Goal: Task Accomplishment & Management: Manage account settings

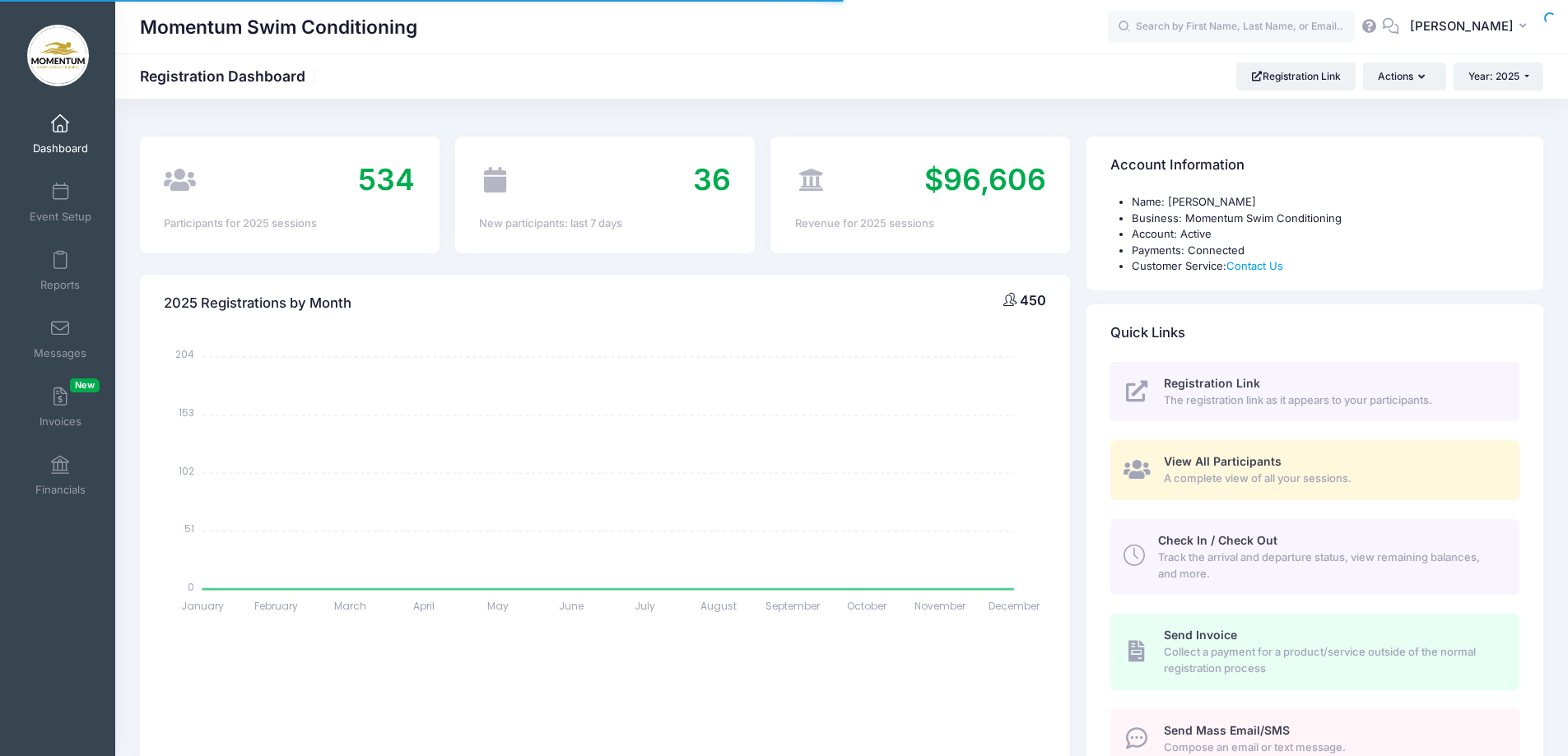
select select
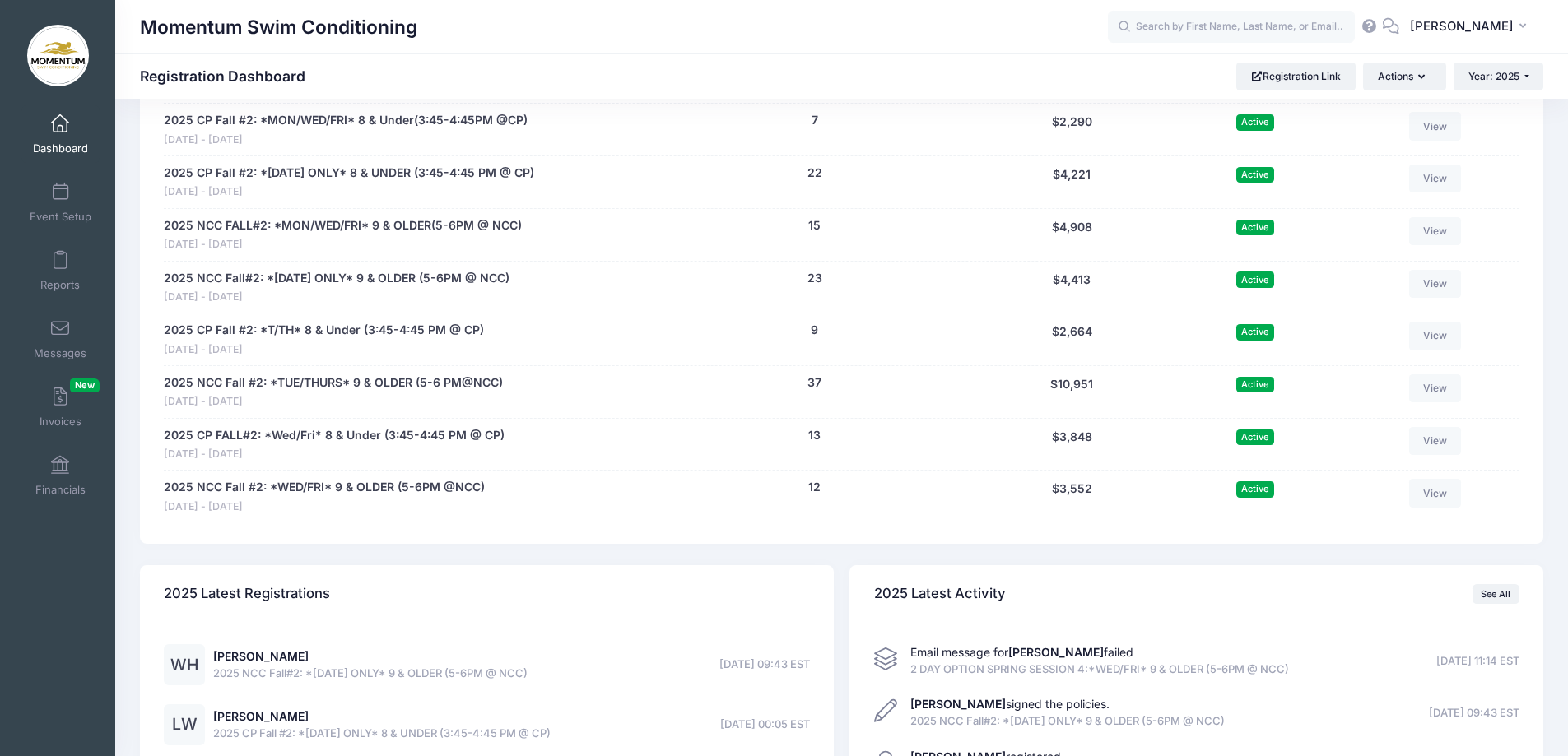
scroll to position [1893, 0]
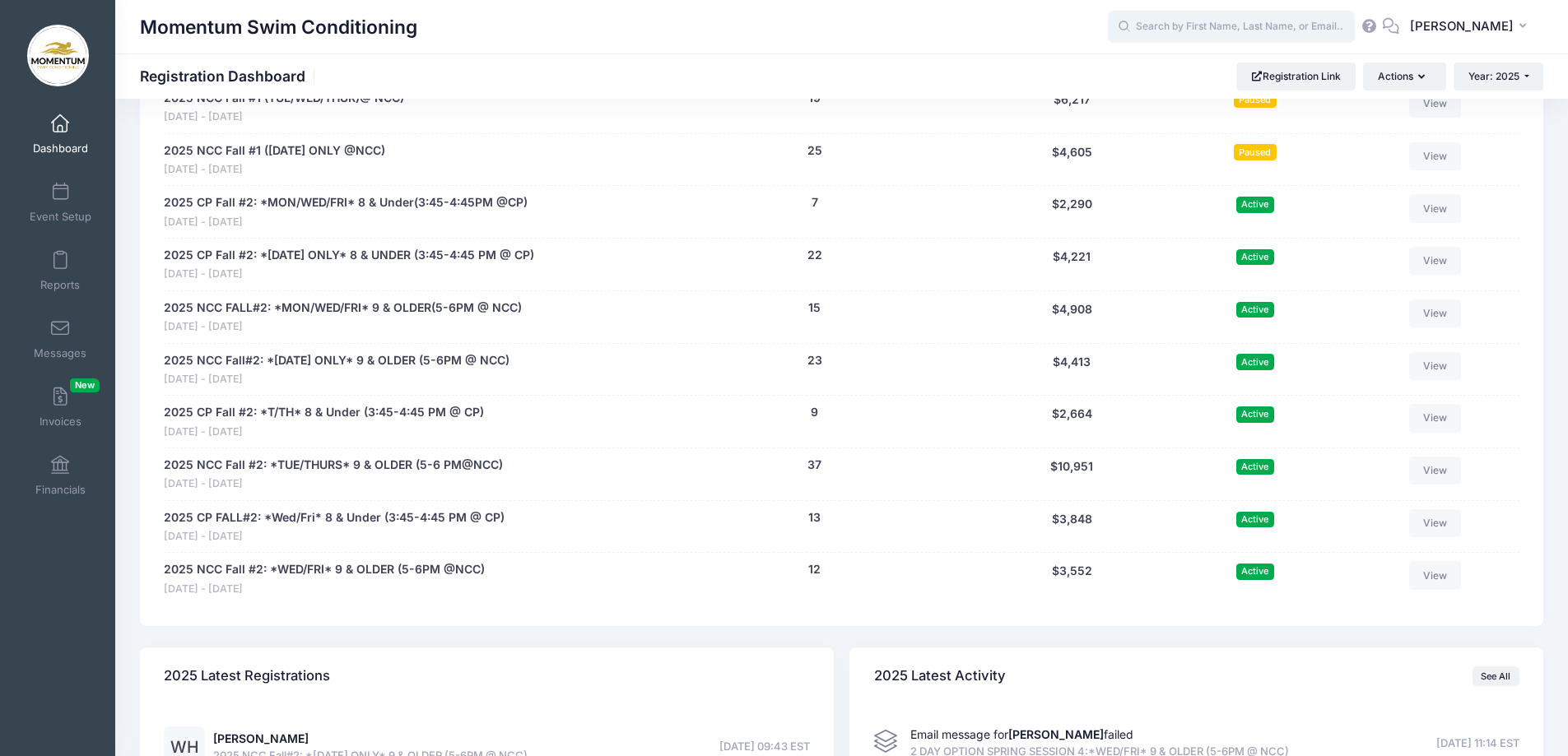
click at [1173, 26] on input "text" at bounding box center [1231, 27] width 247 height 33
click at [1141, 69] on div "[PERSON_NAME] [PERSON_NAME] 2025 NCC Fall #1 (TUE/WED/THUR)@ NCC) on [DATE] [DA…" at bounding box center [1262, 92] width 309 height 101
click at [1171, 71] on strong "Davidson" at bounding box center [1154, 69] width 54 height 14
type input "Davidson Wang (2025 NCC Fall #1 (TUE/WED/THUR)@ NCC), Sep-16, 2025)"
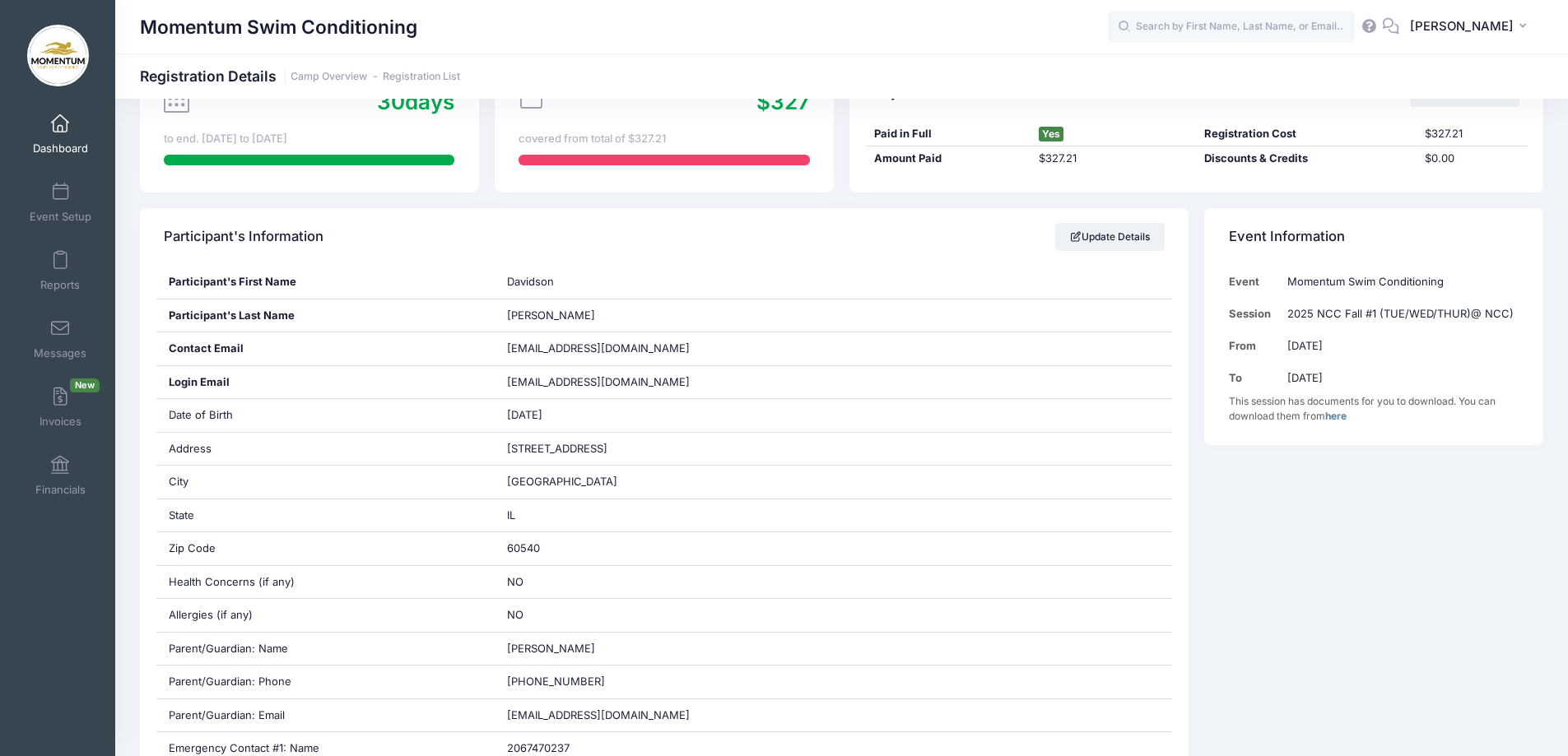
scroll to position [164, 0]
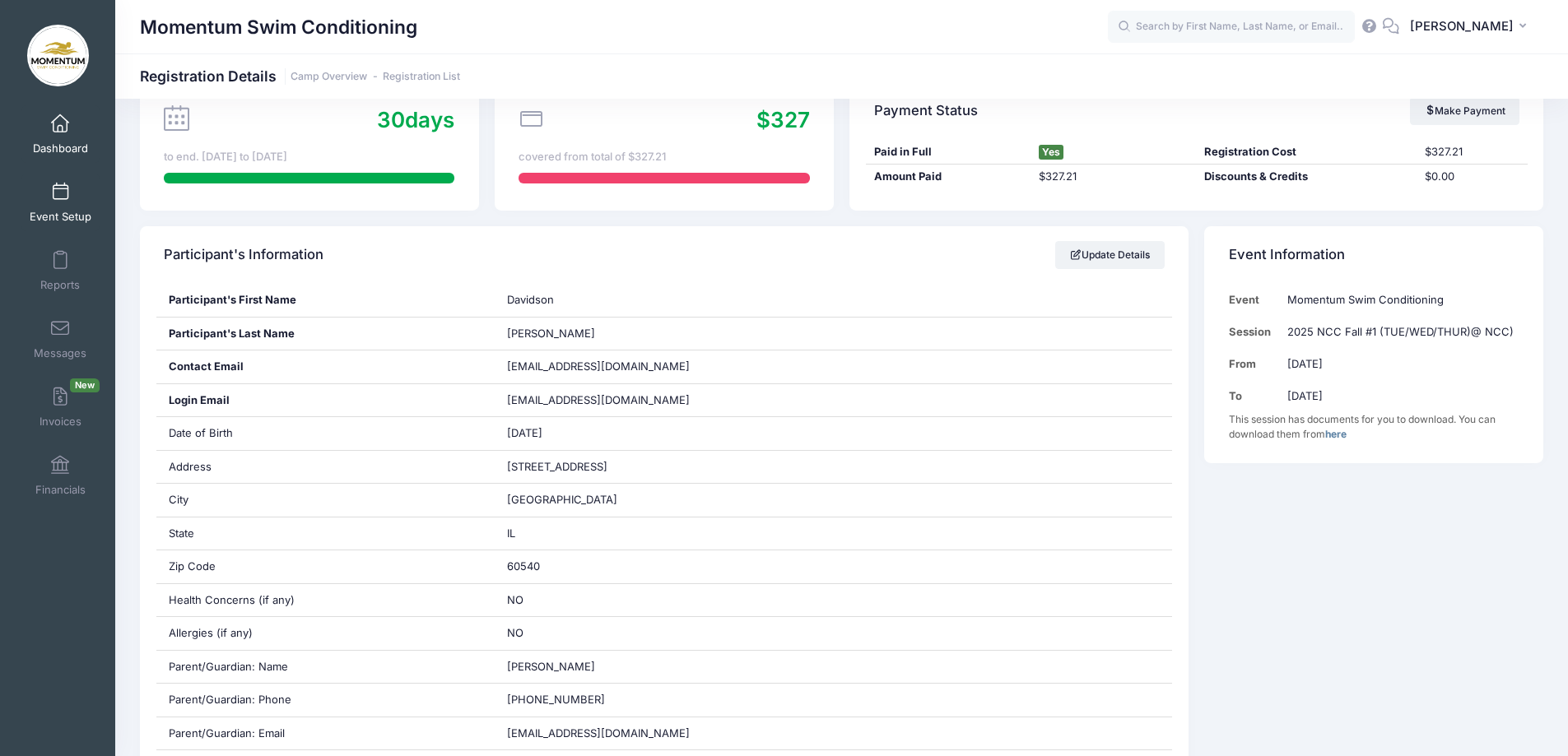
click at [60, 214] on span "Event Setup" at bounding box center [61, 216] width 62 height 14
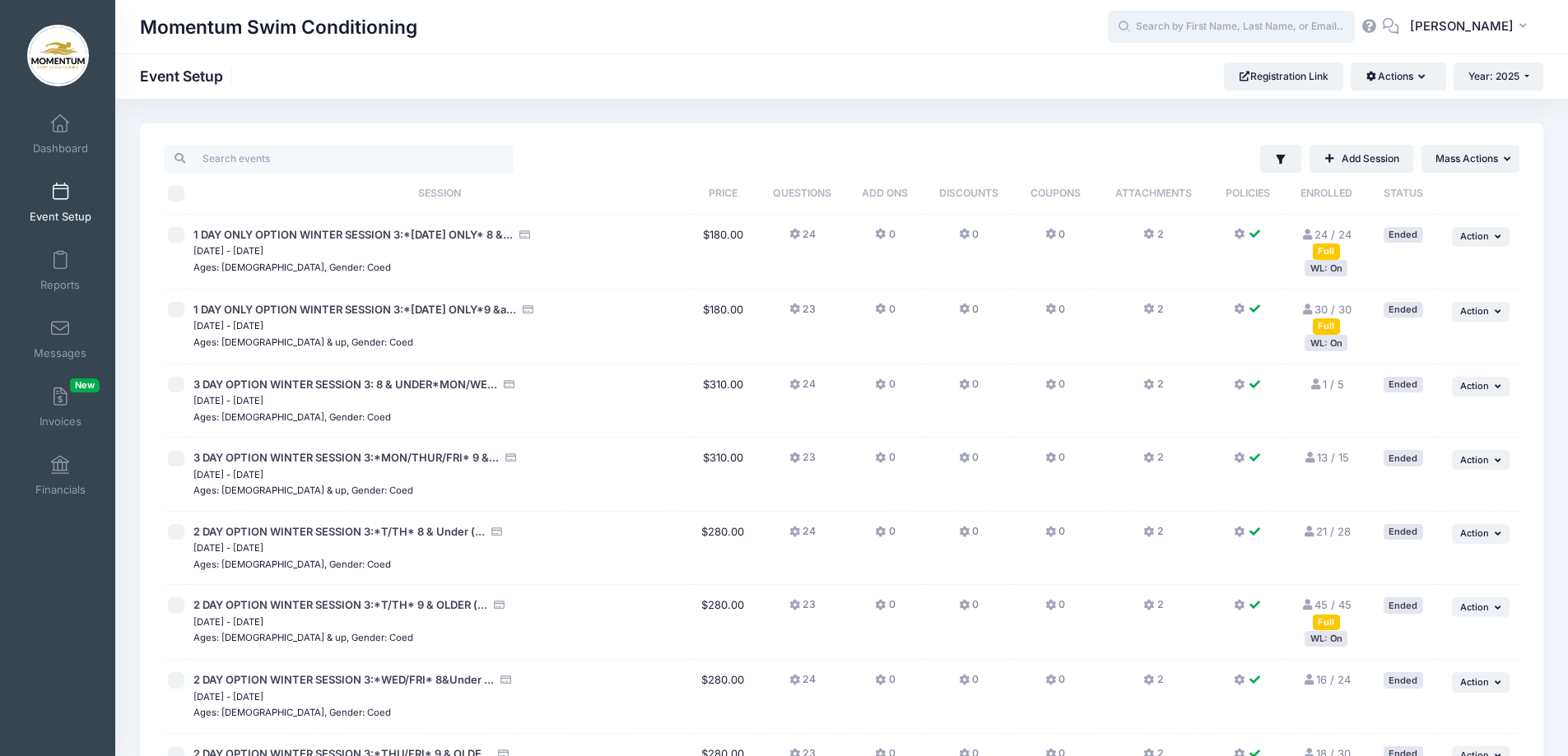
click at [1189, 26] on input "text" at bounding box center [1231, 27] width 247 height 33
click at [1247, 18] on input "david" at bounding box center [1231, 27] width 247 height 33
click at [1190, 70] on p "David son Wang" at bounding box center [1263, 70] width 271 height 17
type input "Davidson Wang (2025 NCC Fall #1 (TUE/WED/THUR)@ NCC), Sep-16, 2025)"
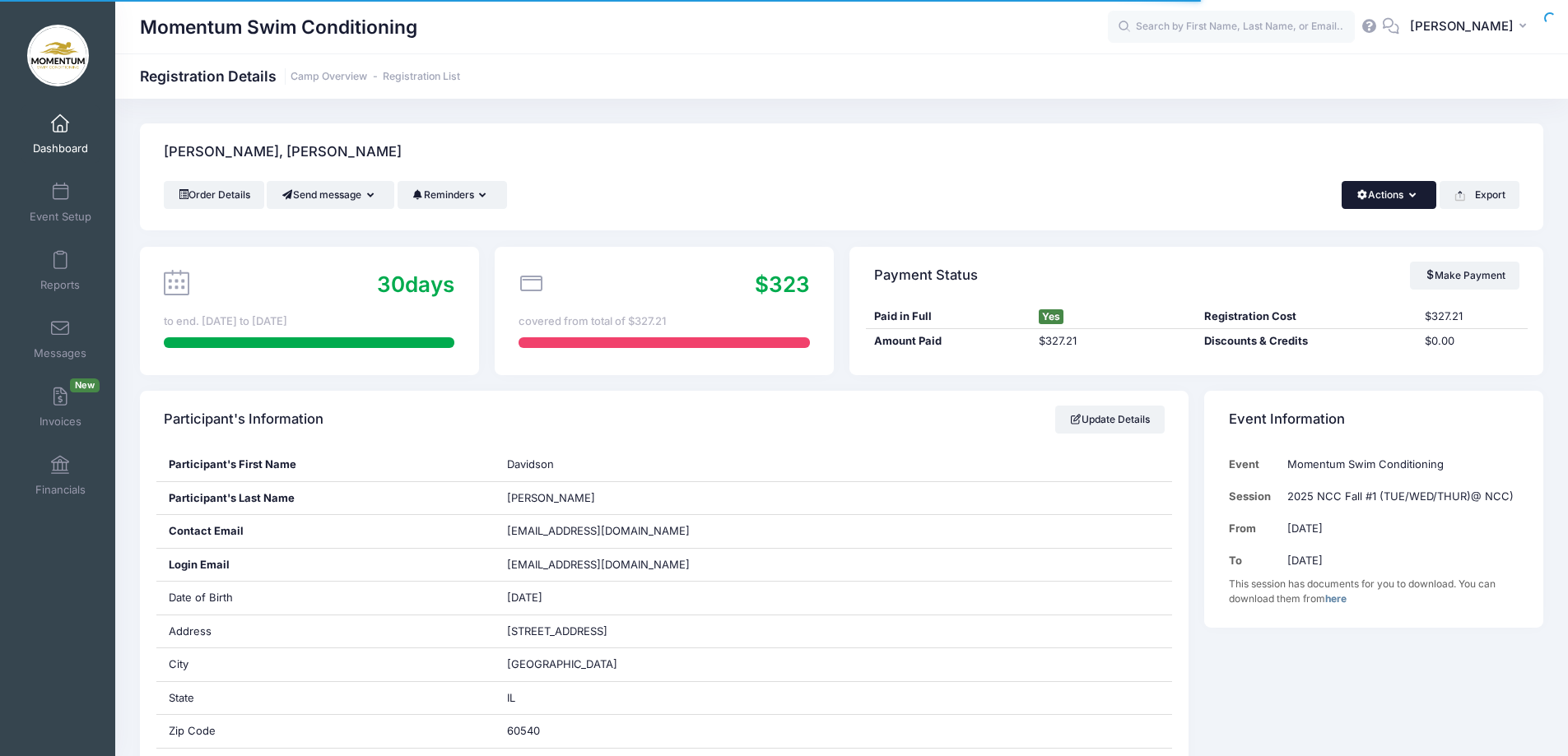
click at [1413, 196] on icon "button" at bounding box center [1416, 196] width 13 height 0
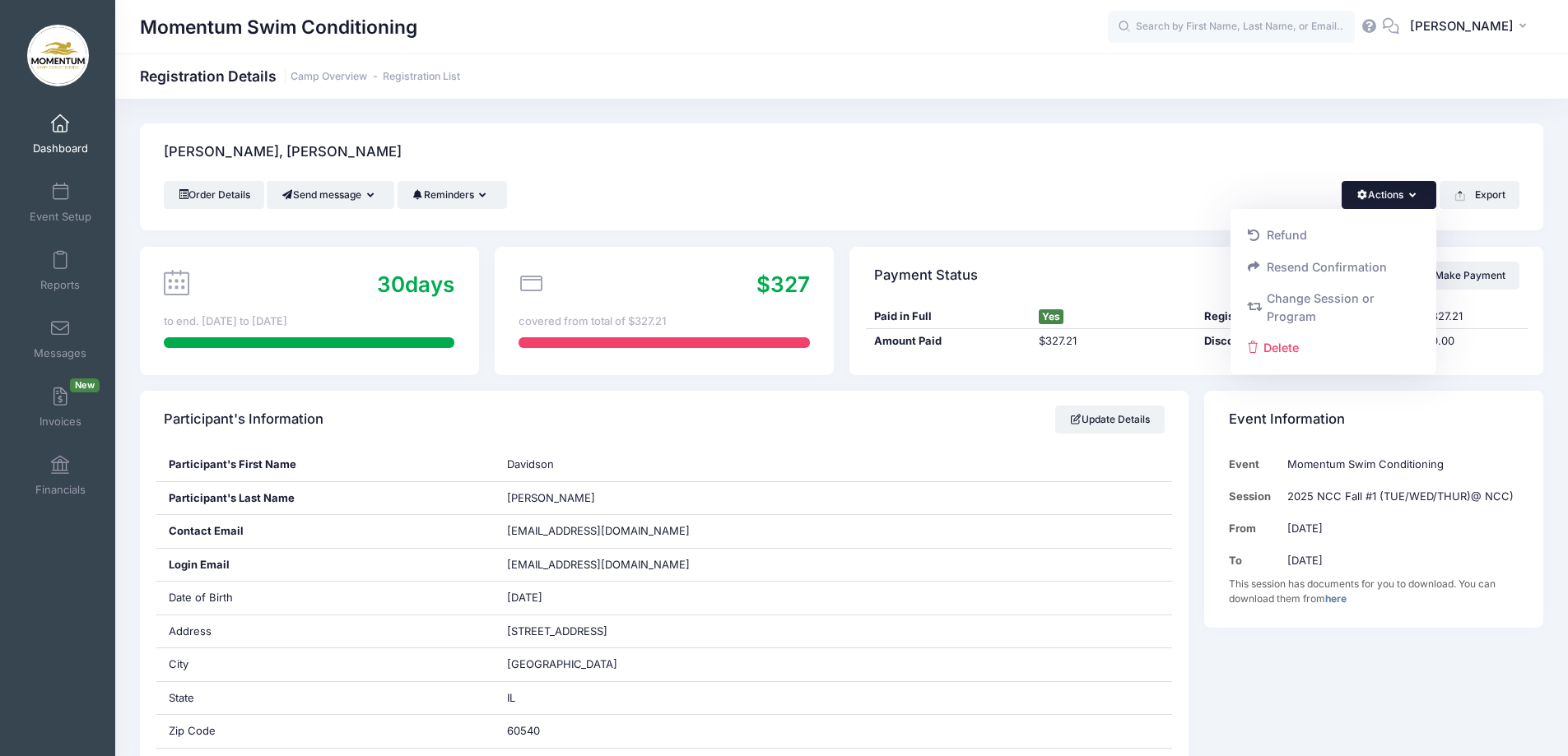
click at [1299, 301] on link "Change Session or Program" at bounding box center [1334, 307] width 190 height 49
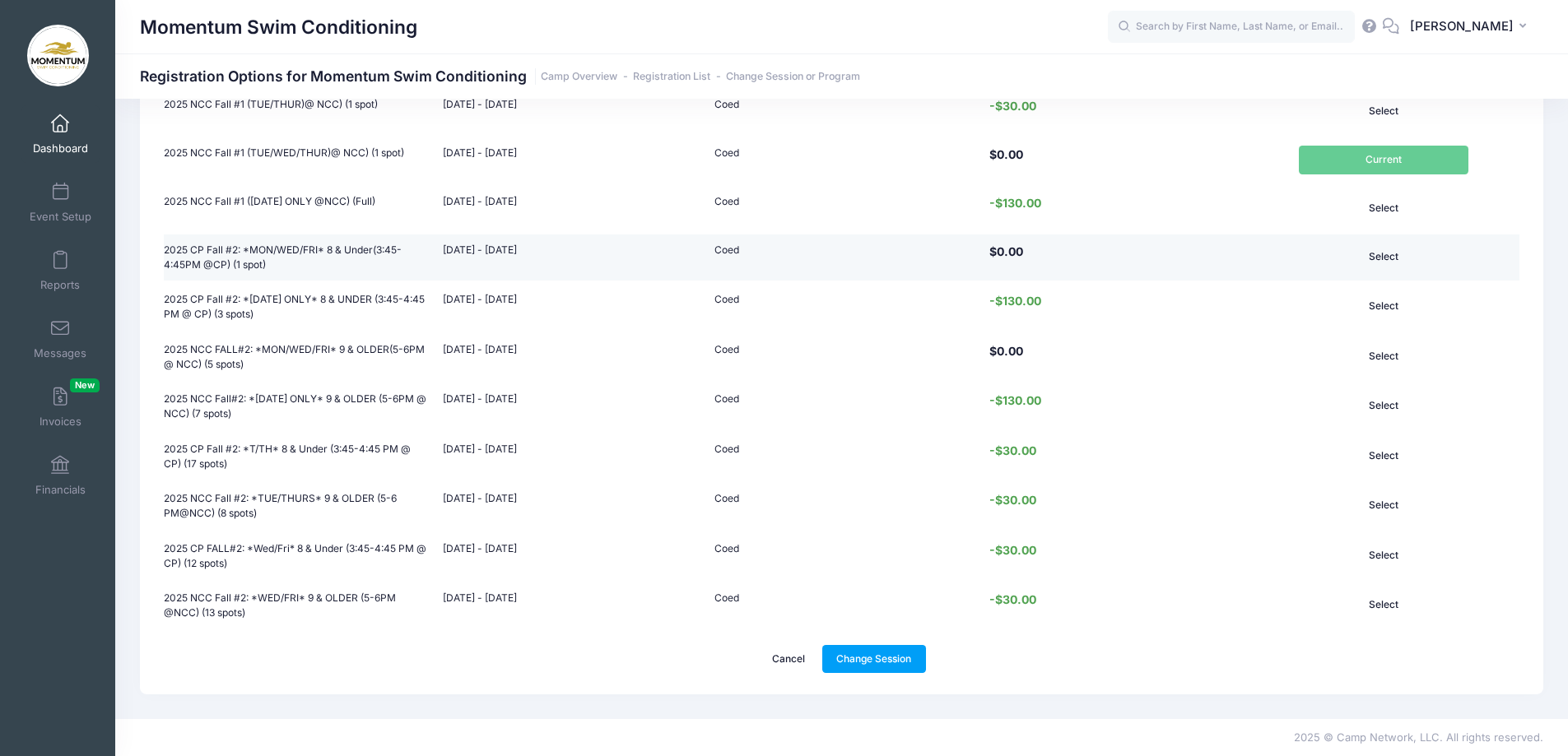
click at [1382, 256] on button "Select" at bounding box center [1383, 256] width 169 height 28
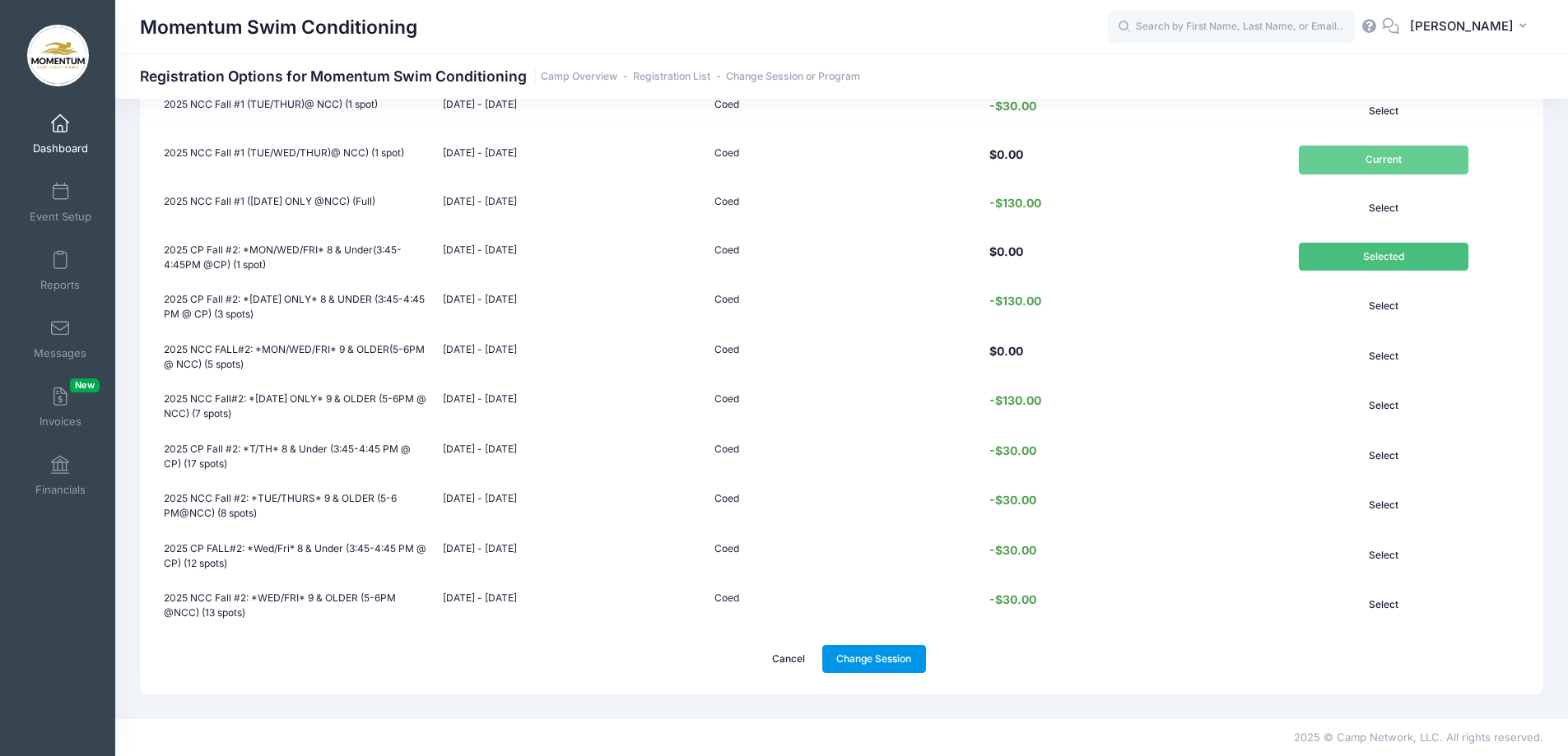
click at [854, 653] on link "Change Session" at bounding box center [874, 659] width 104 height 28
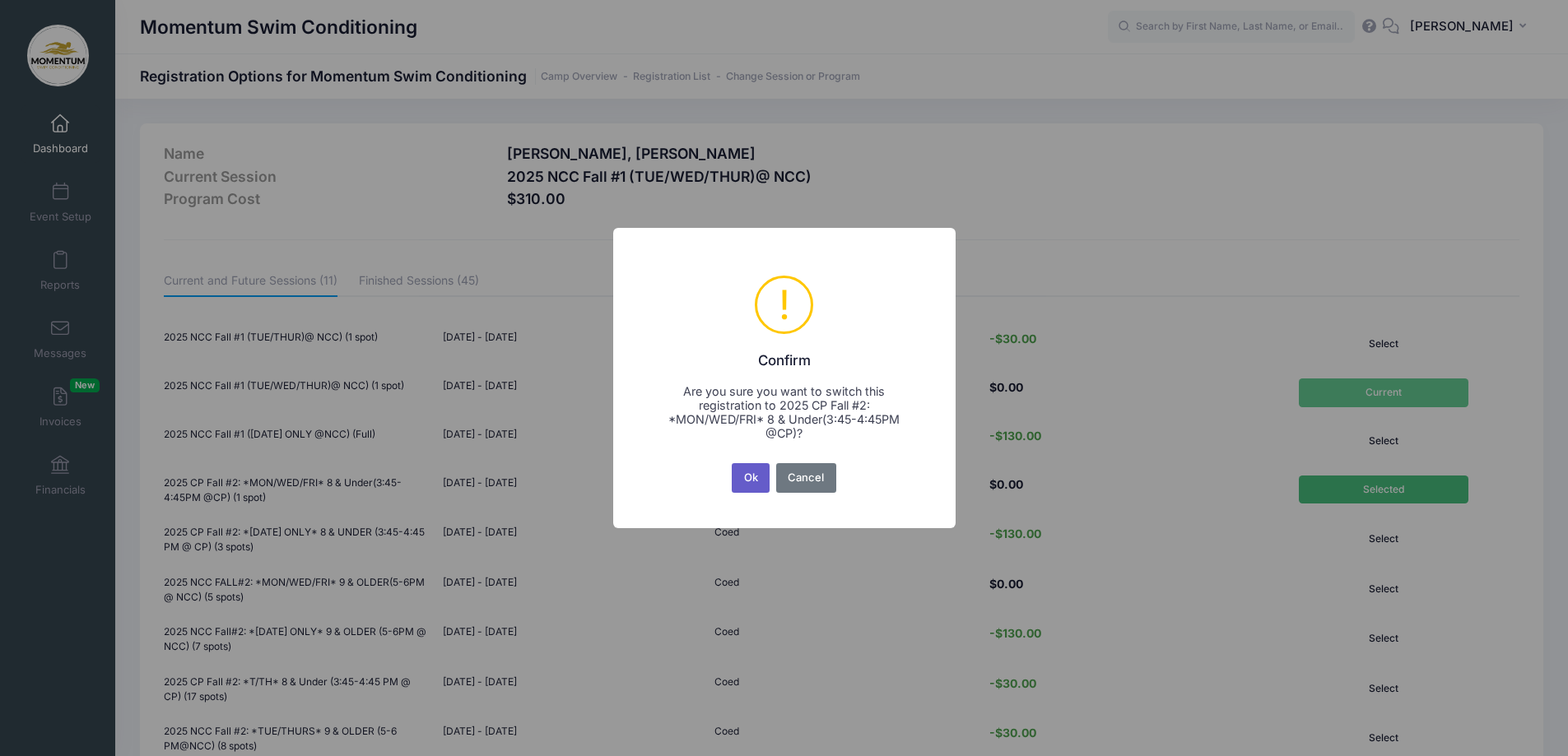
click at [744, 474] on button "Ok" at bounding box center [750, 478] width 38 height 30
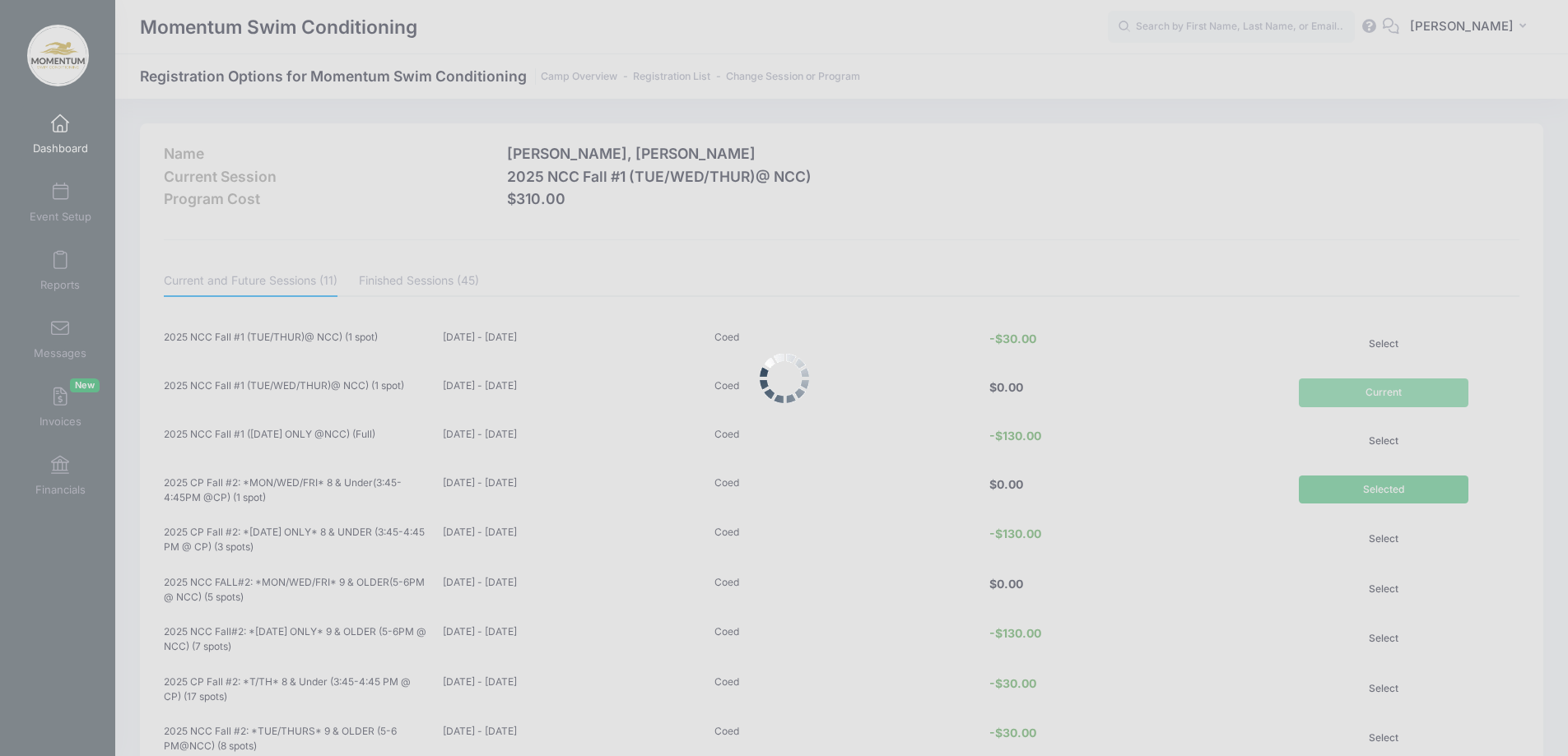
scroll to position [233, 0]
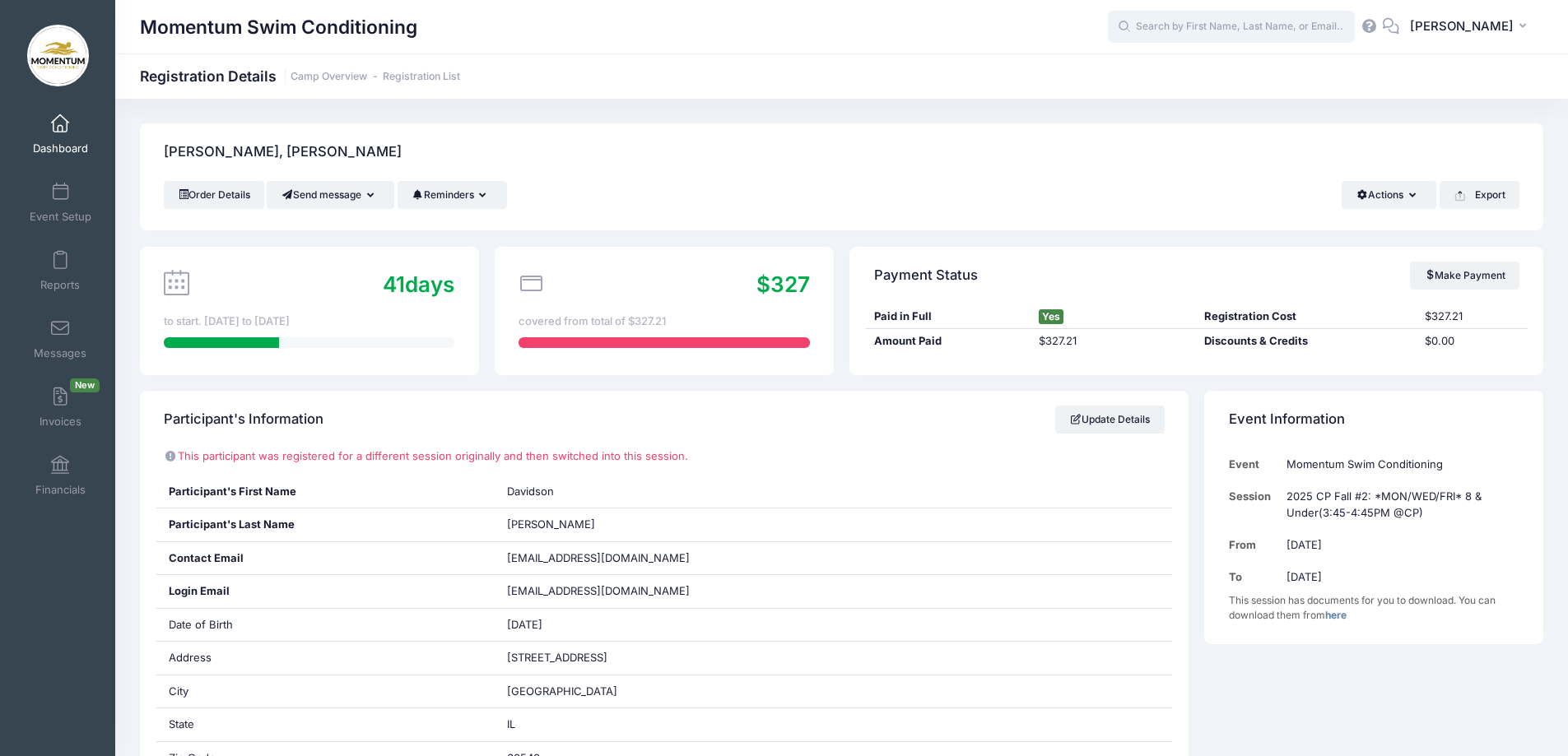
click at [1204, 23] on input "text" at bounding box center [1231, 27] width 247 height 33
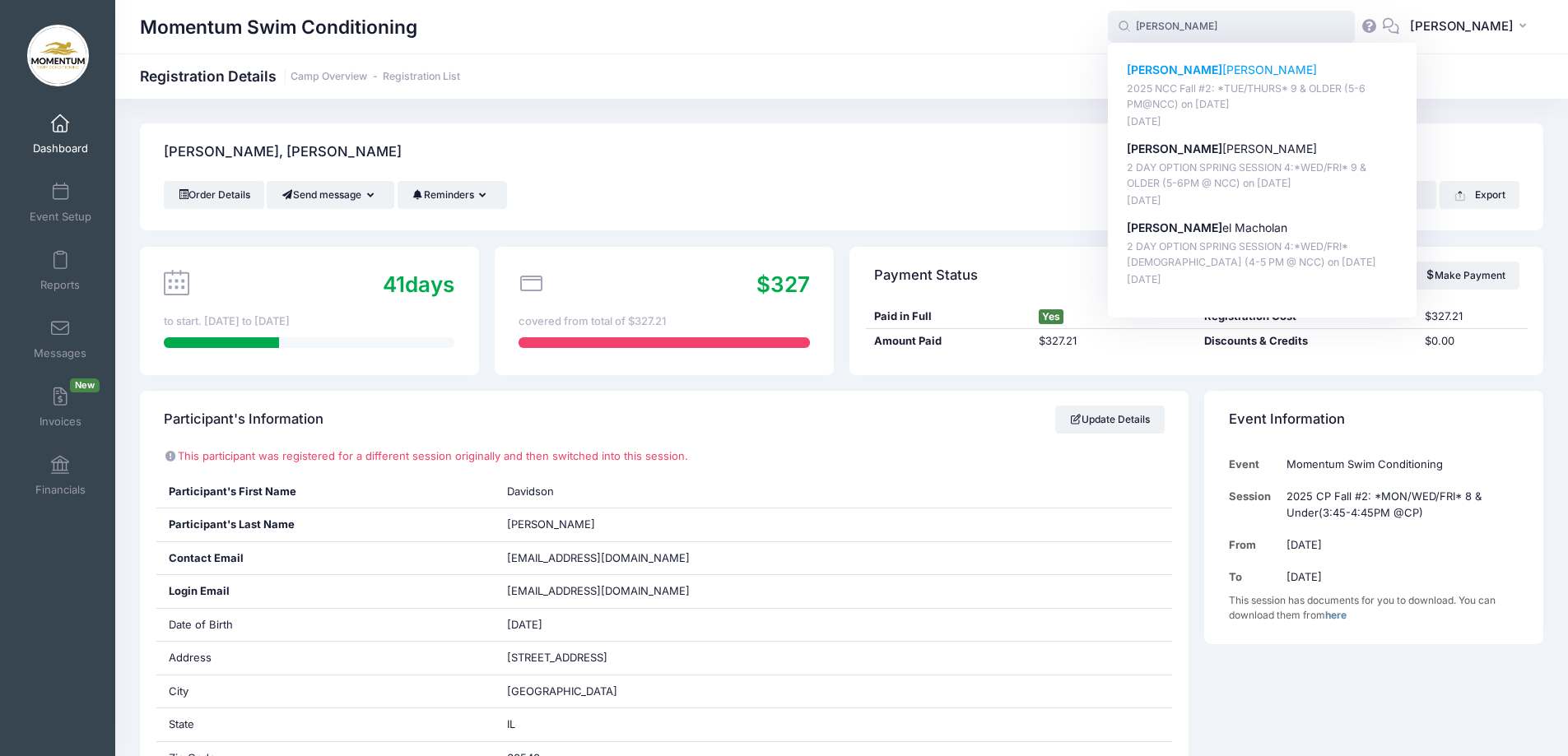
click at [1167, 67] on strong "[PERSON_NAME]" at bounding box center [1175, 69] width 95 height 14
type input "Dani Miller (2025 NCC Fall #2: *TUE/THURS* 9 &amp; OLDER (5-6 PM@NCC), Nov-04, …"
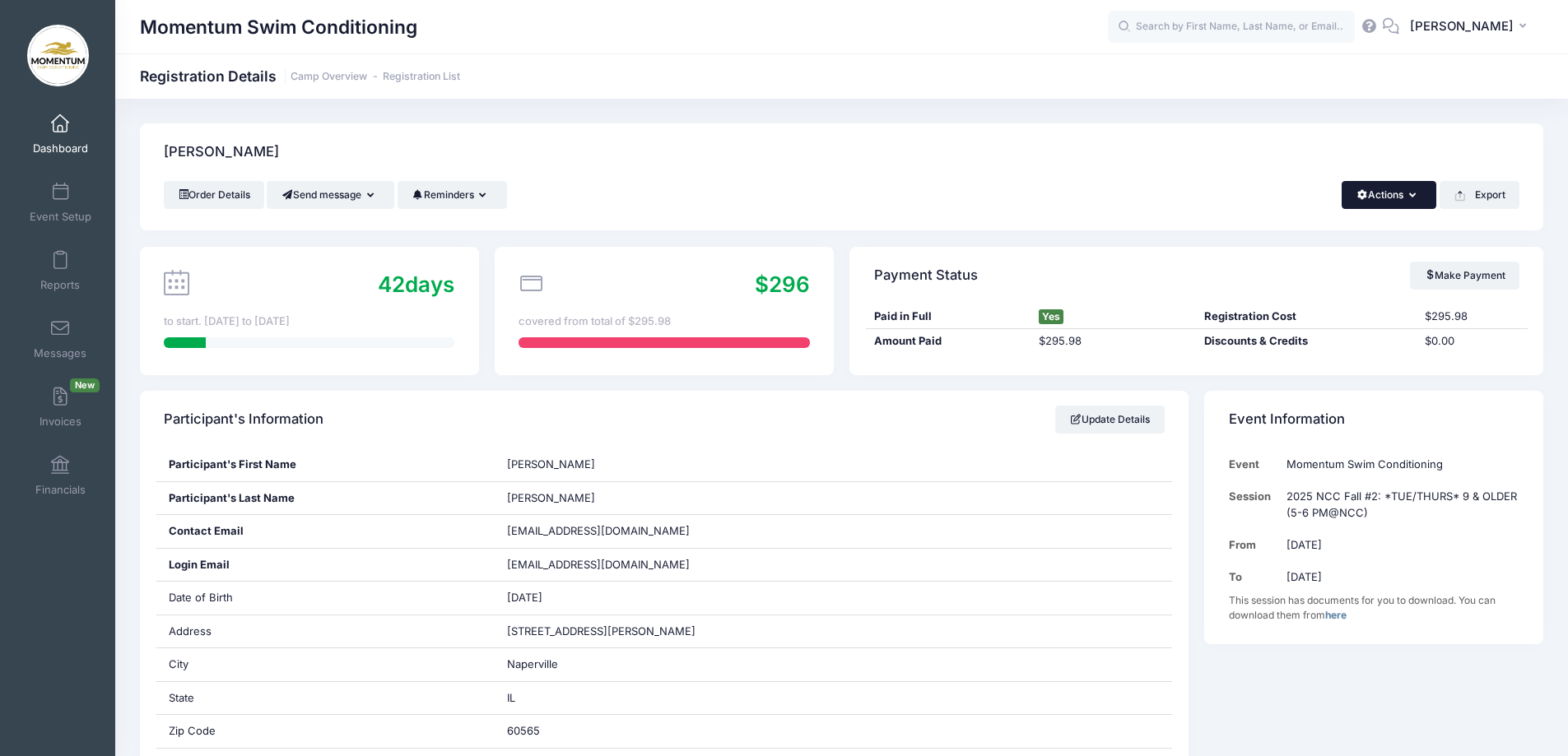
click at [1420, 199] on button "Actions" at bounding box center [1389, 194] width 94 height 28
click at [1321, 291] on link "Change Session or Program" at bounding box center [1334, 307] width 190 height 49
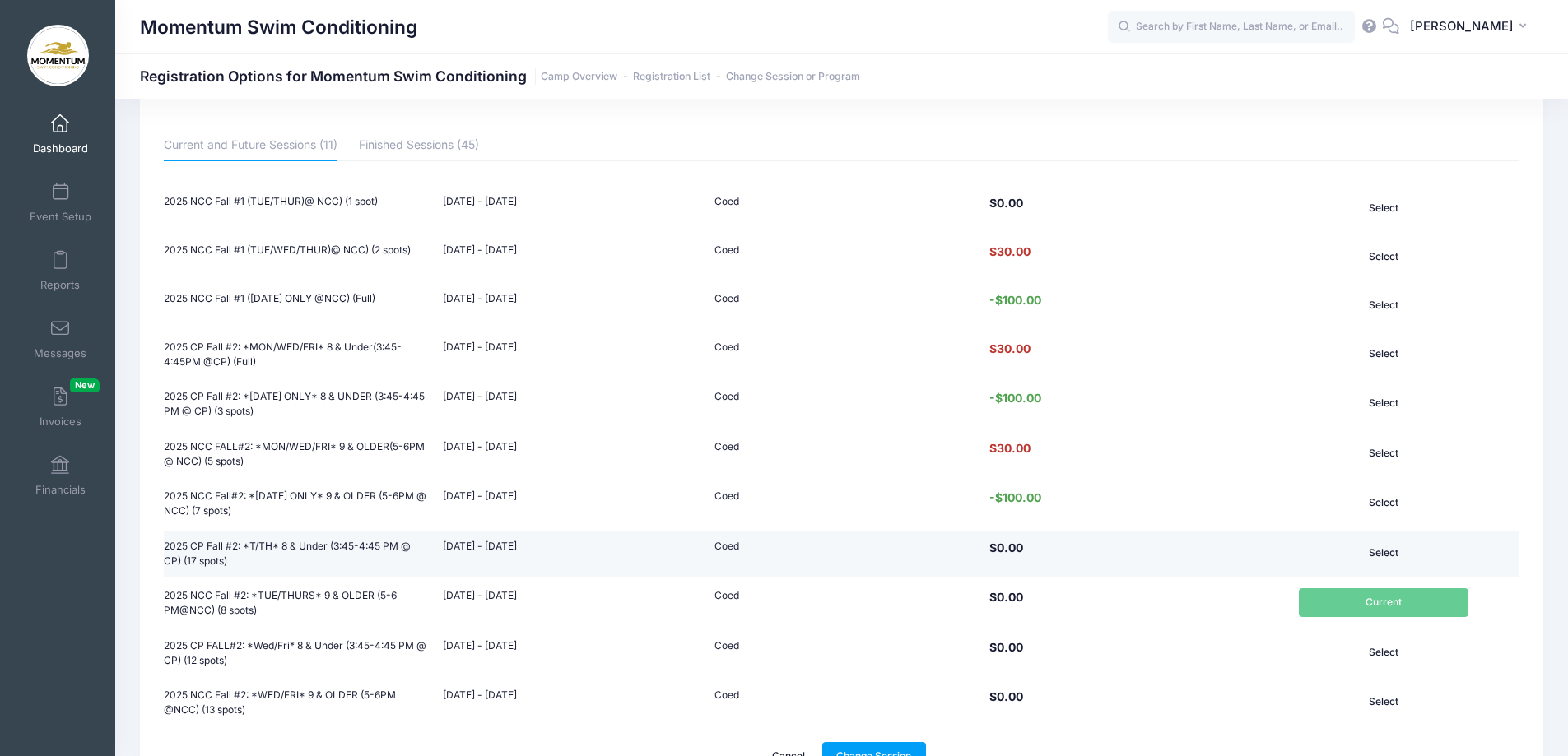
scroll to position [164, 0]
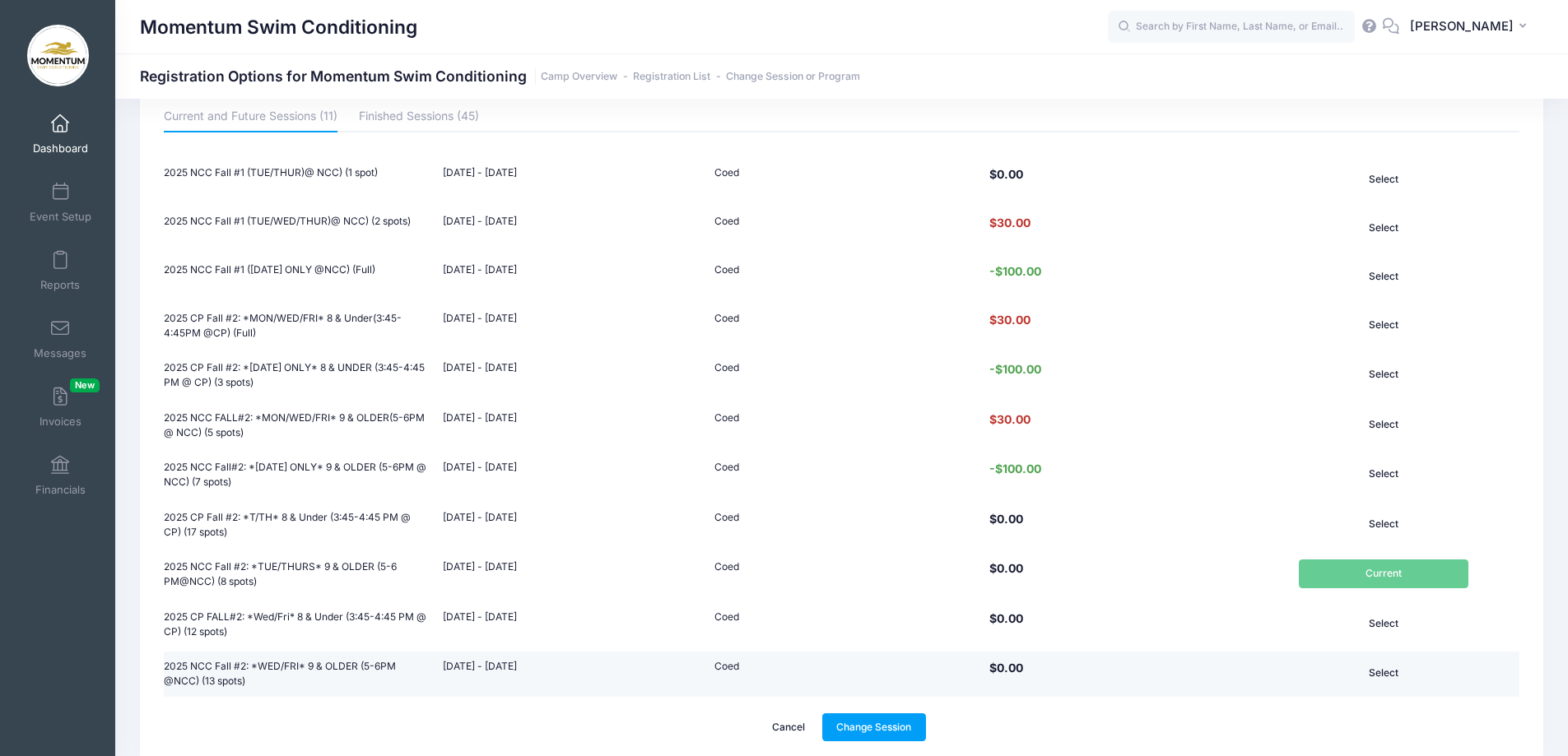
click at [1388, 669] on button "Select" at bounding box center [1383, 672] width 169 height 28
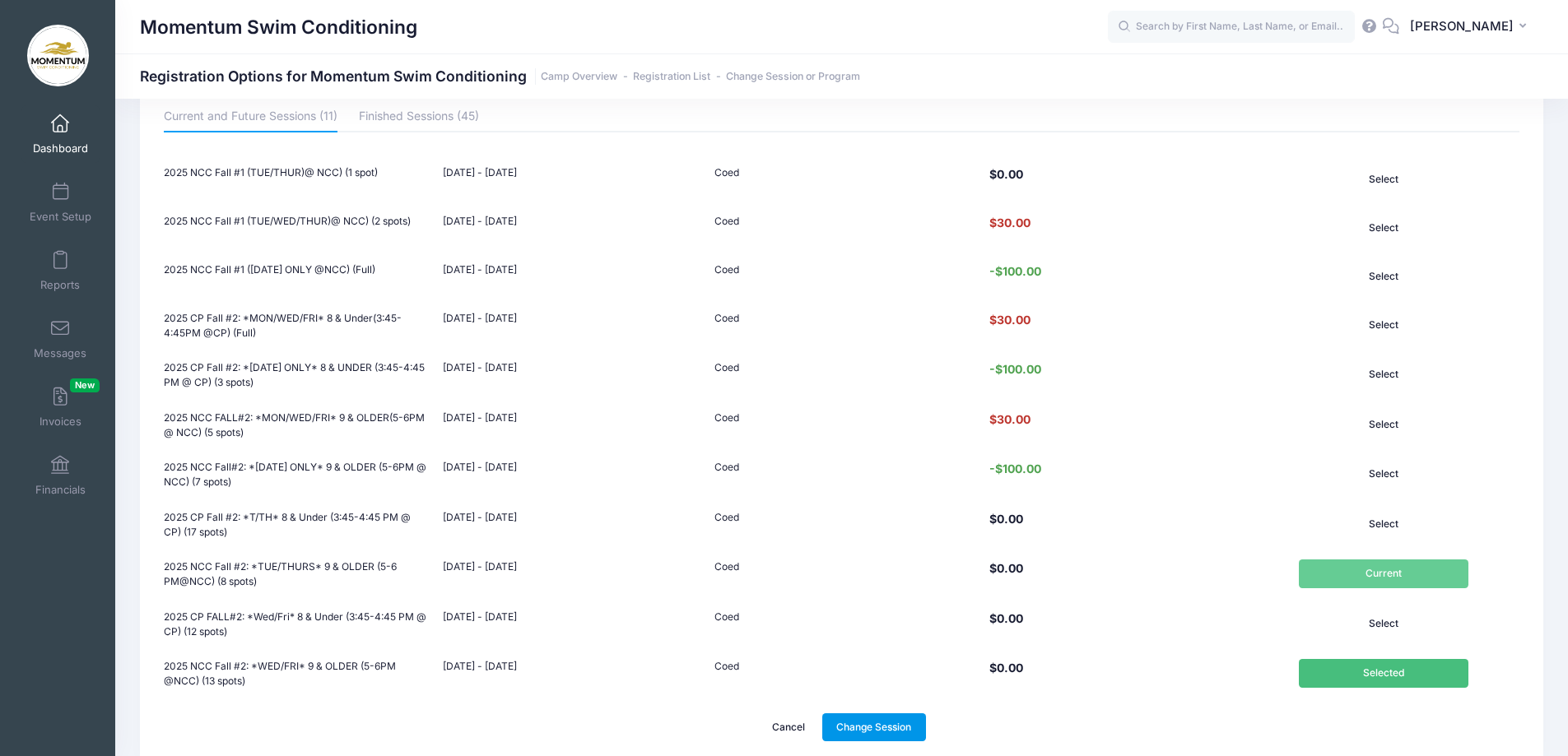
click at [873, 728] on link "Change Session" at bounding box center [874, 727] width 104 height 28
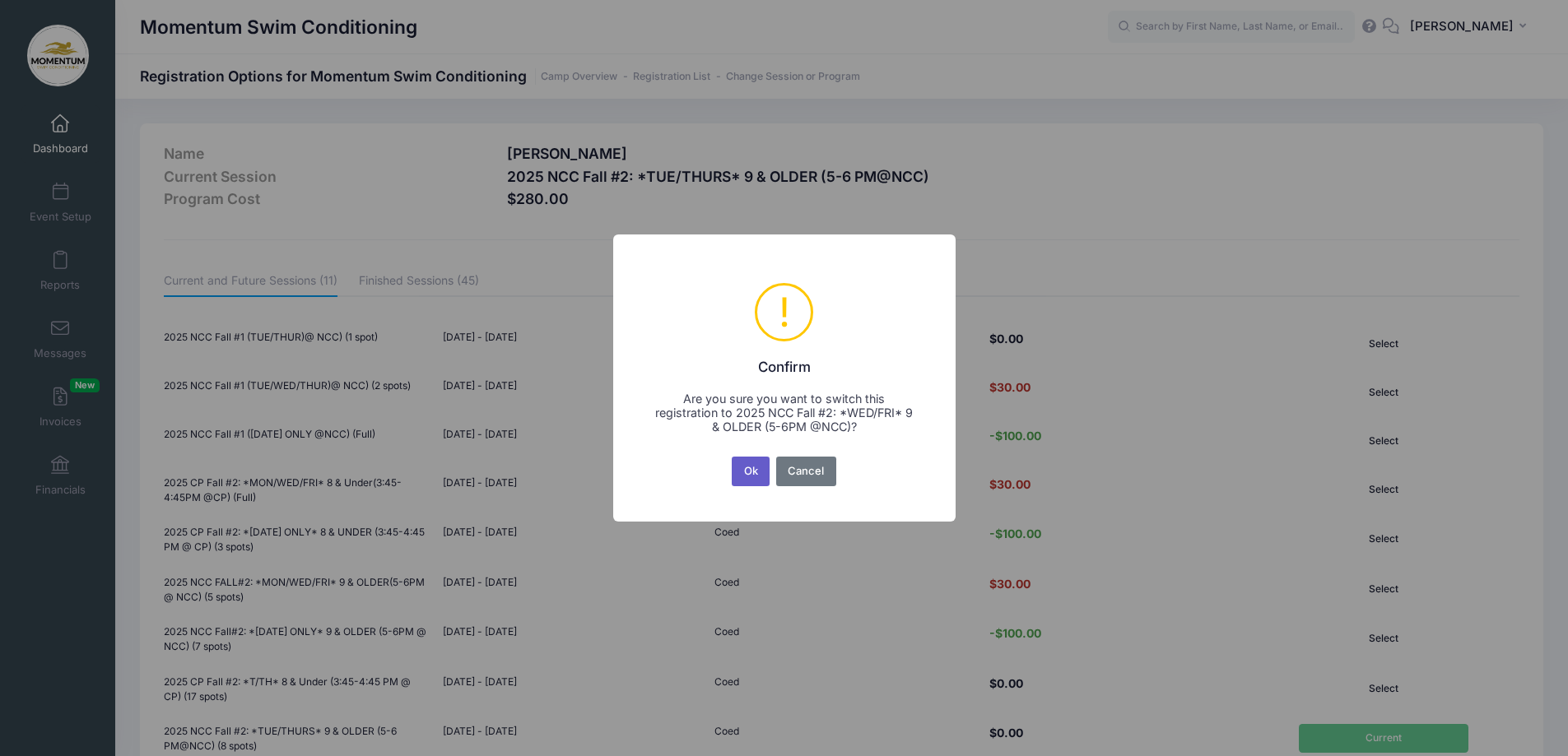
click at [752, 467] on button "Ok" at bounding box center [750, 471] width 38 height 30
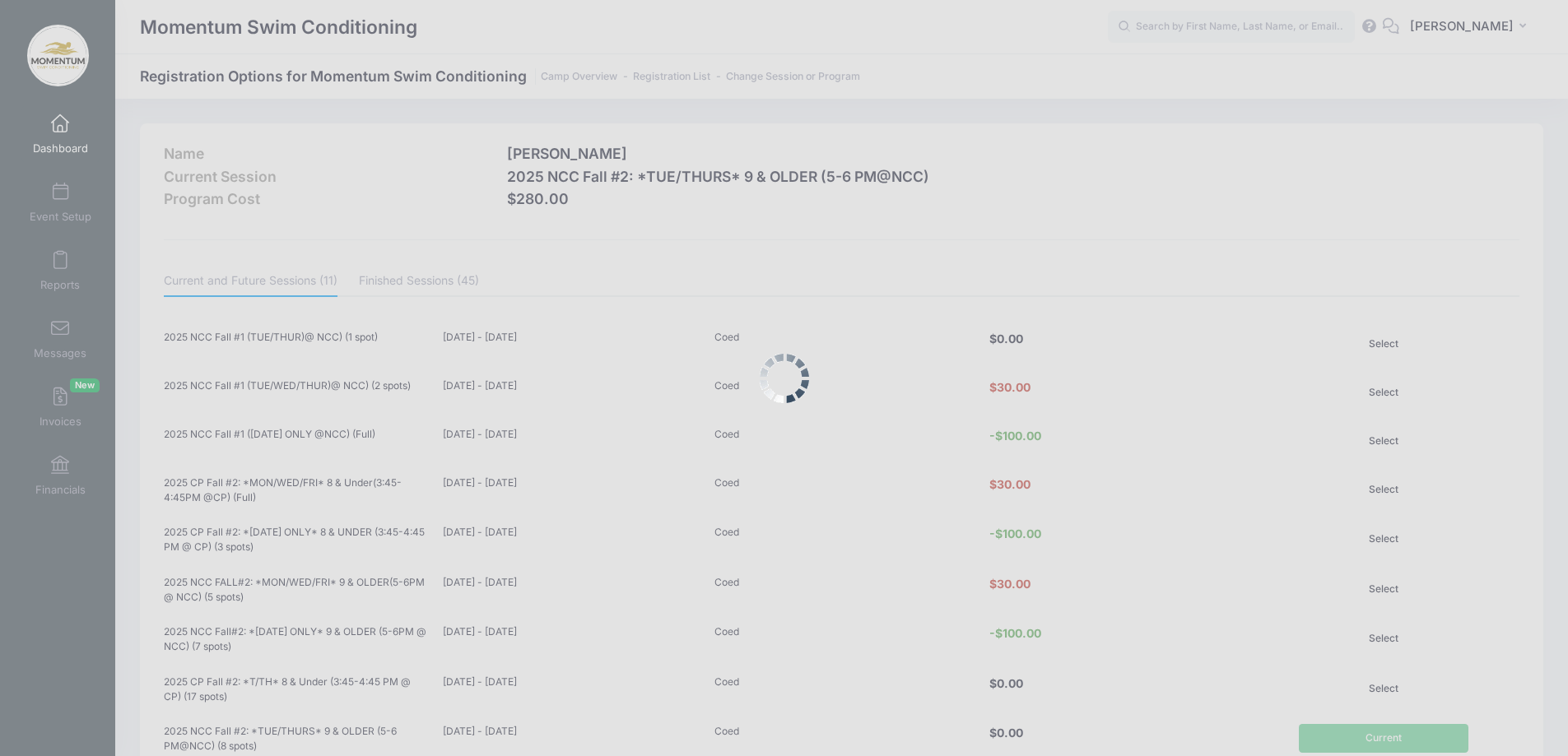
scroll to position [233, 0]
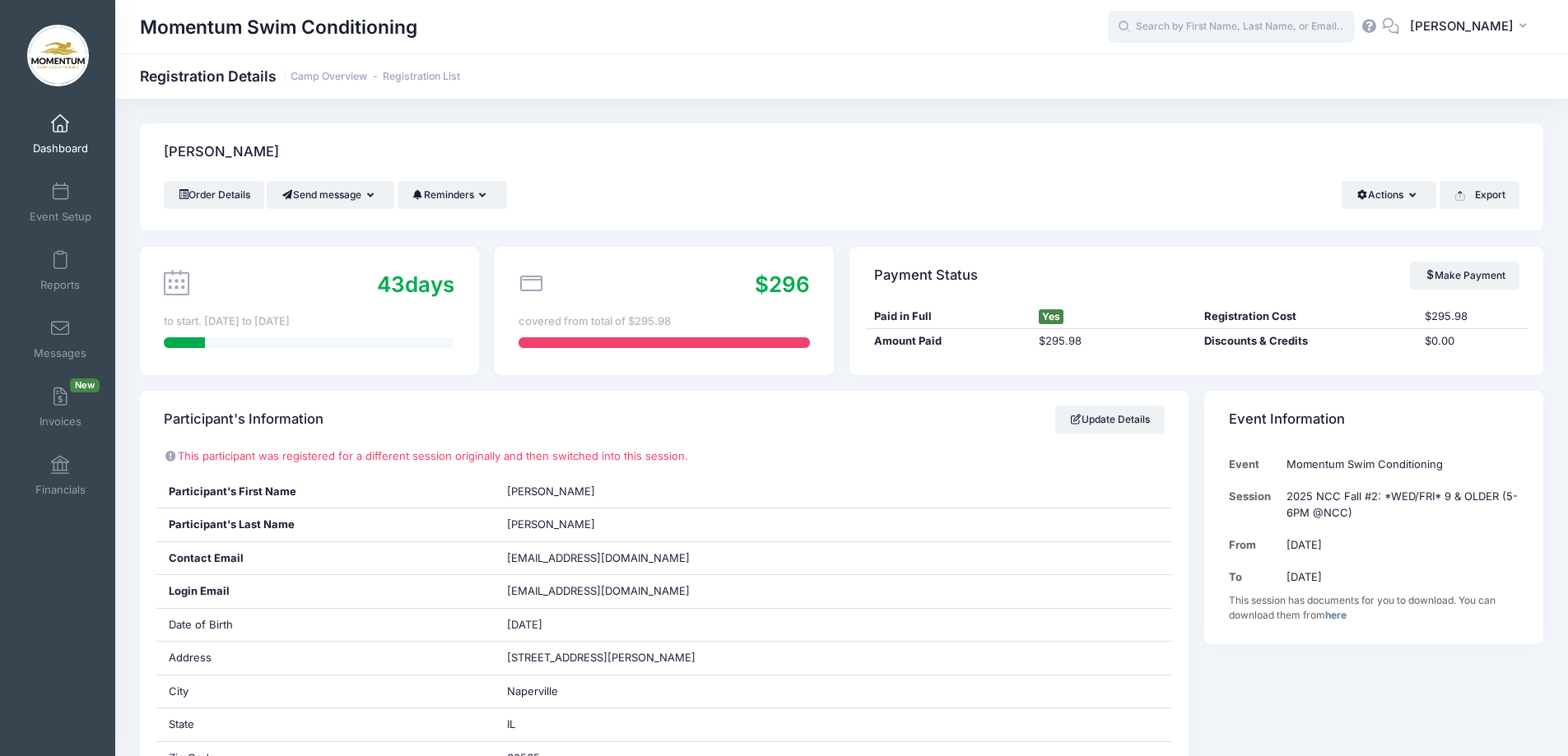
click at [1229, 26] on input "text" at bounding box center [1231, 27] width 247 height 33
drag, startPoint x: 1227, startPoint y: 26, endPoint x: 1195, endPoint y: 21, distance: 32.4
click at [1221, 22] on input "text" at bounding box center [1231, 27] width 247 height 33
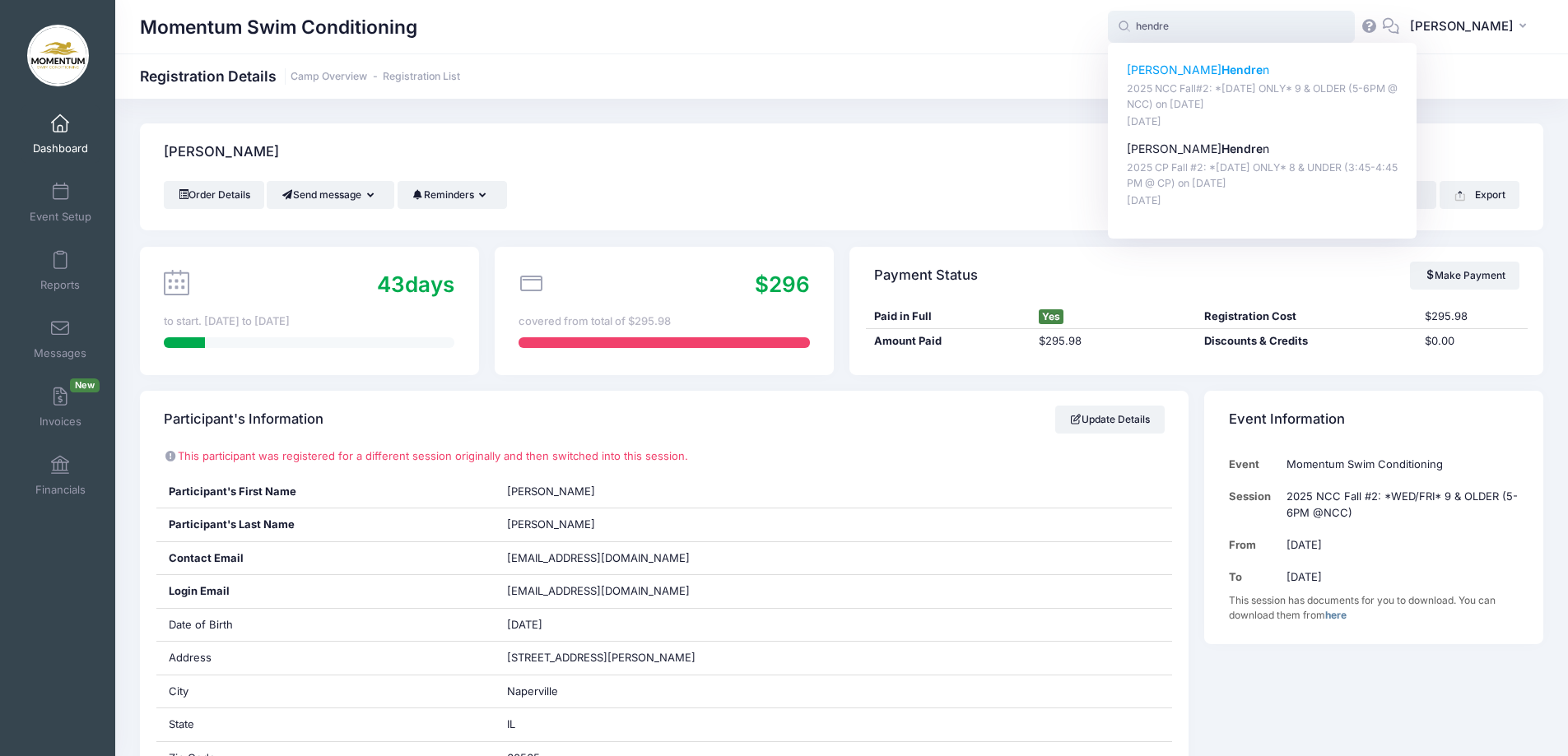
click at [1183, 65] on p "William Hendre n" at bounding box center [1263, 70] width 271 height 17
type input "William Hendren (2025 NCC Fall#2: *Monday ONLY* 9 &amp; OLDER (5-6PM @ NCC), No…"
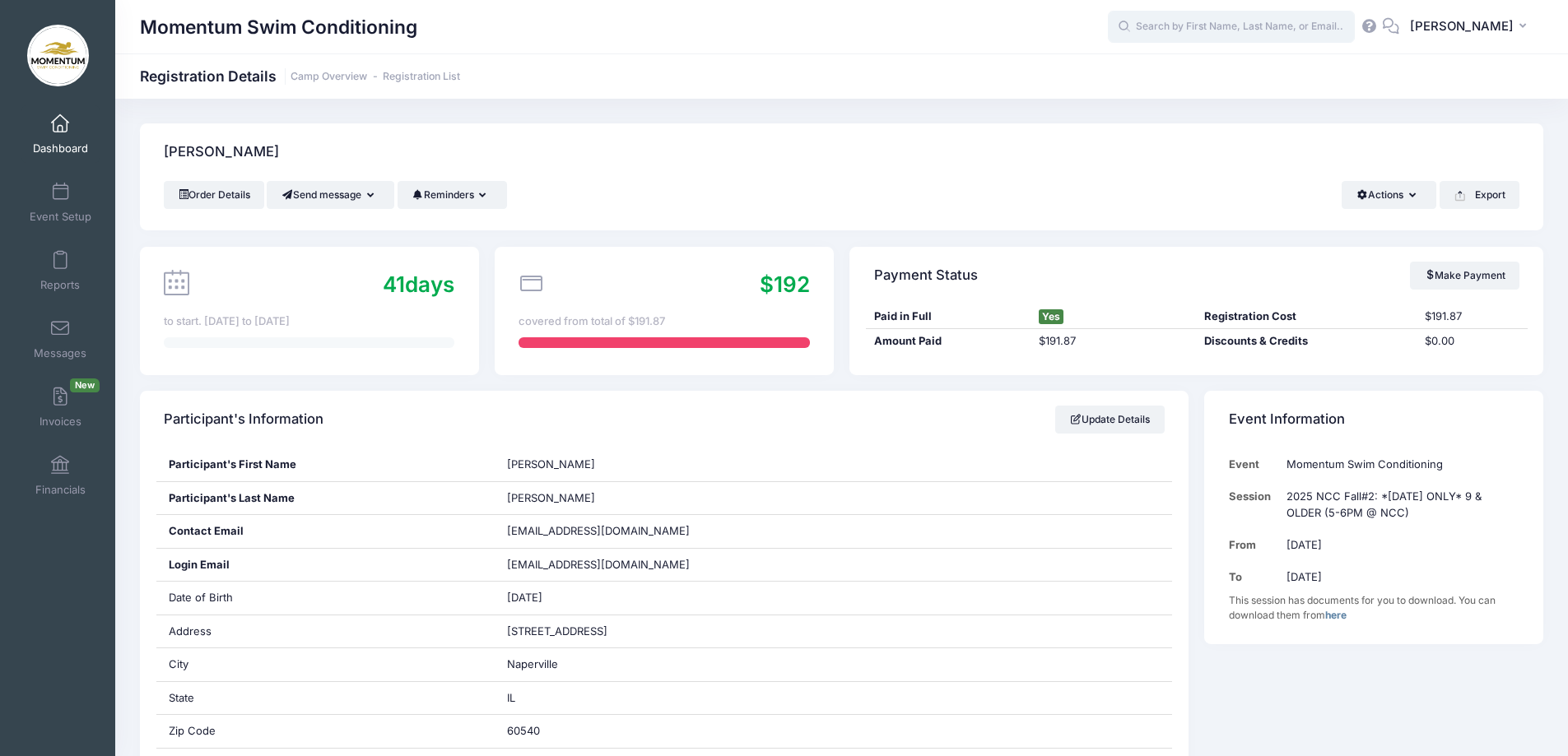
click at [1287, 29] on input "text" at bounding box center [1231, 27] width 247 height 33
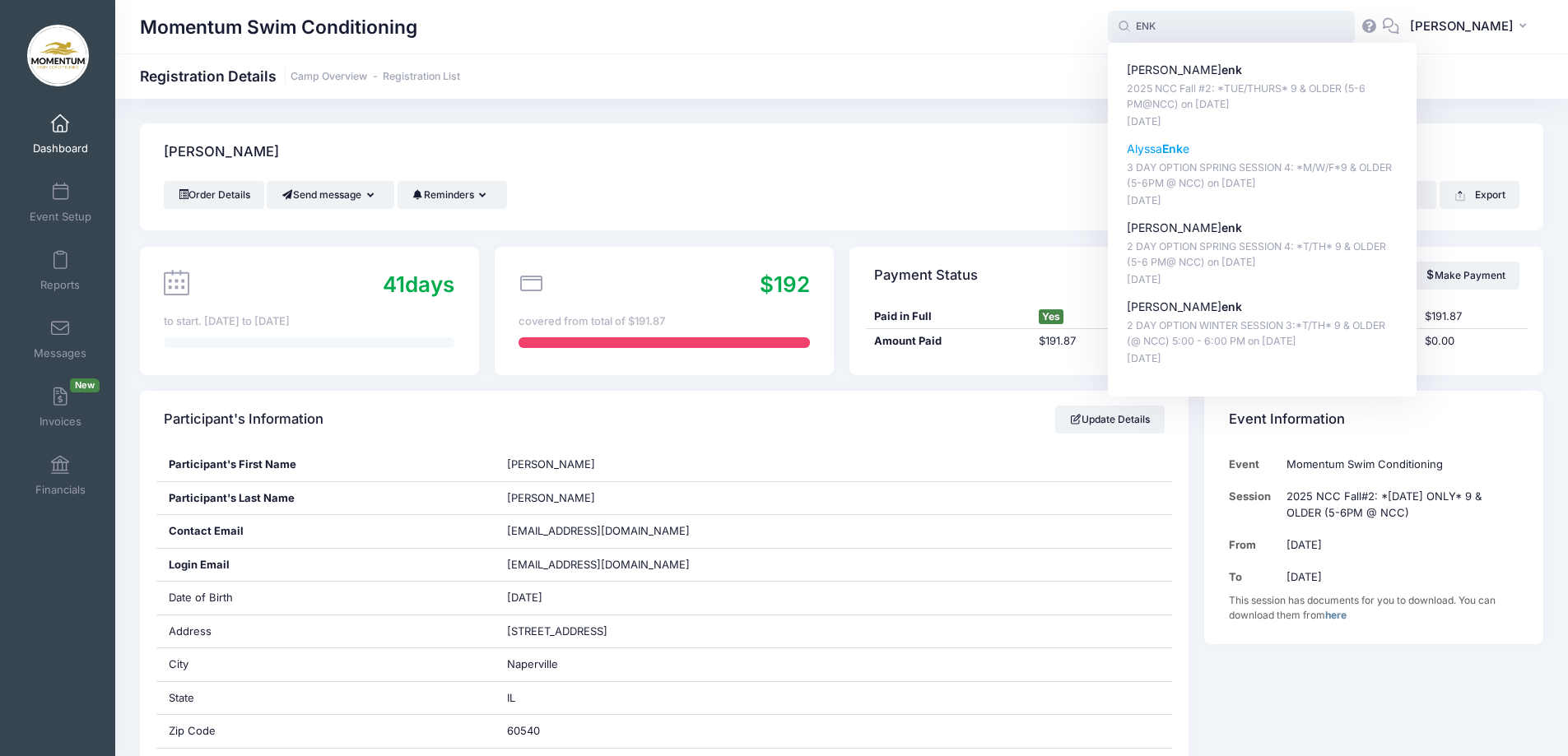
click at [1183, 150] on strong "Enk" at bounding box center [1172, 148] width 20 height 14
type input "[PERSON_NAME] (3 DAY OPTION SPRING SESSION 4: *M/W/F*9 &amp; OLDER (5-6PM @ NCC…"
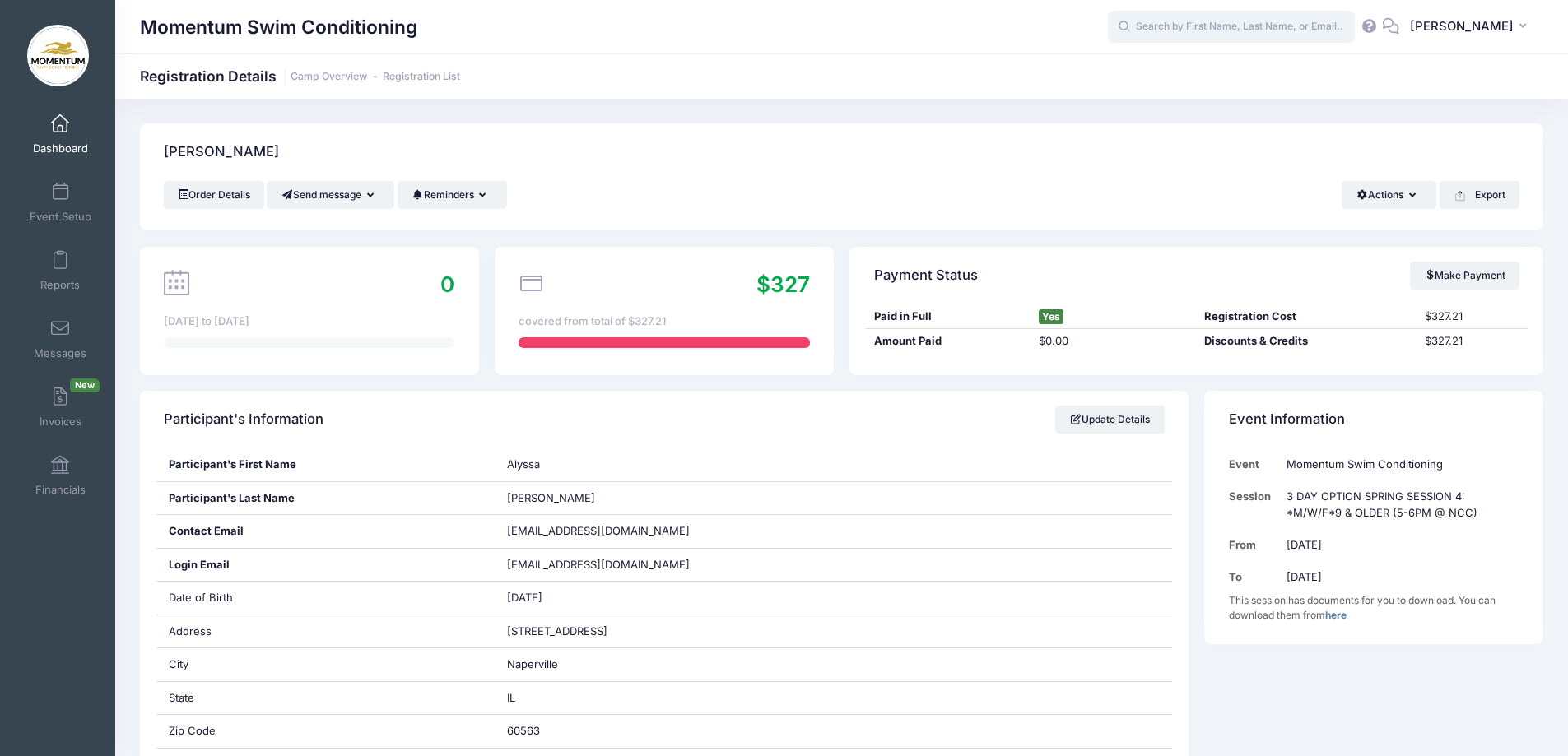
click at [1208, 26] on input "text" at bounding box center [1231, 27] width 247 height 33
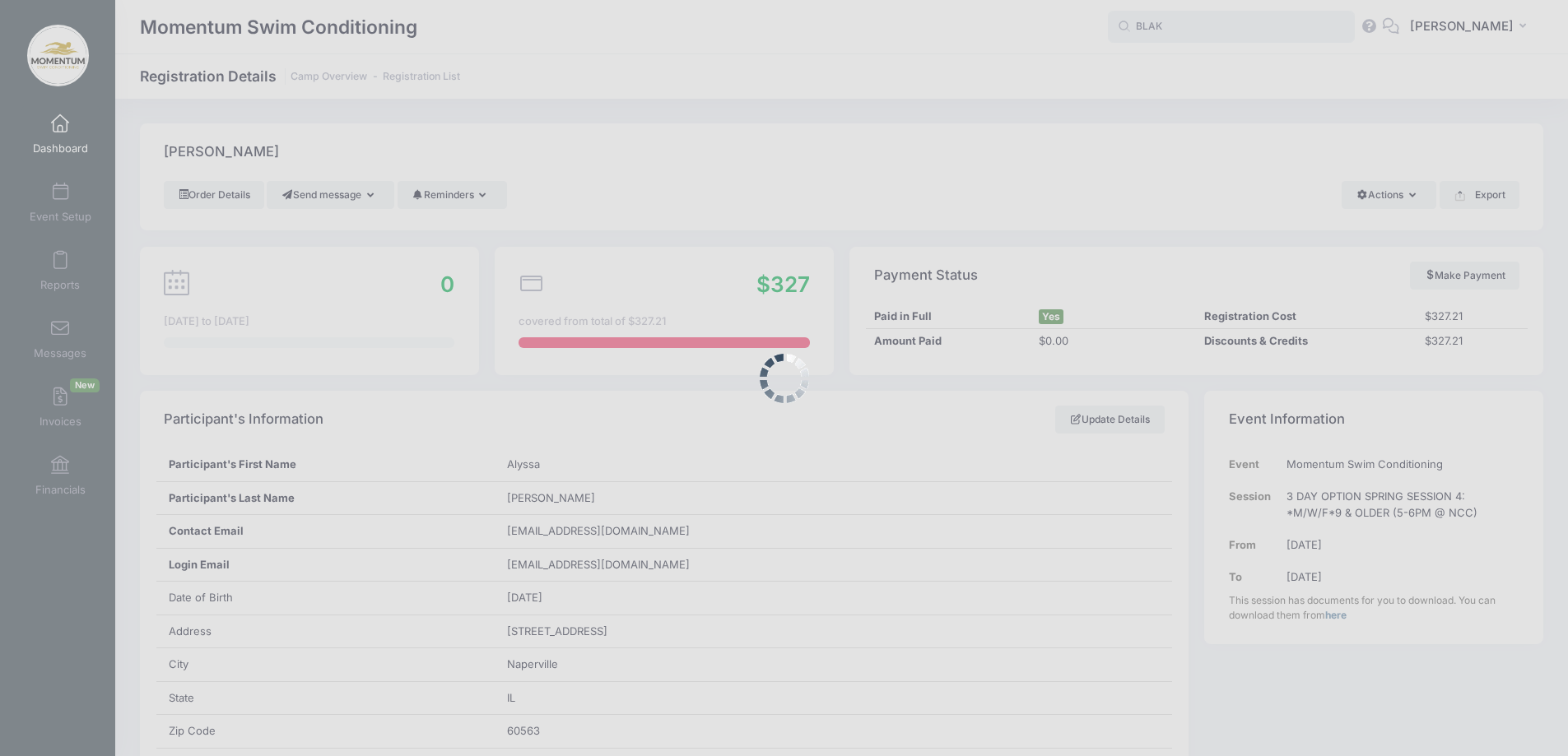
type input "[PERSON_NAME]"
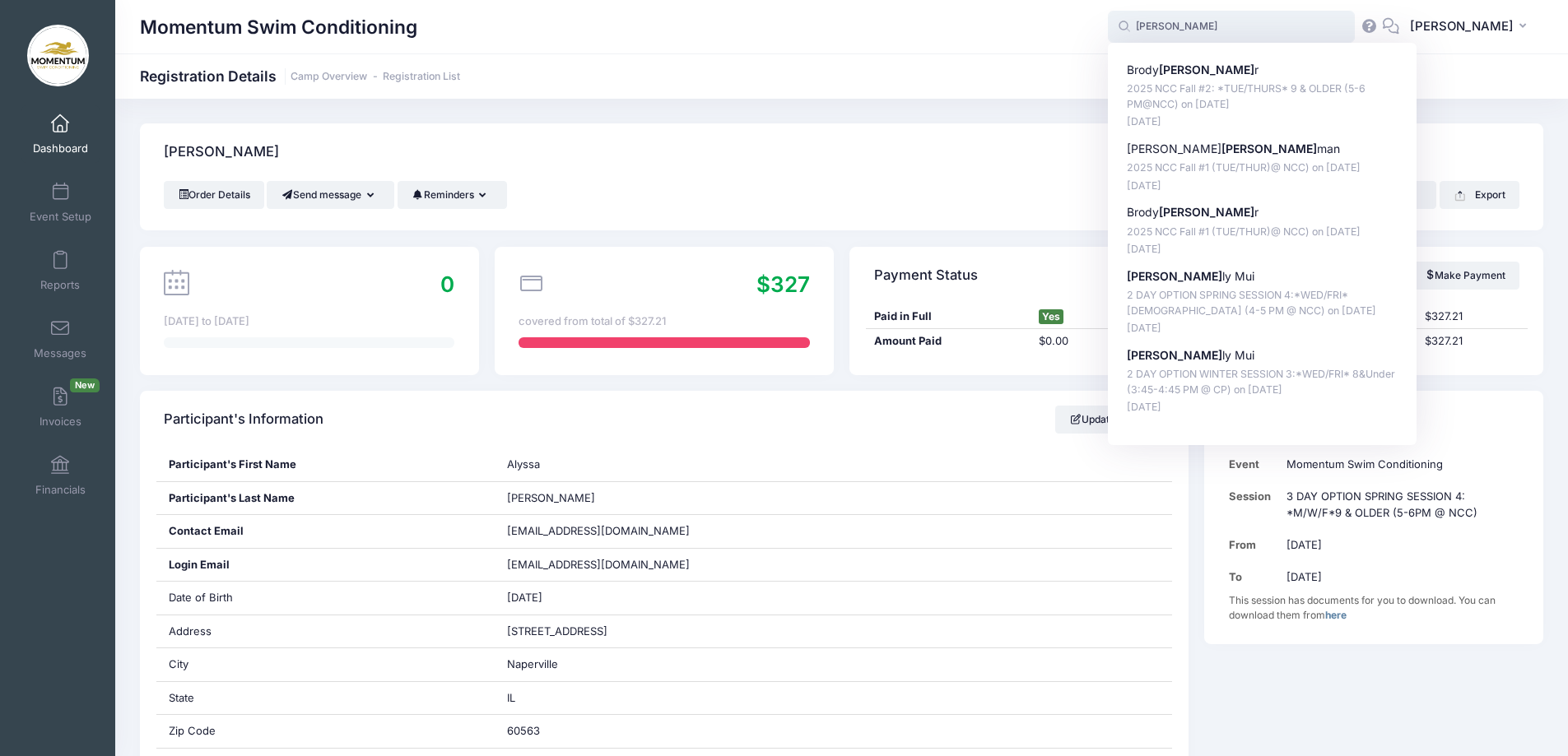
drag, startPoint x: 1199, startPoint y: 26, endPoint x: 1106, endPoint y: 26, distance: 93.0
click at [1106, 26] on div "Momentum Swim Conditioning [PERSON_NAME] [PERSON_NAME] r 2025 NCC Fall #2: *TUE…" at bounding box center [842, 27] width 1453 height 38
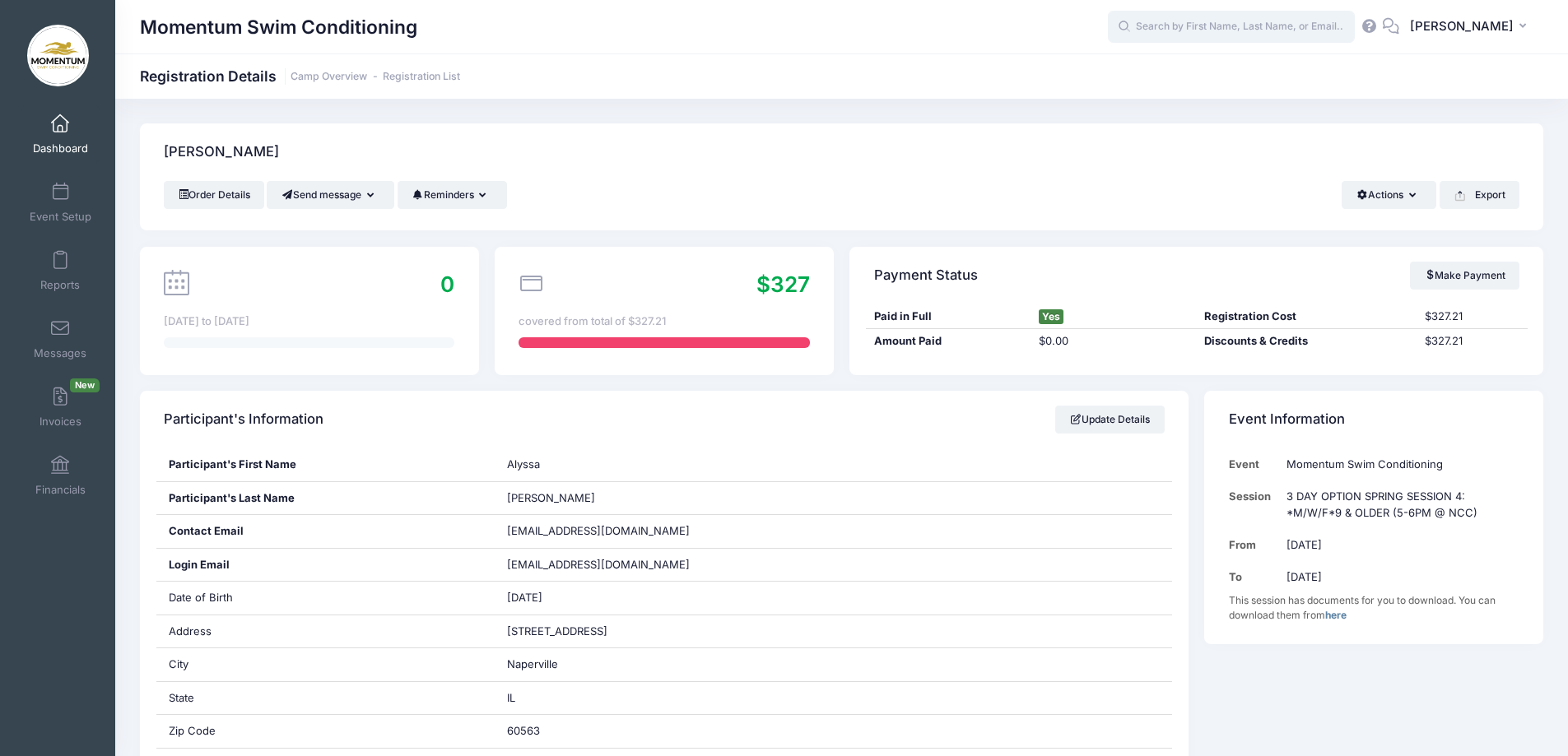
click at [1150, 21] on input "text" at bounding box center [1231, 27] width 247 height 33
type input "COBB"
drag, startPoint x: 1190, startPoint y: 20, endPoint x: 1134, endPoint y: 29, distance: 56.7
click at [1136, 29] on span "COBB BLAKE No participants found for the sessions listed on the selected year. …" at bounding box center [1231, 27] width 247 height 33
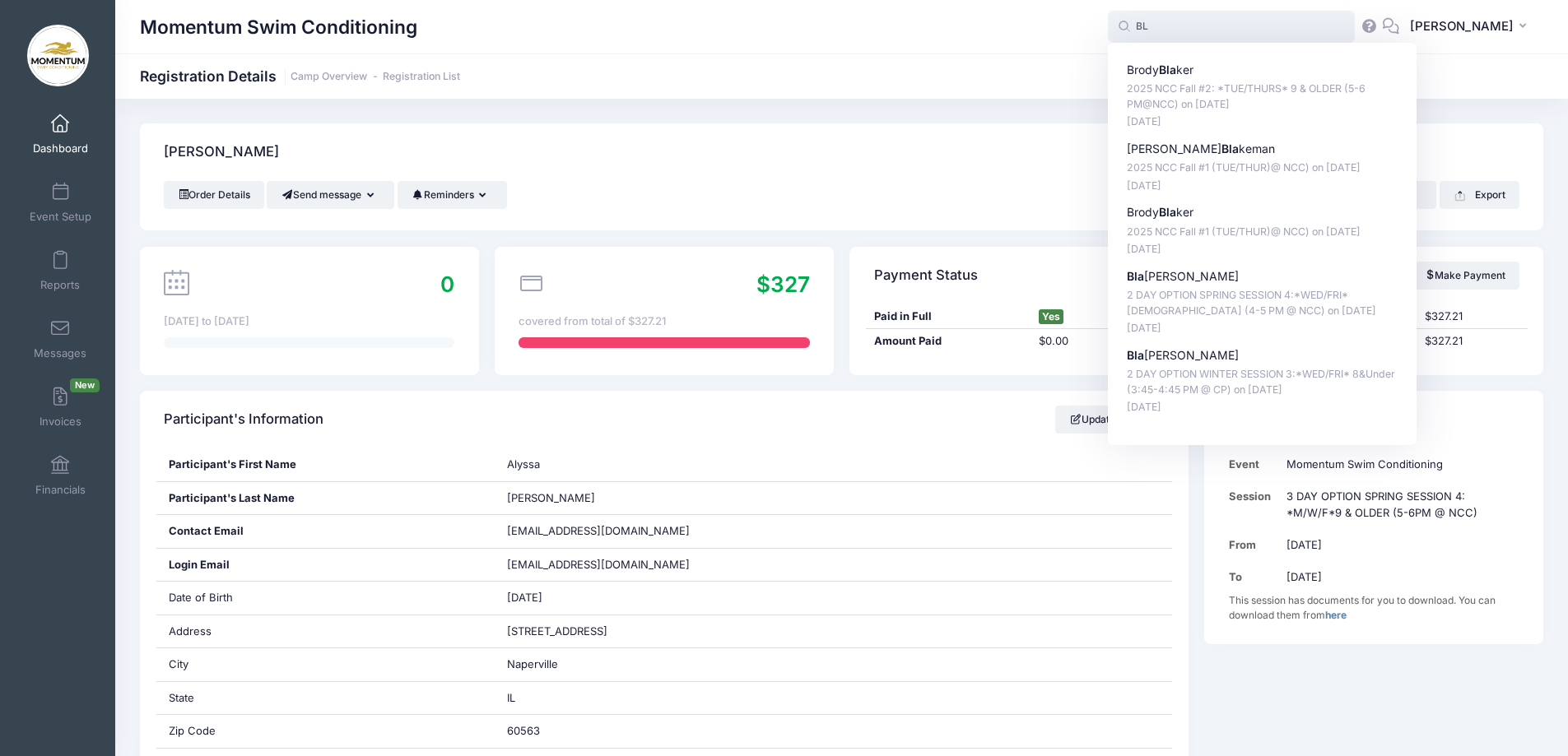
type input "B"
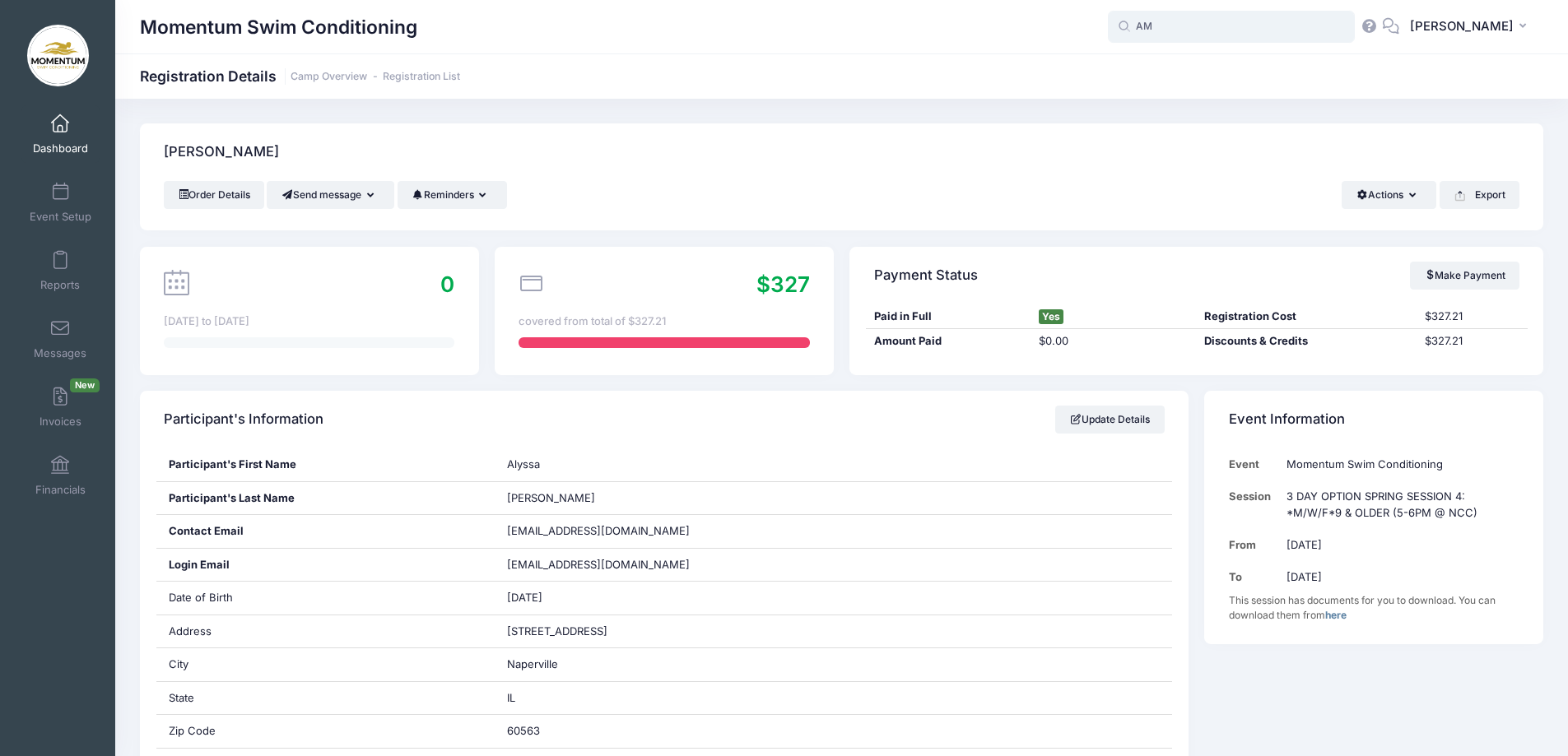
type input "A"
drag, startPoint x: 1398, startPoint y: 62, endPoint x: 1436, endPoint y: 77, distance: 40.9
click at [1417, 73] on div "No participants found for the sessions listed on the selected year. Please revi…" at bounding box center [1262, 85] width 309 height 86
drag, startPoint x: 1247, startPoint y: 94, endPoint x: 1229, endPoint y: 83, distance: 21.1
click at [1238, 93] on div "No participants found for the sessions listed on the selected year. Please revi…" at bounding box center [1263, 86] width 271 height 48
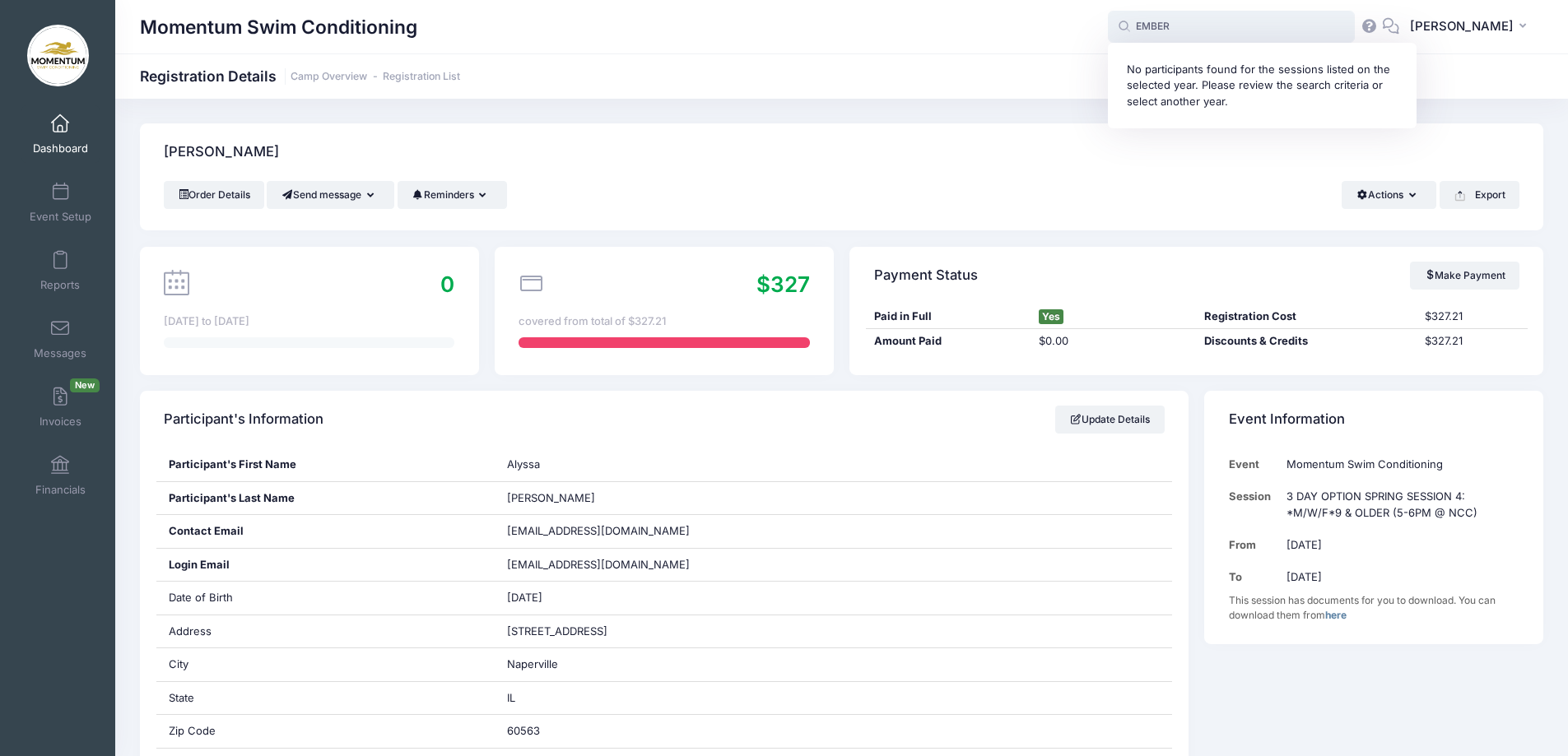
type input "EMBER"
click at [60, 118] on span at bounding box center [60, 124] width 0 height 18
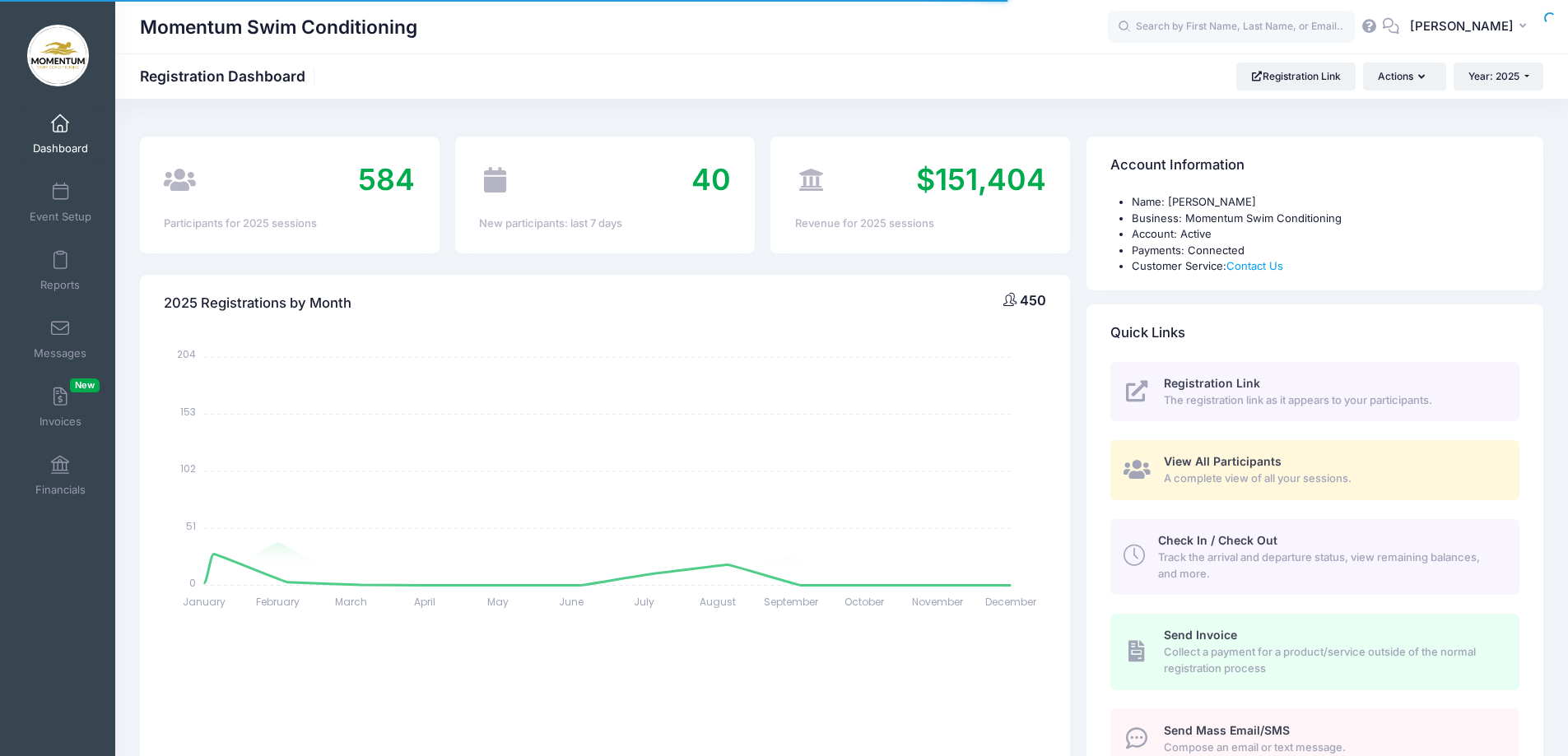
select select
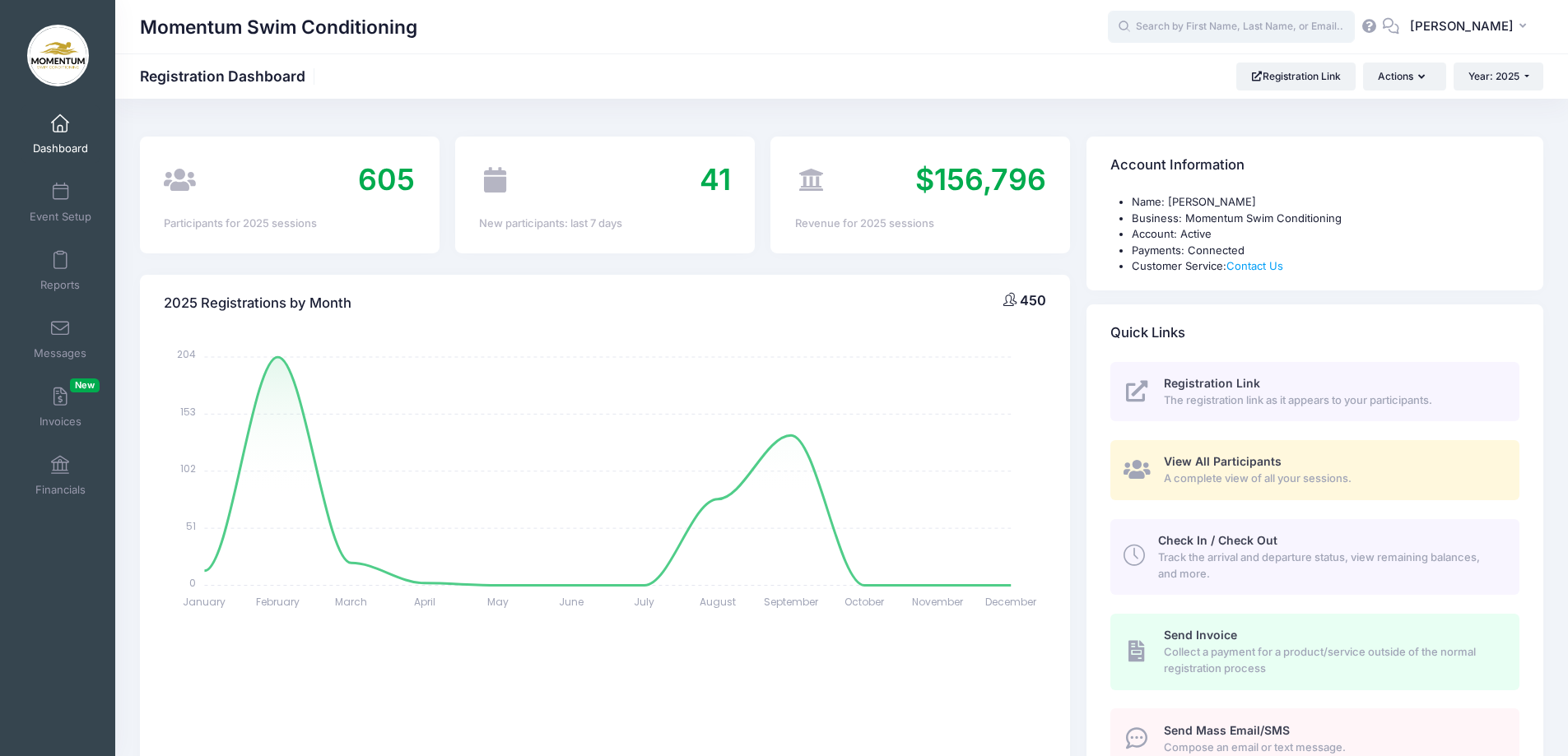
click at [1254, 29] on input "text" at bounding box center [1231, 27] width 247 height 33
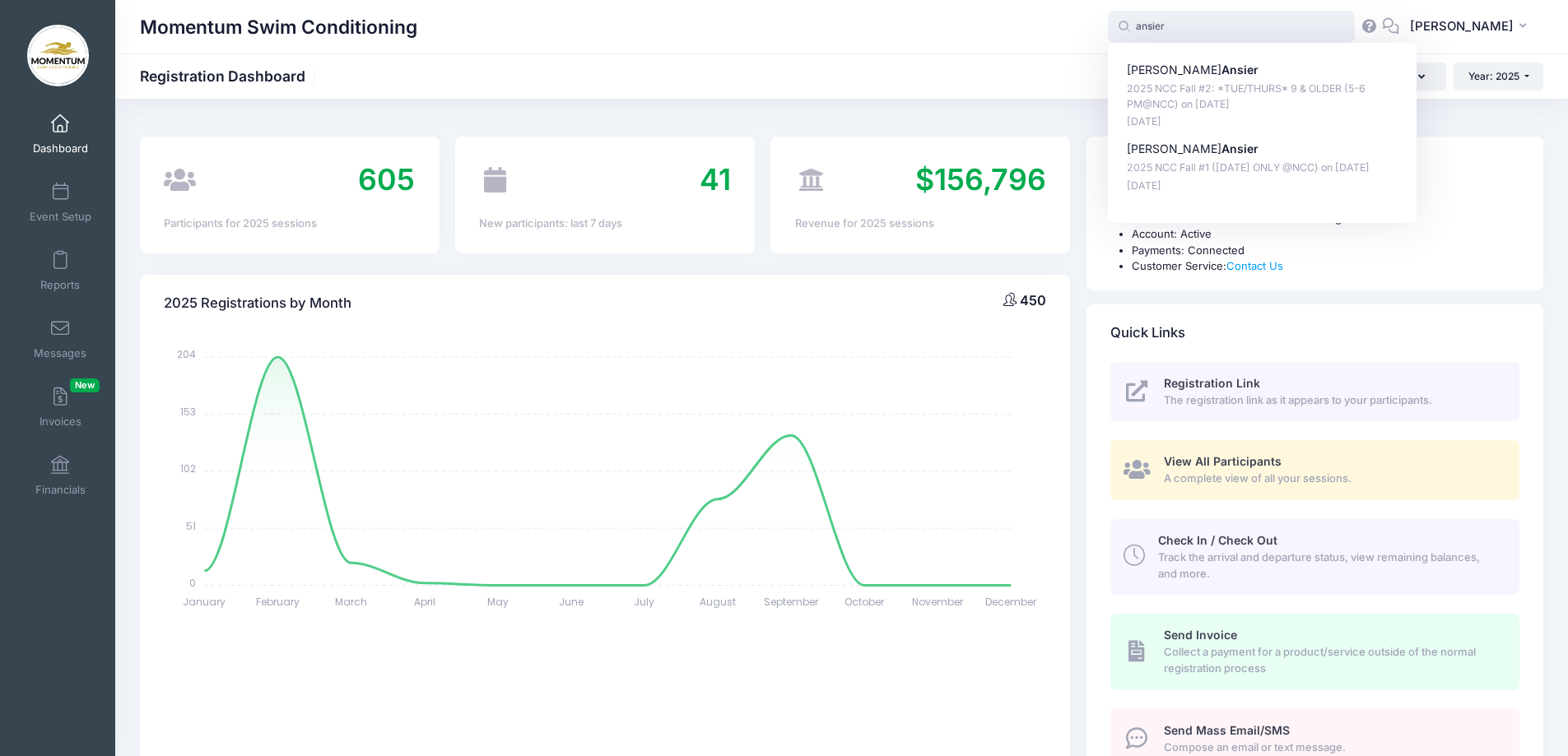
type input "ansier"
click at [653, 38] on div "Momentum Swim Conditioning" at bounding box center [623, 27] width 968 height 38
drag, startPoint x: 1196, startPoint y: 21, endPoint x: 1083, endPoint y: 18, distance: 113.0
click at [1079, 25] on div "Momentum Swim Conditioning ansier ansier Collette Ansier 2025 NCC Fall #2: *TUE…" at bounding box center [842, 27] width 1453 height 38
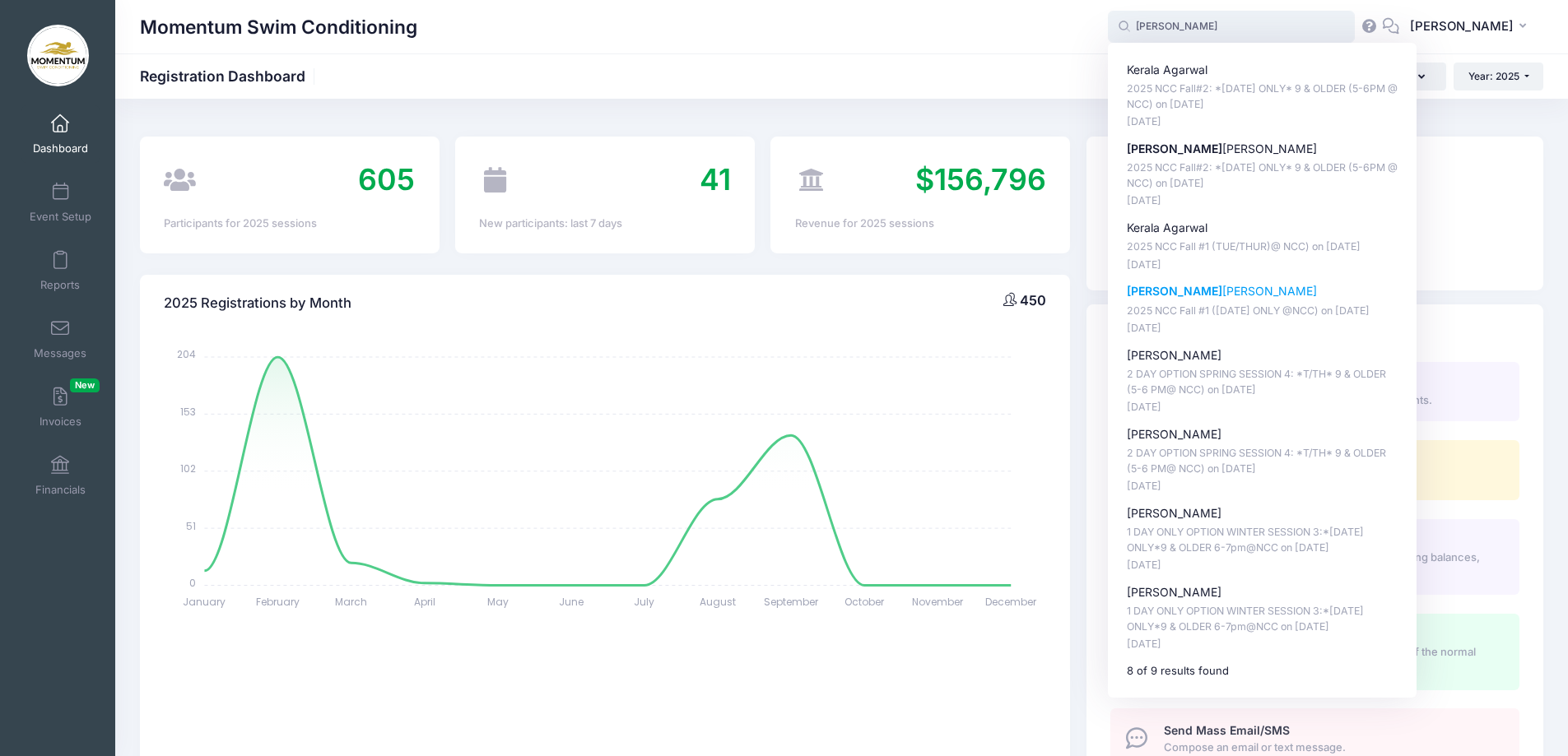
click at [1173, 289] on p "Ana Stan" at bounding box center [1263, 291] width 271 height 17
type input "Ana Stan (2025 NCC Fall #1 (WEDNESDAY ONLY @NCC), Sep-17, 2025)"
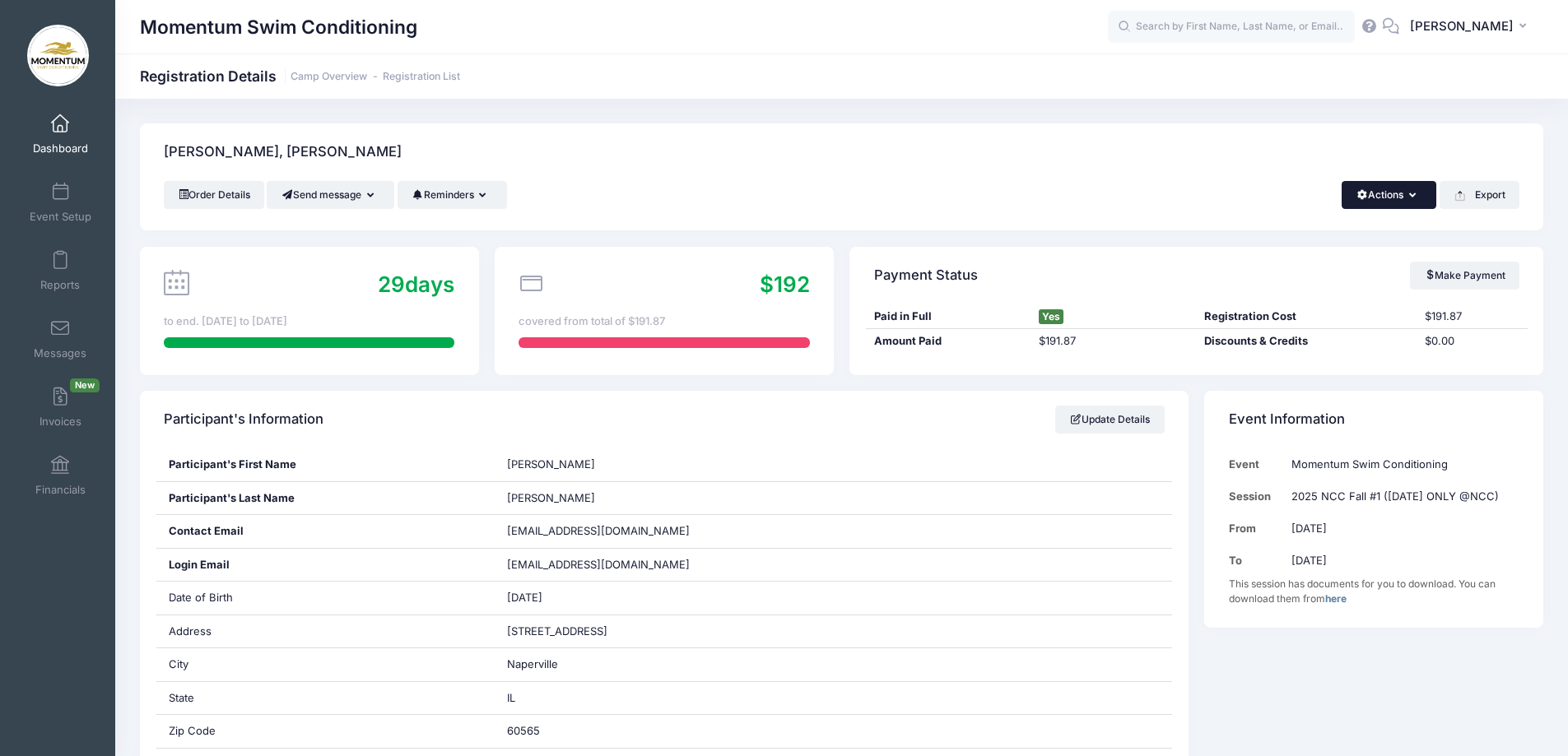
click at [1414, 196] on icon "button" at bounding box center [1416, 196] width 13 height 0
click at [1280, 235] on link "Refund" at bounding box center [1334, 235] width 190 height 32
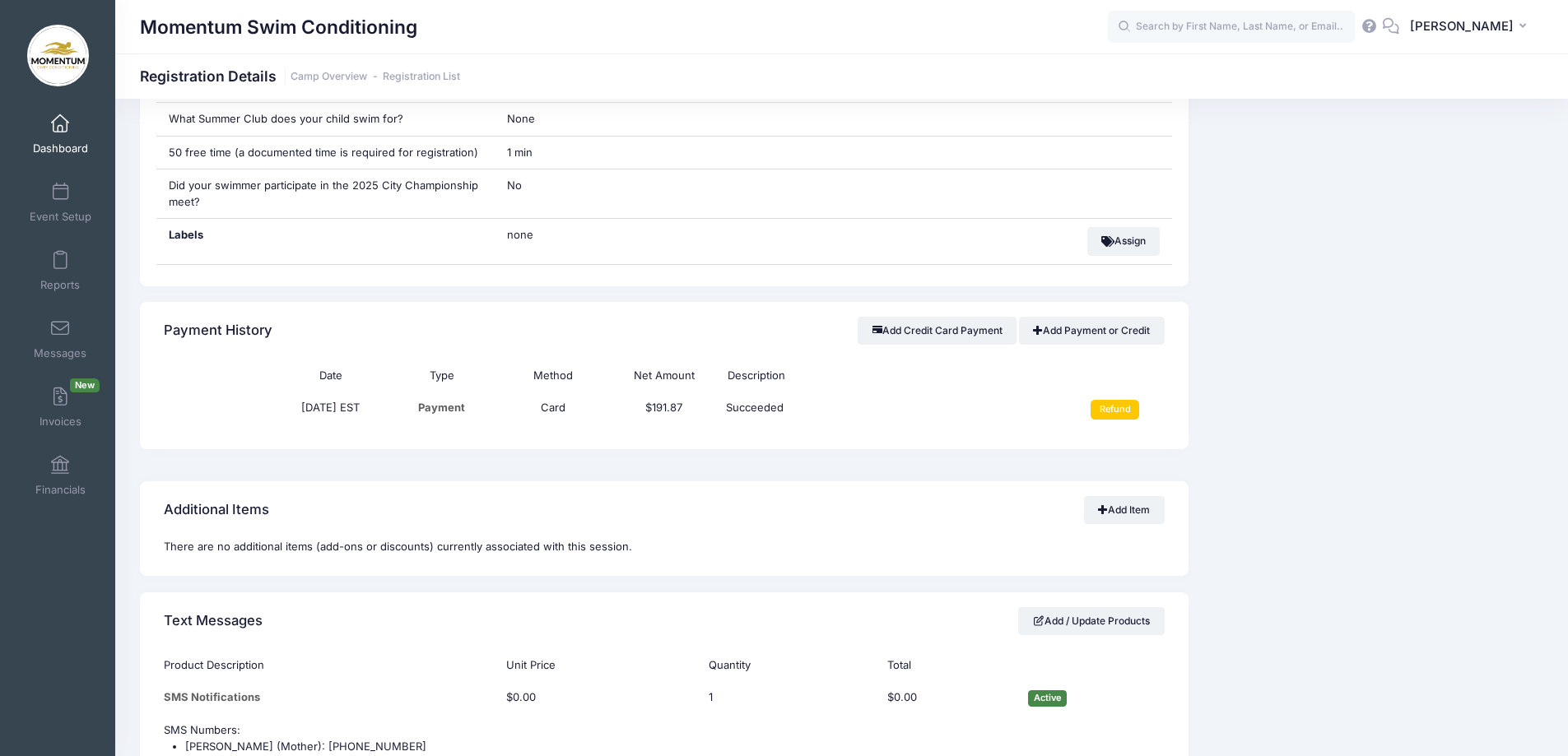
scroll to position [1207, 0]
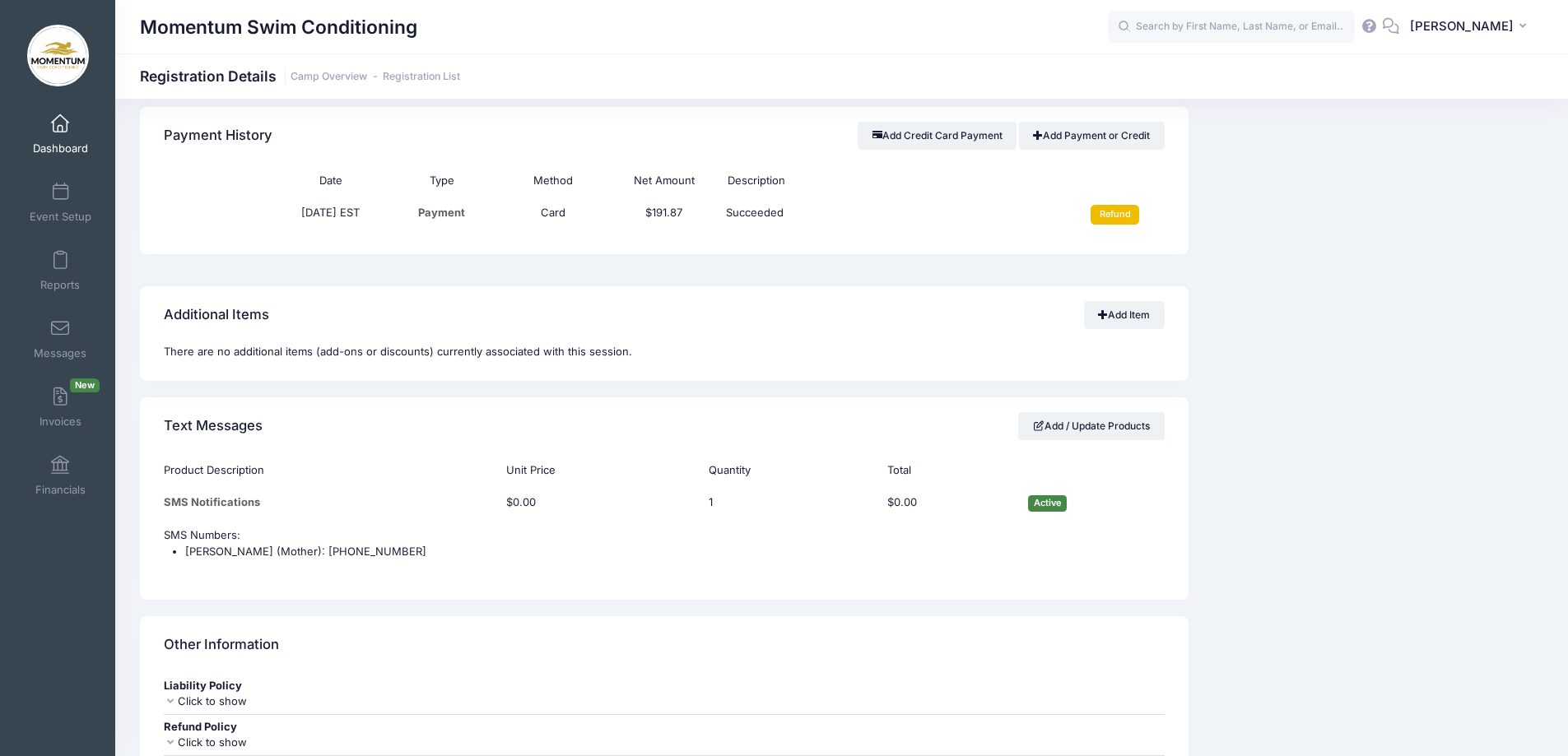
click at [1109, 205] on input "Refund" at bounding box center [1115, 214] width 48 height 20
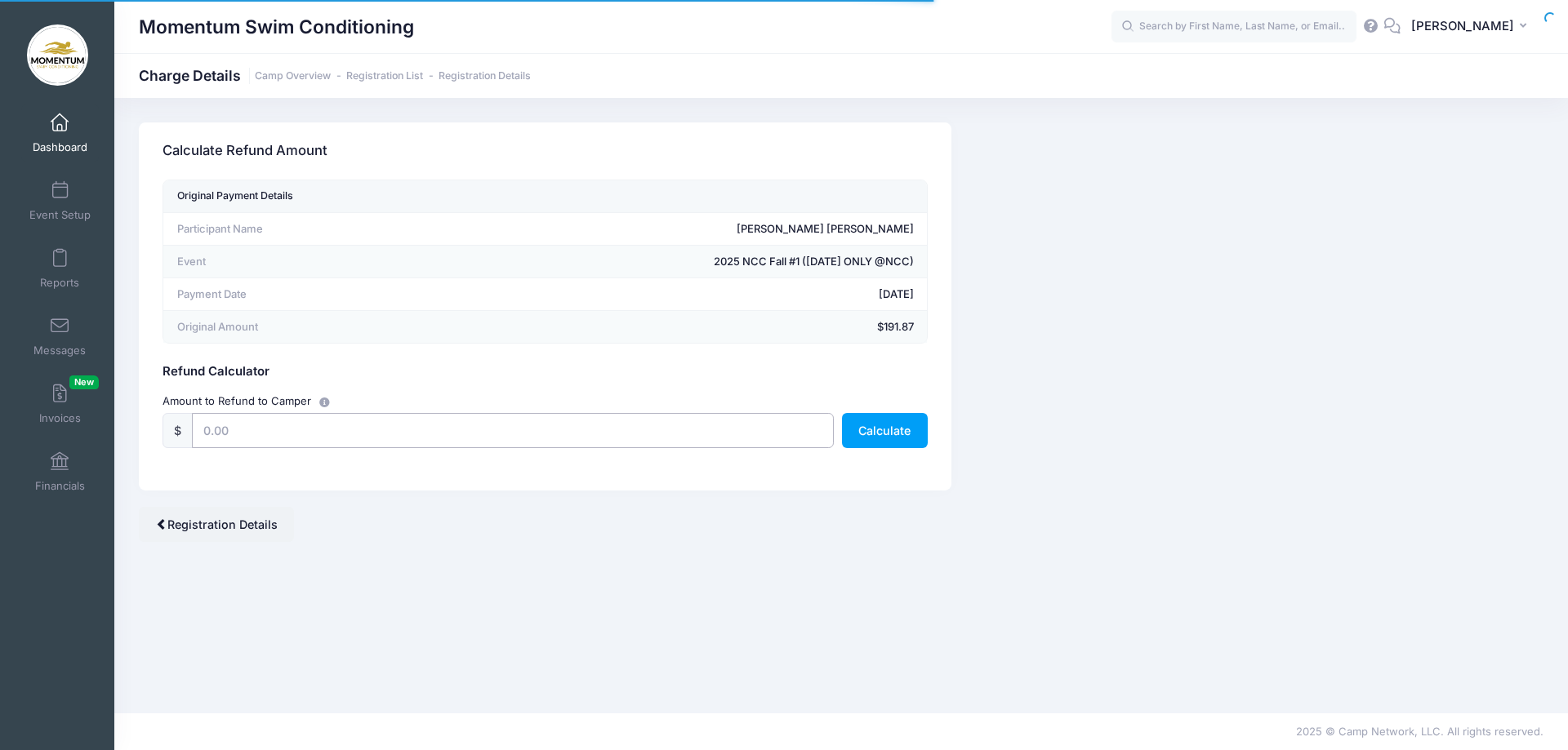
click at [250, 427] on input "text" at bounding box center [512, 430] width 642 height 35
type input "191.87"
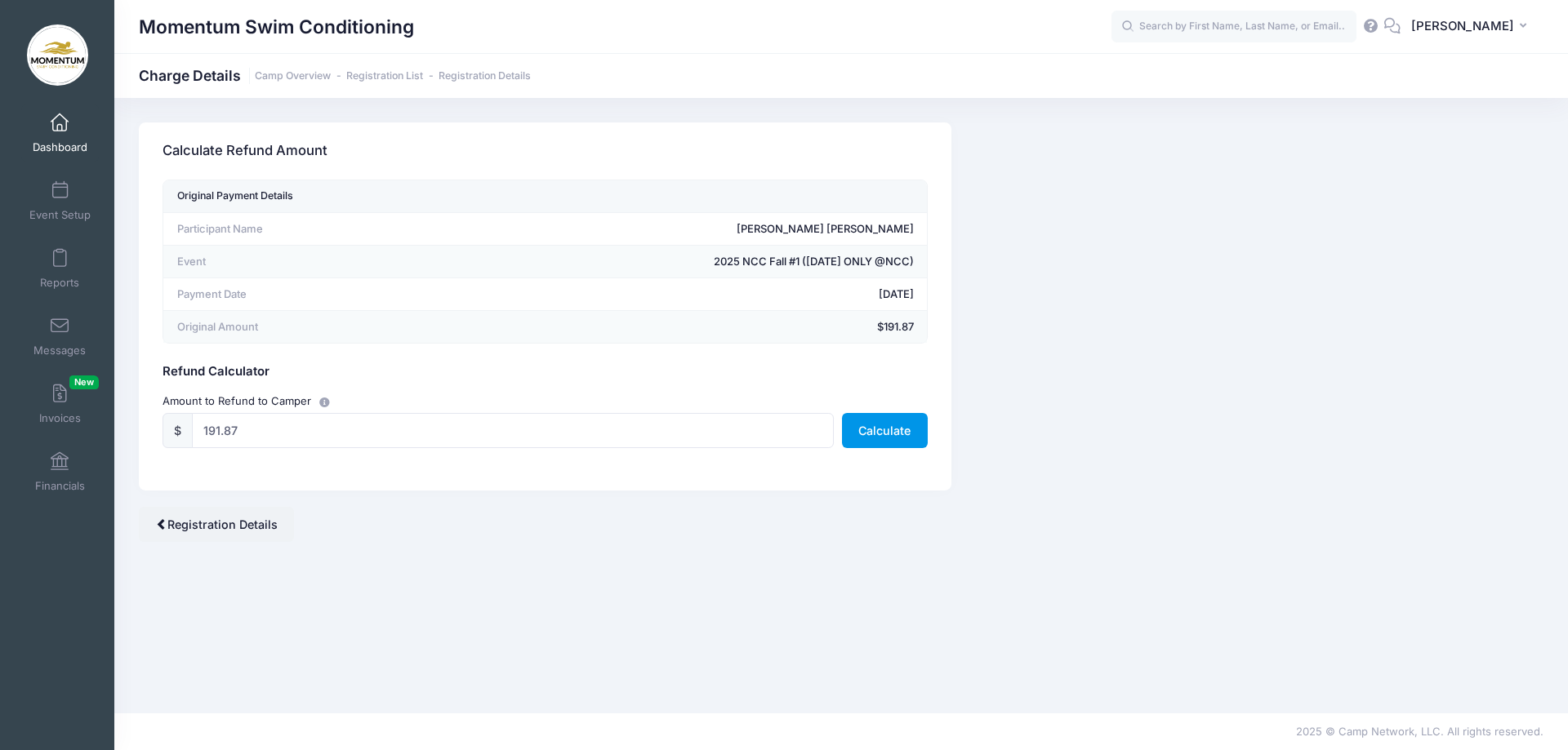
click at [871, 436] on button "Calculate" at bounding box center [885, 430] width 86 height 35
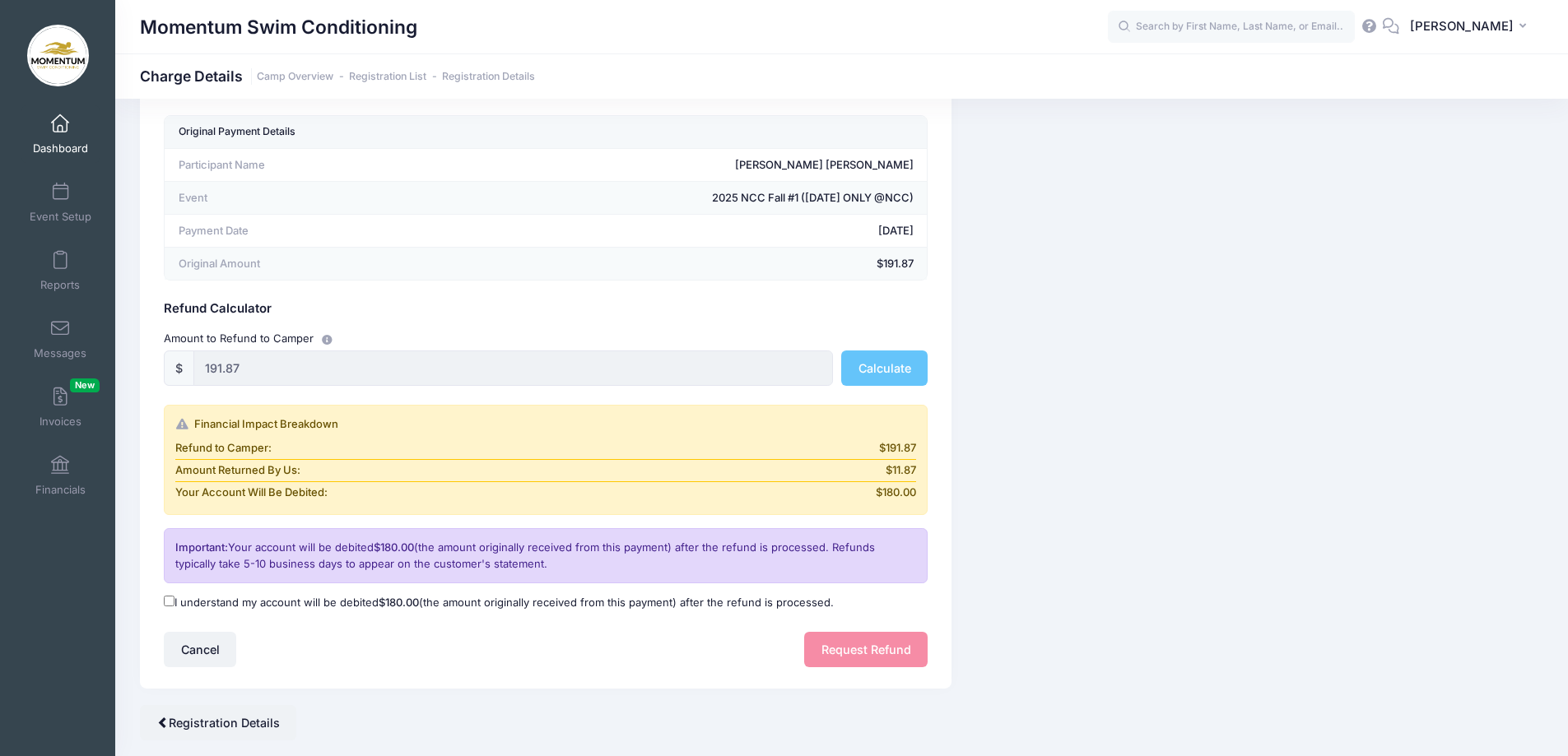
scroll to position [112, 0]
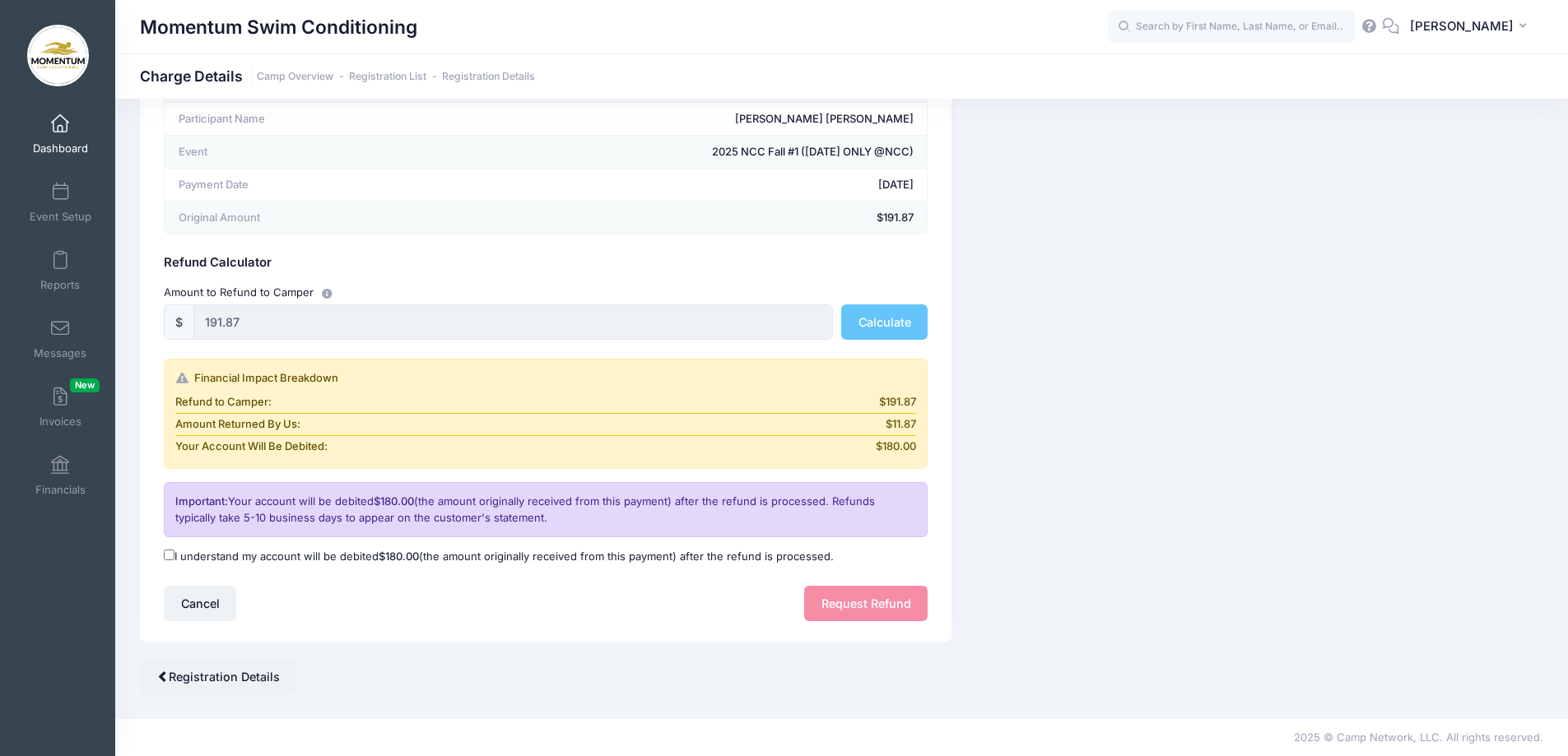
click at [170, 552] on input "I understand my account will be debited $180.00 (the amount originally received…" at bounding box center [168, 555] width 11 height 11
checkbox input "true"
click at [875, 609] on button "Request Refund" at bounding box center [866, 603] width 123 height 36
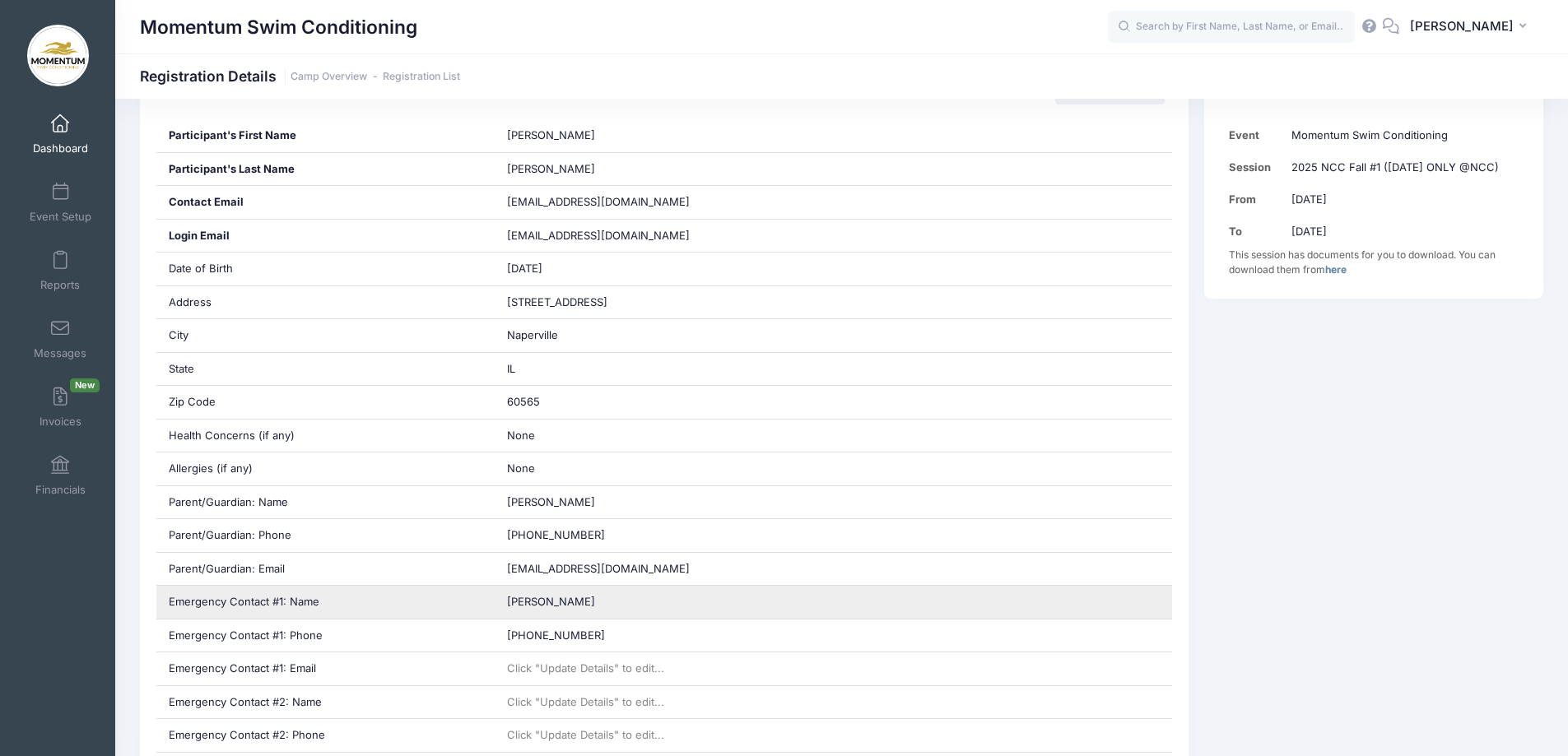
scroll to position [823, 0]
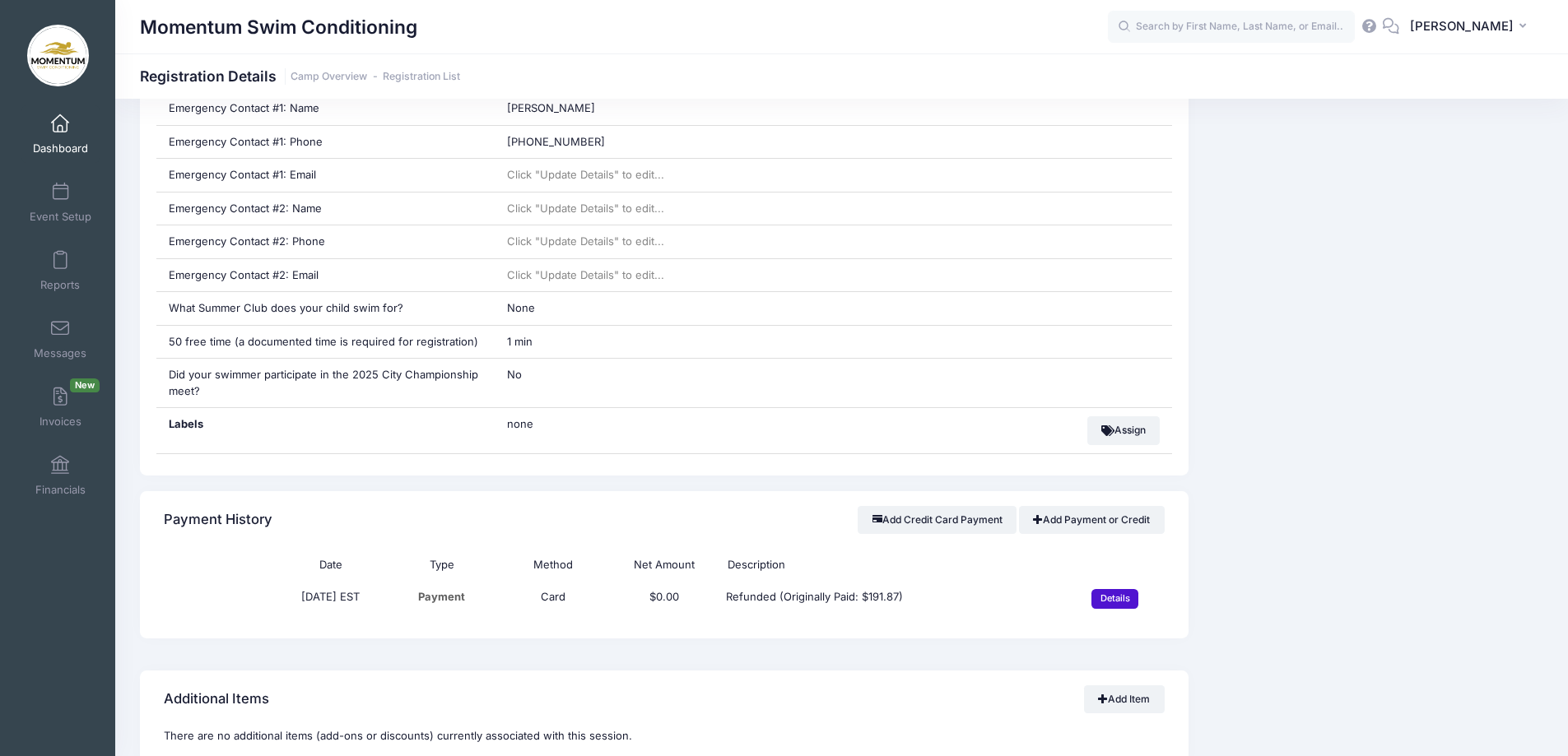
click at [1101, 599] on input "Details" at bounding box center [1115, 599] width 47 height 20
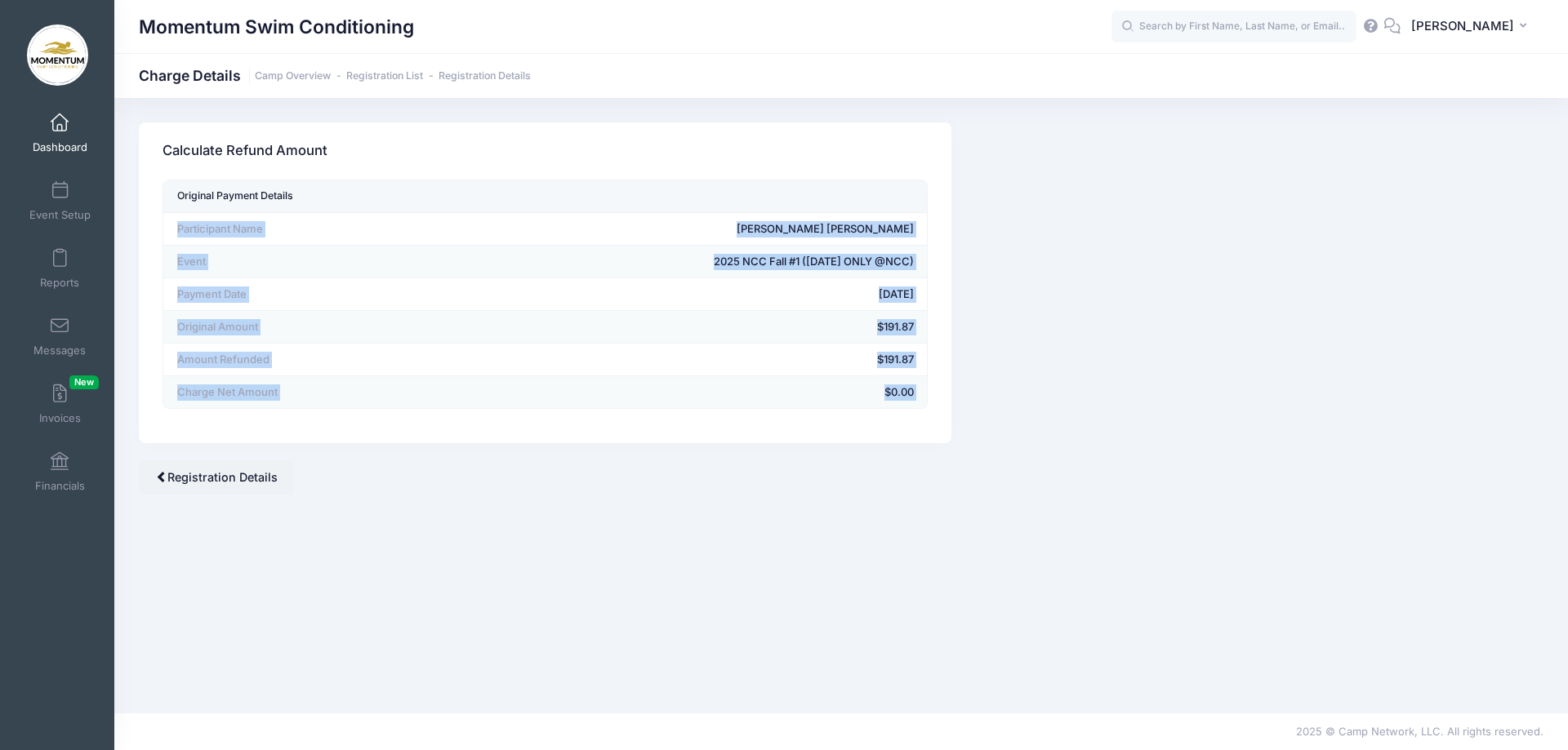
drag, startPoint x: 940, startPoint y: 417, endPoint x: 590, endPoint y: 444, distance: 351.0
click at [590, 444] on div "Original Payment Details Participant Name Ana Stan Event 2025 NCC Fall #1 (WEDN…" at bounding box center [544, 311] width 812 height 263
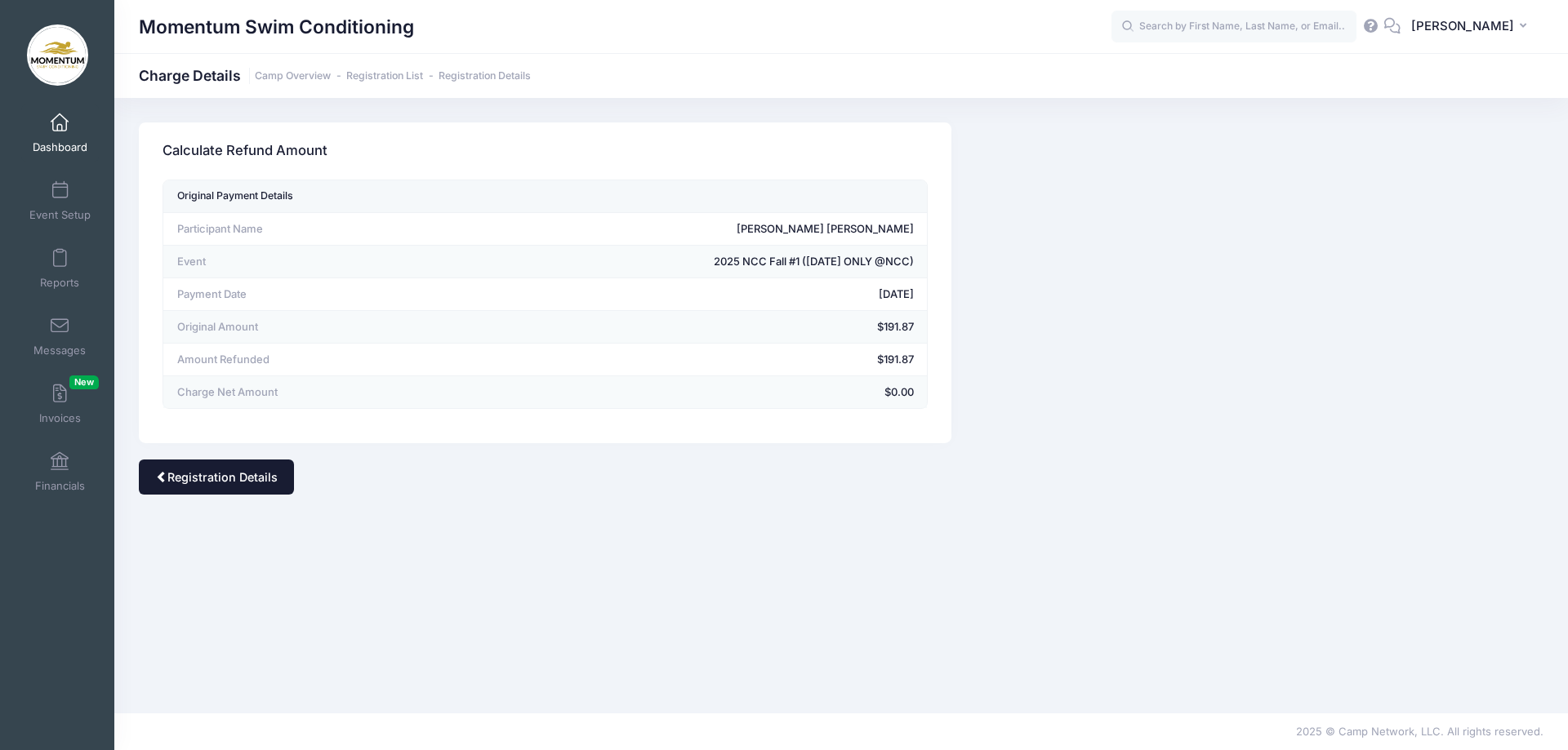
click at [157, 482] on span at bounding box center [161, 477] width 11 height 11
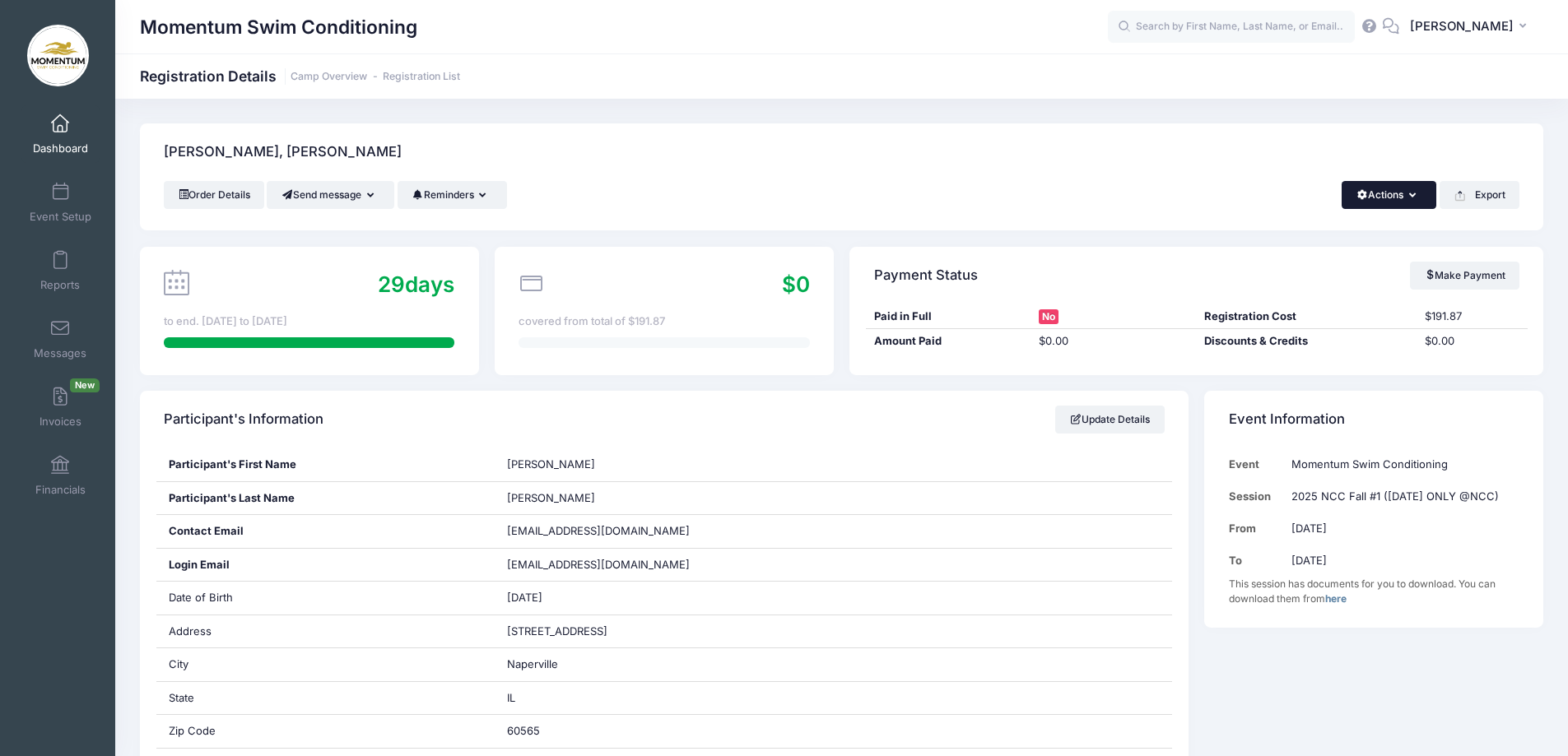
click at [1410, 196] on icon "button" at bounding box center [1416, 196] width 13 height 0
click at [1287, 346] on link "Delete" at bounding box center [1334, 347] width 190 height 32
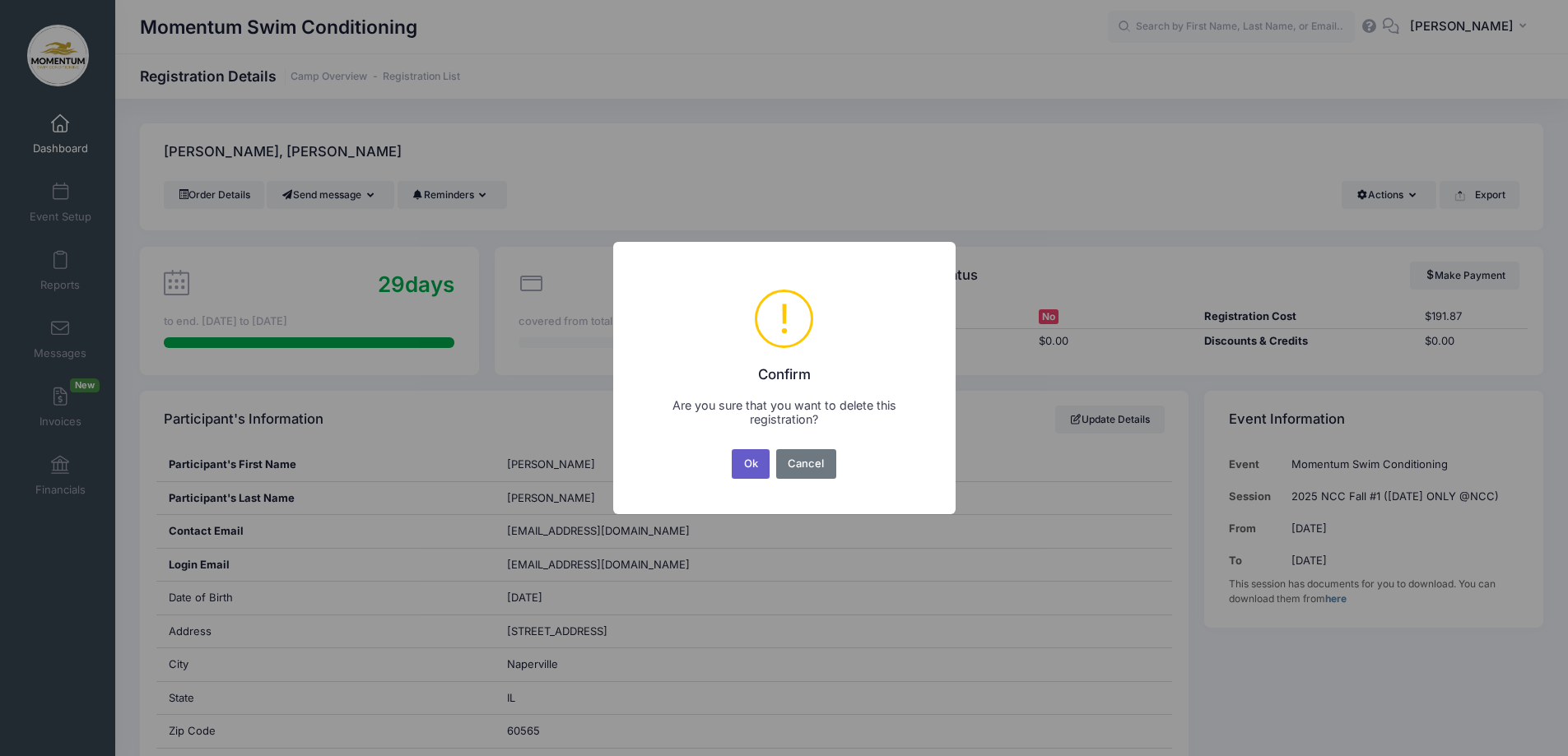
click at [749, 469] on button "Ok" at bounding box center [750, 464] width 38 height 30
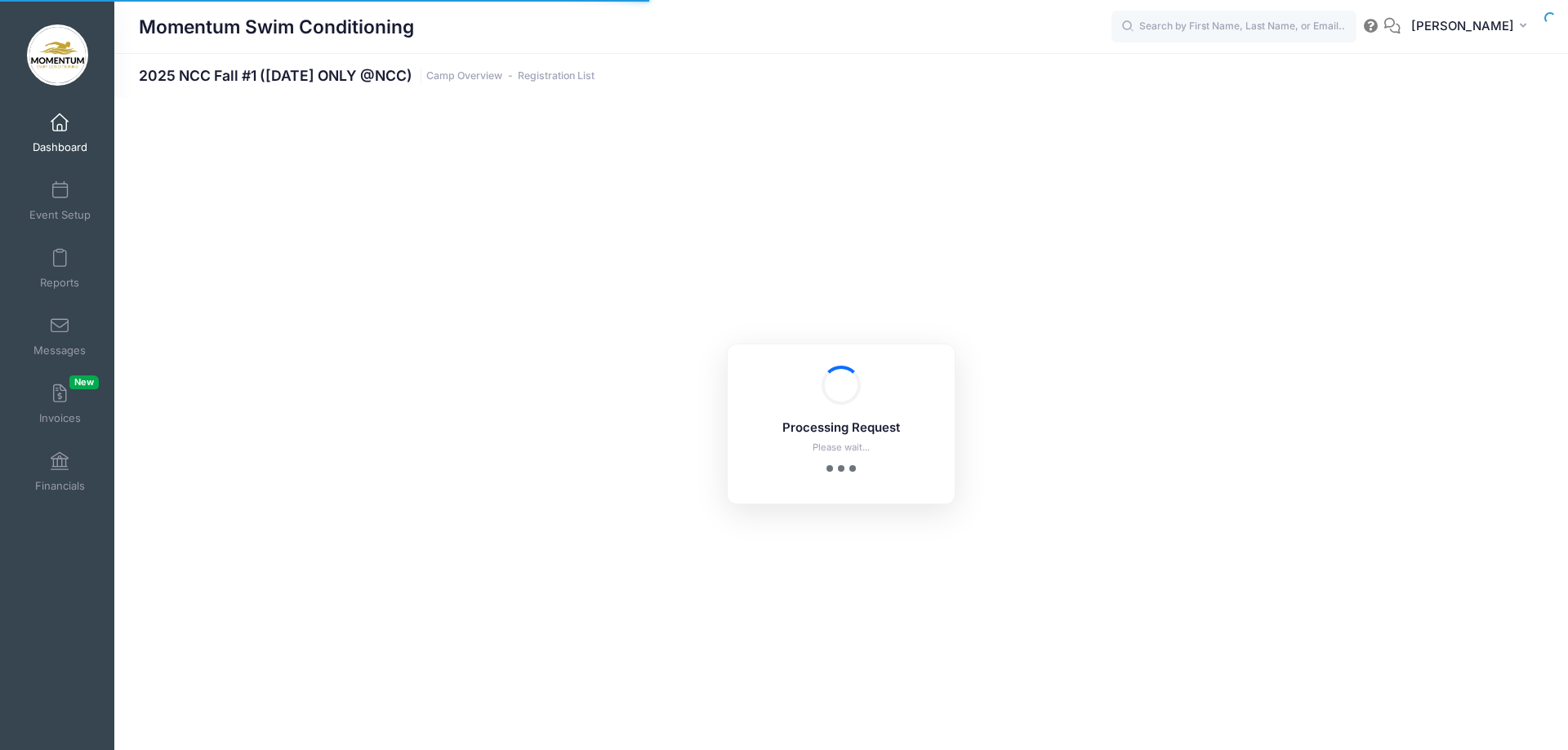
select select "10"
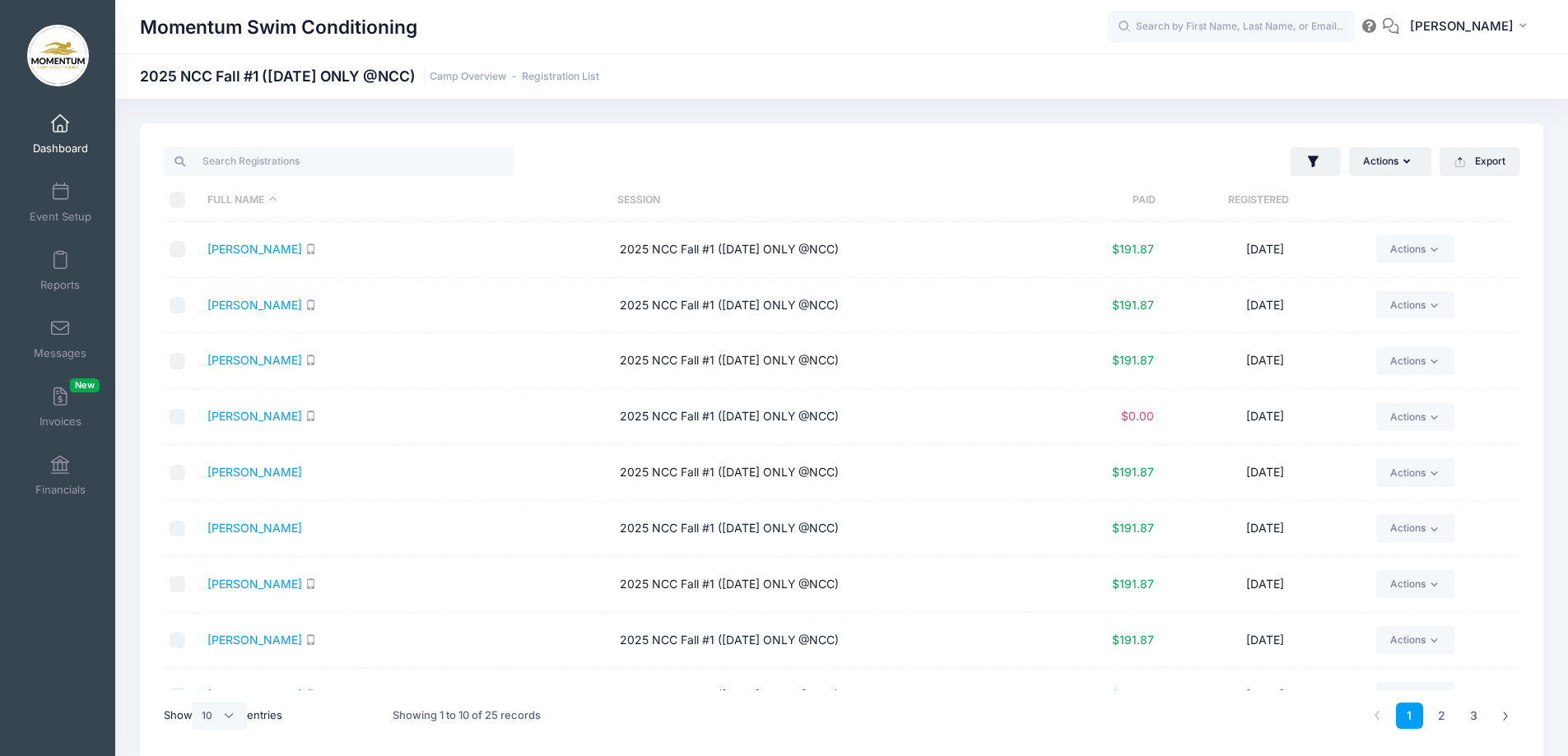
click at [177, 306] on input "checkbox" at bounding box center [177, 305] width 16 height 16
checkbox input "true"
click at [1431, 305] on icon at bounding box center [1434, 305] width 13 height 13
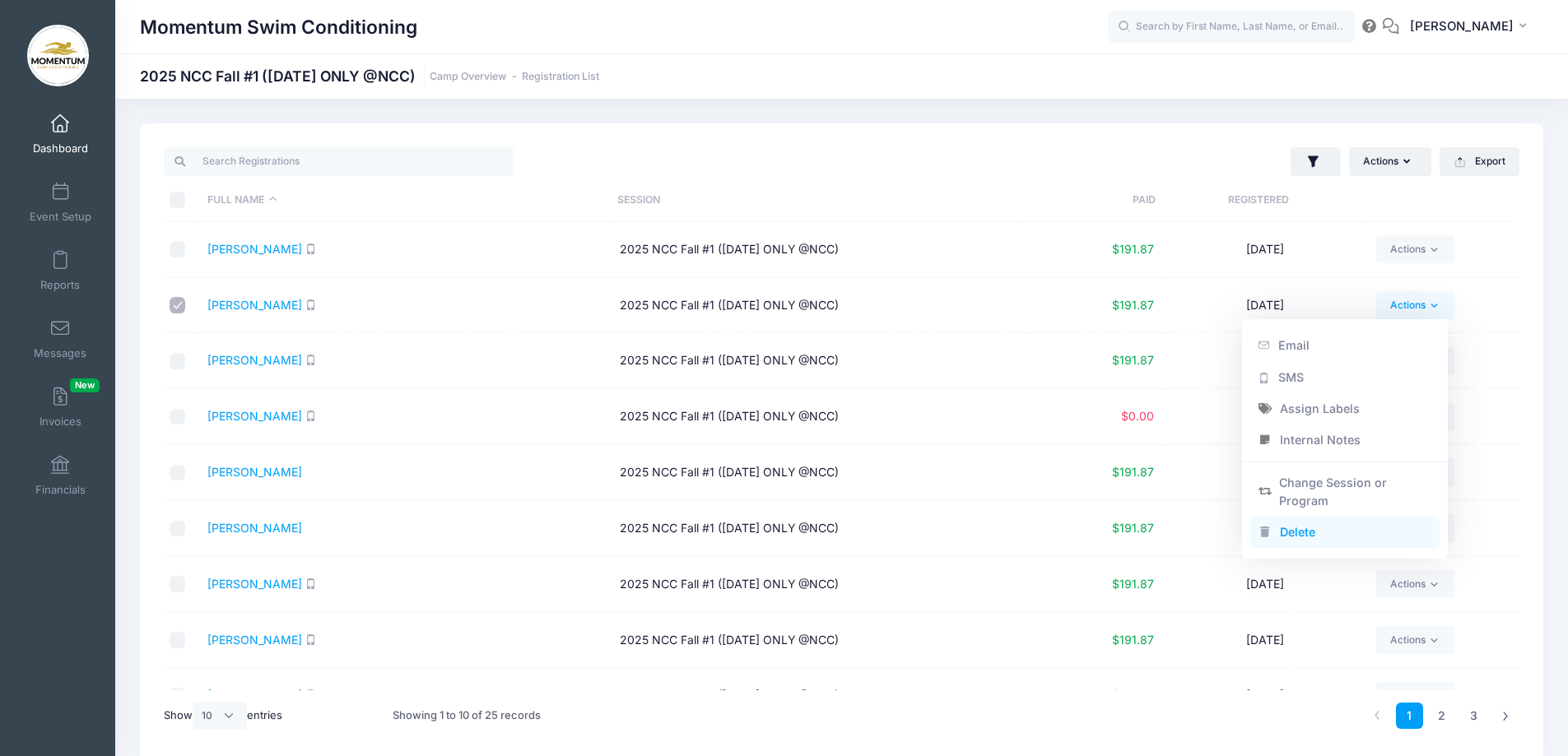
click at [1299, 530] on link "Delete" at bounding box center [1346, 532] width 190 height 32
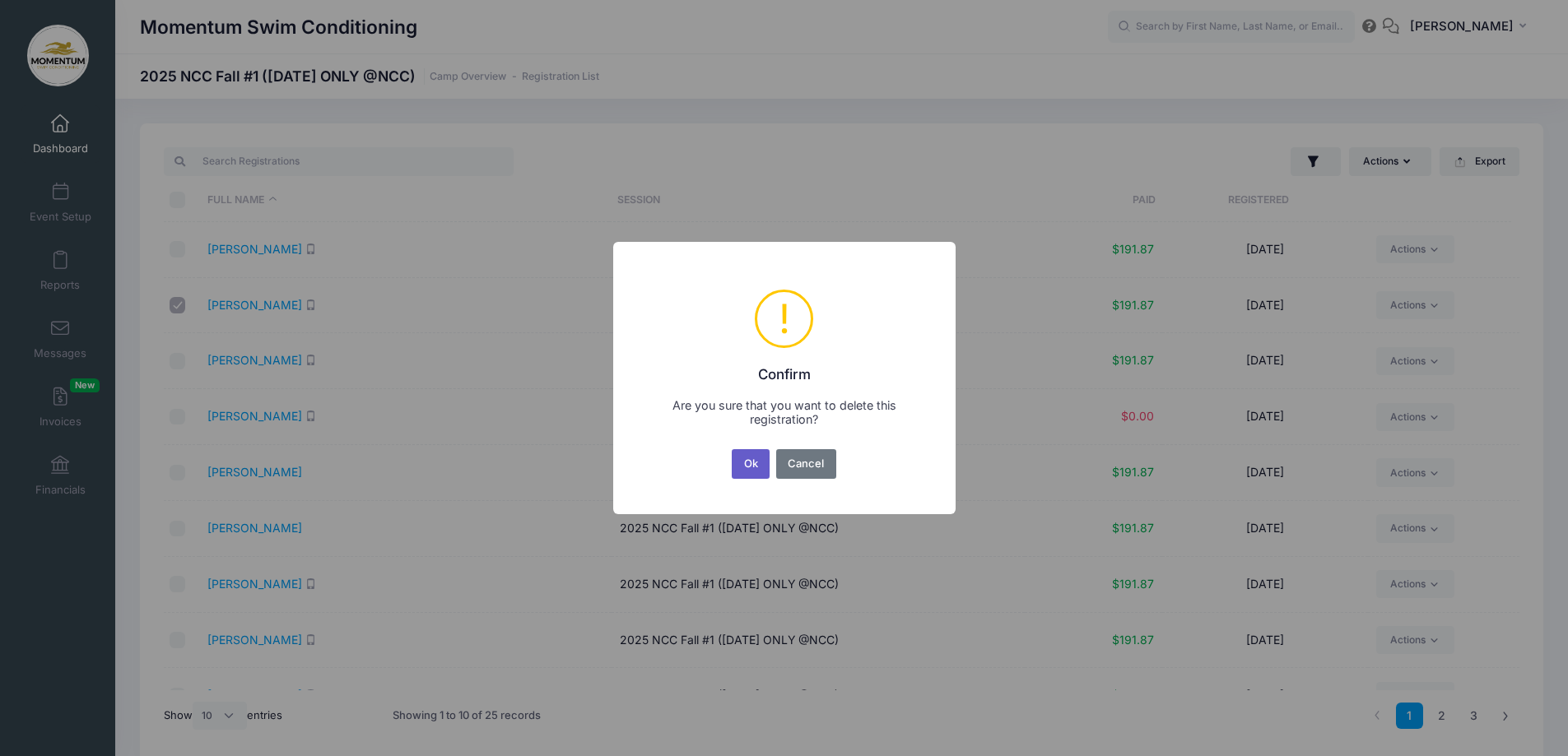
click at [756, 467] on button "Ok" at bounding box center [750, 464] width 38 height 30
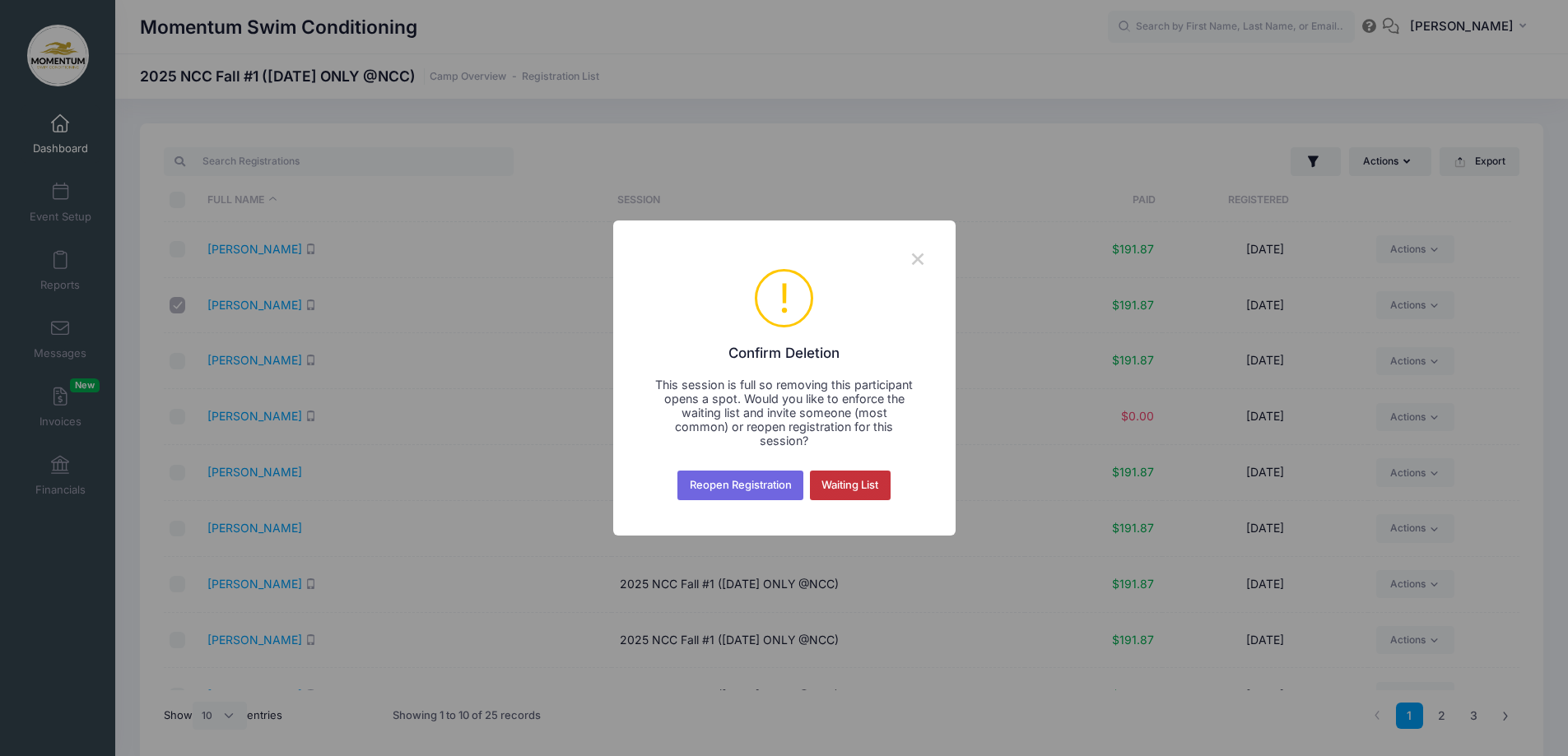
click at [849, 476] on button "Waiting List" at bounding box center [850, 485] width 81 height 30
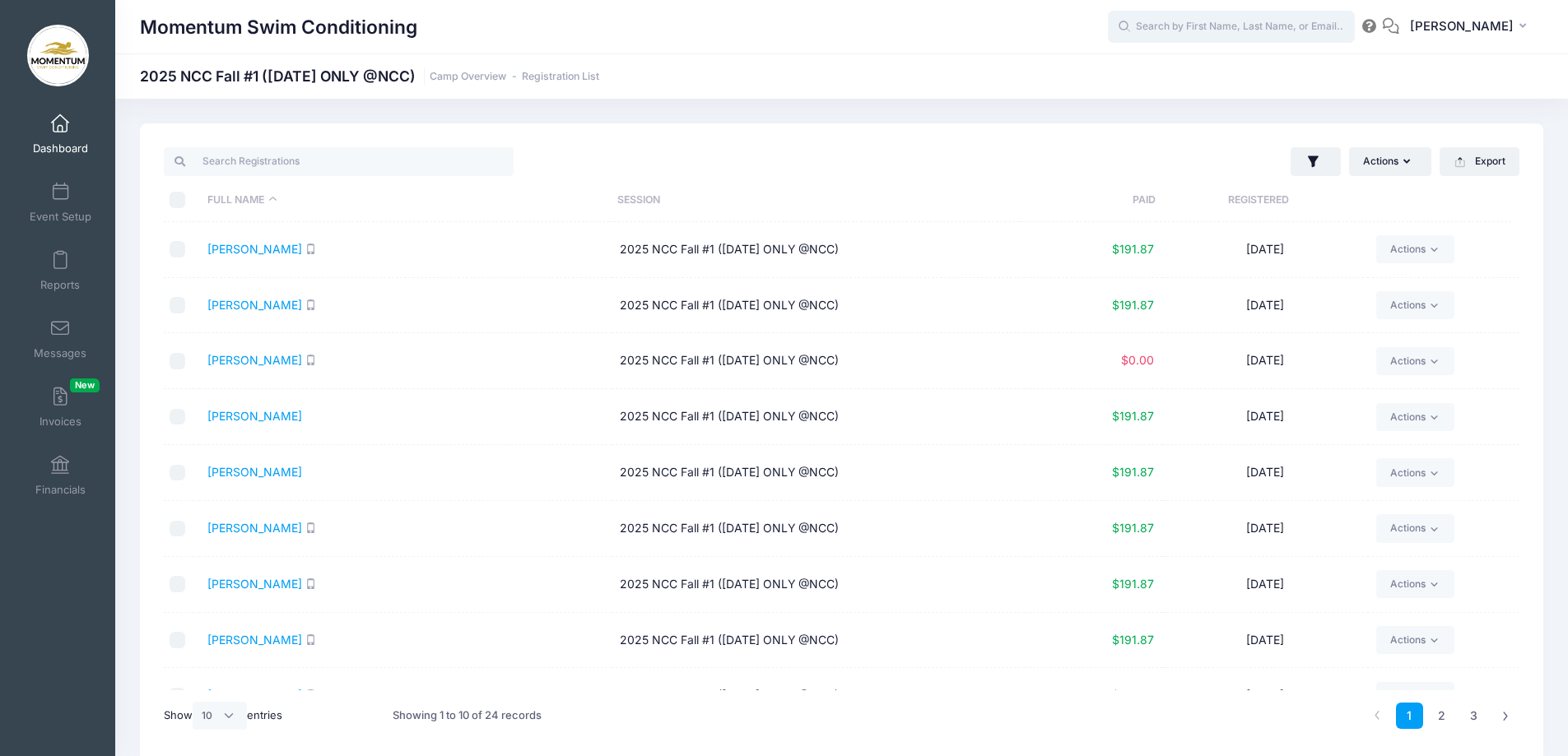
click at [1260, 31] on input "text" at bounding box center [1231, 27] width 247 height 33
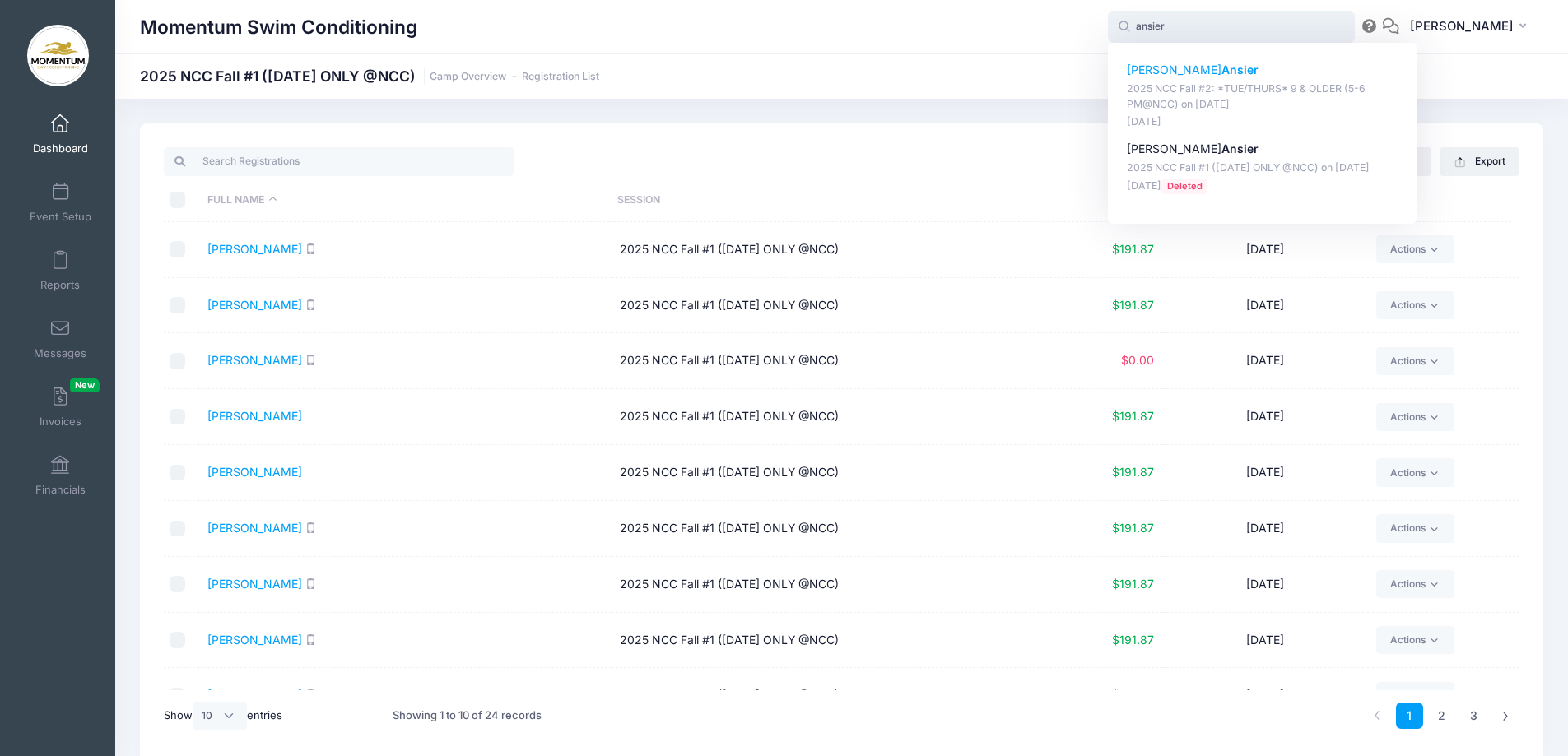
click at [1235, 88] on p "2025 NCC Fall #2: *TUE/THURS* 9 & OLDER (5-6 PM@NCC) on Nov-04, 2025" at bounding box center [1263, 97] width 271 height 31
type input "Collette Ansier (2025 NCC Fall #2: *TUE/THURS* 9 &amp; OLDER (5-6 PM@NCC), Nov-…"
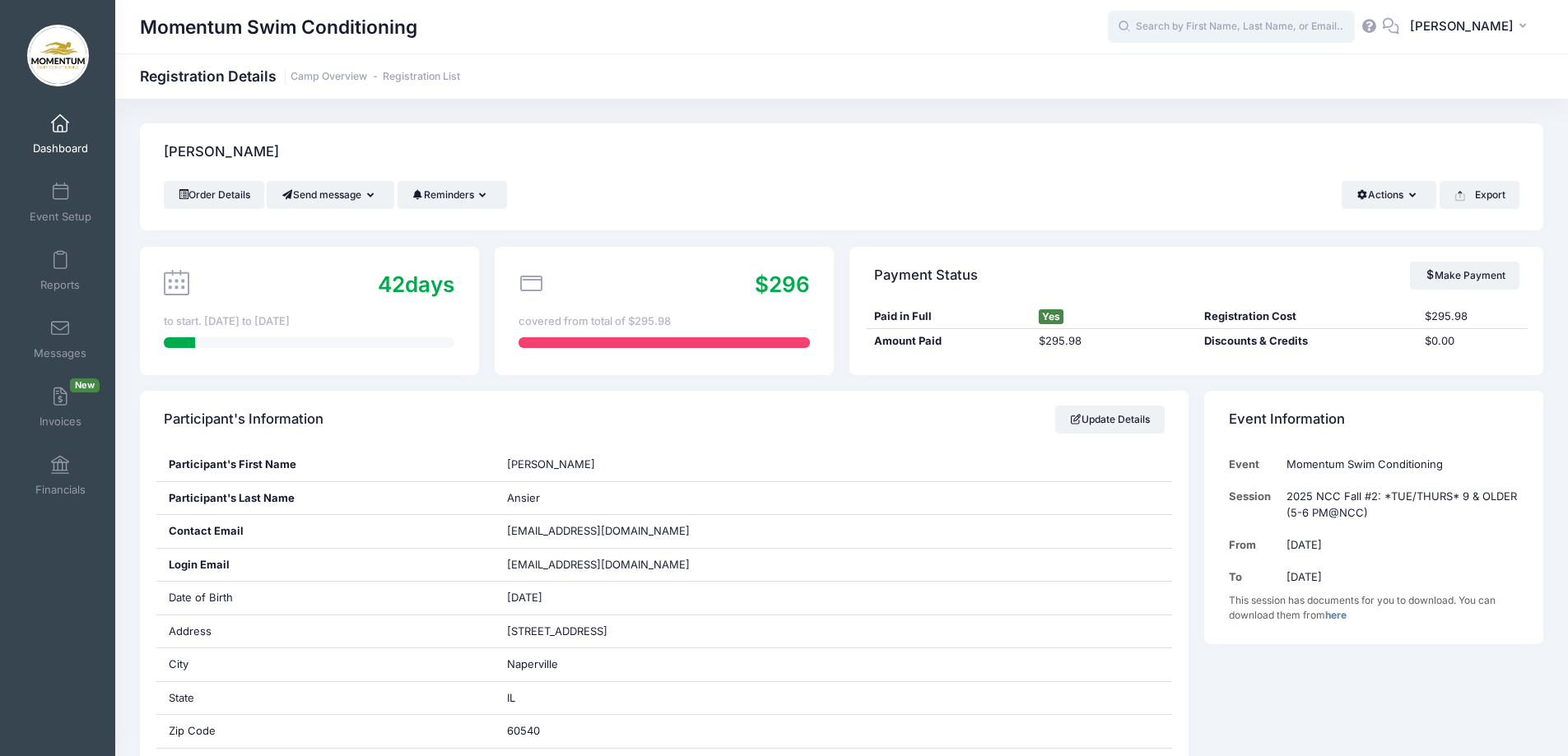
click at [1165, 17] on input "text" at bounding box center [1231, 27] width 247 height 33
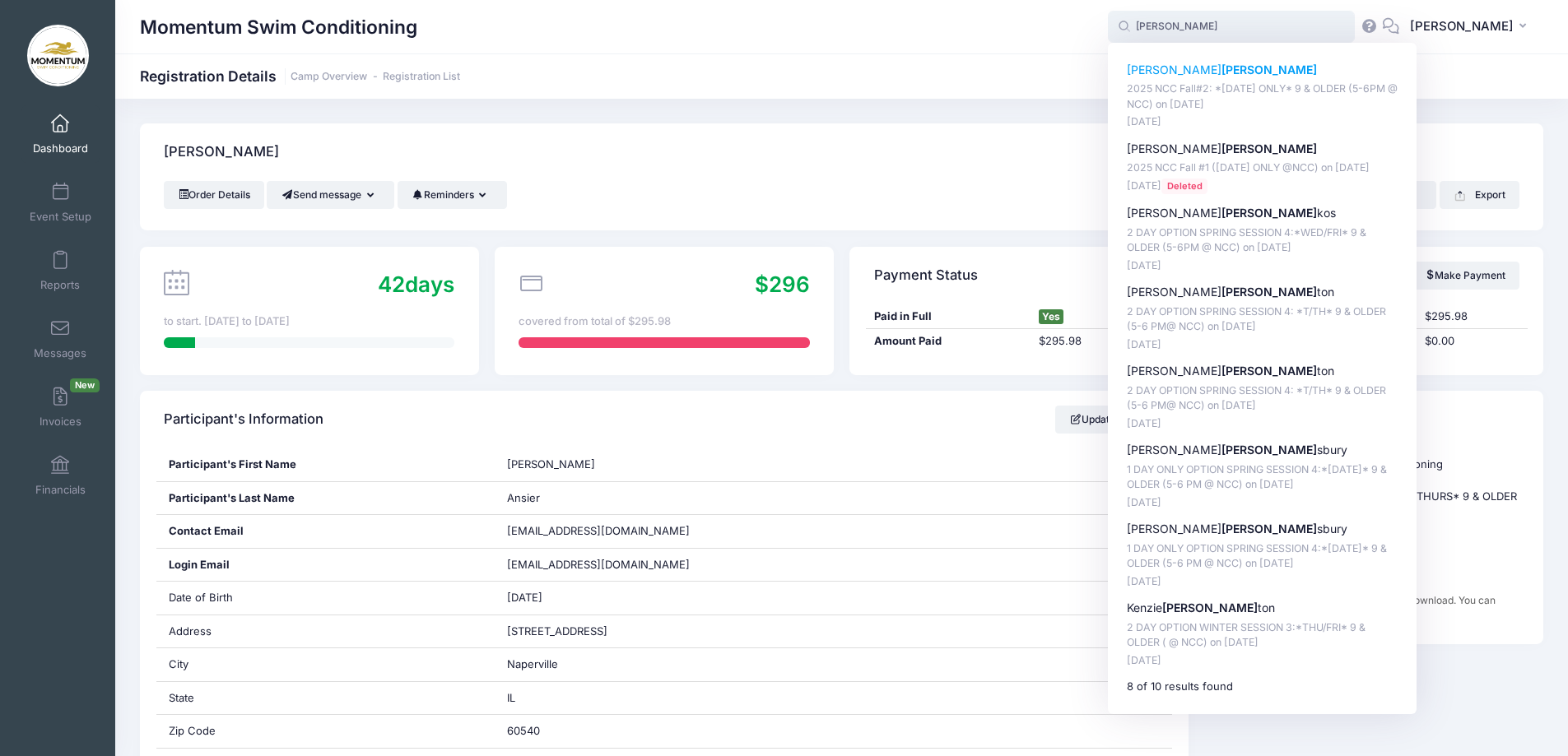
click at [1222, 71] on strong "[PERSON_NAME]" at bounding box center [1269, 69] width 95 height 14
type input "[PERSON_NAME] [PERSON_NAME] (2025 NCC Fall#2: *[DATE] ONLY* 9 &amp; OLDER (5-6P…"
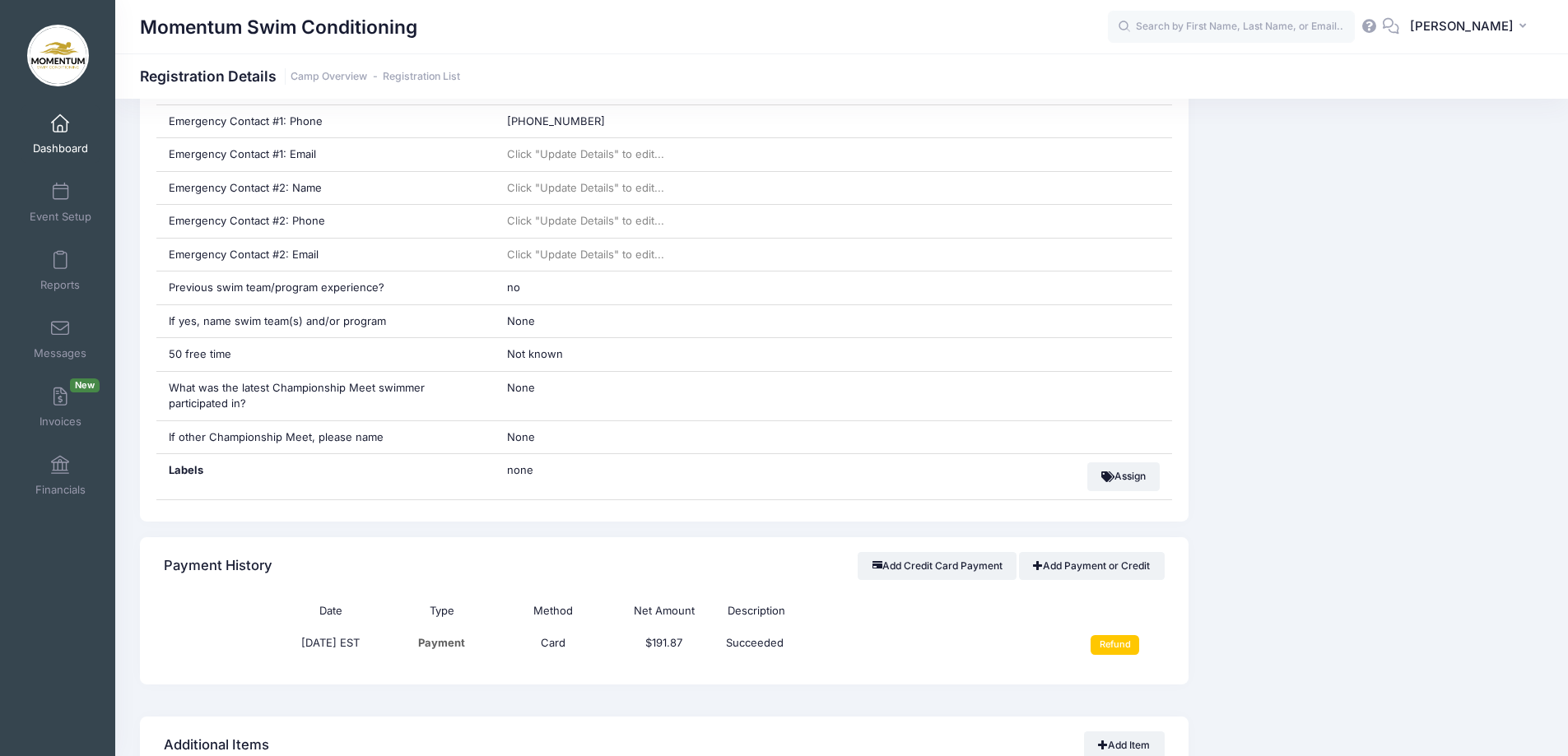
scroll to position [988, 0]
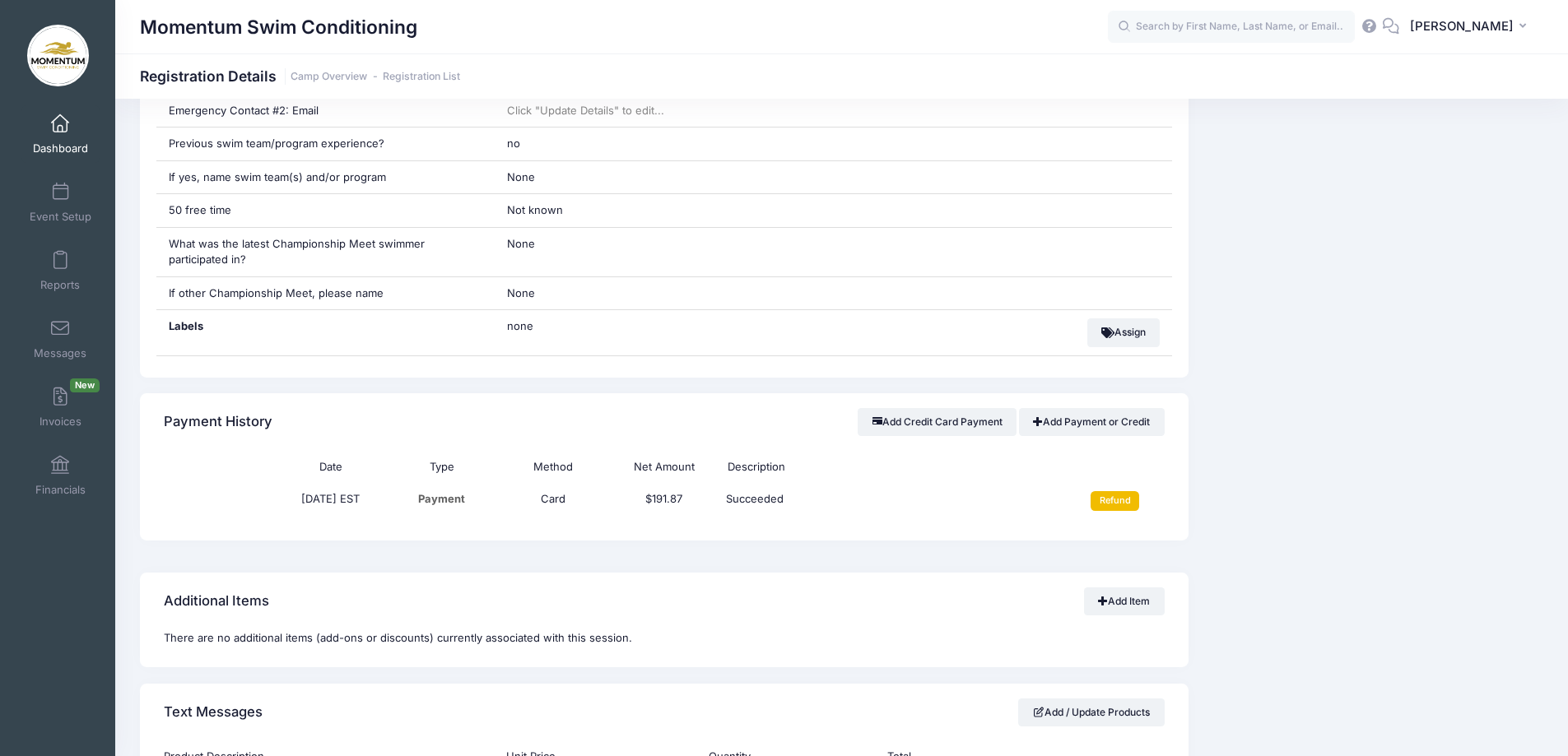
click at [1117, 499] on input "Refund" at bounding box center [1115, 501] width 48 height 20
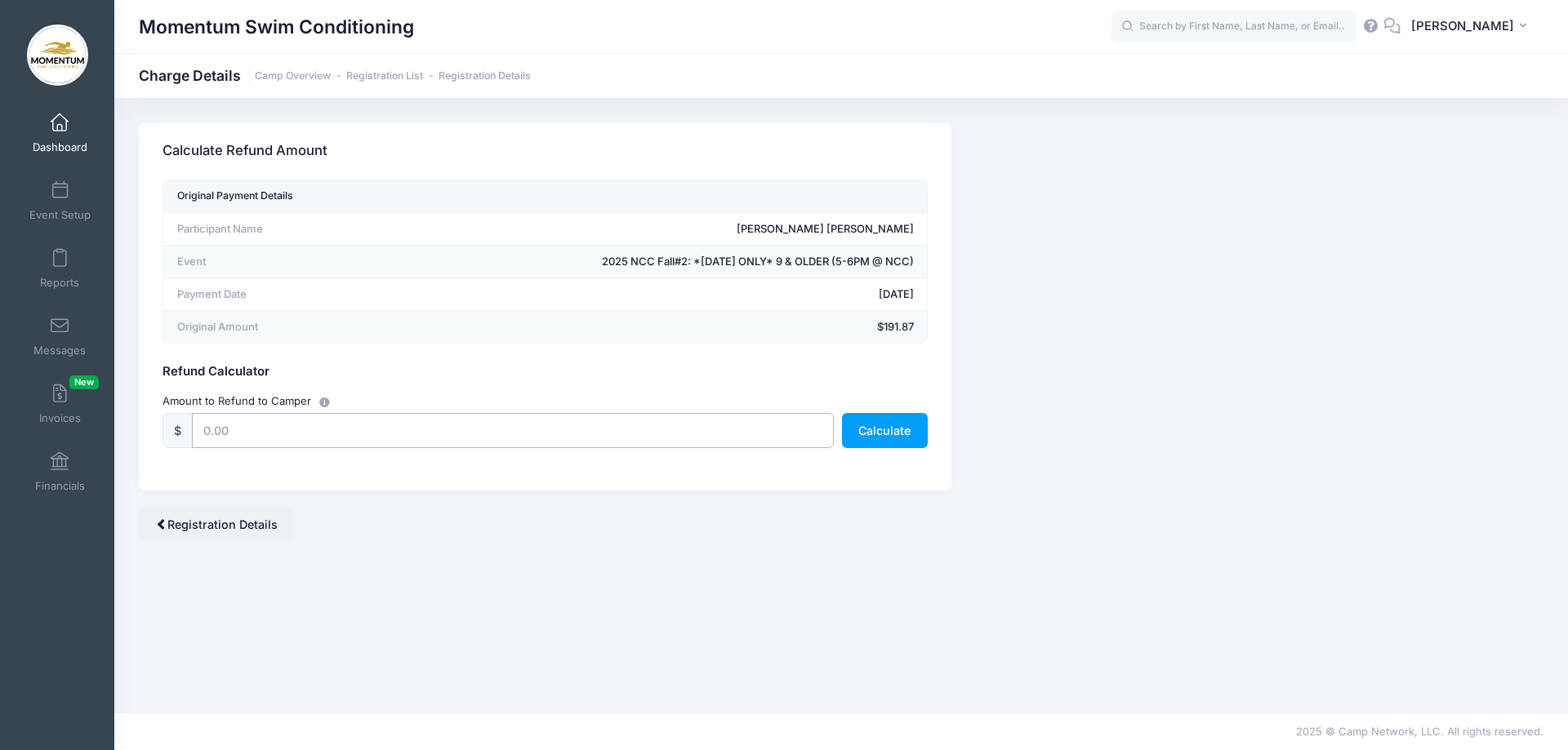
click at [398, 434] on input "text" at bounding box center [512, 430] width 642 height 35
type input "191.87"
click at [891, 427] on button "Calculate" at bounding box center [885, 430] width 86 height 35
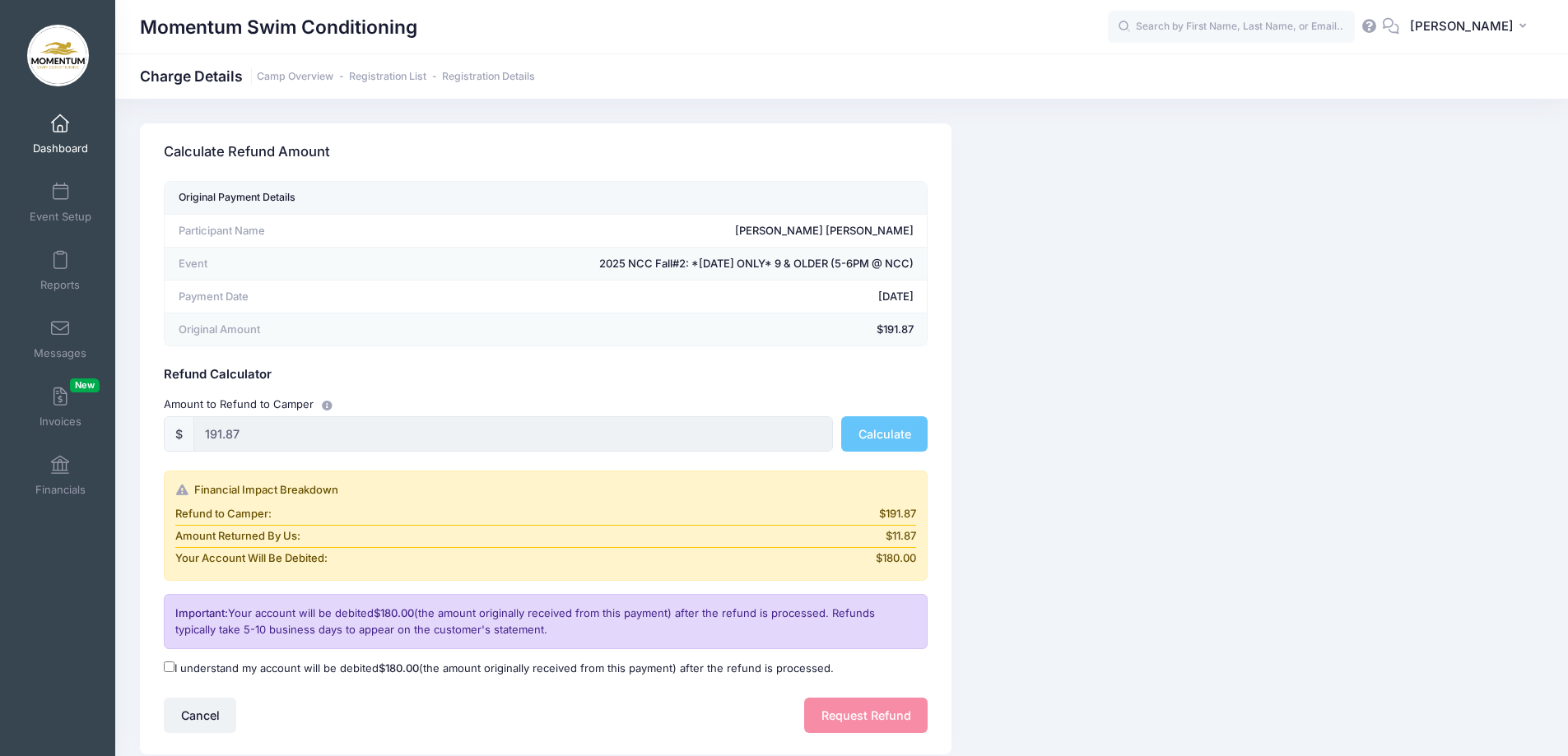
click at [167, 668] on input "I understand my account will be debited $180.00 (the amount originally received…" at bounding box center [168, 667] width 11 height 11
checkbox input "true"
click at [903, 717] on button "Request Refund" at bounding box center [866, 716] width 123 height 36
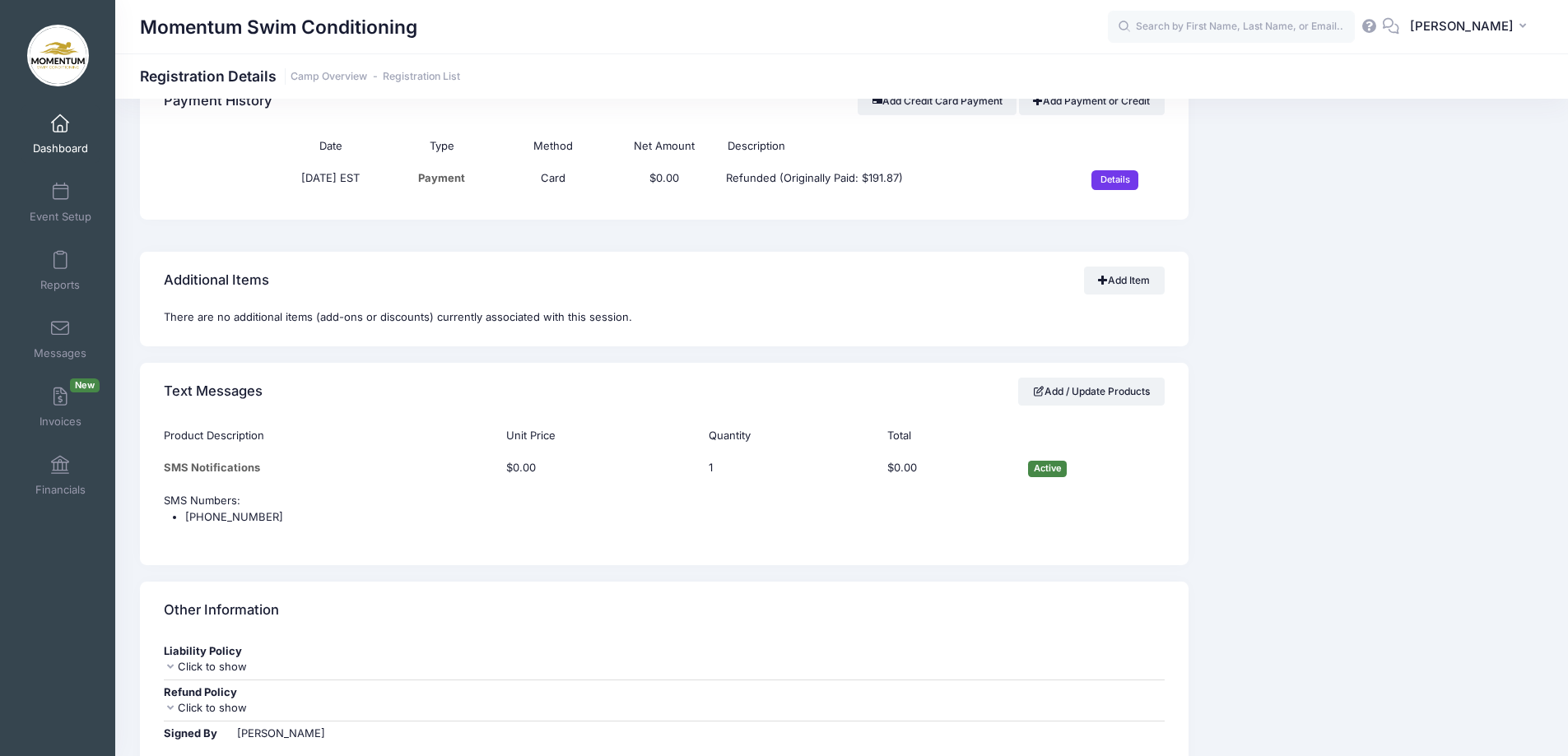
scroll to position [1070, 0]
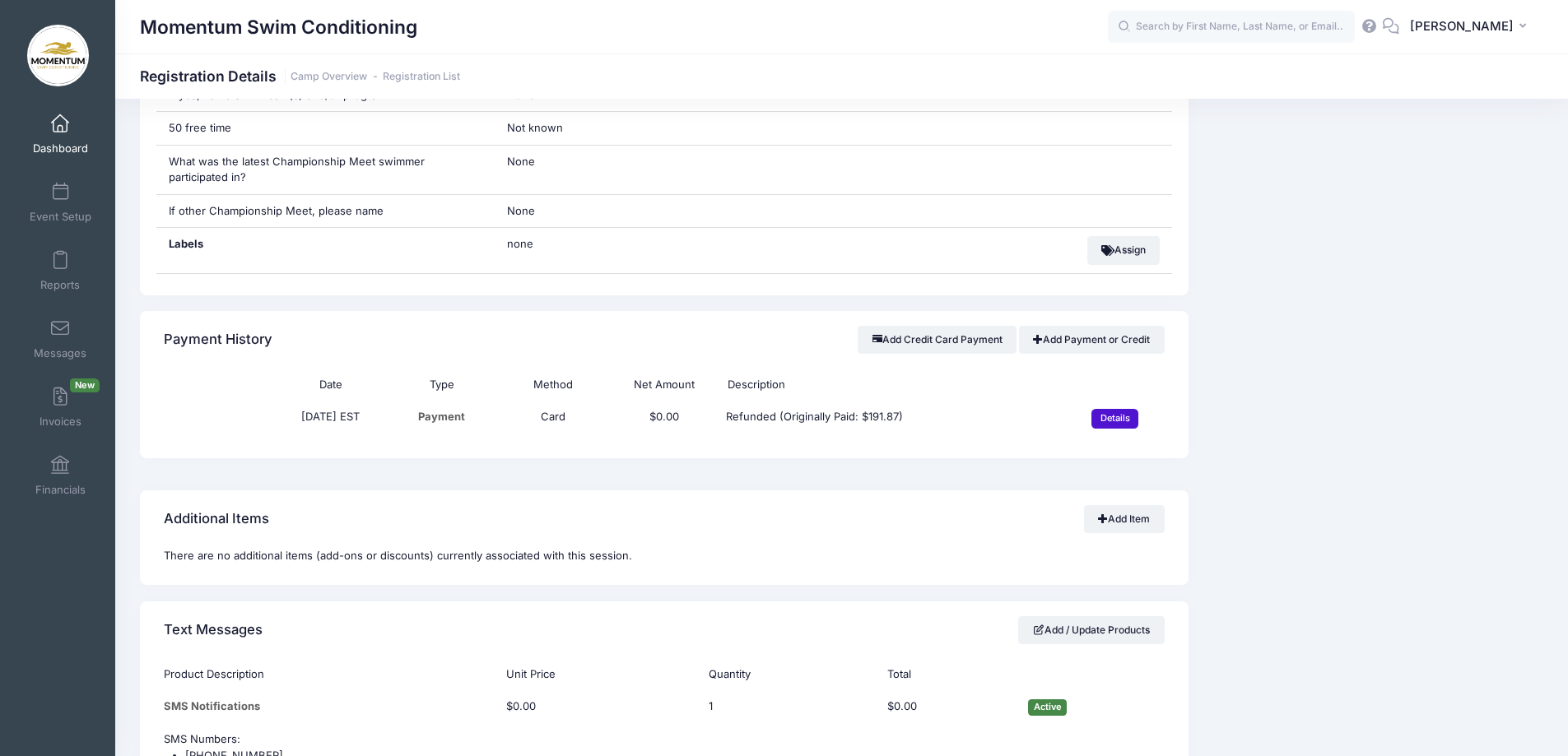
click at [1108, 418] on input "Details" at bounding box center [1115, 418] width 47 height 20
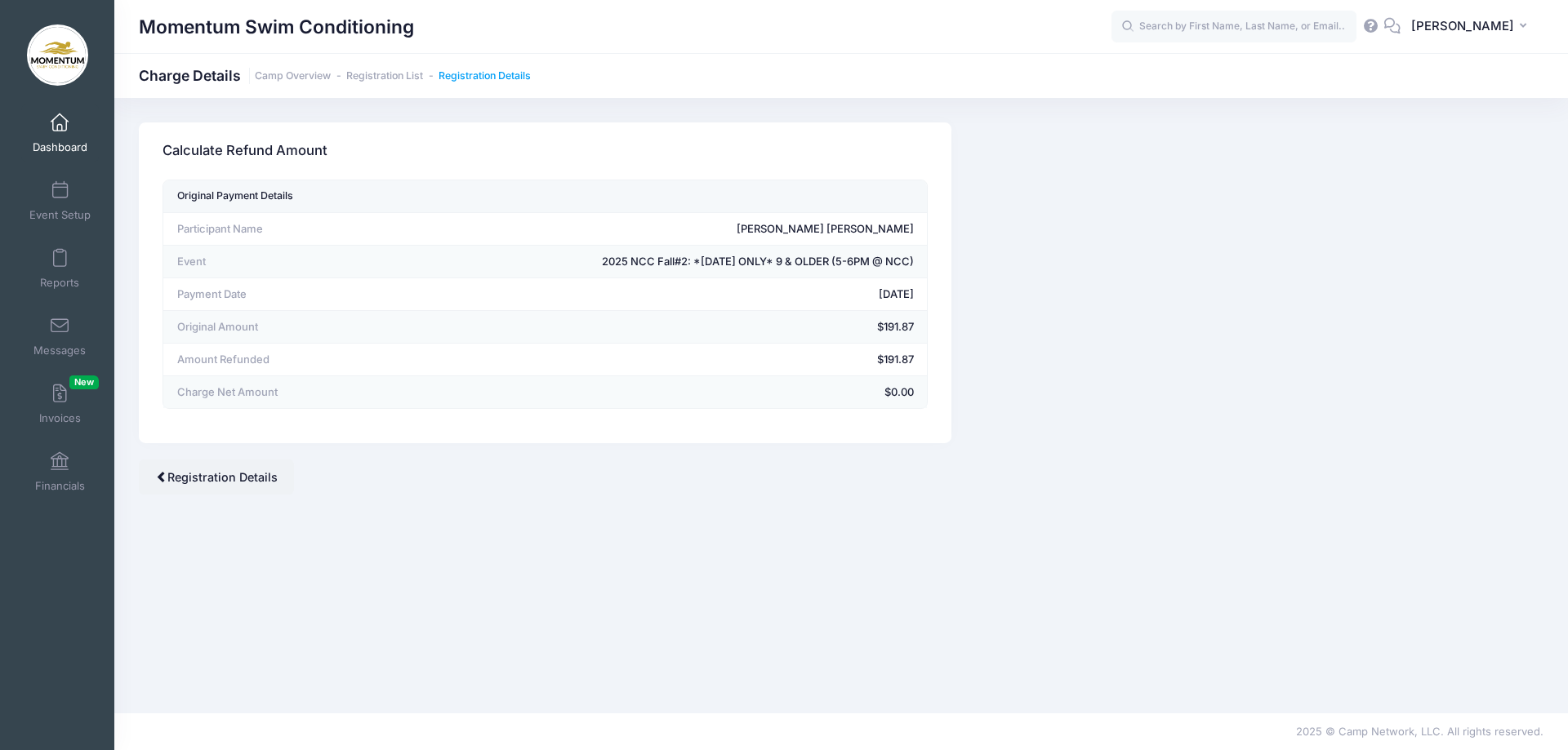
click at [478, 76] on link "Registration Details" at bounding box center [485, 76] width 93 height 12
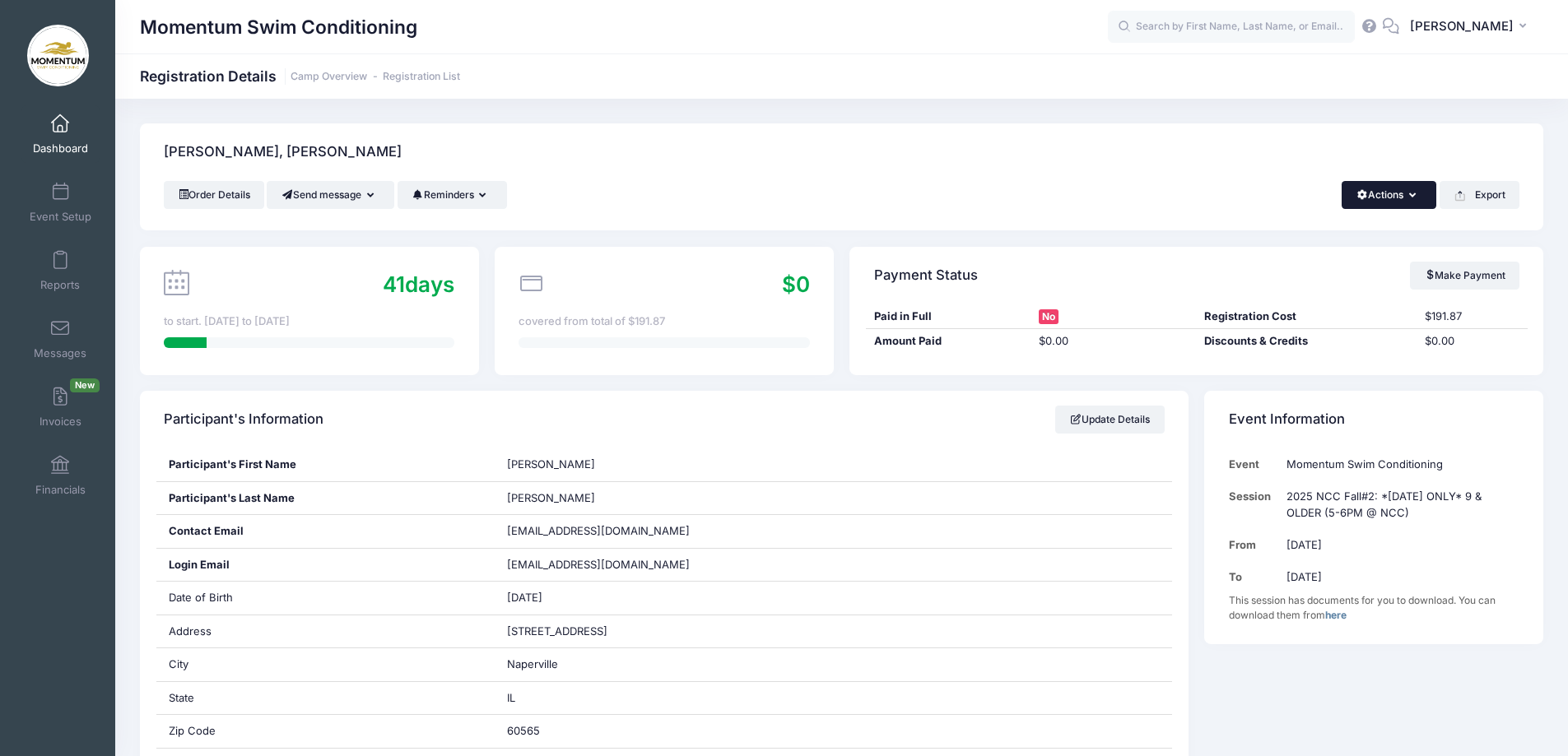
click at [1406, 190] on button "Actions" at bounding box center [1389, 194] width 94 height 28
click at [1288, 351] on link "Delete" at bounding box center [1334, 347] width 190 height 32
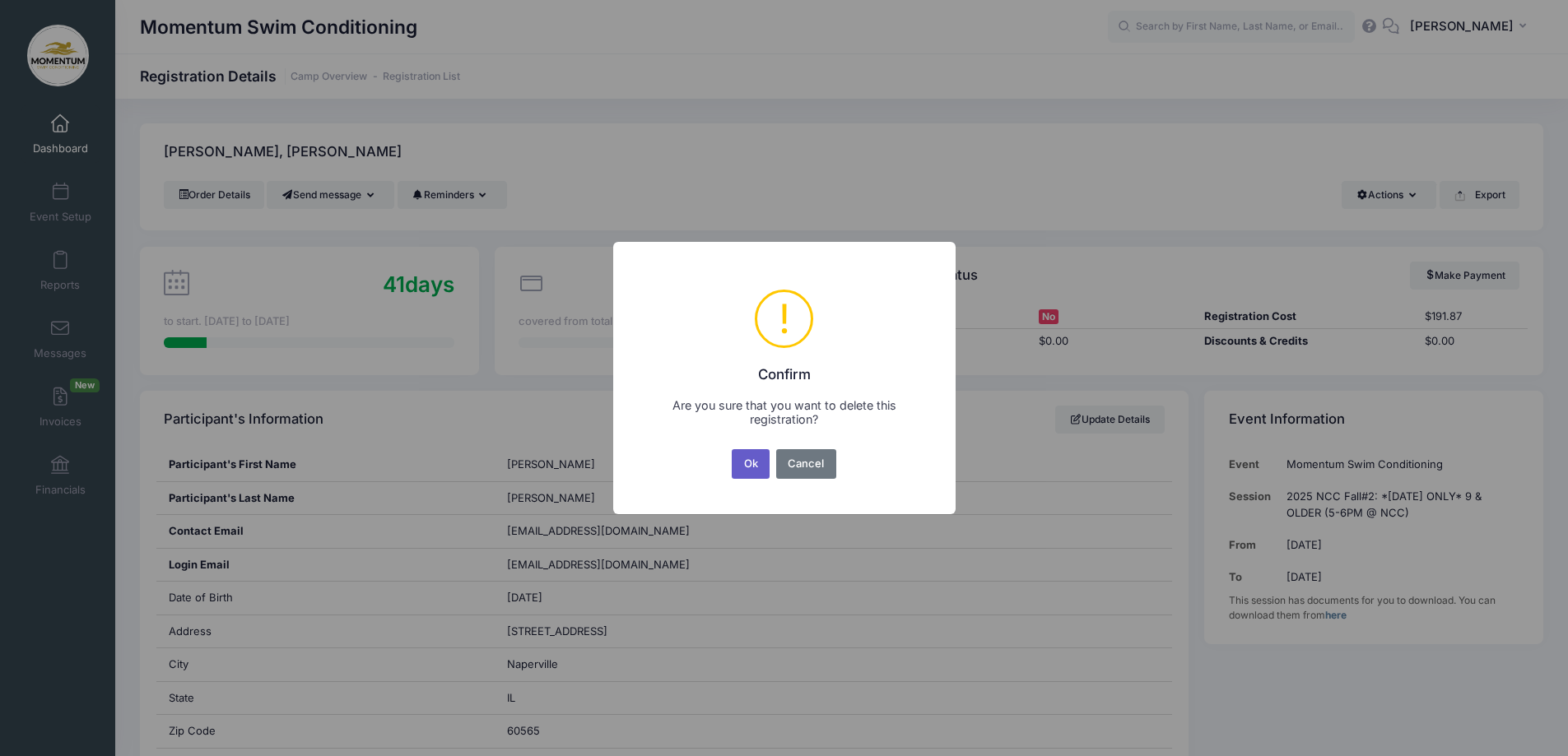
click at [744, 470] on button "Ok" at bounding box center [750, 464] width 38 height 30
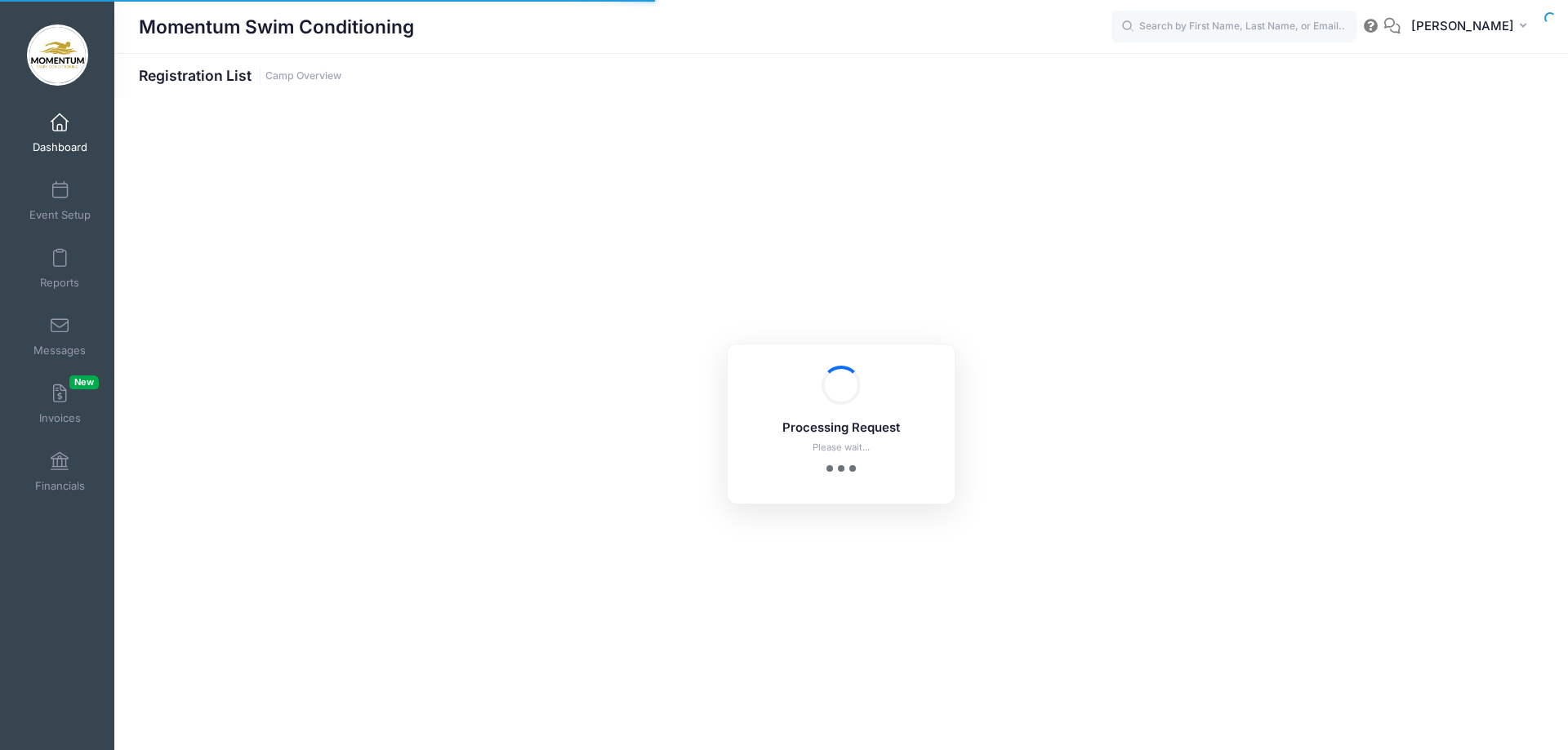
select select "10"
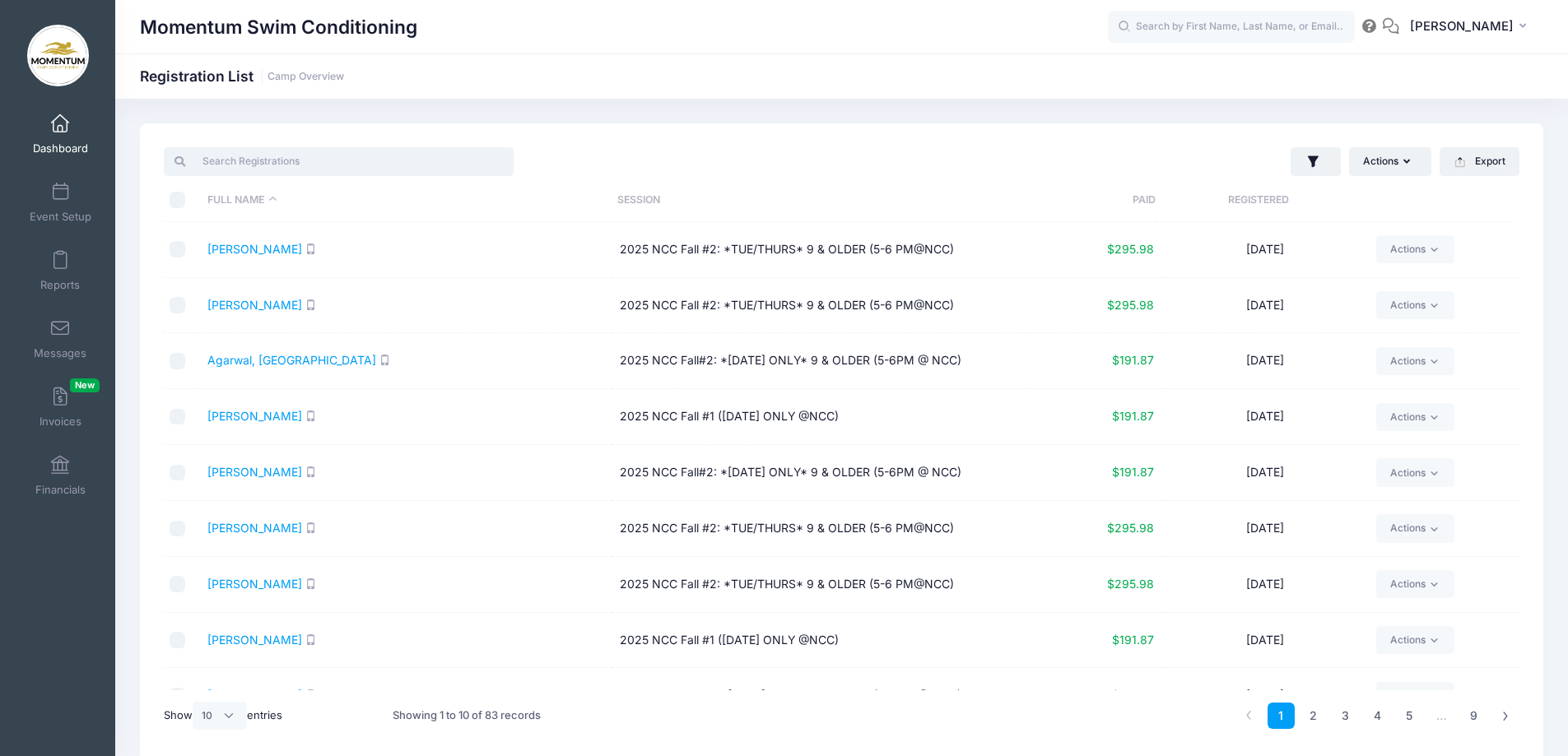
click at [322, 164] on input "search" at bounding box center [339, 161] width 350 height 28
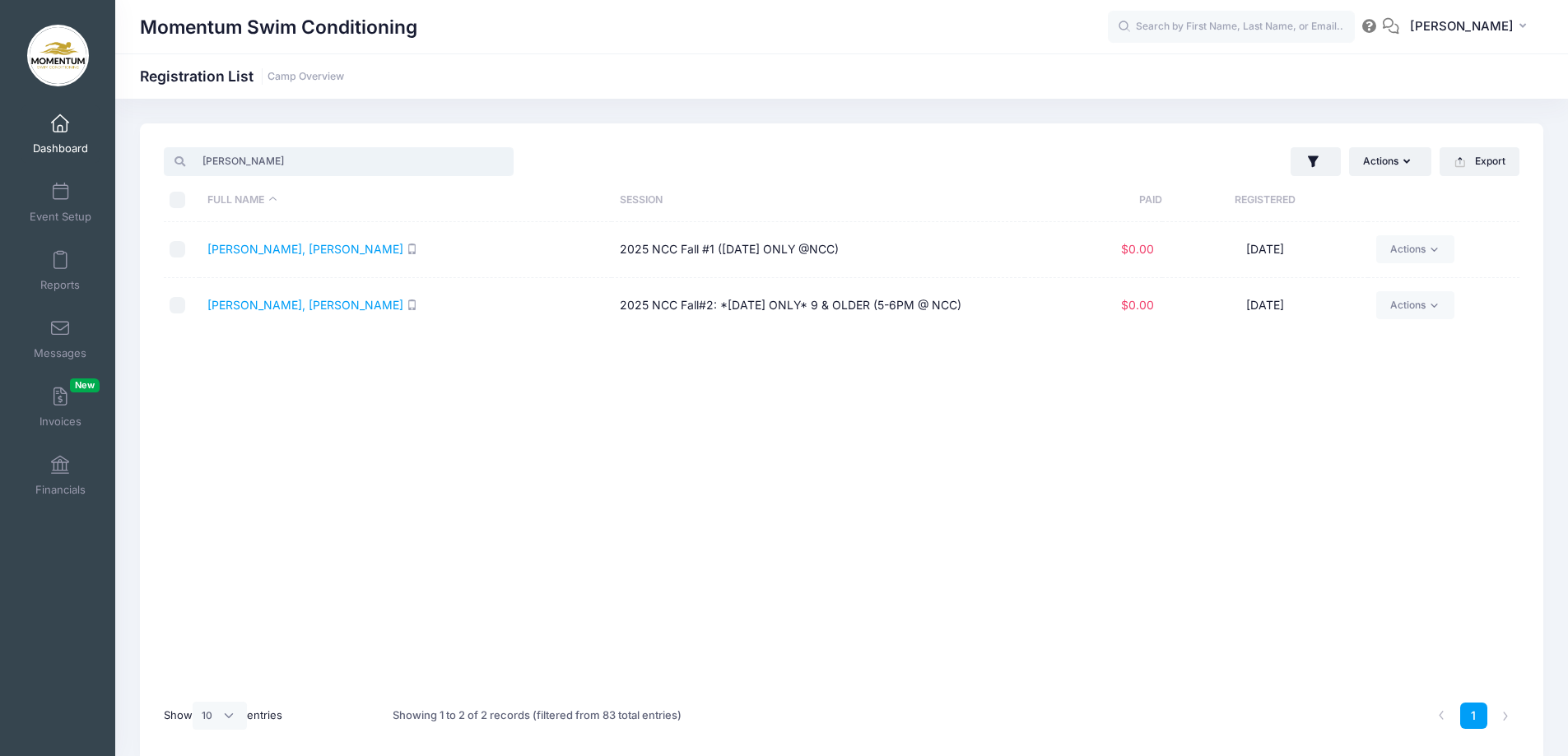
type input "STAN"
click at [185, 300] on input "checkbox" at bounding box center [177, 305] width 16 height 16
checkbox input "true"
click at [182, 246] on input "checkbox" at bounding box center [177, 249] width 16 height 16
checkbox input "true"
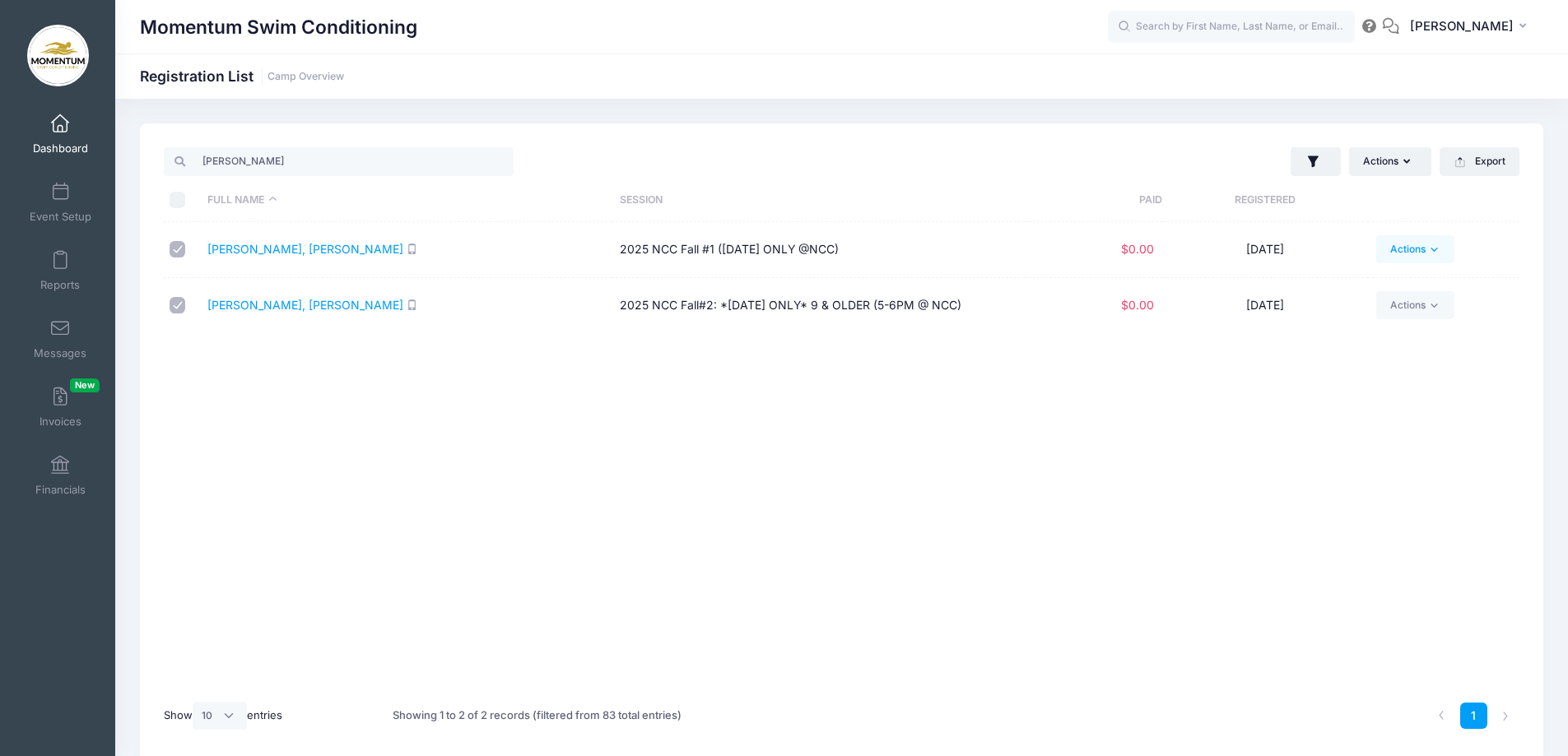
click at [1439, 251] on icon at bounding box center [1434, 249] width 13 height 13
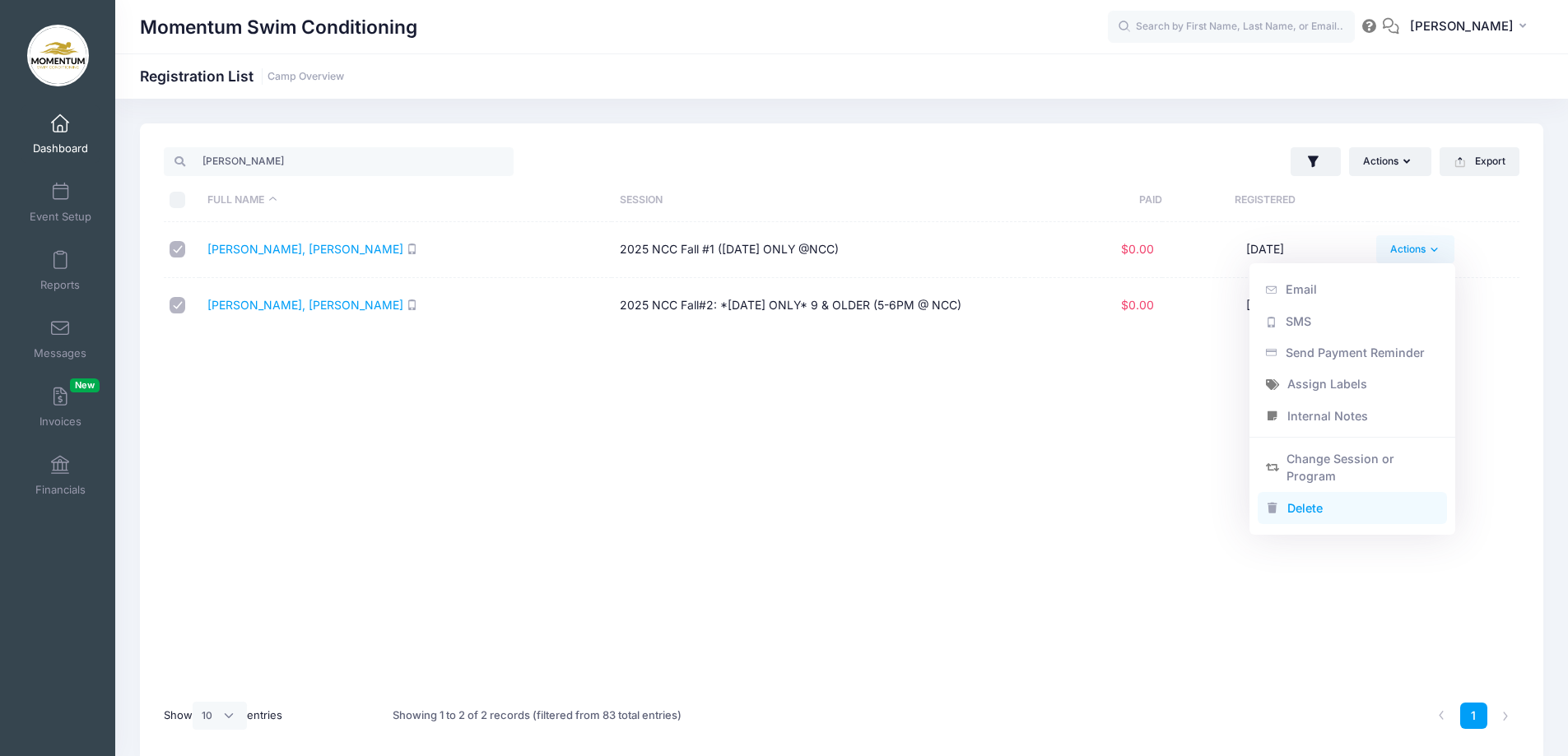
click at [1318, 514] on link "Delete" at bounding box center [1353, 508] width 190 height 32
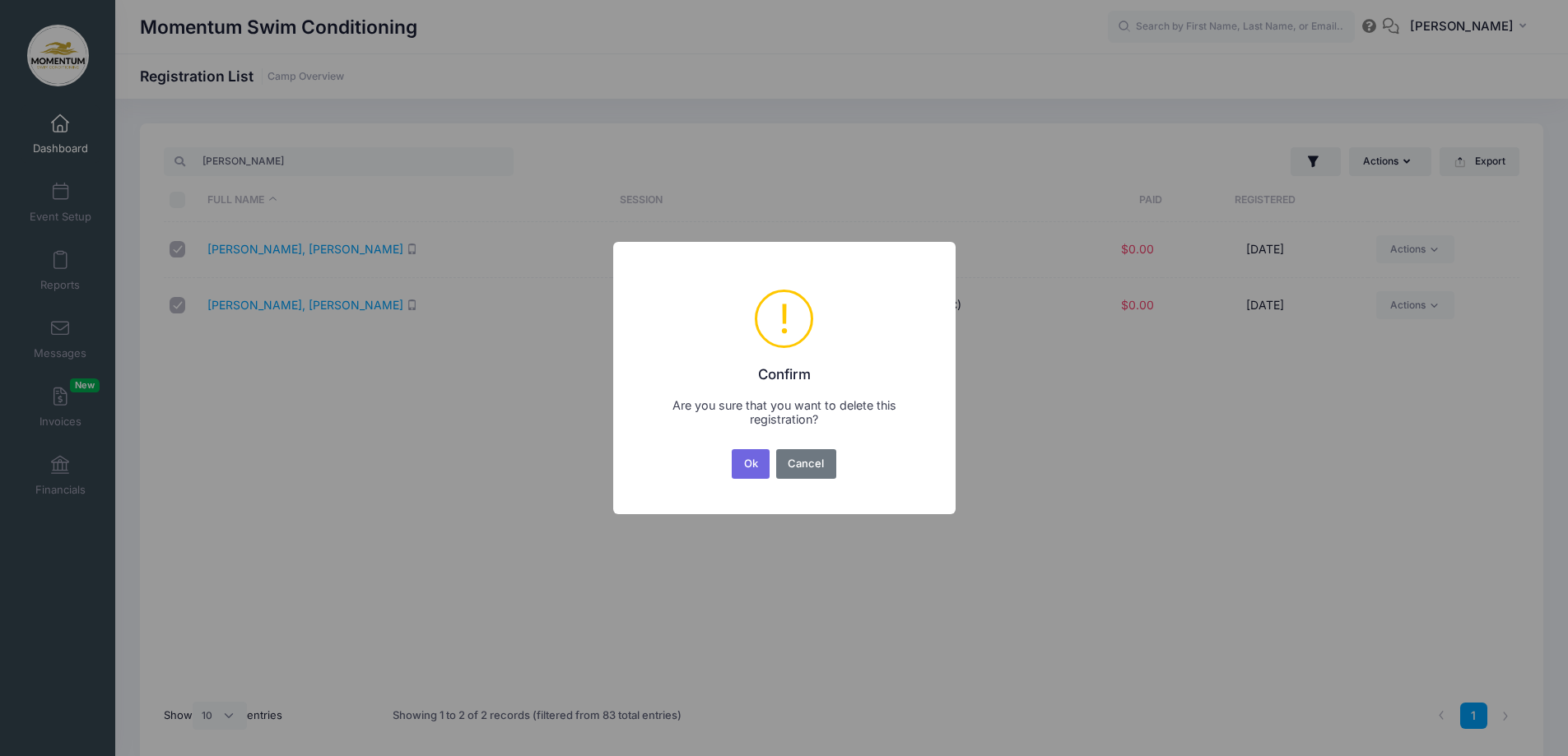
drag, startPoint x: 750, startPoint y: 464, endPoint x: 1070, endPoint y: 444, distance: 320.6
click at [751, 464] on button "Ok" at bounding box center [750, 464] width 38 height 30
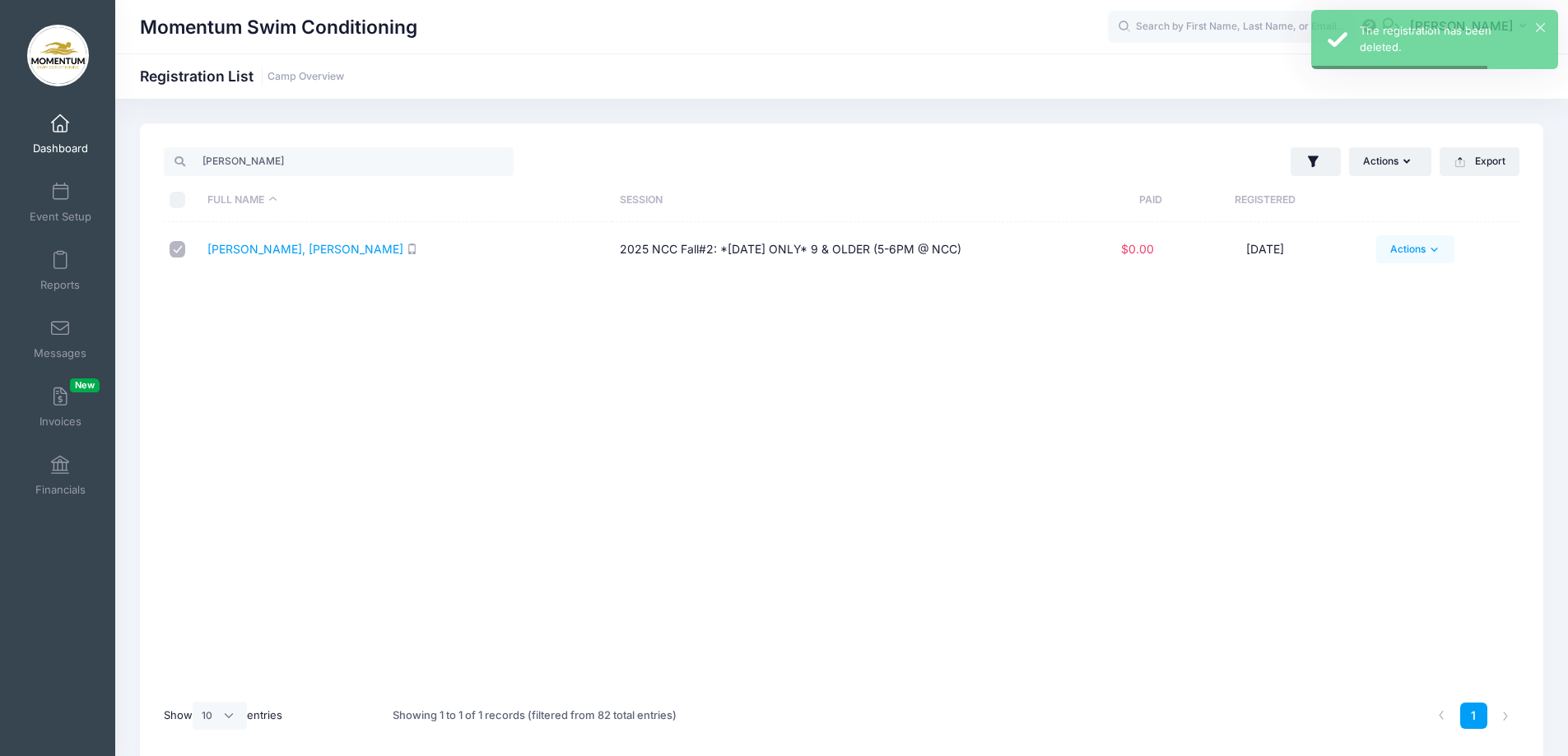
click at [1441, 239] on link "Actions" at bounding box center [1415, 249] width 78 height 28
click at [1303, 512] on link "Delete" at bounding box center [1353, 508] width 190 height 32
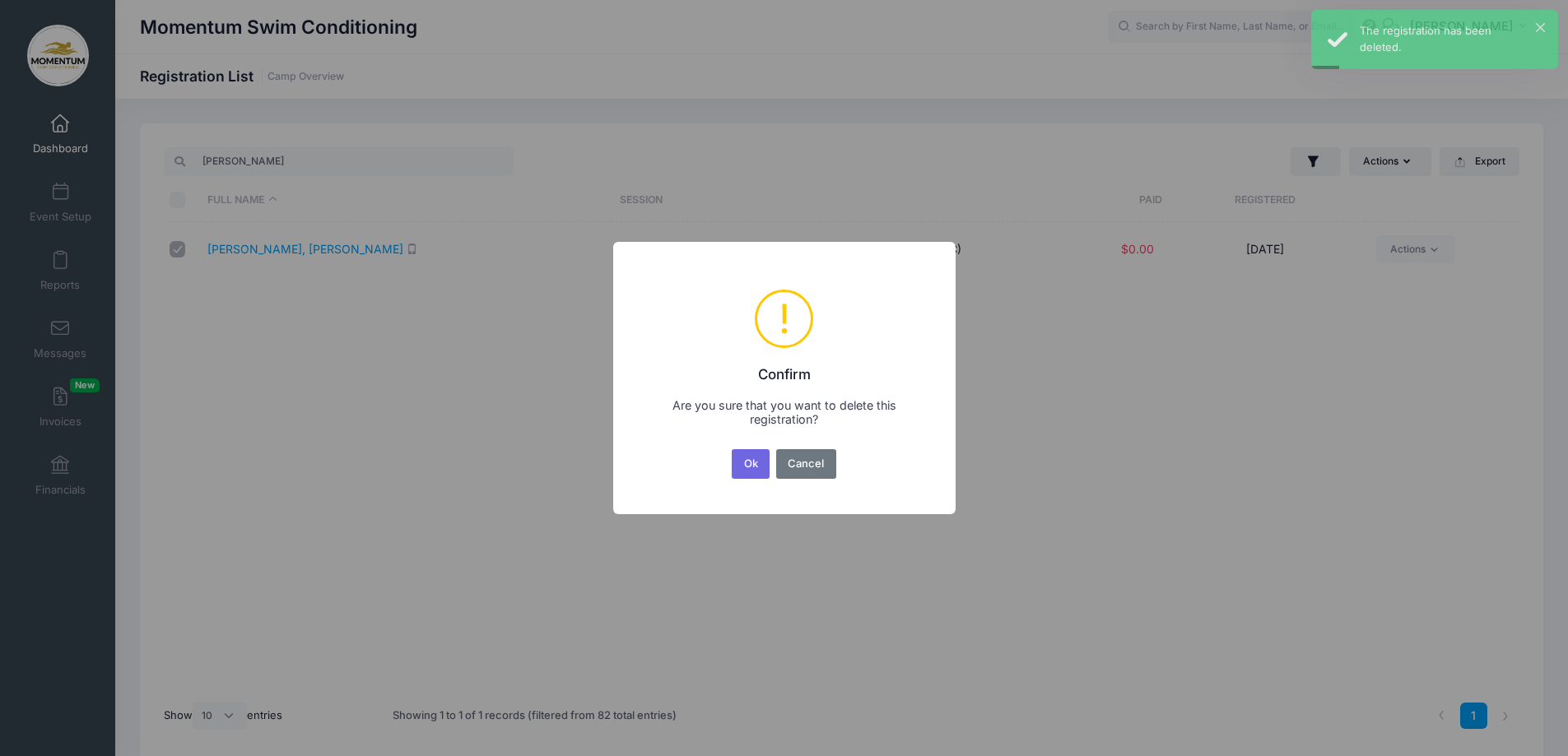
drag, startPoint x: 748, startPoint y: 462, endPoint x: 741, endPoint y: 454, distance: 10.6
click at [747, 462] on button "Ok" at bounding box center [750, 464] width 38 height 30
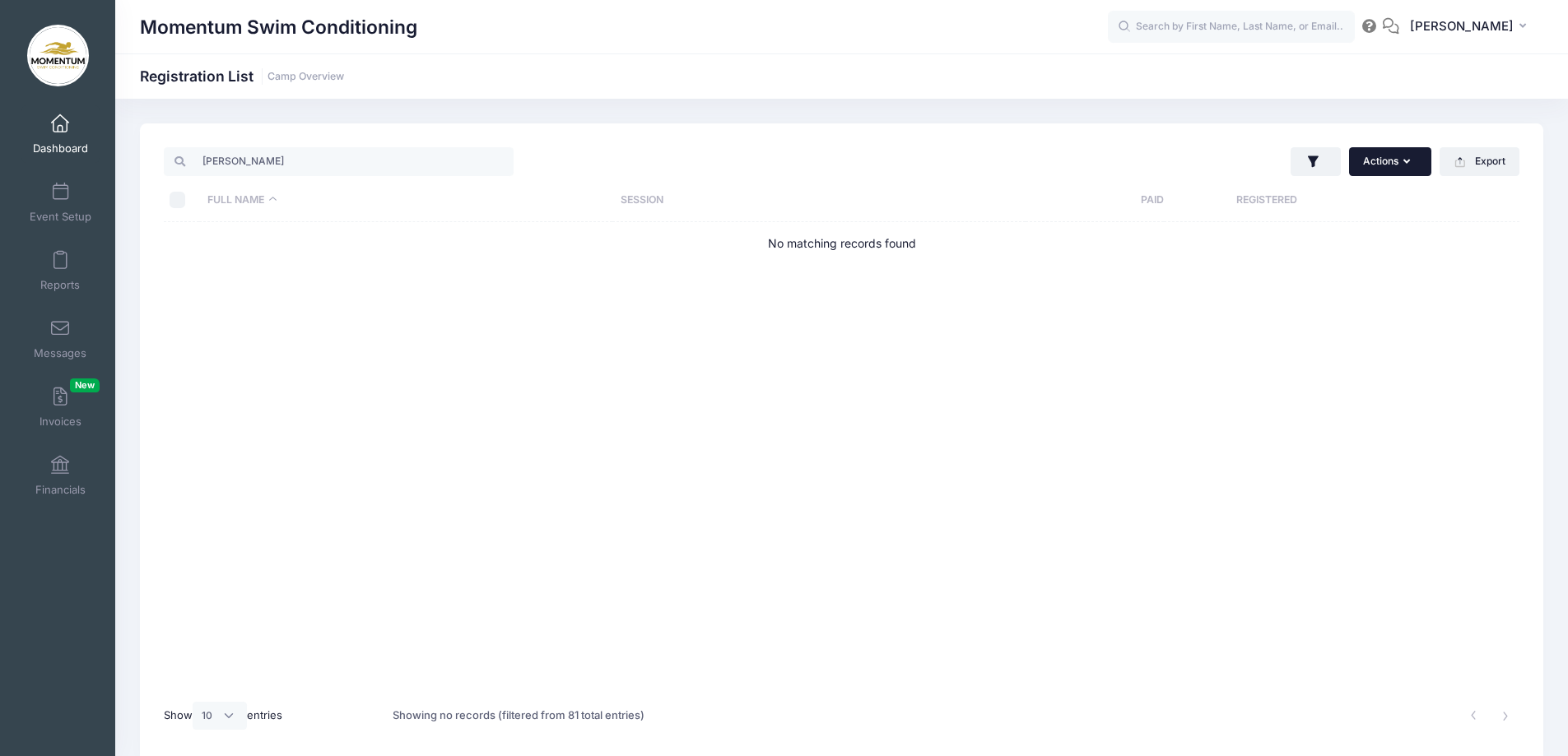
click at [1376, 166] on button "Actions" at bounding box center [1391, 161] width 83 height 28
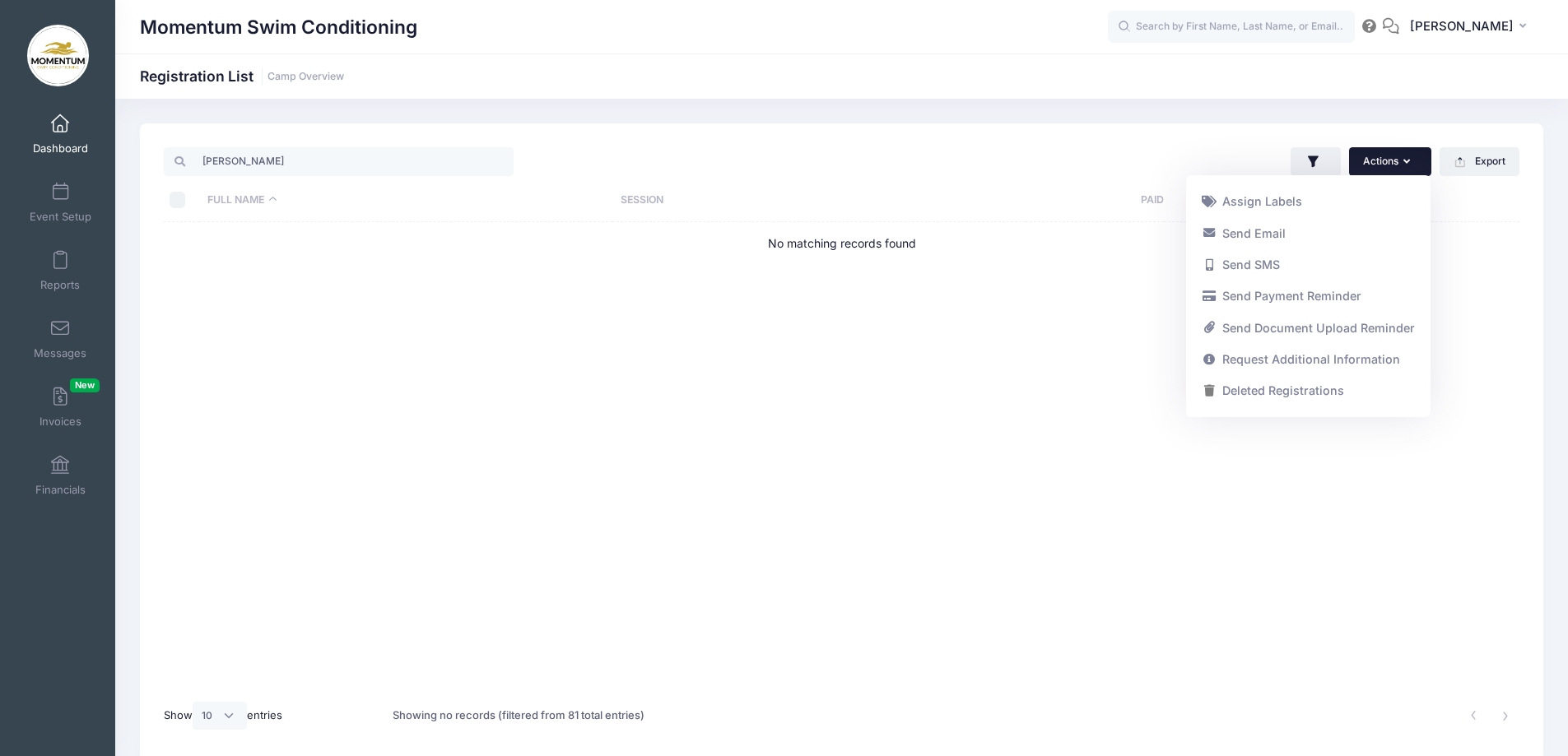
click at [388, 442] on div "Full Name Session Paid Registered No matching records found" at bounding box center [841, 456] width 1355 height 468
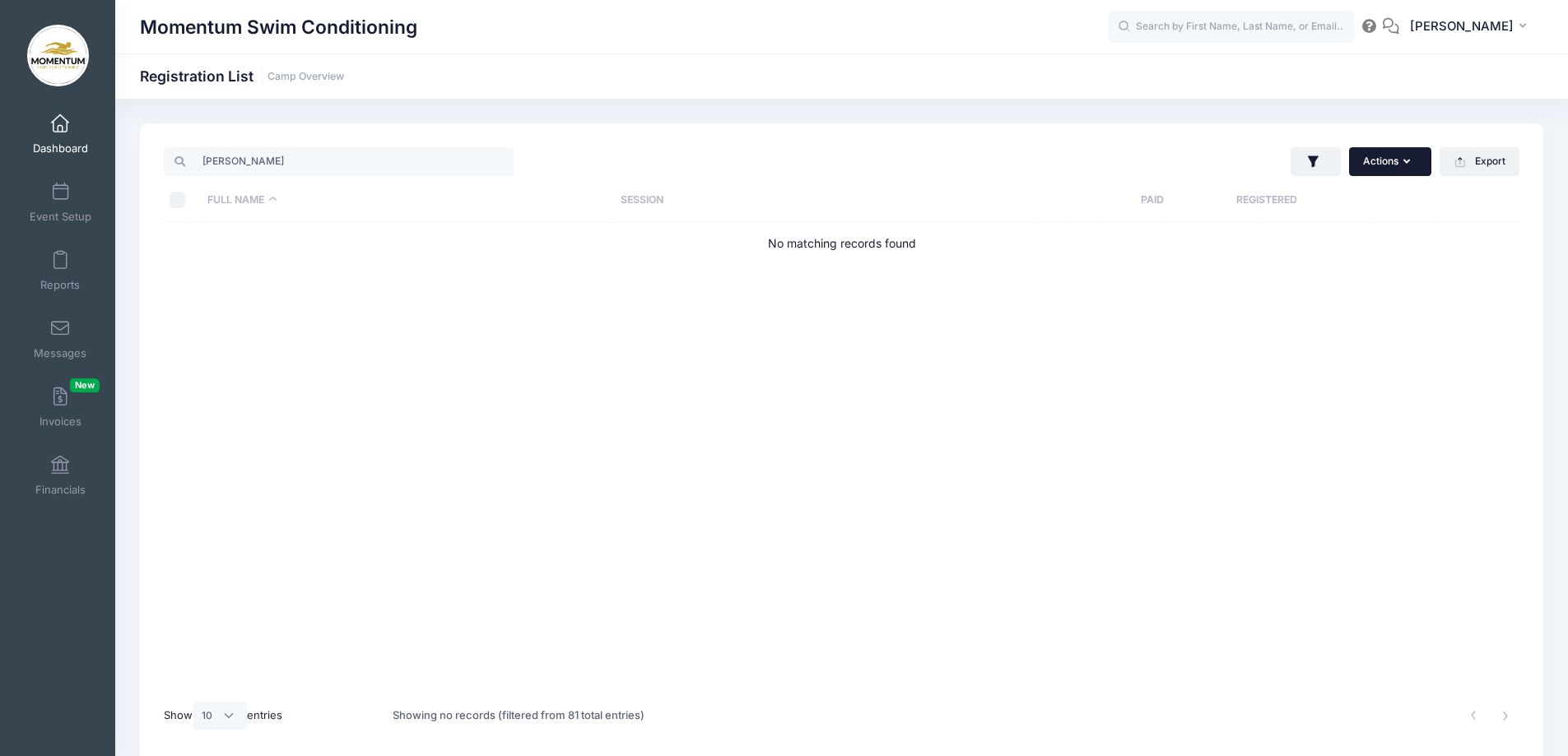
click at [1397, 164] on button "Actions" at bounding box center [1391, 161] width 83 height 28
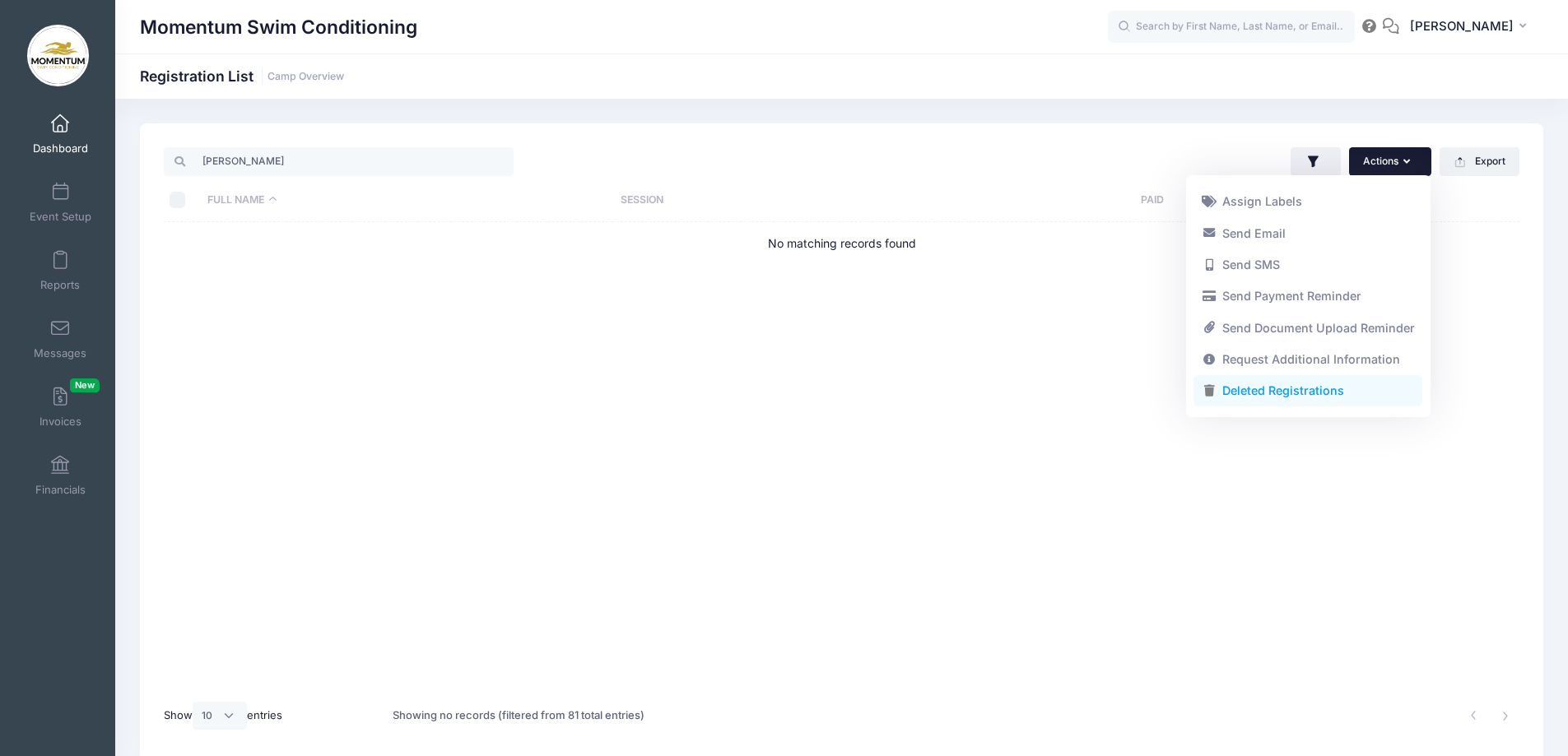
click at [1277, 390] on link "Deleted Registrations" at bounding box center [1308, 391] width 229 height 32
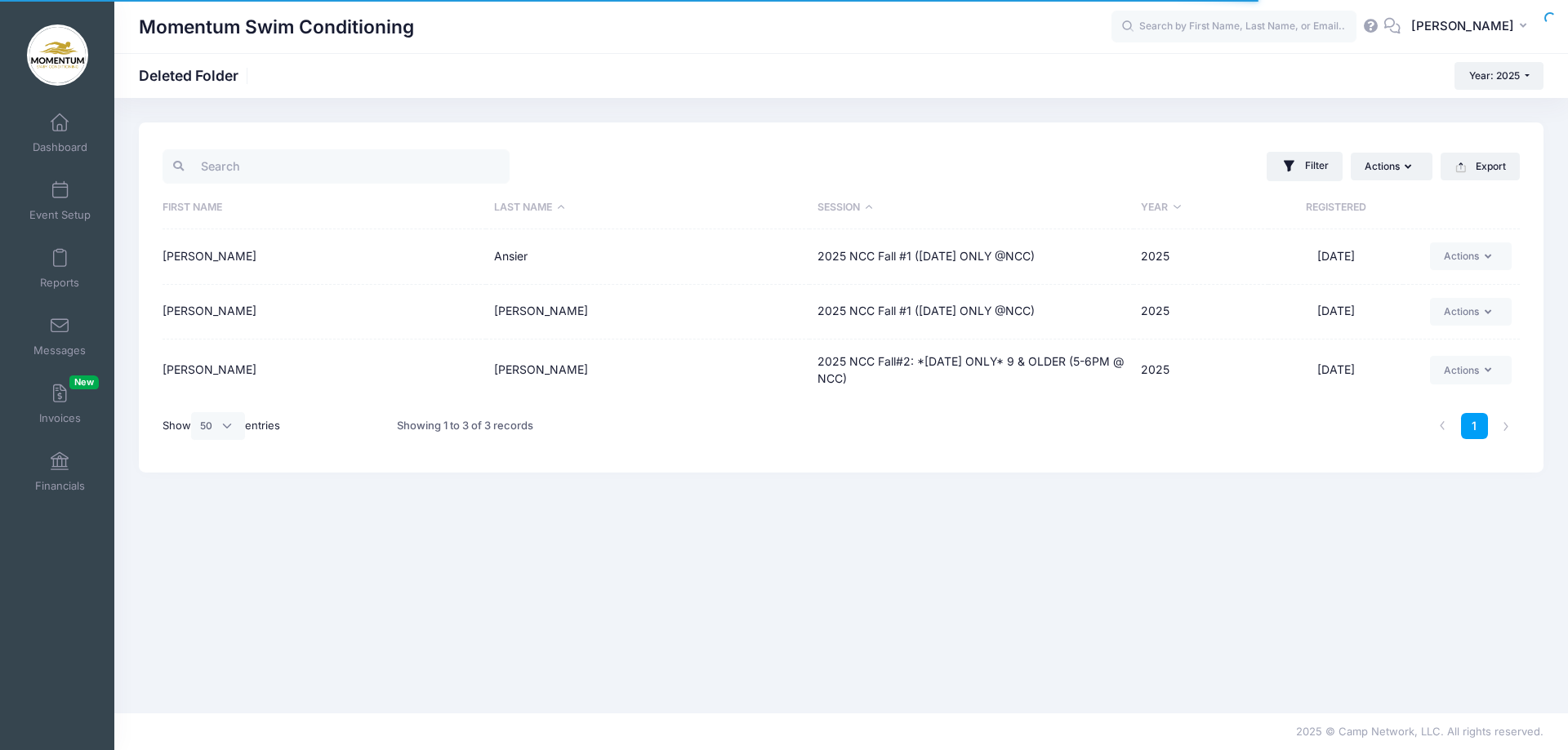
select select "50"
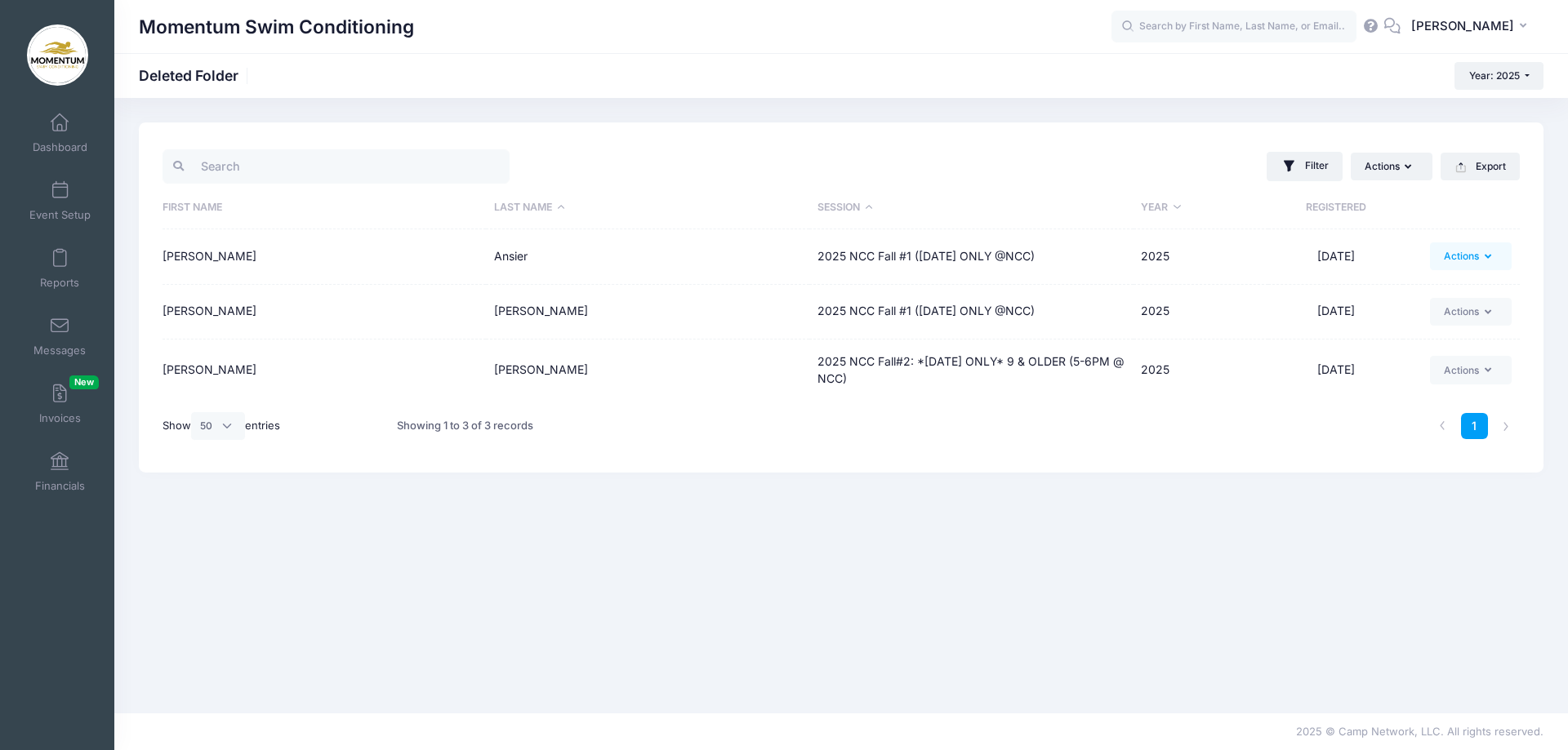
click at [1491, 258] on icon "button" at bounding box center [1492, 258] width 13 height 0
click at [1362, 337] on link "Restore" at bounding box center [1411, 339] width 189 height 31
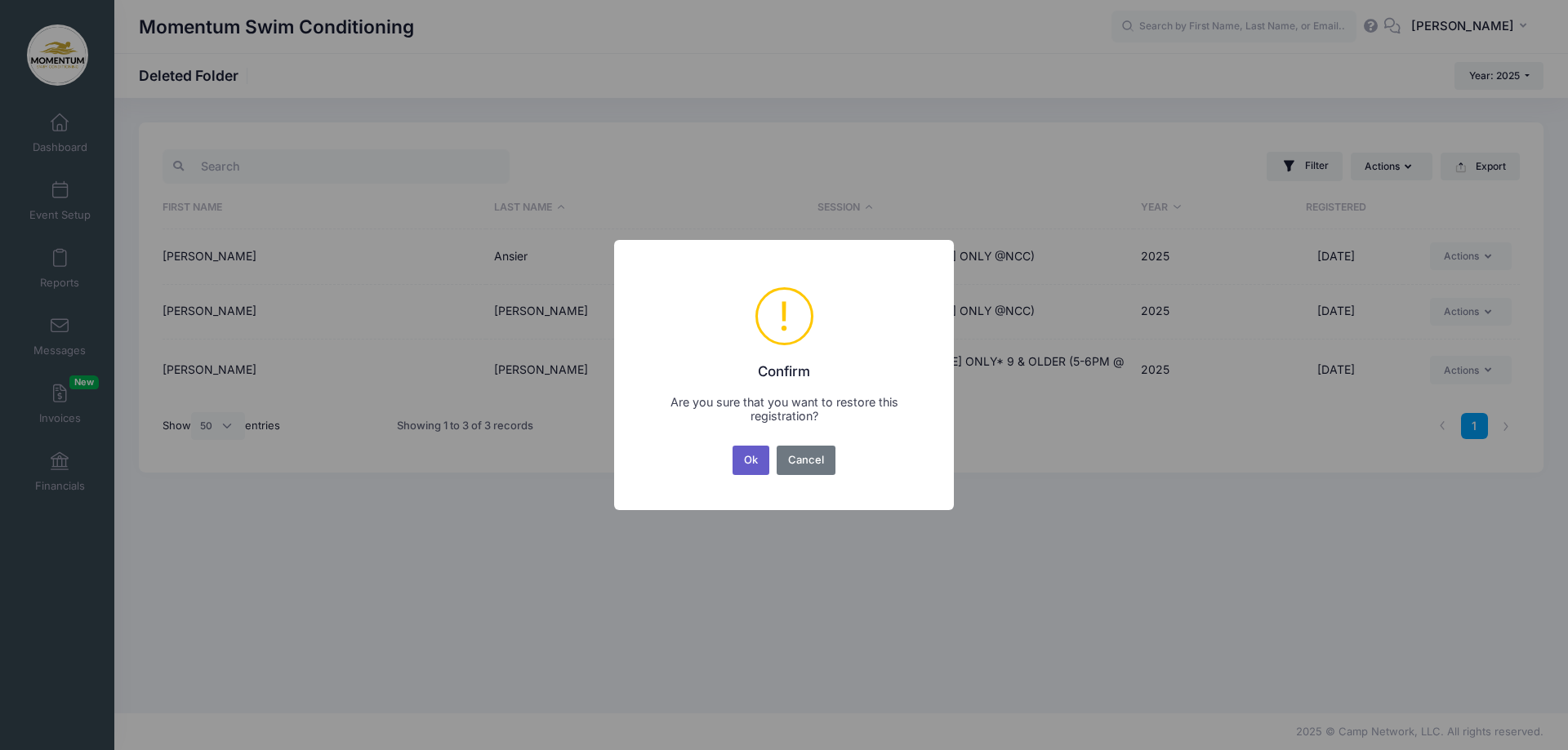
click at [748, 463] on button "Ok" at bounding box center [751, 460] width 37 height 30
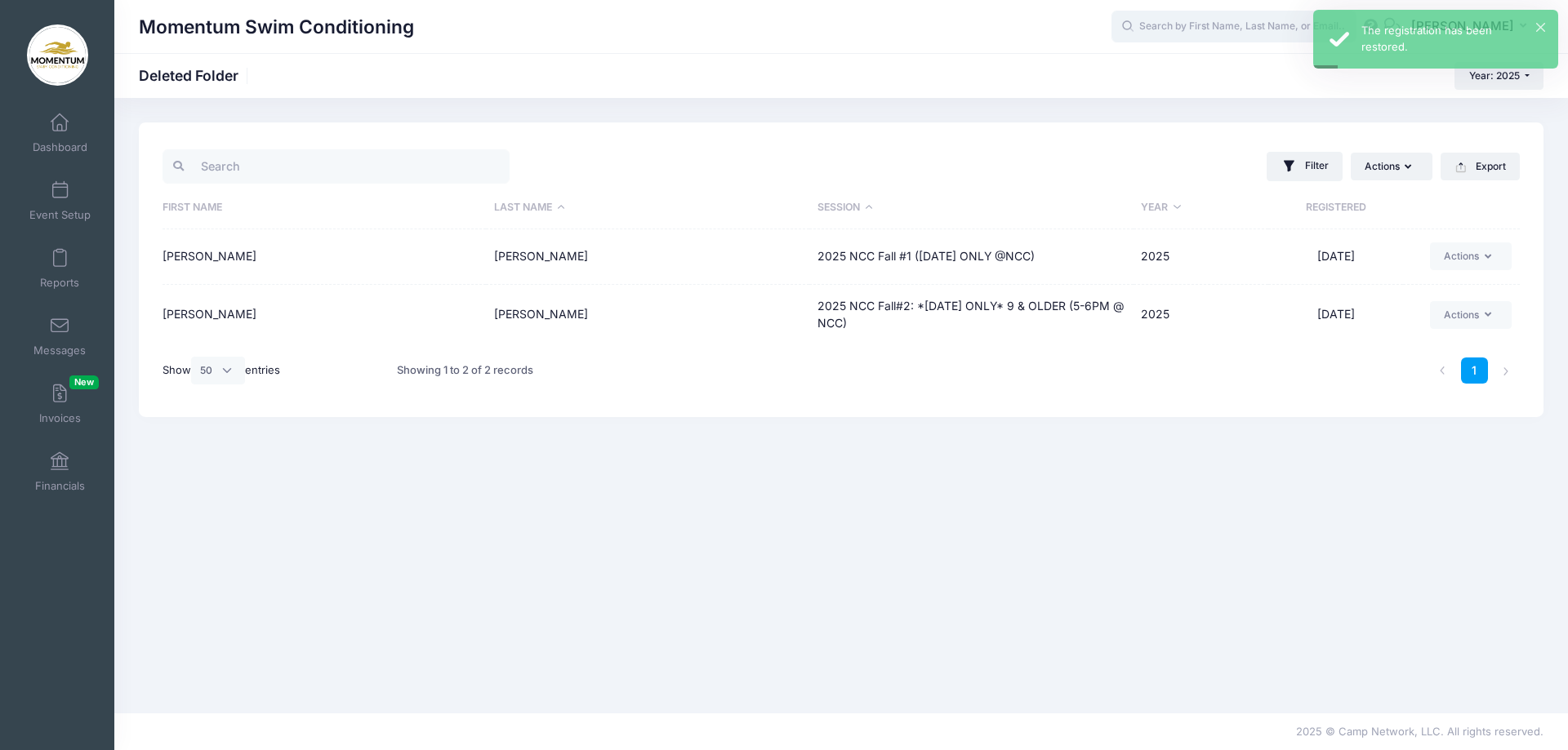
click at [1160, 27] on input "text" at bounding box center [1234, 27] width 245 height 32
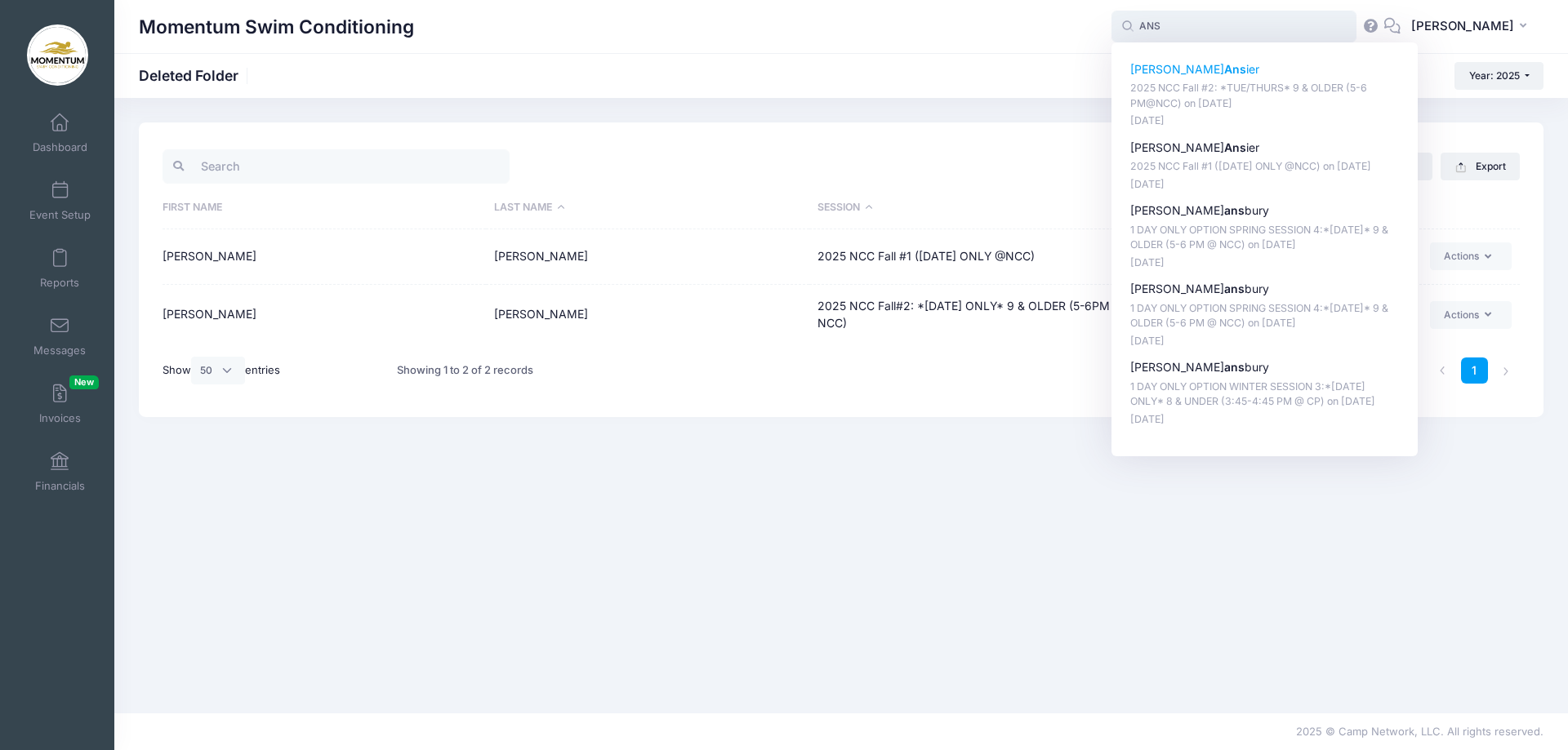
click at [1220, 83] on p "2025 NCC Fall #2: *TUE/THURS* 9 & OLDER (5-6 PM@NCC) on [DATE]" at bounding box center [1265, 96] width 269 height 31
type input "[PERSON_NAME] (2025 NCC Fall #2: *TUE/THURS* 9 &amp; OLDER (5-6 PM@NCC), [DATE])"
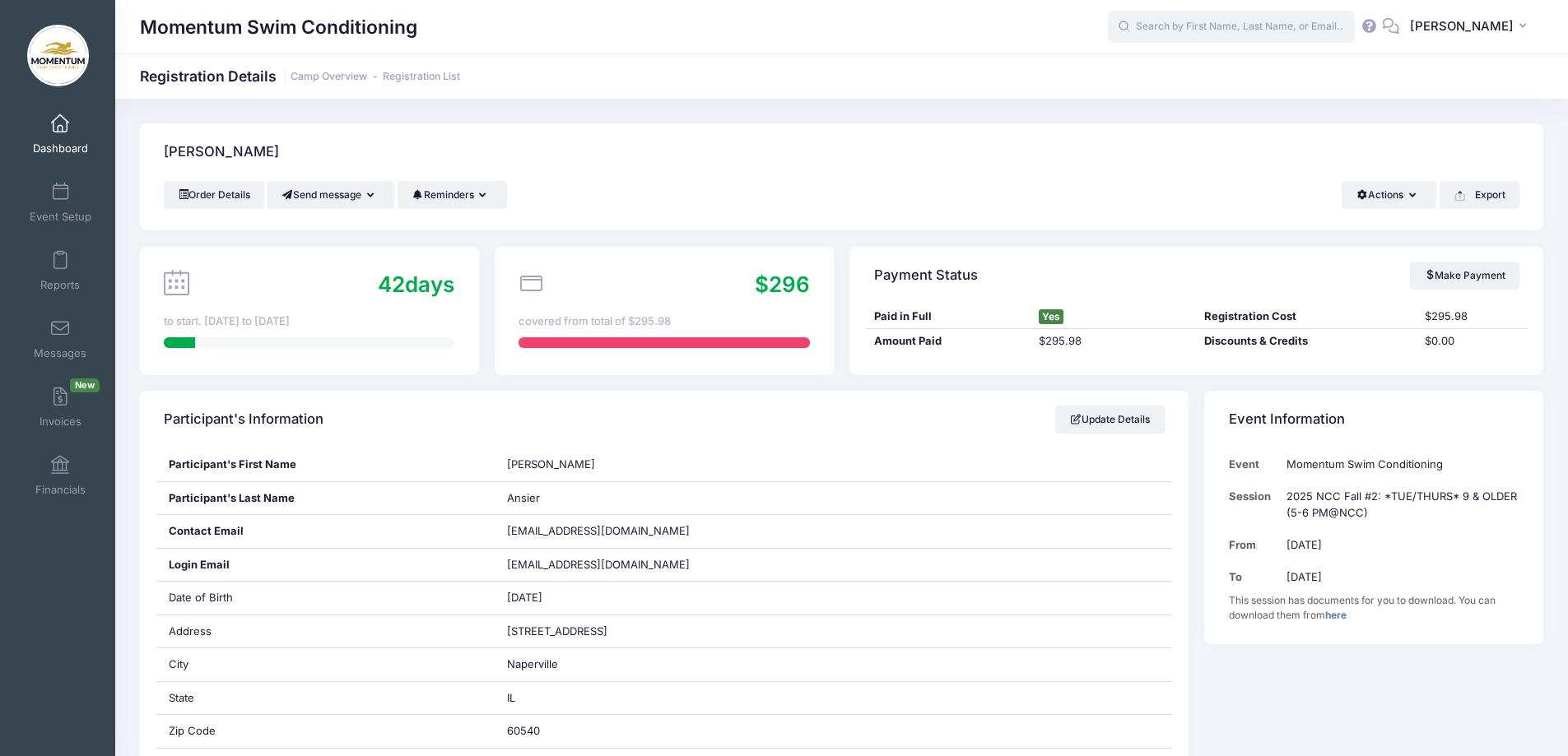
click at [1235, 27] on input "text" at bounding box center [1231, 27] width 247 height 33
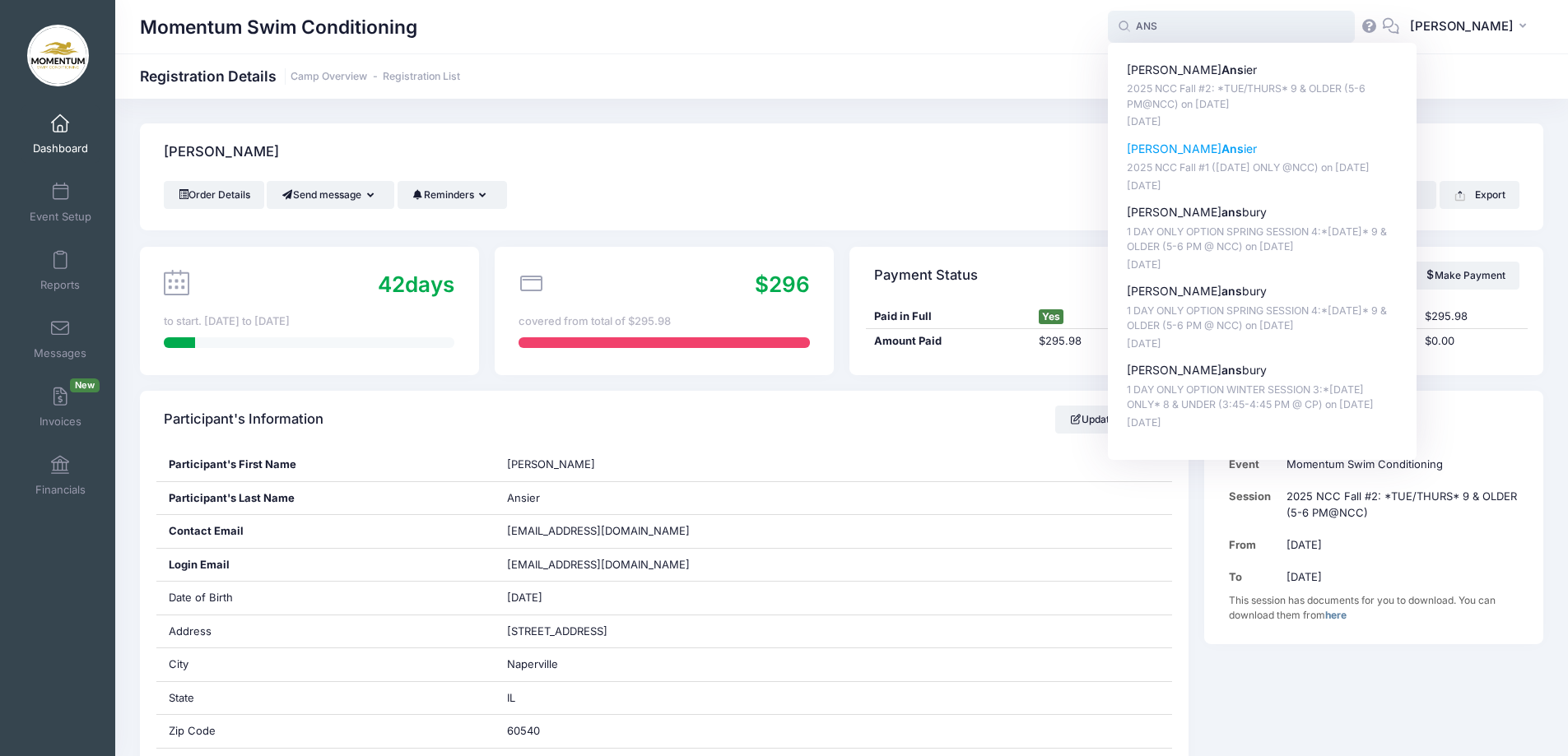
click at [1222, 146] on strong "Ans" at bounding box center [1232, 148] width 22 height 14
type input "Collette Ansier (2025 NCC Fall #1 (WEDNESDAY ONLY @NCC), Sep-17, 2025)"
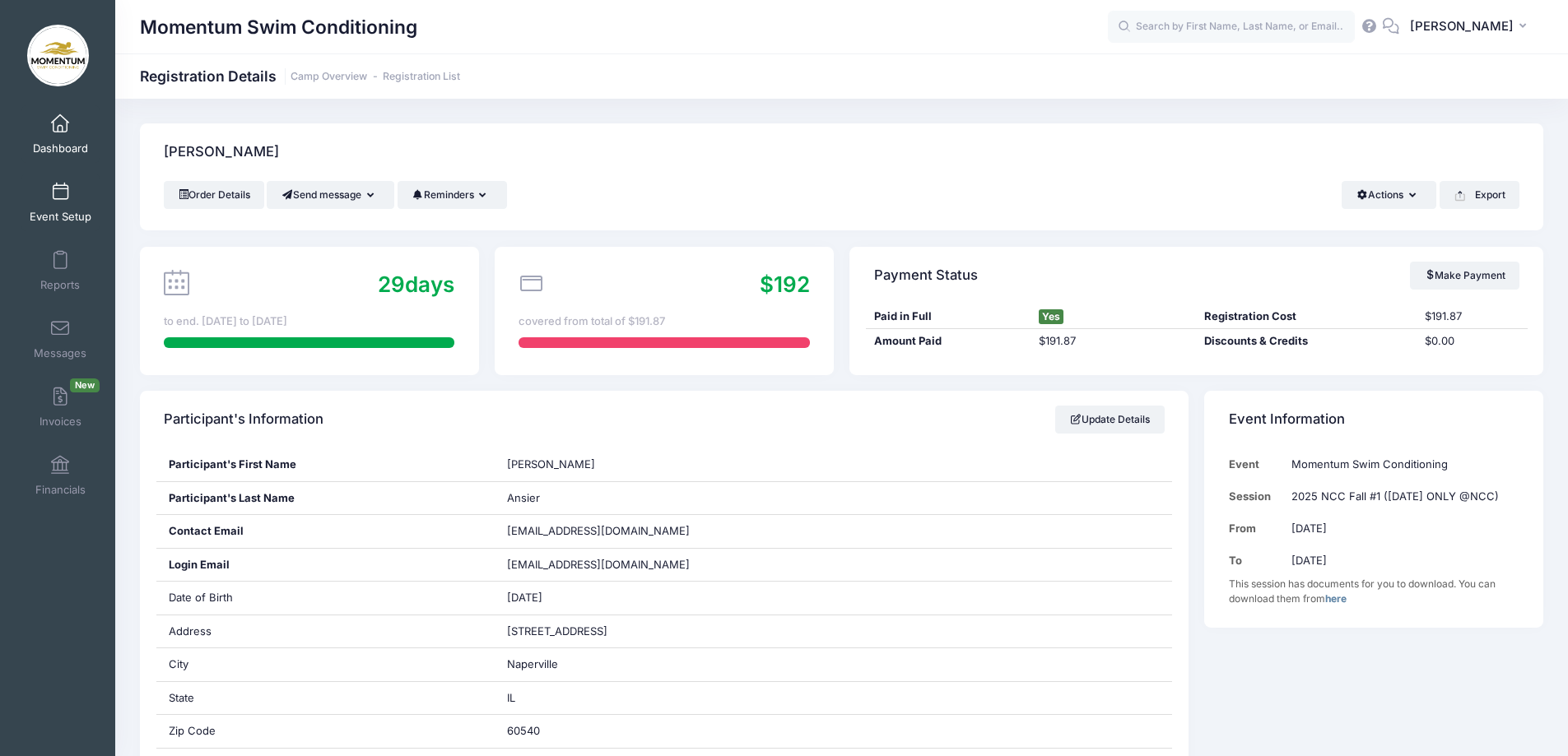
click at [63, 217] on span "Event Setup" at bounding box center [61, 216] width 62 height 14
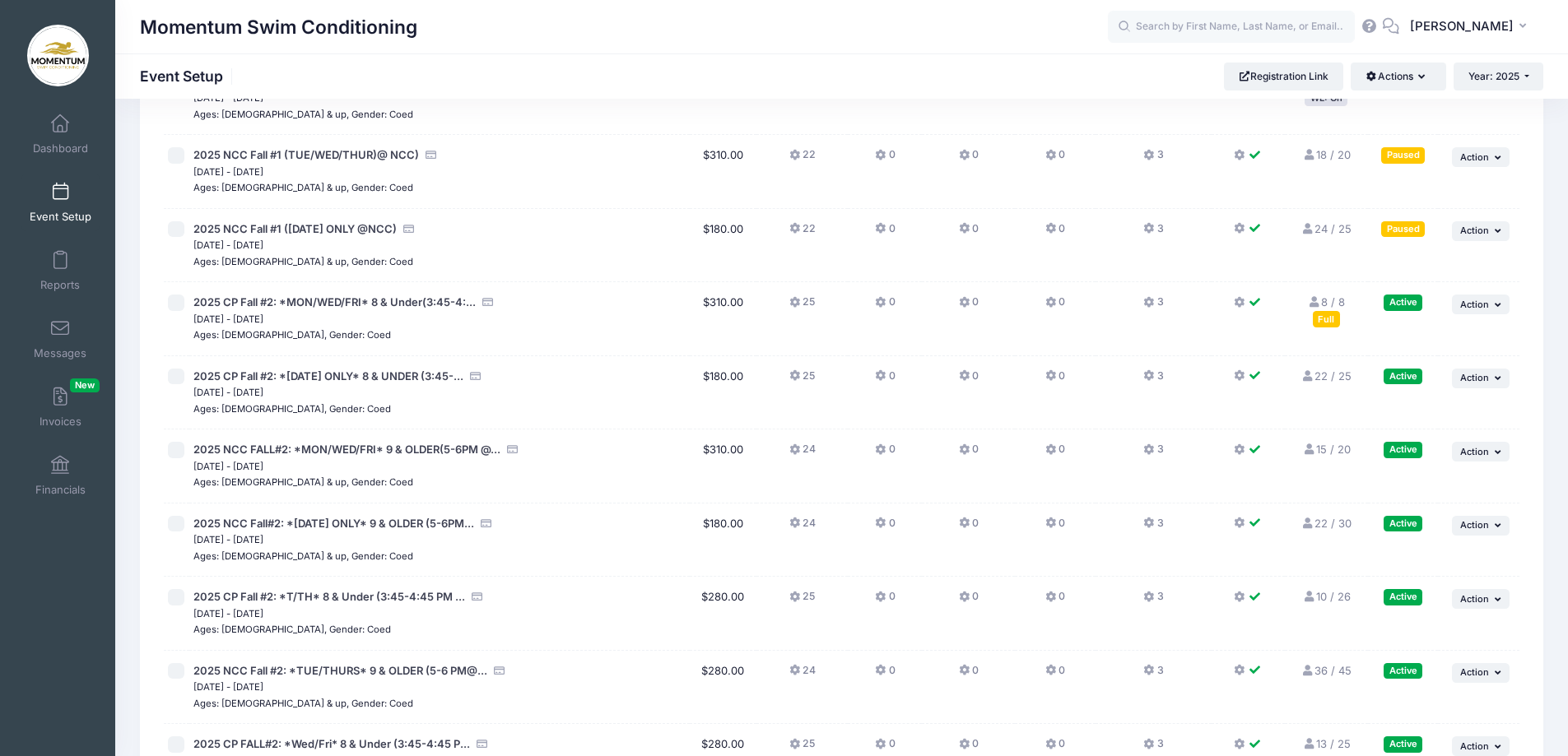
scroll to position [1564, 0]
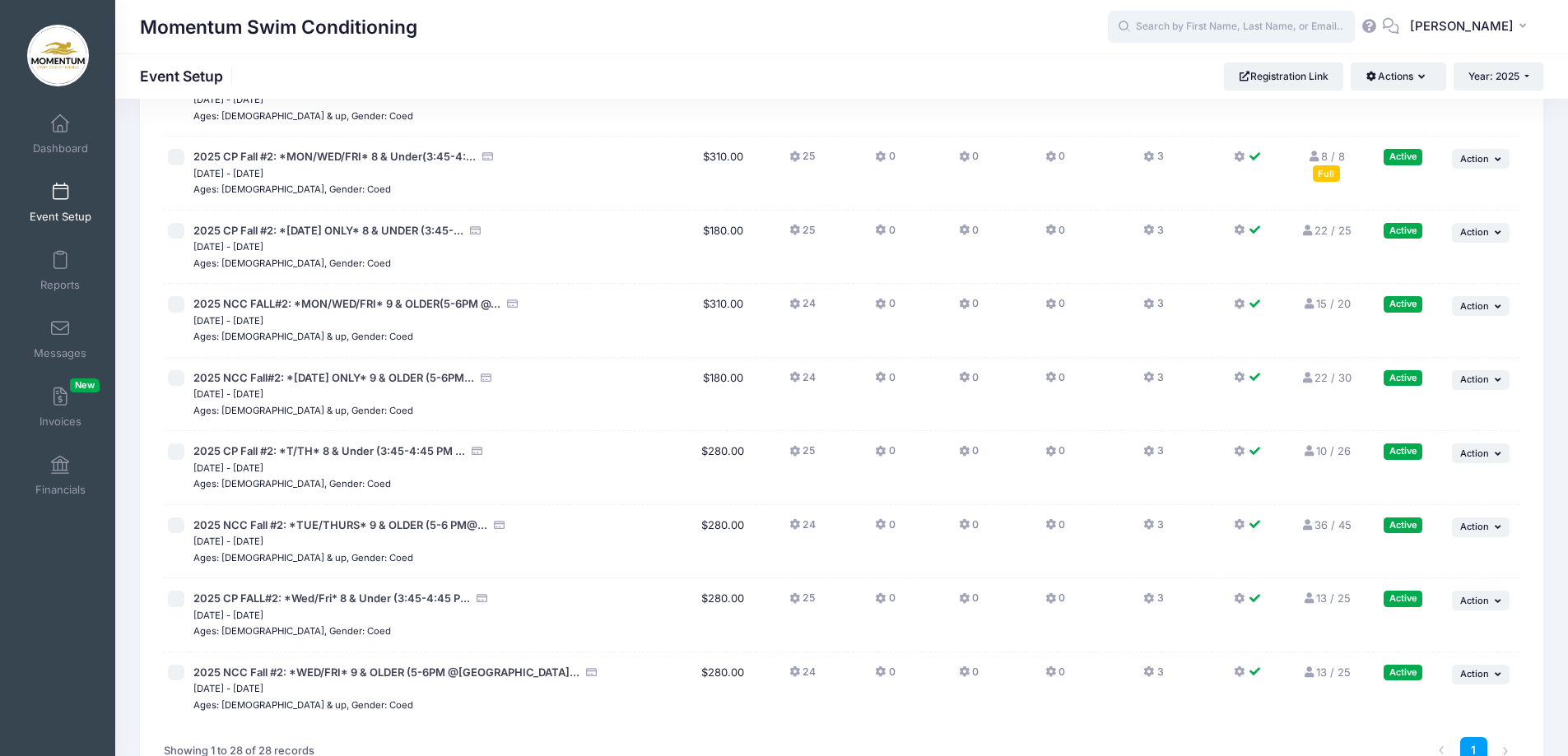
click at [1275, 15] on input "text" at bounding box center [1231, 27] width 247 height 33
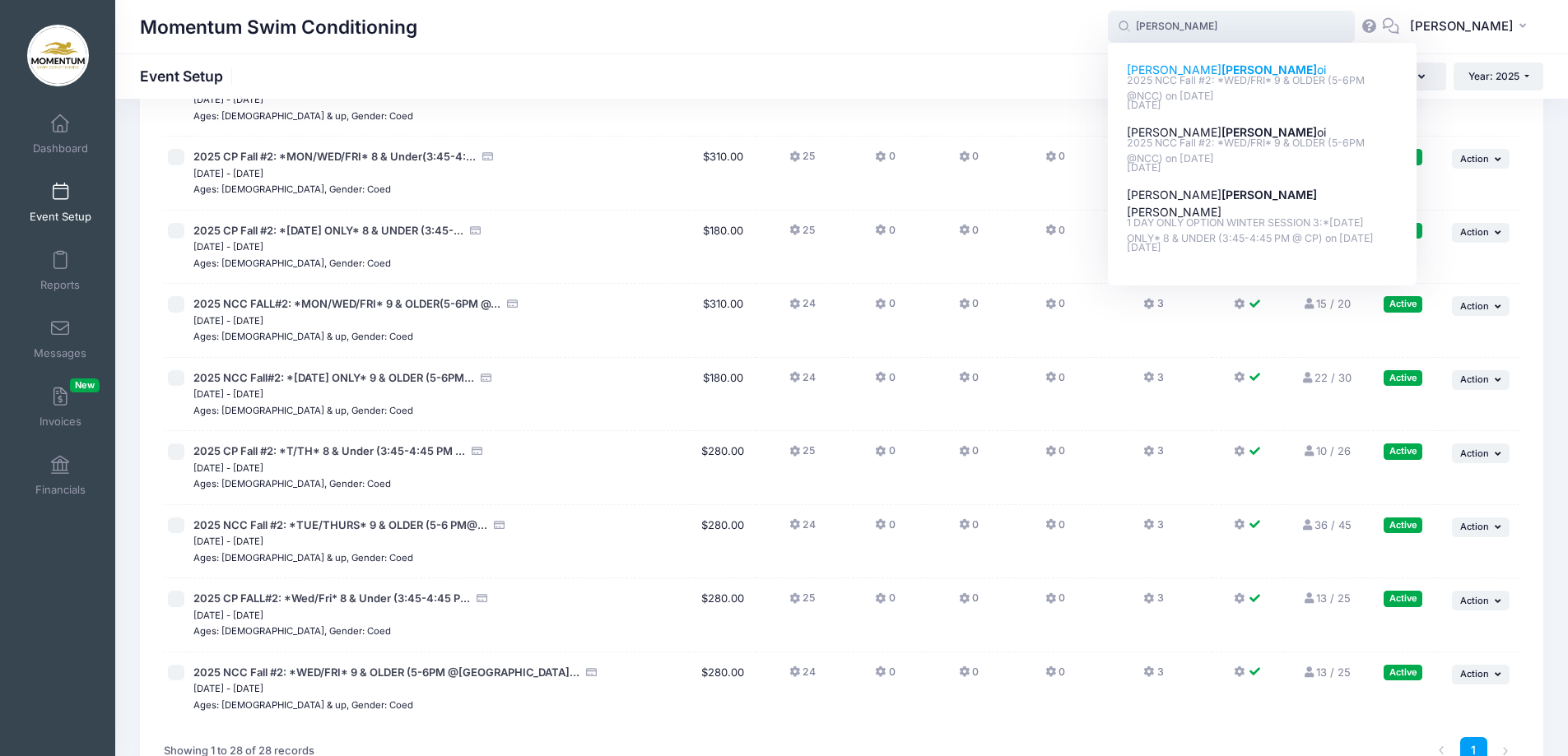
click at [1222, 71] on strong "Ober" at bounding box center [1269, 69] width 95 height 14
type input "Gia Oberoi (2025 NCC Fall #2: *WED/FRI* 9 &amp; OLDER (5-6PM @NCC), Nov-05, 202…"
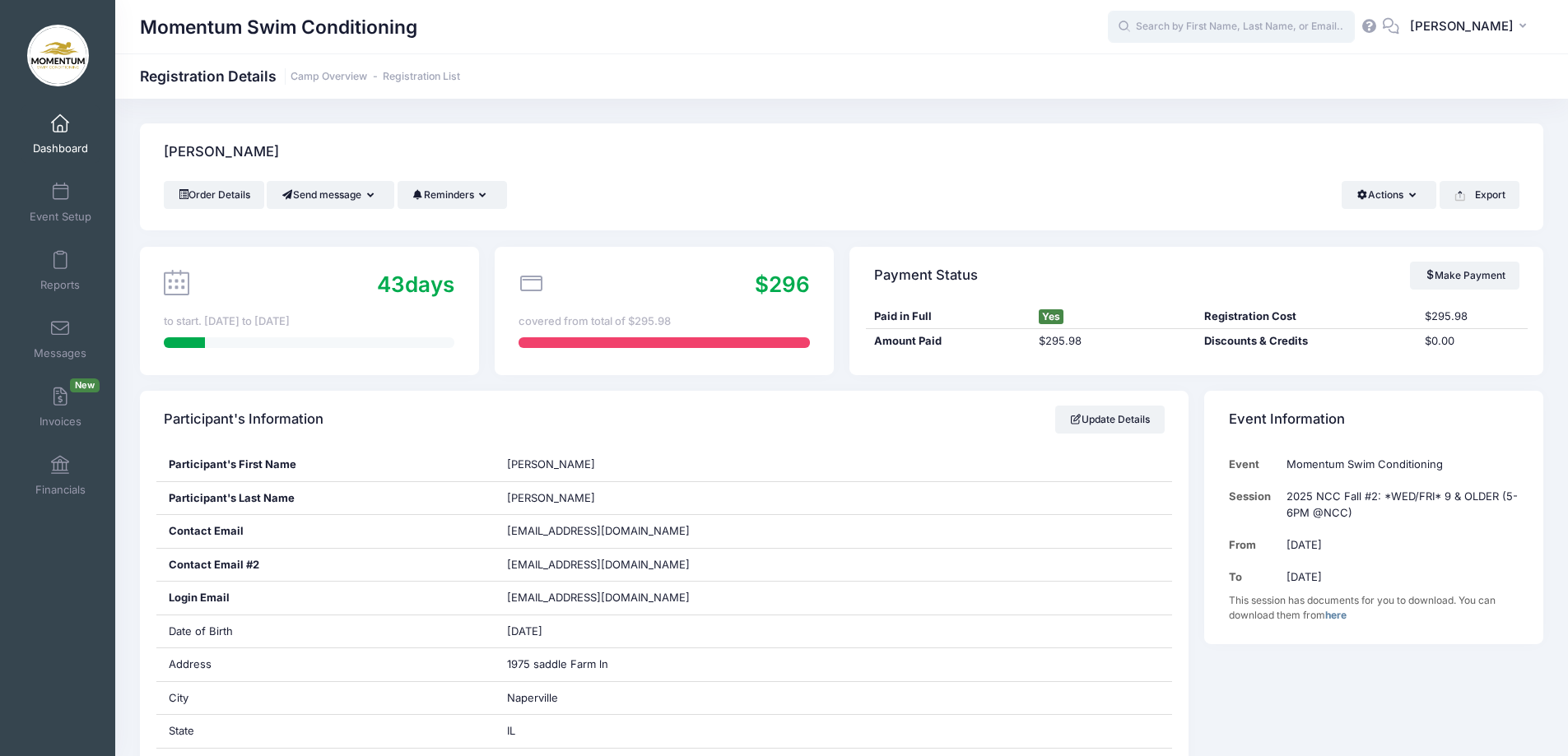
click at [1210, 20] on input "text" at bounding box center [1231, 27] width 247 height 33
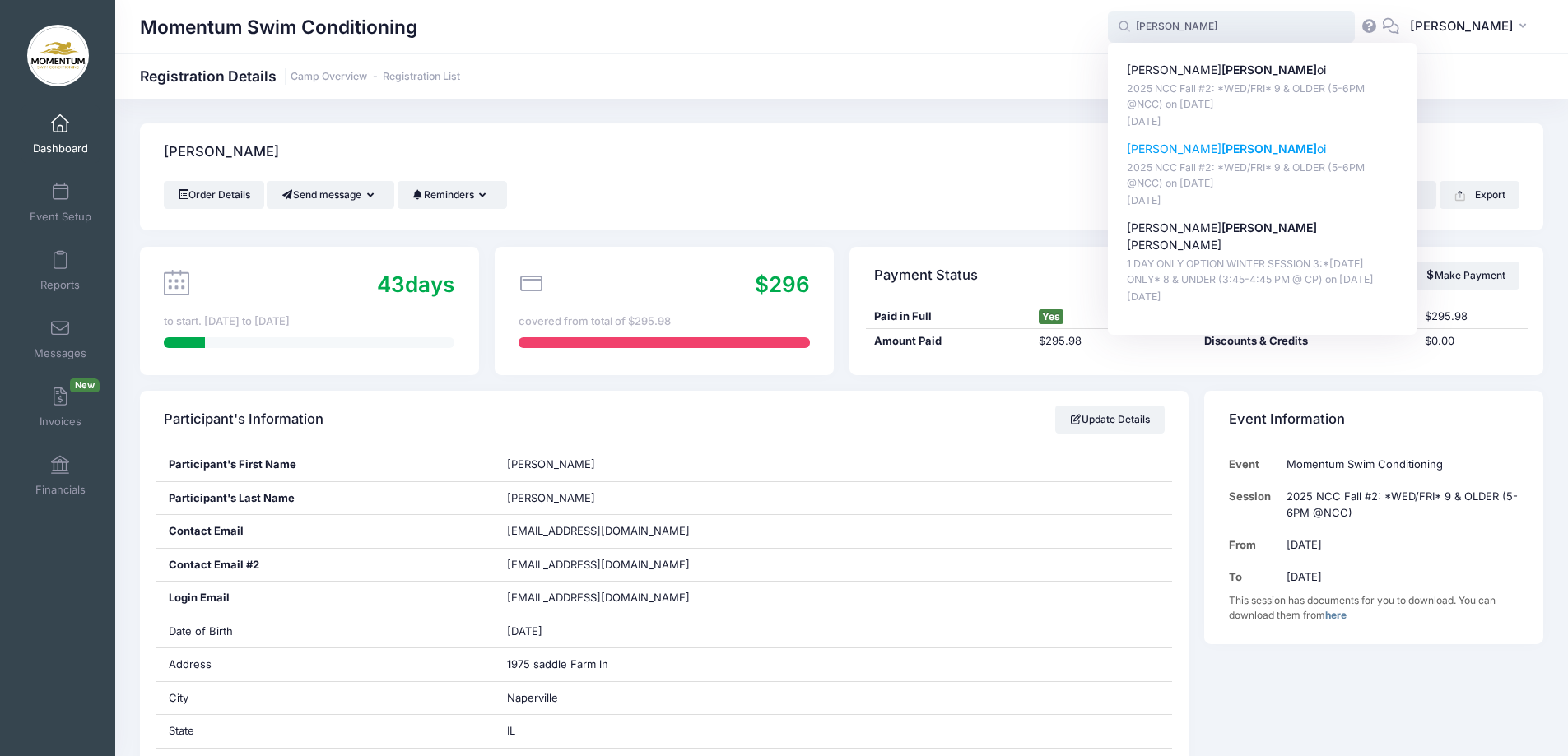
click at [1159, 153] on p "[PERSON_NAME] oi" at bounding box center [1263, 149] width 271 height 17
type input "[PERSON_NAME] (2025 NCC Fall #2: *WED/FRI* 9 &amp; OLDER (5-6PM @NCC), [DATE])"
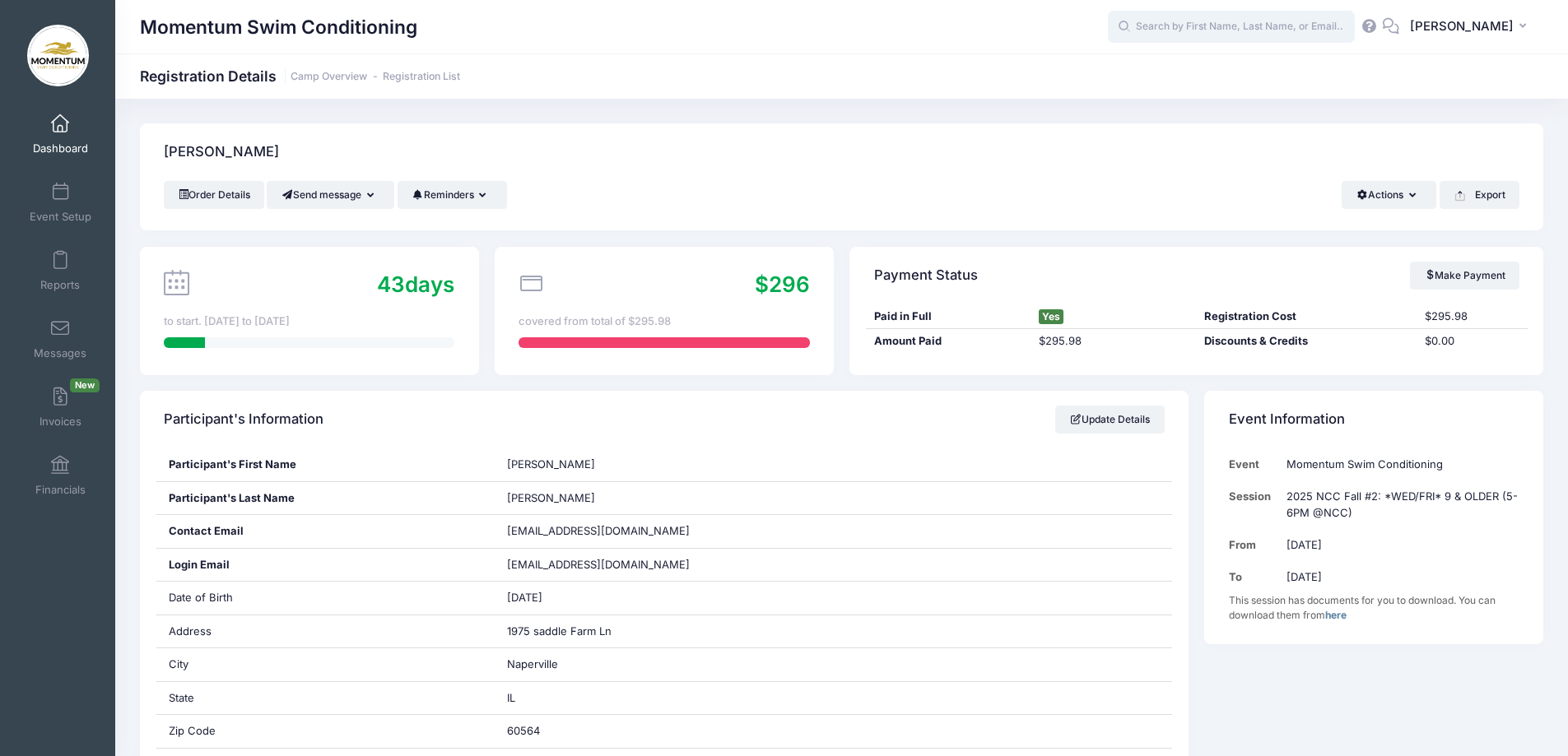
click at [1209, 20] on input "text" at bounding box center [1231, 27] width 247 height 33
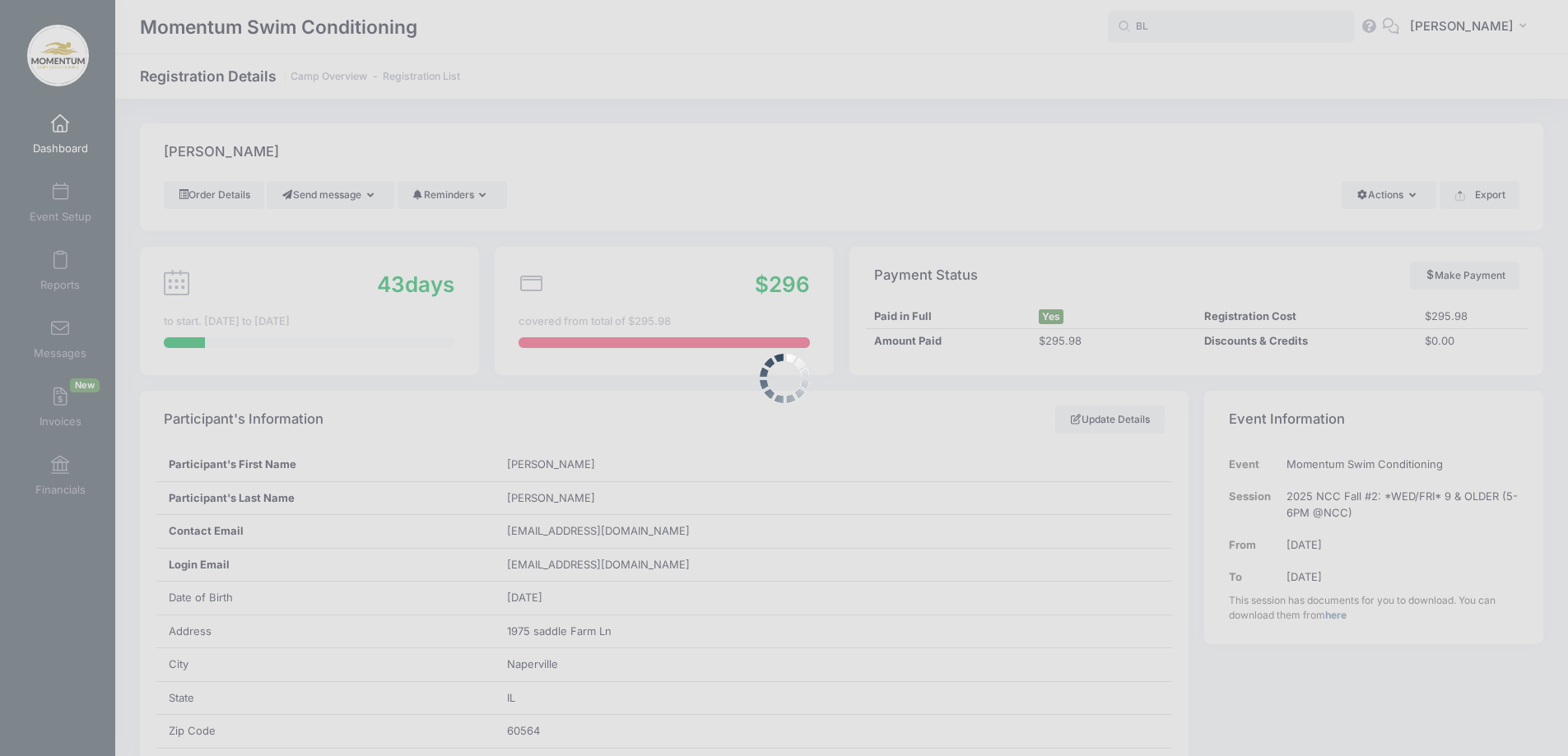
type input "B"
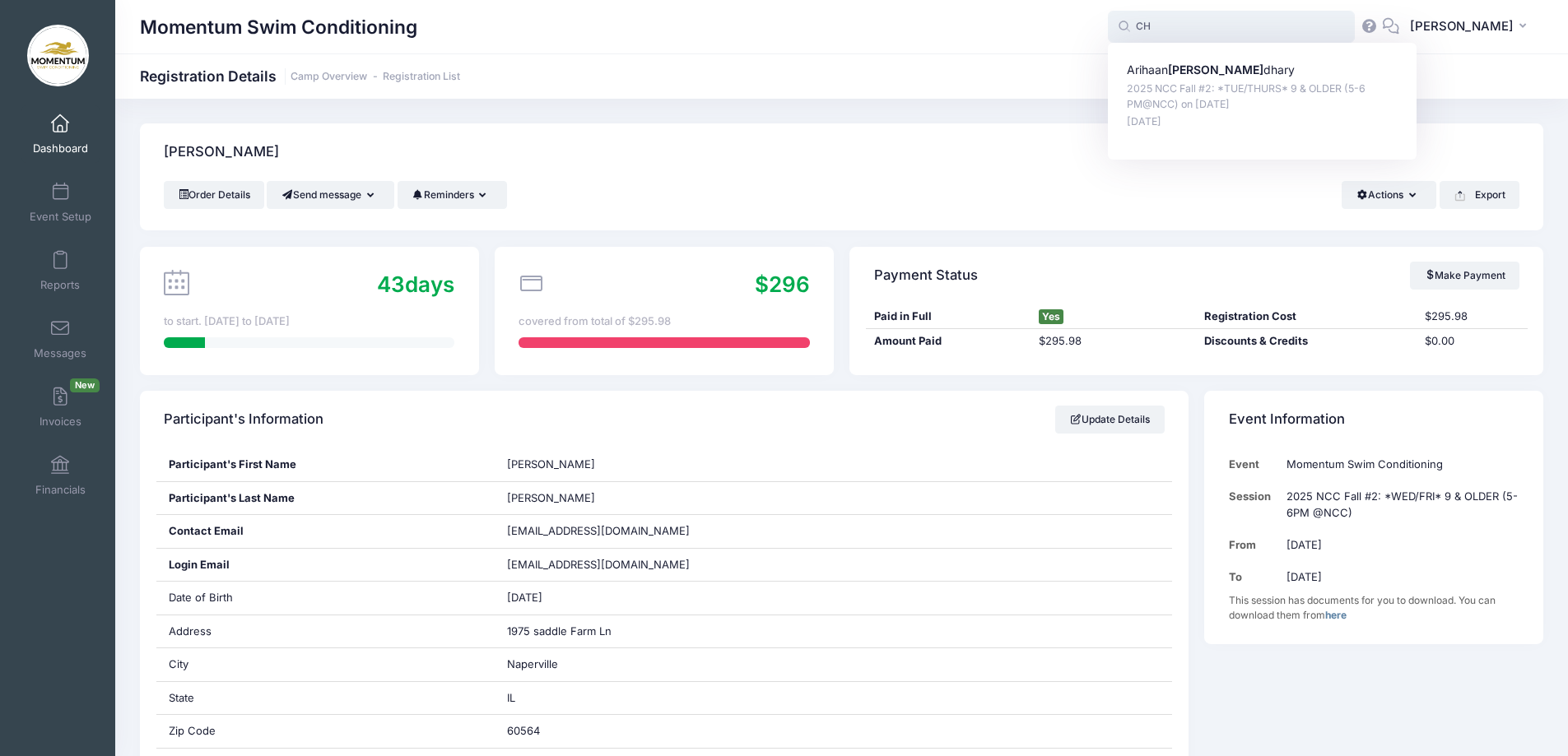
type input "C"
type input "B"
click at [1201, 30] on input "text" at bounding box center [1231, 27] width 247 height 33
drag, startPoint x: 1224, startPoint y: 32, endPoint x: 1176, endPoint y: 0, distance: 57.7
click at [1176, 22] on input "[PERSON_NAME]" at bounding box center [1231, 27] width 247 height 33
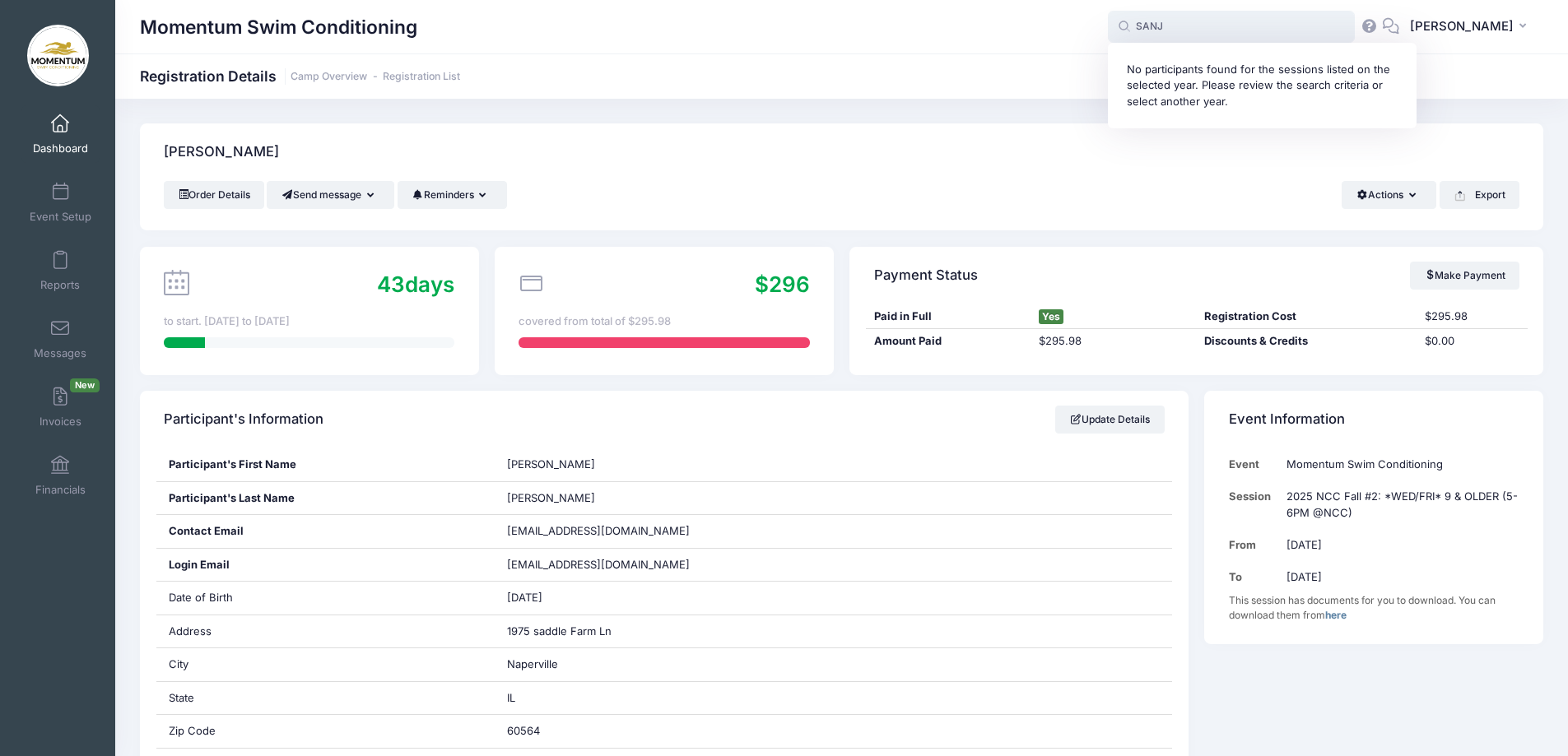
click at [1227, 31] on input "SANJ" at bounding box center [1231, 27] width 247 height 33
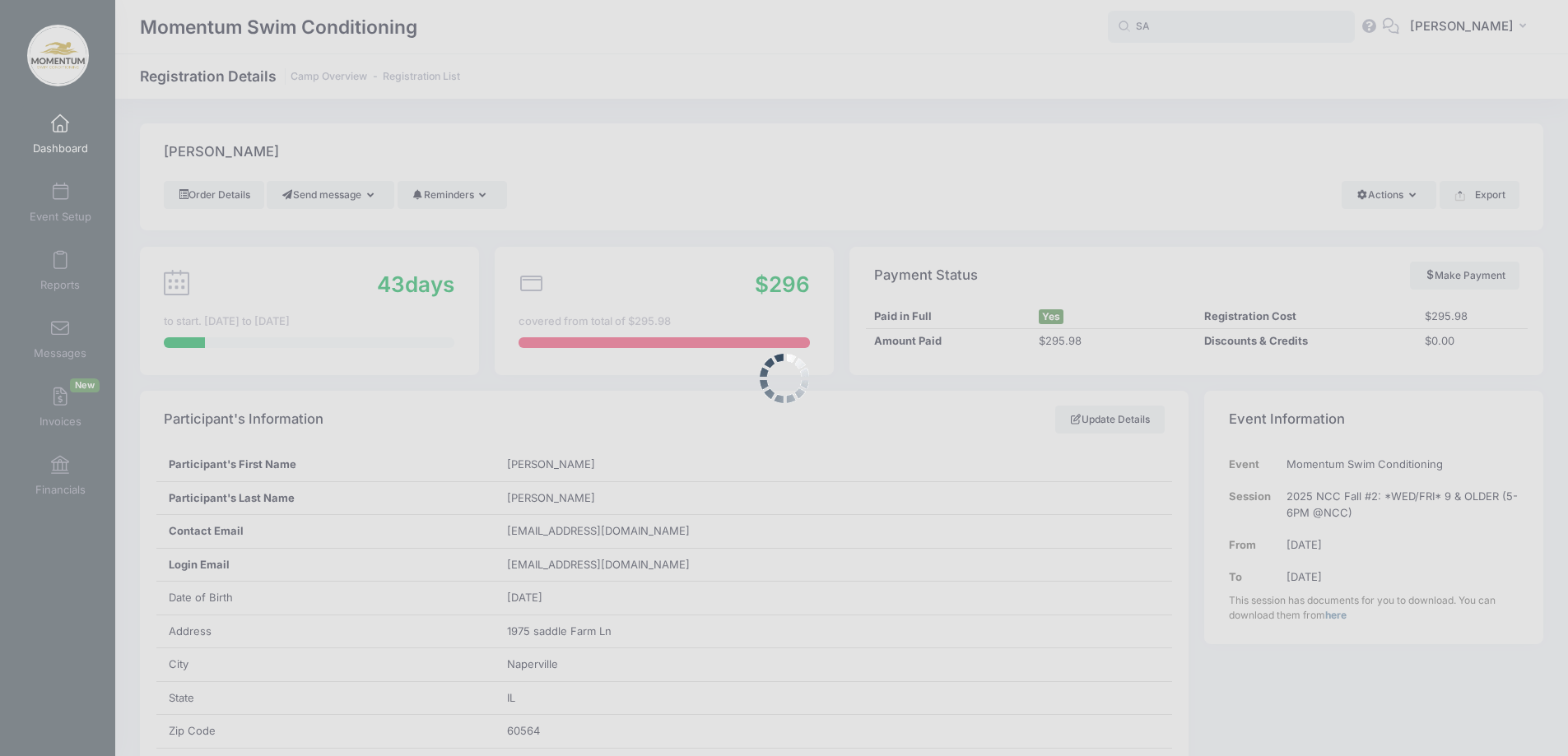
type input "S"
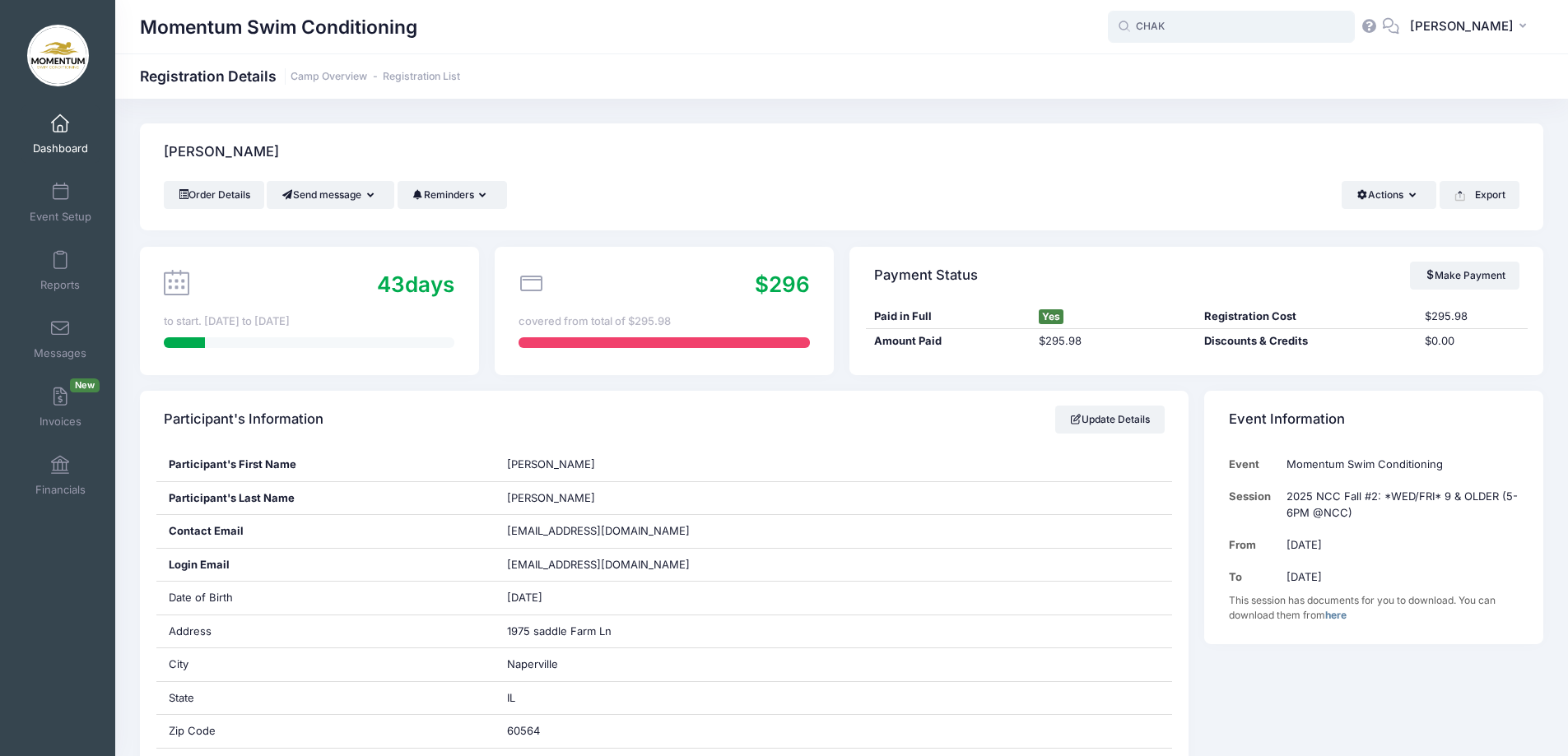
type input "[PERSON_NAME]"
drag, startPoint x: 1196, startPoint y: 27, endPoint x: 1066, endPoint y: 4, distance: 132.0
click at [1066, 4] on div "Momentum Swim Conditioning [PERSON_NAME] CHA No participants found for the sess…" at bounding box center [842, 27] width 1453 height 54
click at [1272, 9] on div "[PERSON_NAME] [PERSON_NAME] My Profile My Events Settings Announcements Help Lo…" at bounding box center [1326, 27] width 436 height 38
click at [1248, 23] on input "[PERSON_NAME]" at bounding box center [1231, 27] width 247 height 33
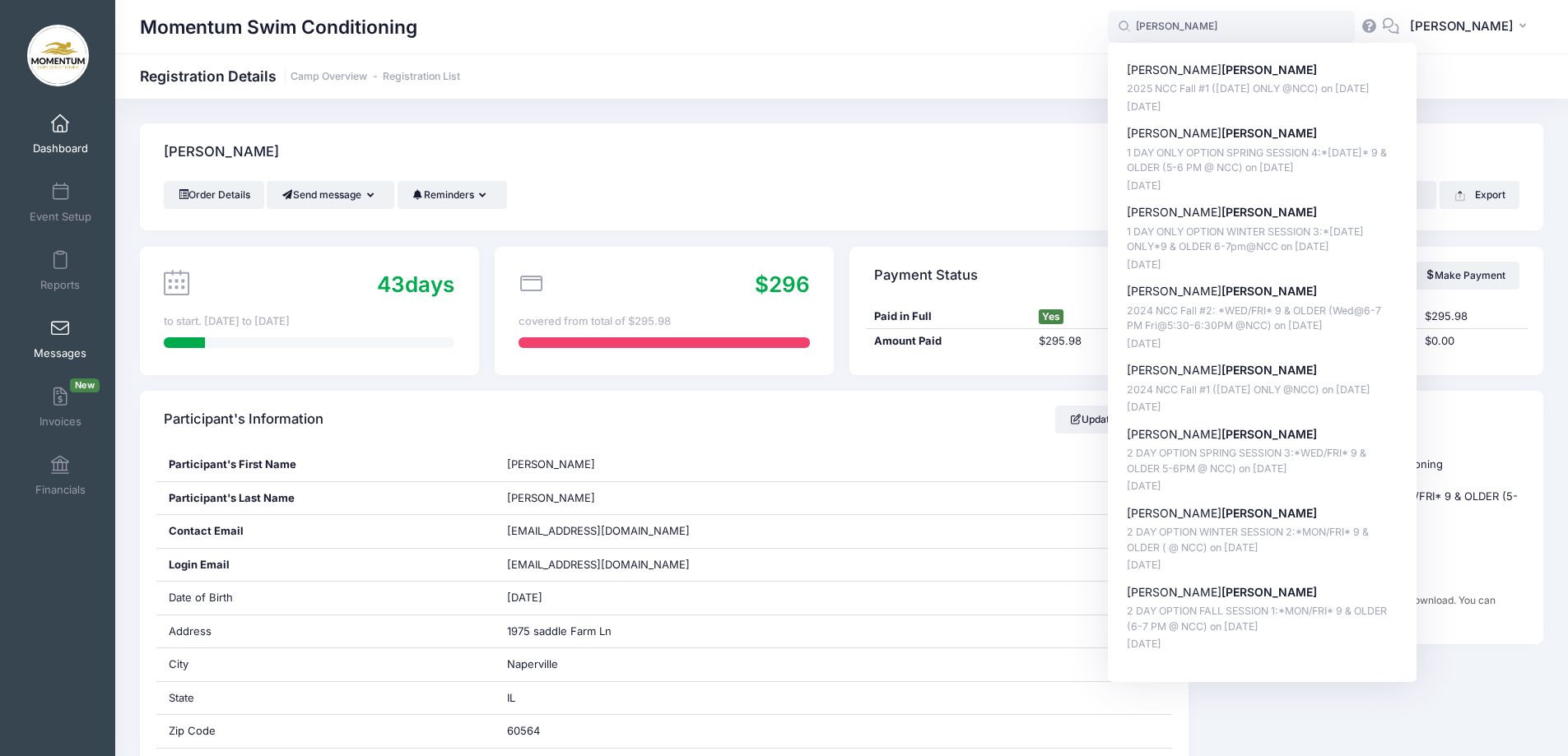
click at [71, 344] on link "Messages" at bounding box center [60, 340] width 78 height 58
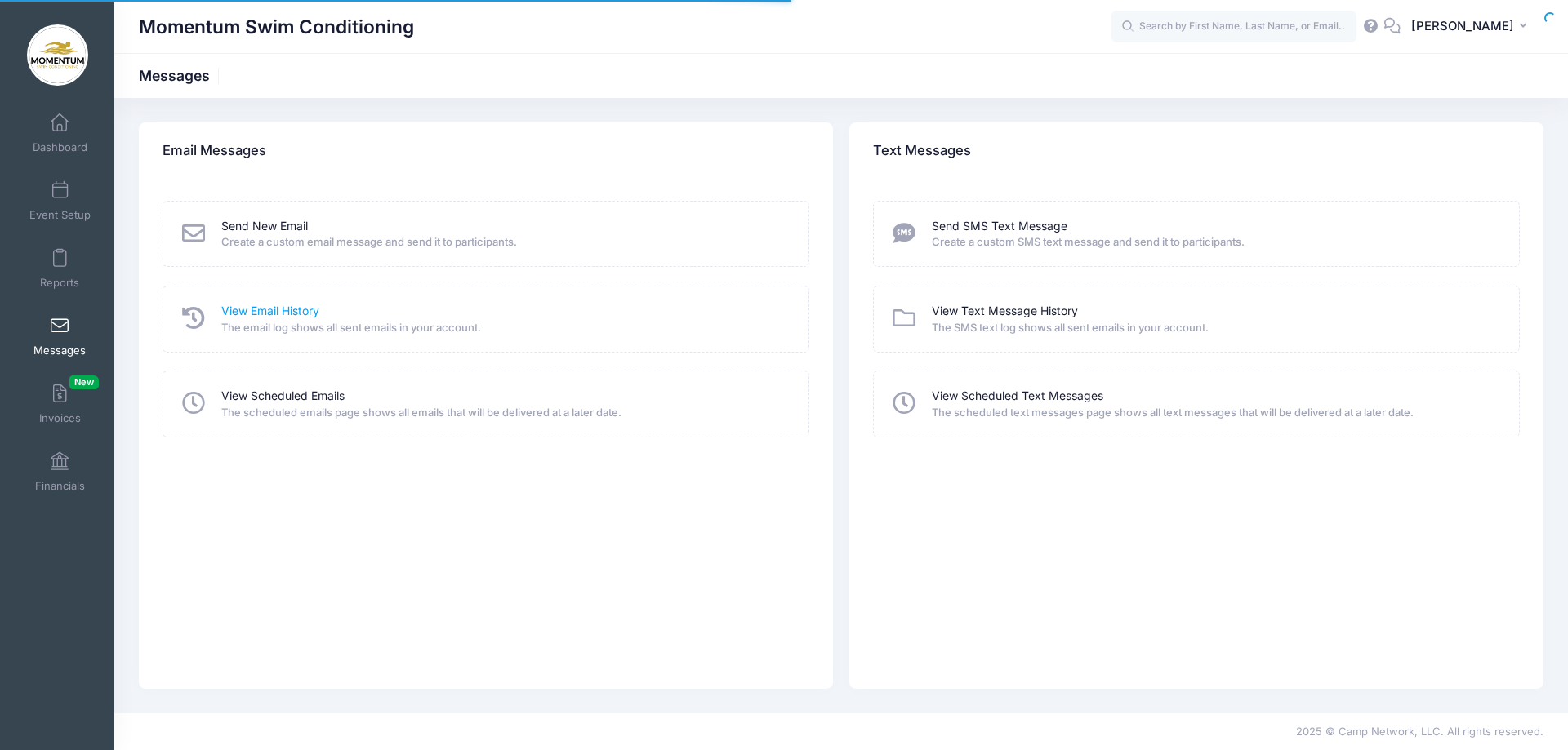
drag, startPoint x: 0, startPoint y: 0, endPoint x: 299, endPoint y: 314, distance: 433.6
click at [299, 314] on link "View Email History" at bounding box center [270, 311] width 98 height 17
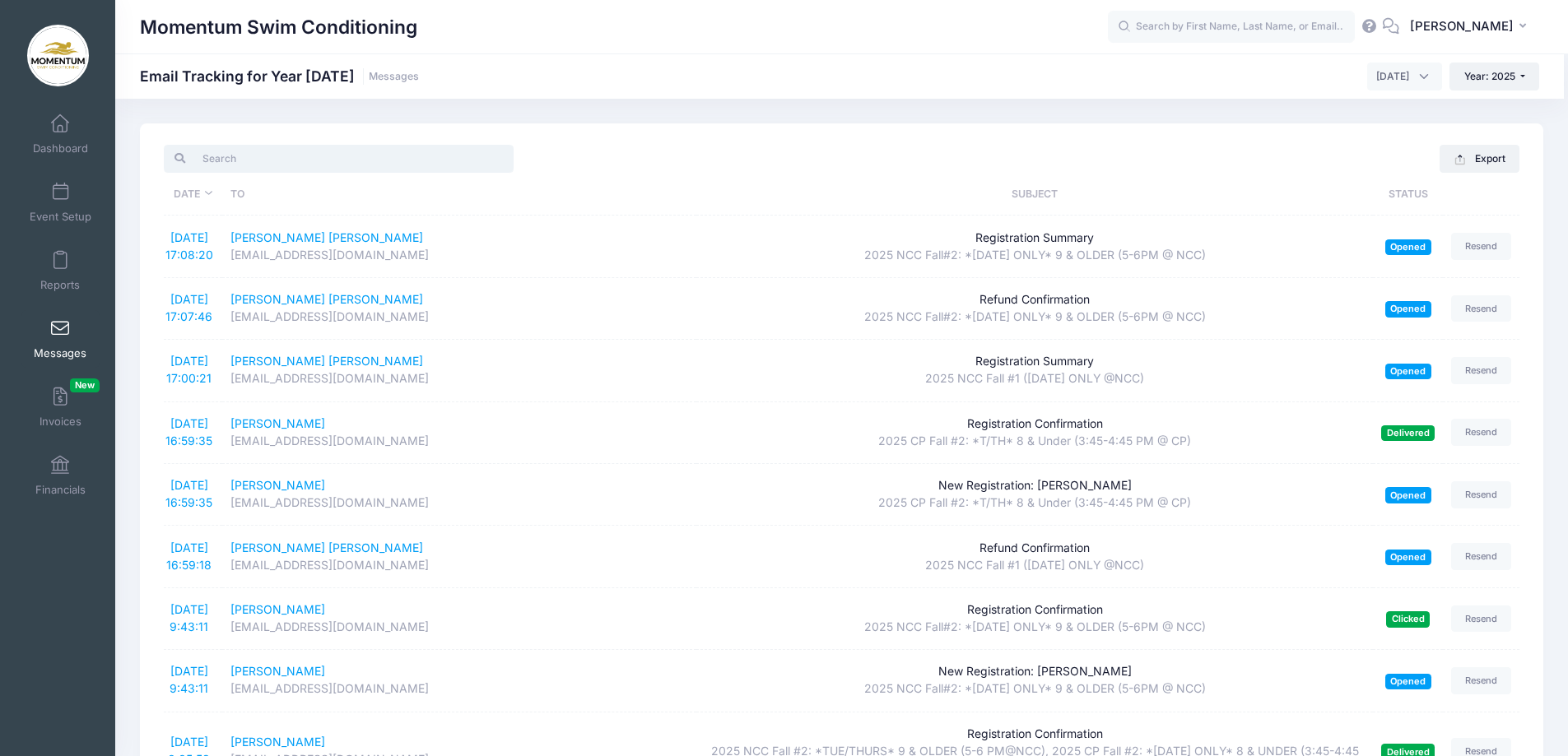
click at [299, 160] on input "search" at bounding box center [339, 159] width 350 height 28
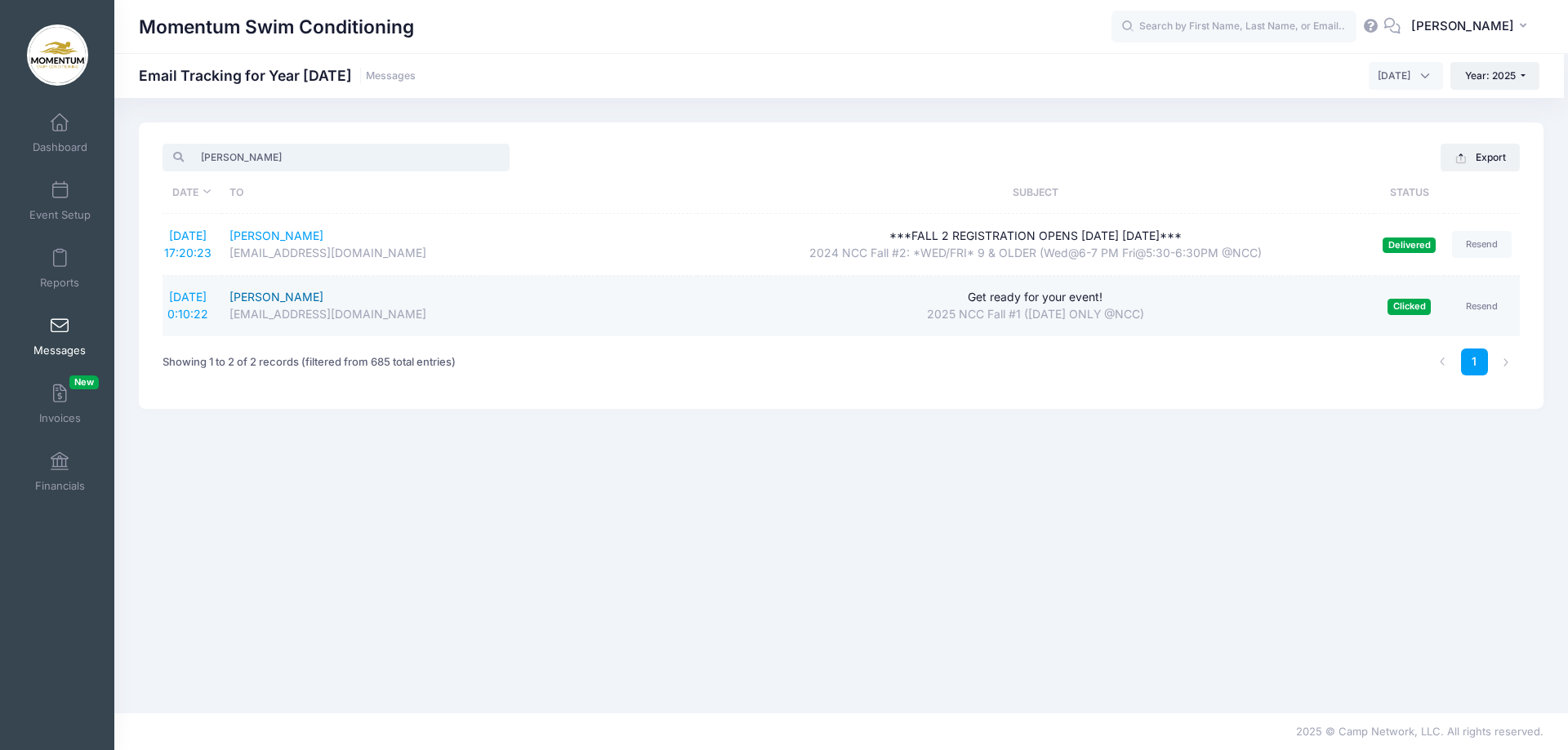
type input "[PERSON_NAME]"
click at [325, 319] on div "[EMAIL_ADDRESS][DOMAIN_NAME]" at bounding box center [458, 315] width 459 height 17
click at [1020, 302] on div "Get ready for your event!" at bounding box center [1035, 298] width 662 height 17
click at [1020, 316] on div "2025 NCC Fall #1 ([DATE] ONLY @NCC)" at bounding box center [1035, 315] width 662 height 17
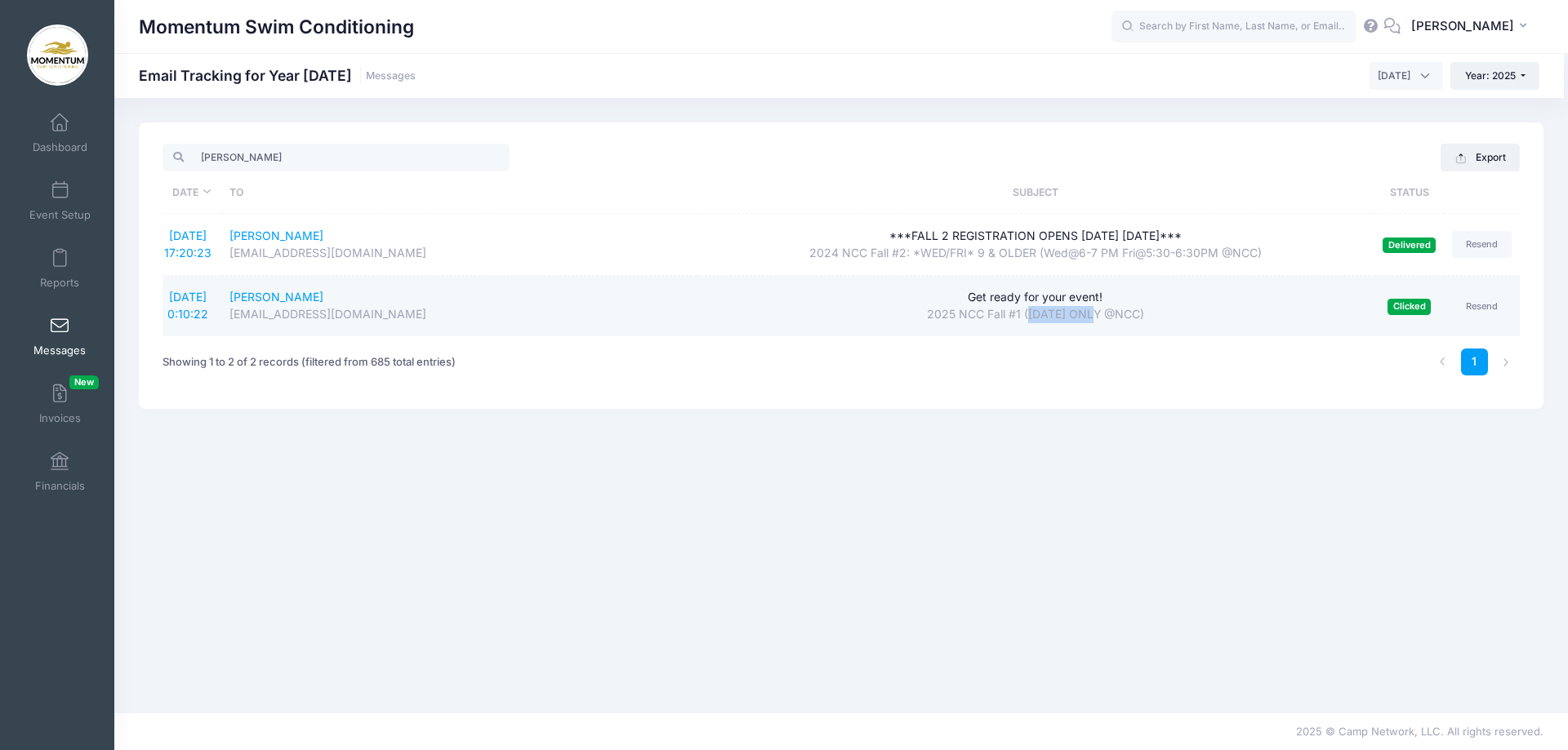
click at [1020, 316] on div "2025 NCC Fall #1 ([DATE] ONLY @NCC)" at bounding box center [1035, 315] width 662 height 17
click at [286, 293] on div "[PERSON_NAME]" at bounding box center [458, 298] width 459 height 17
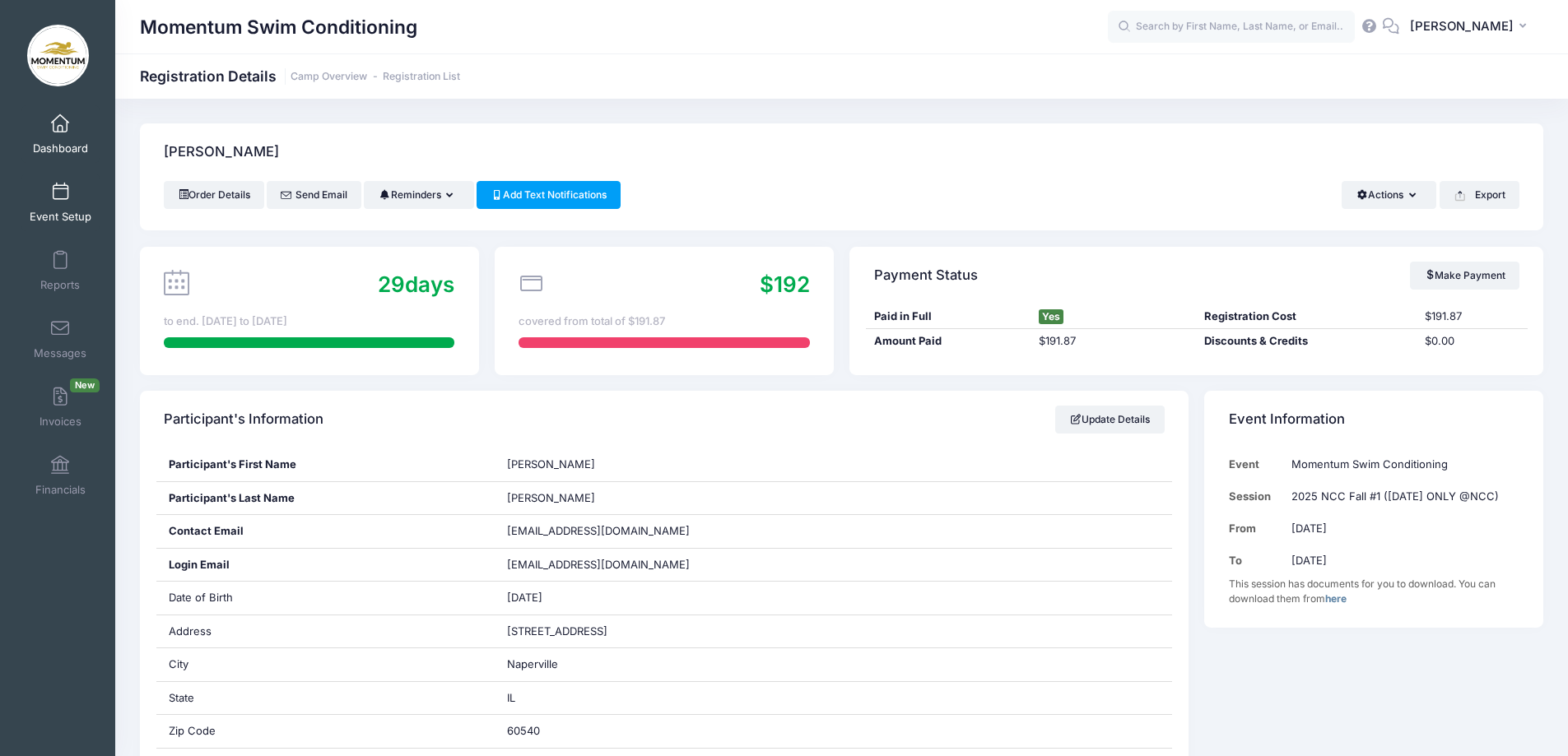
click at [63, 207] on link "Event Setup" at bounding box center [60, 203] width 78 height 58
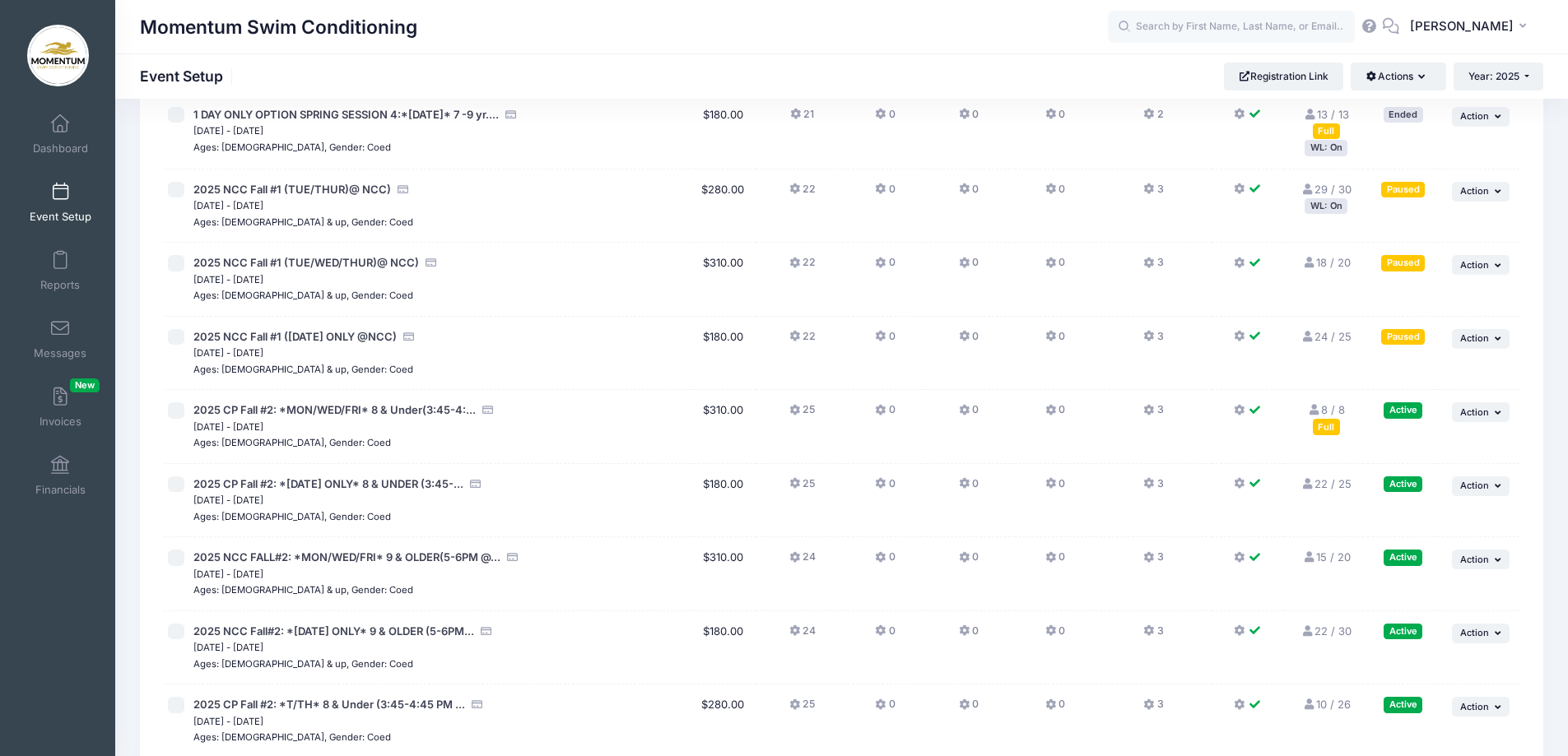
scroll to position [1317, 0]
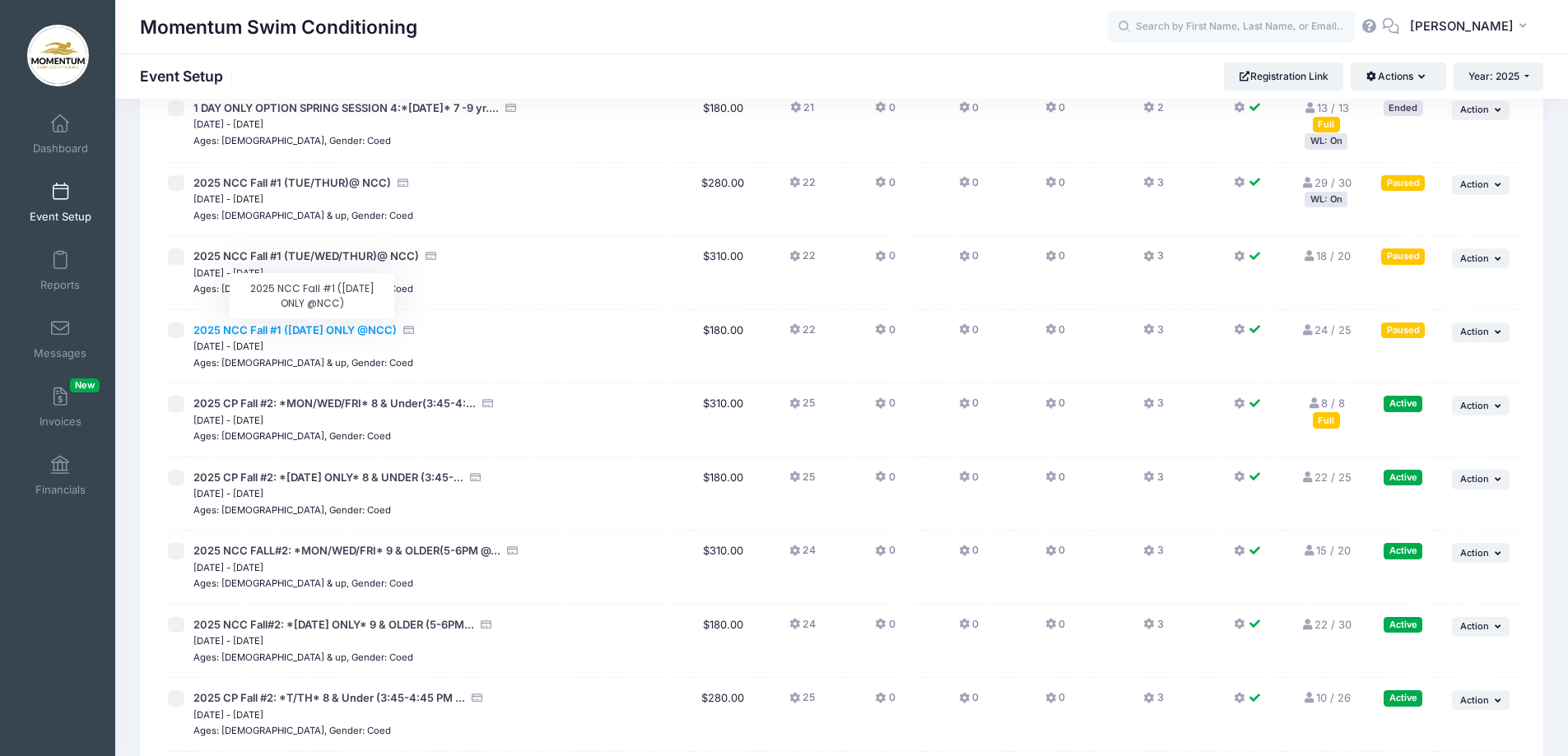
click at [362, 329] on span "2025 NCC Fall #1 ([DATE] ONLY @NCC)" at bounding box center [294, 330] width 203 height 13
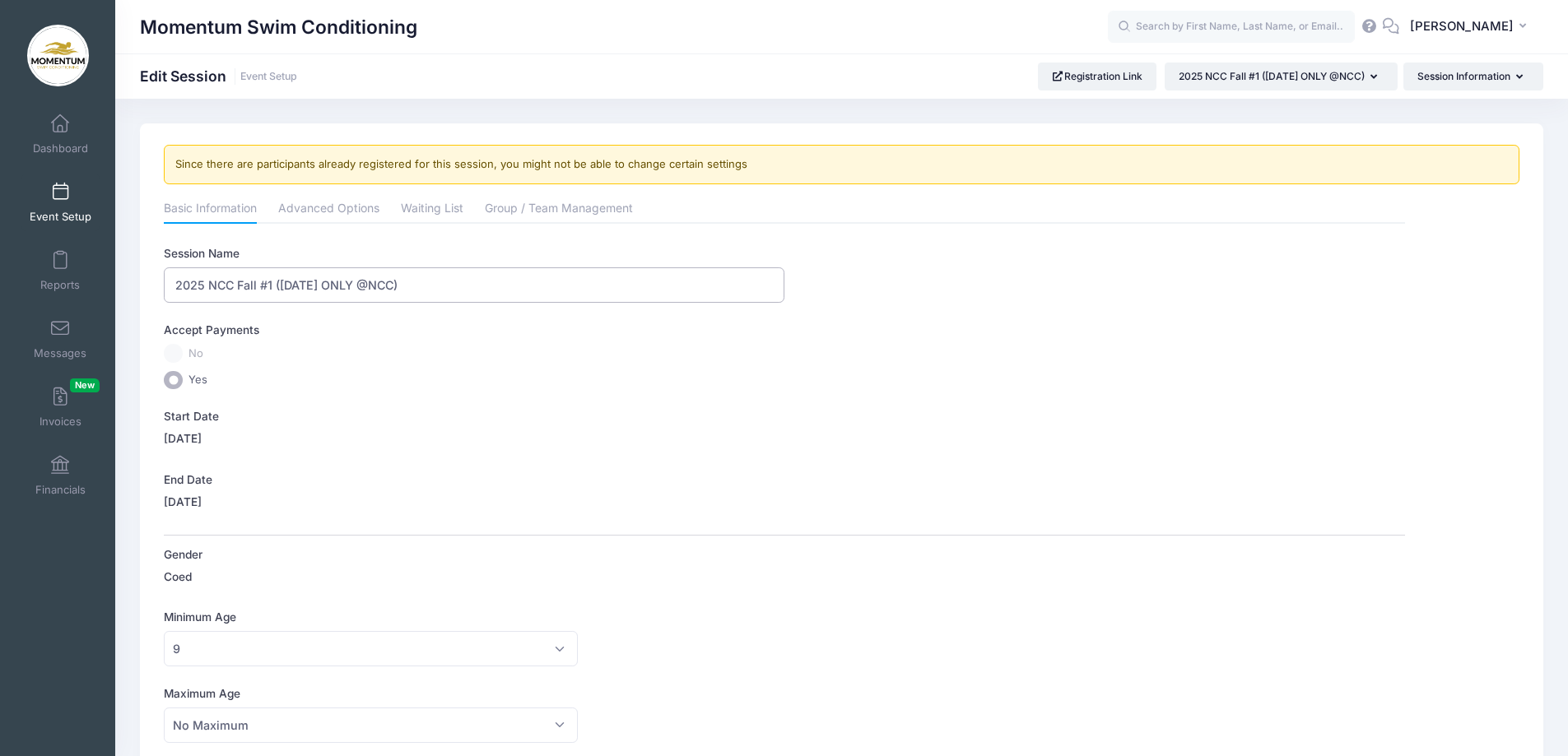
click at [456, 282] on input "2025 NCC Fall #1 ([DATE] ONLY @NCC)" at bounding box center [473, 285] width 620 height 36
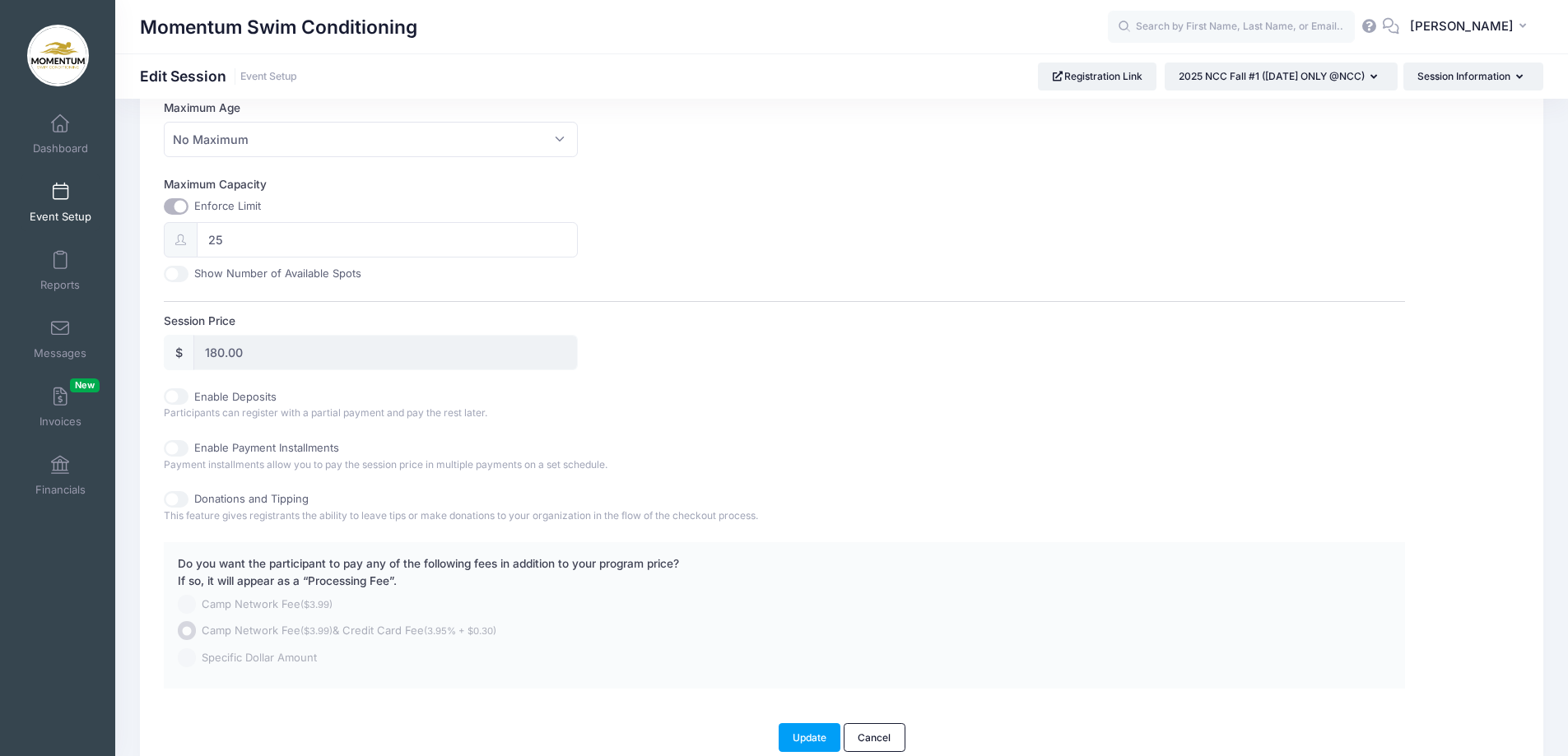
scroll to position [665, 0]
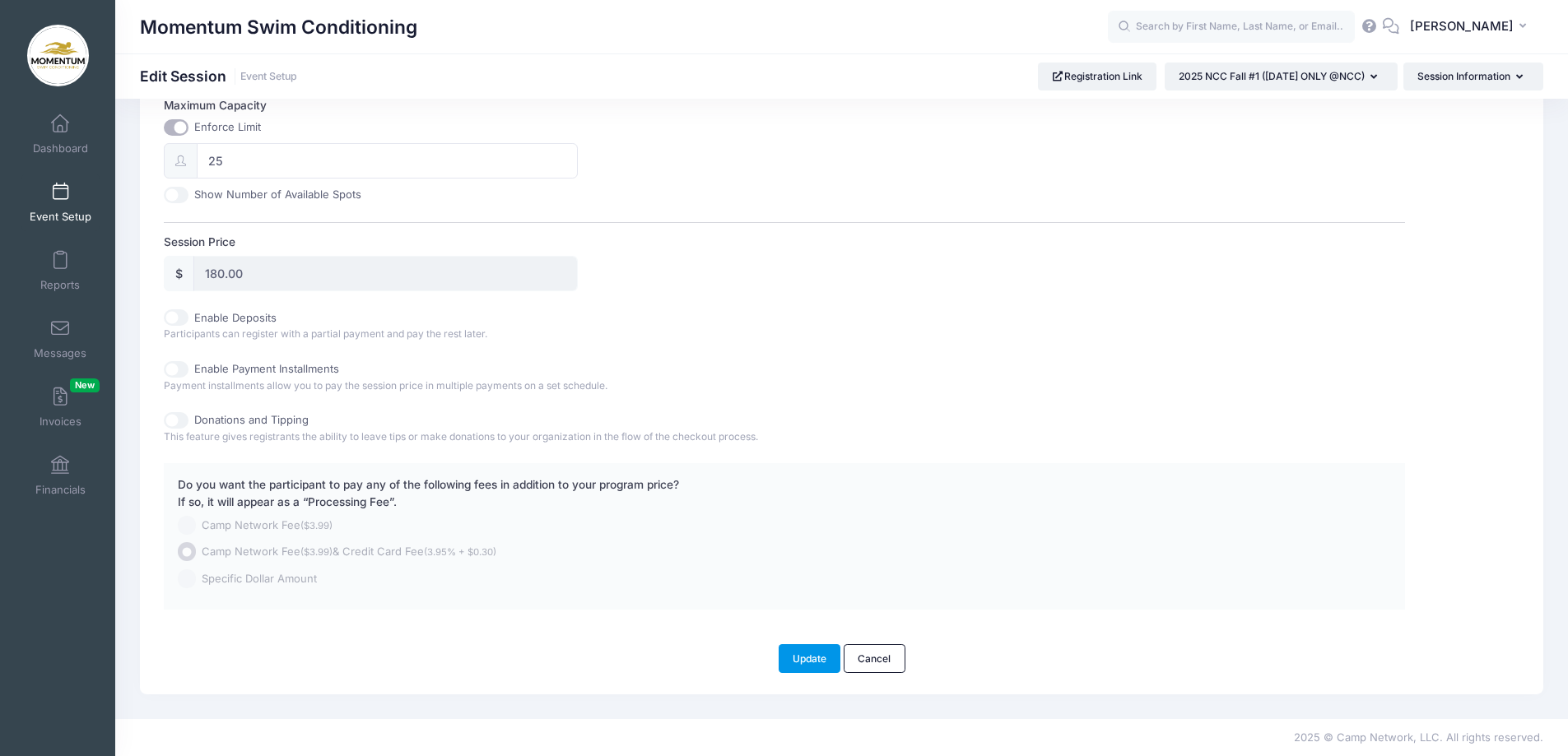
type input "2025 NCC Fall #1 ([DATE] ONLY @NCC) 6 - 7 PM"
click at [804, 659] on button "Update" at bounding box center [810, 658] width 63 height 28
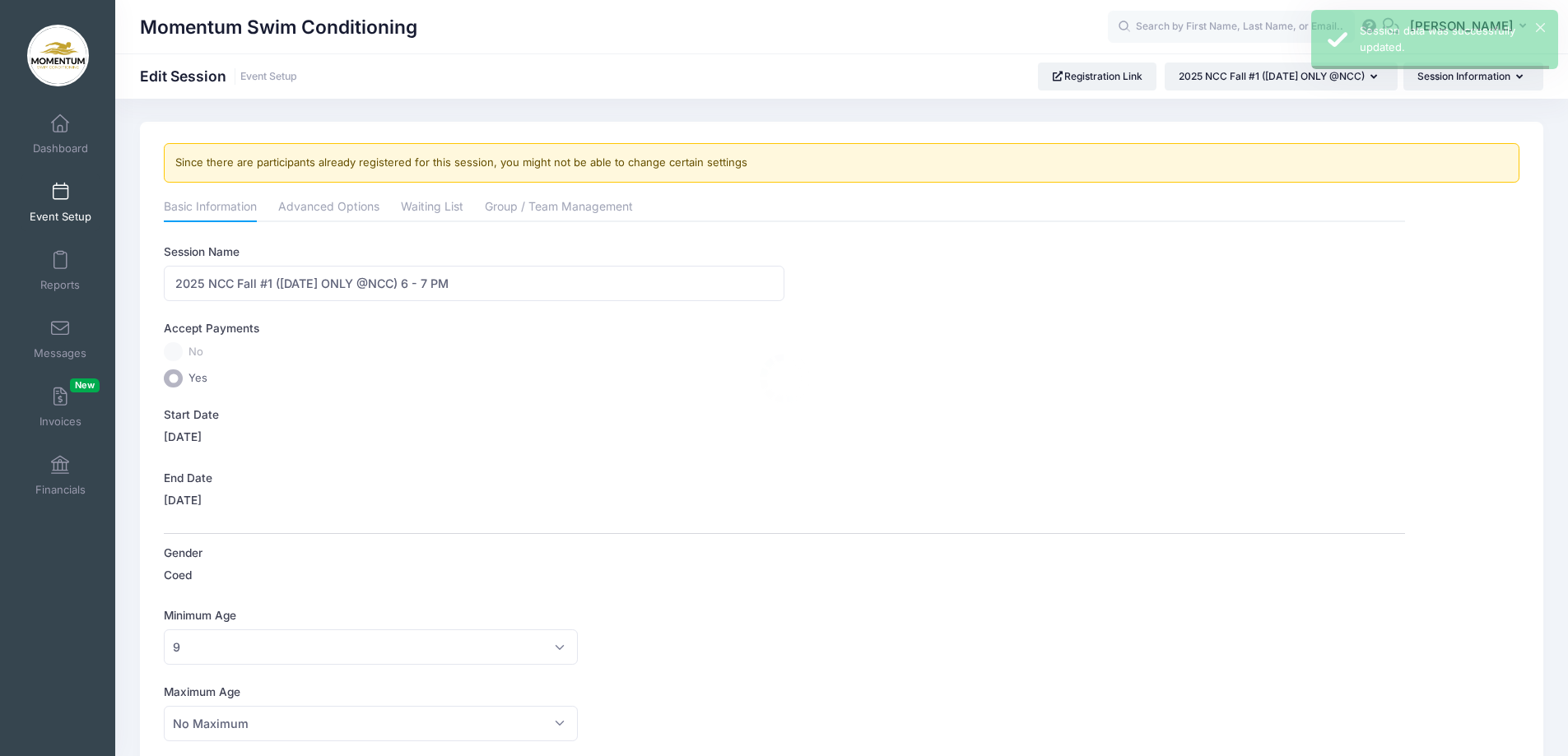
scroll to position [0, 0]
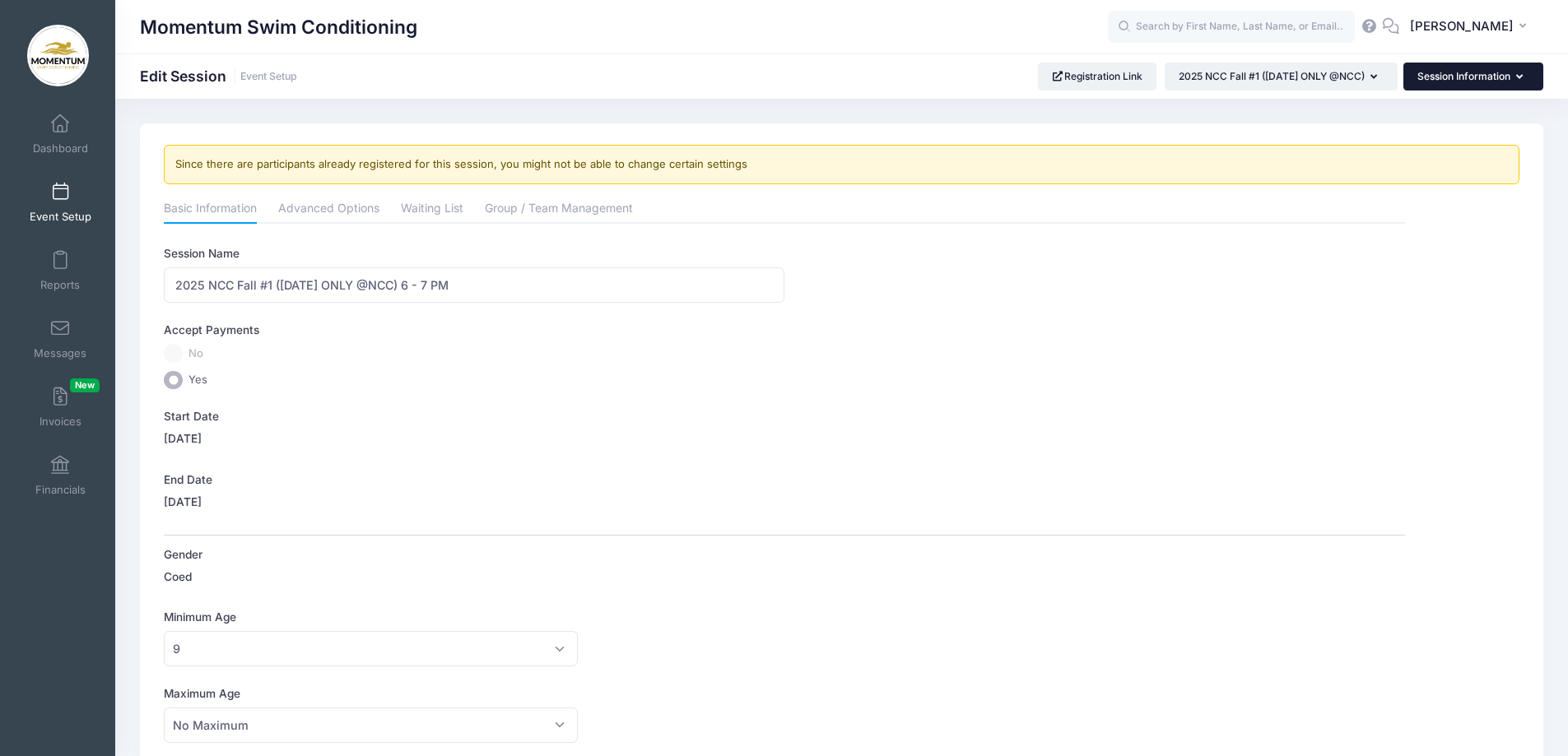
click at [1454, 73] on button "Session Information" at bounding box center [1473, 76] width 139 height 28
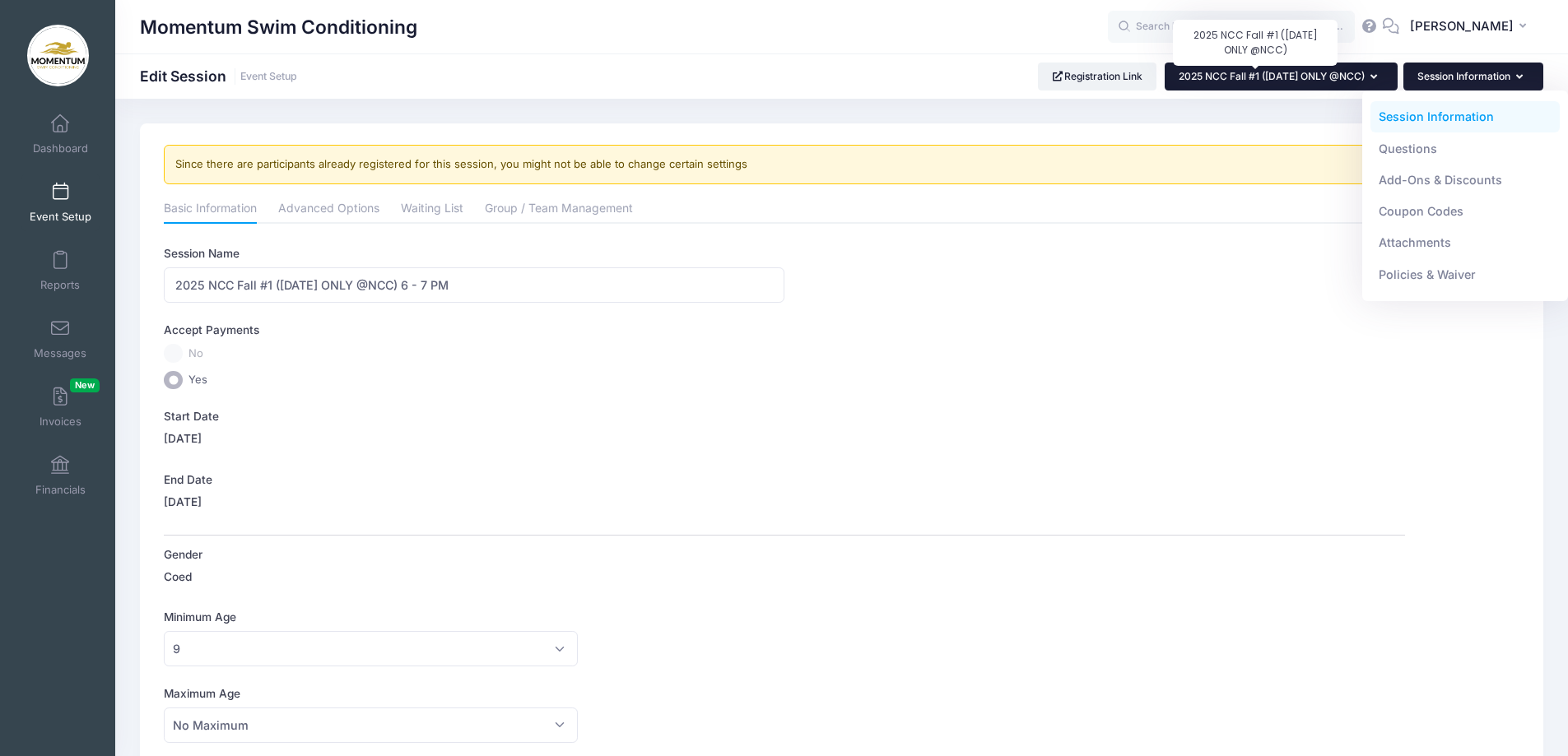
click at [1255, 71] on span "2025 NCC Fall #1 (WEDNESDAY ONLY @NCC)" at bounding box center [1271, 76] width 186 height 13
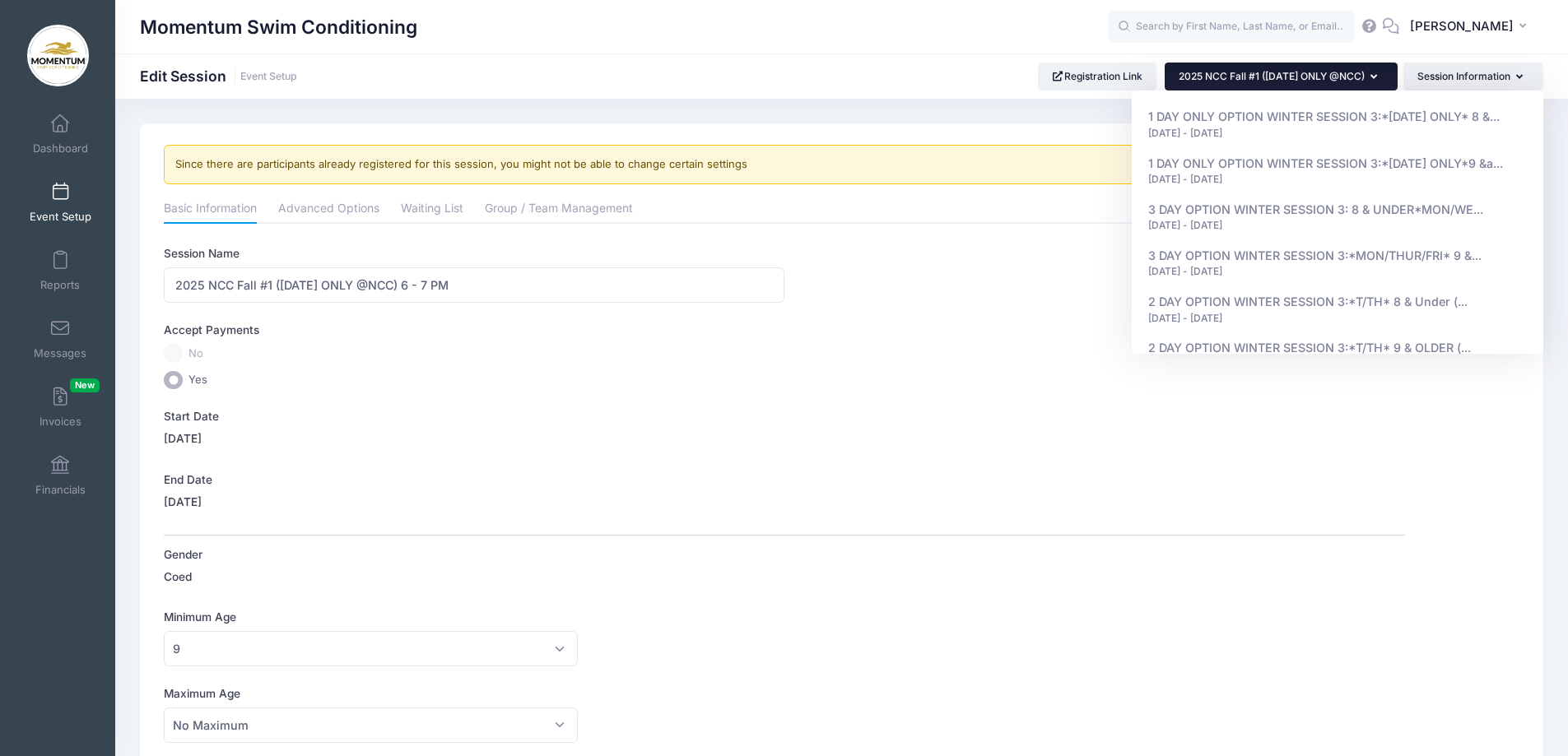
click at [868, 391] on div "Session Name 2025 NCC Fall #1 (WEDNESDAY ONLY @NCC) 6 - 7 PM Accept Payments No…" at bounding box center [784, 760] width 1241 height 1029
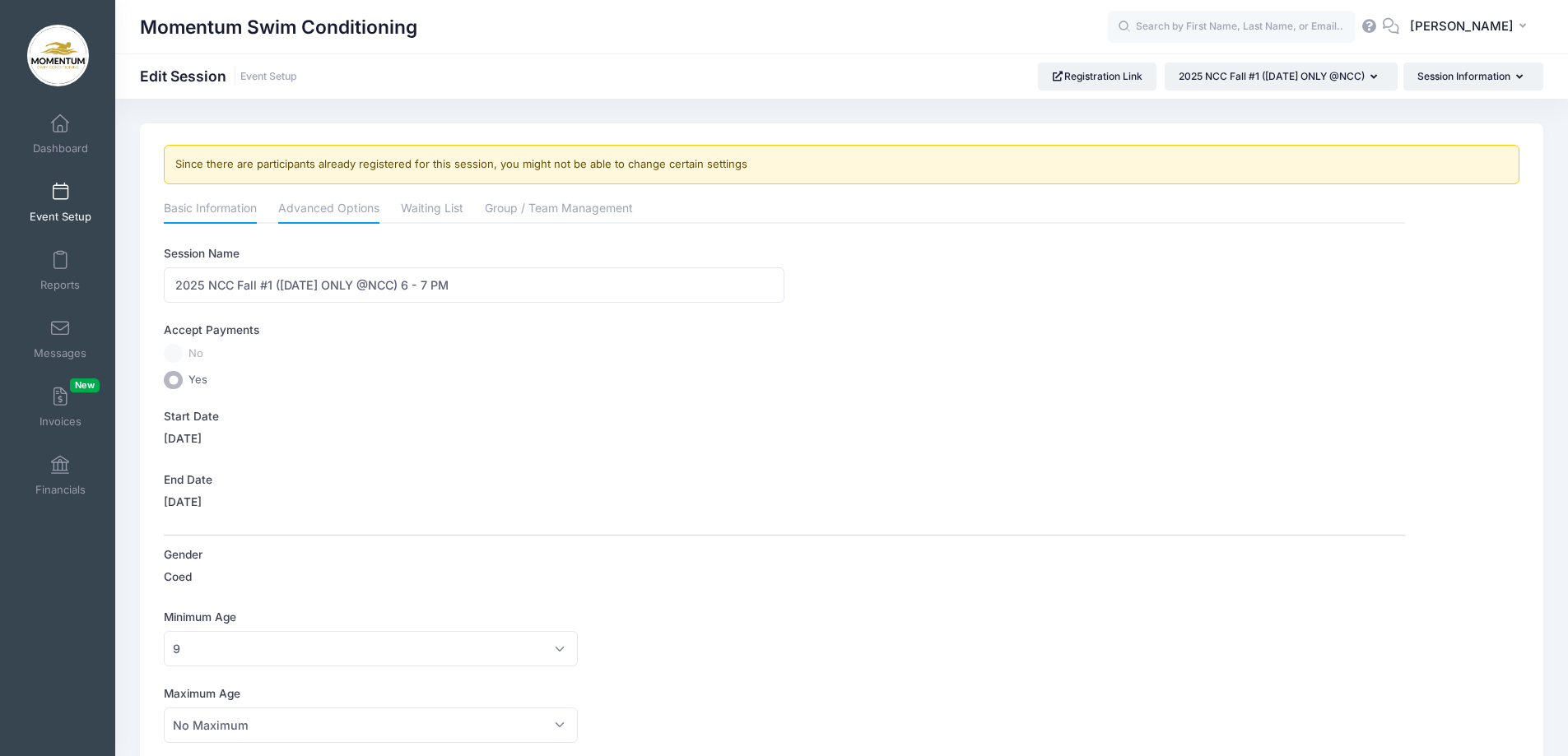
click at [331, 214] on link "Advanced Options" at bounding box center [328, 210] width 101 height 30
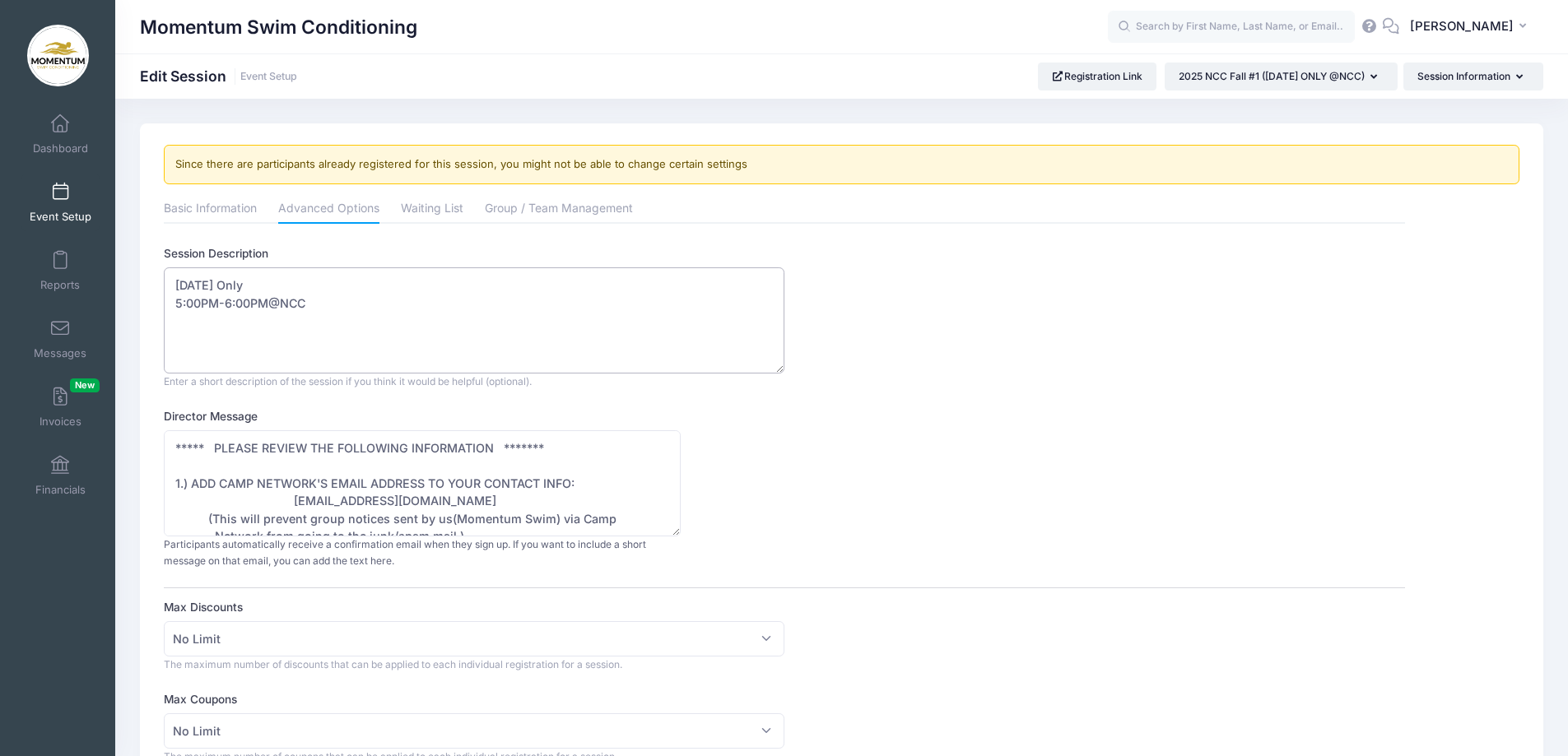
click at [184, 303] on textarea "Wednesday Only 5:00PM-6:00PM@NCC" at bounding box center [473, 320] width 620 height 106
click at [232, 300] on textarea "Wednesday Only 5:00PM-6:00PM@NCC" at bounding box center [473, 320] width 620 height 106
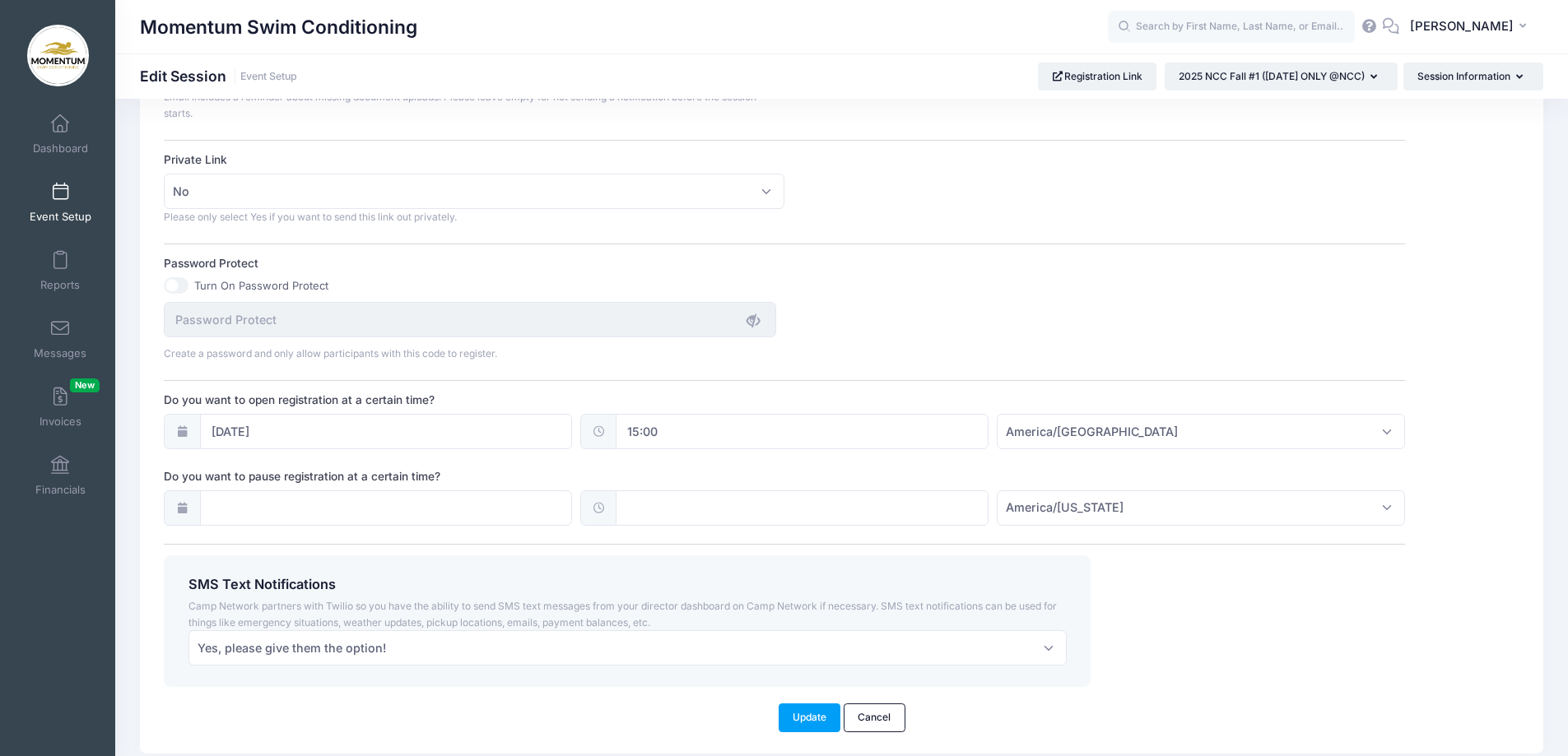
scroll to position [1064, 0]
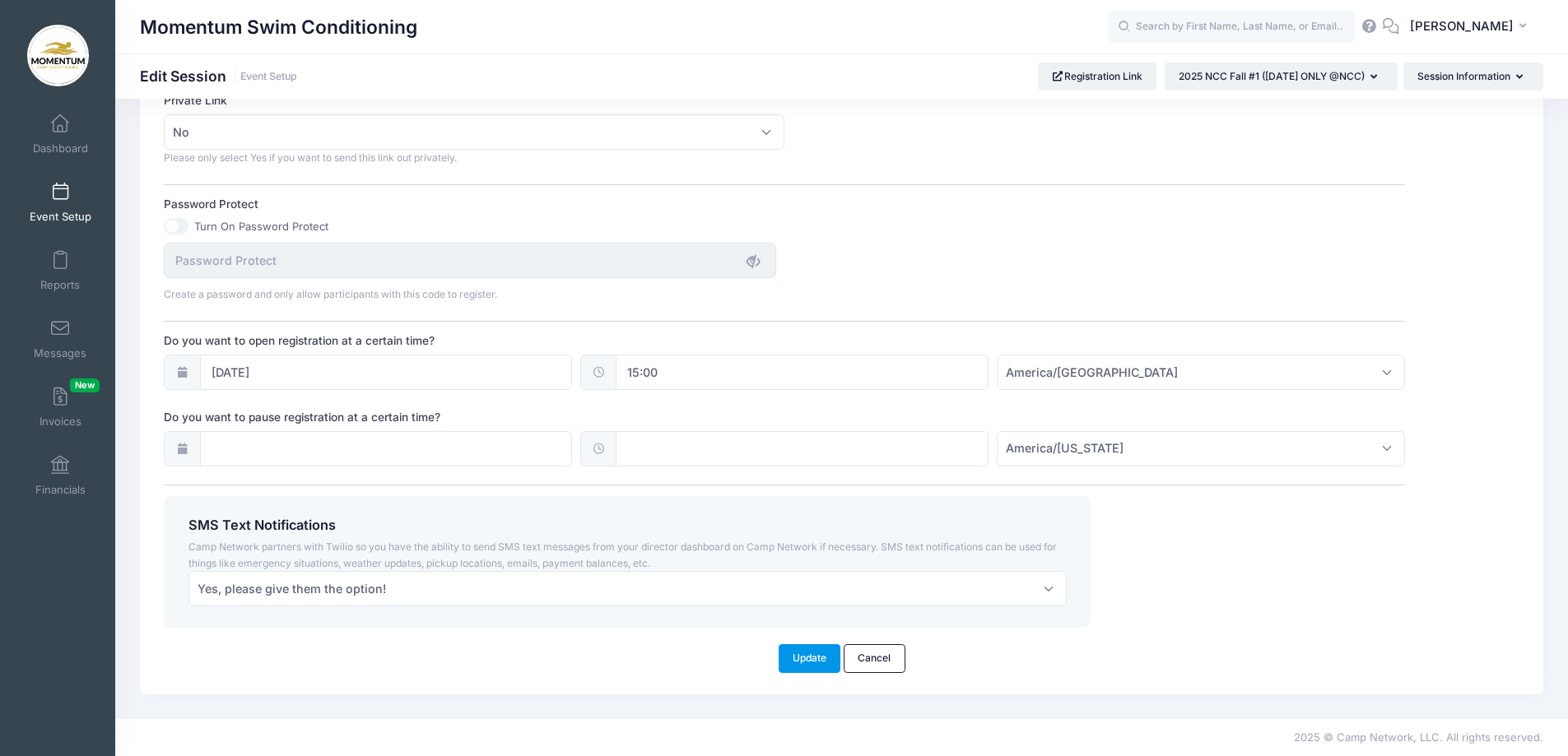
type textarea "Wednesday Only 6:00PM-7:00PM@NCC"
click at [813, 659] on button "Update" at bounding box center [810, 658] width 63 height 28
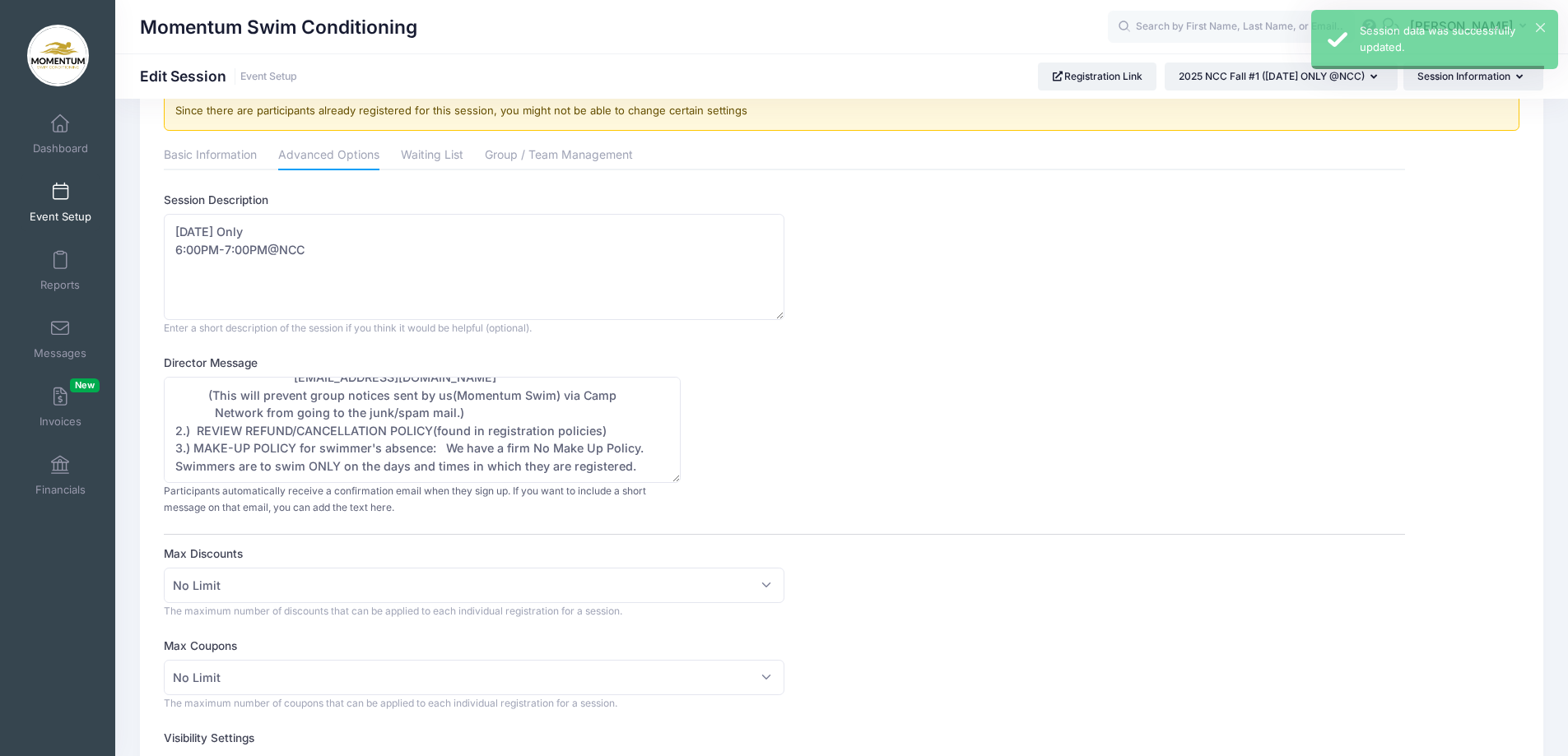
scroll to position [0, 0]
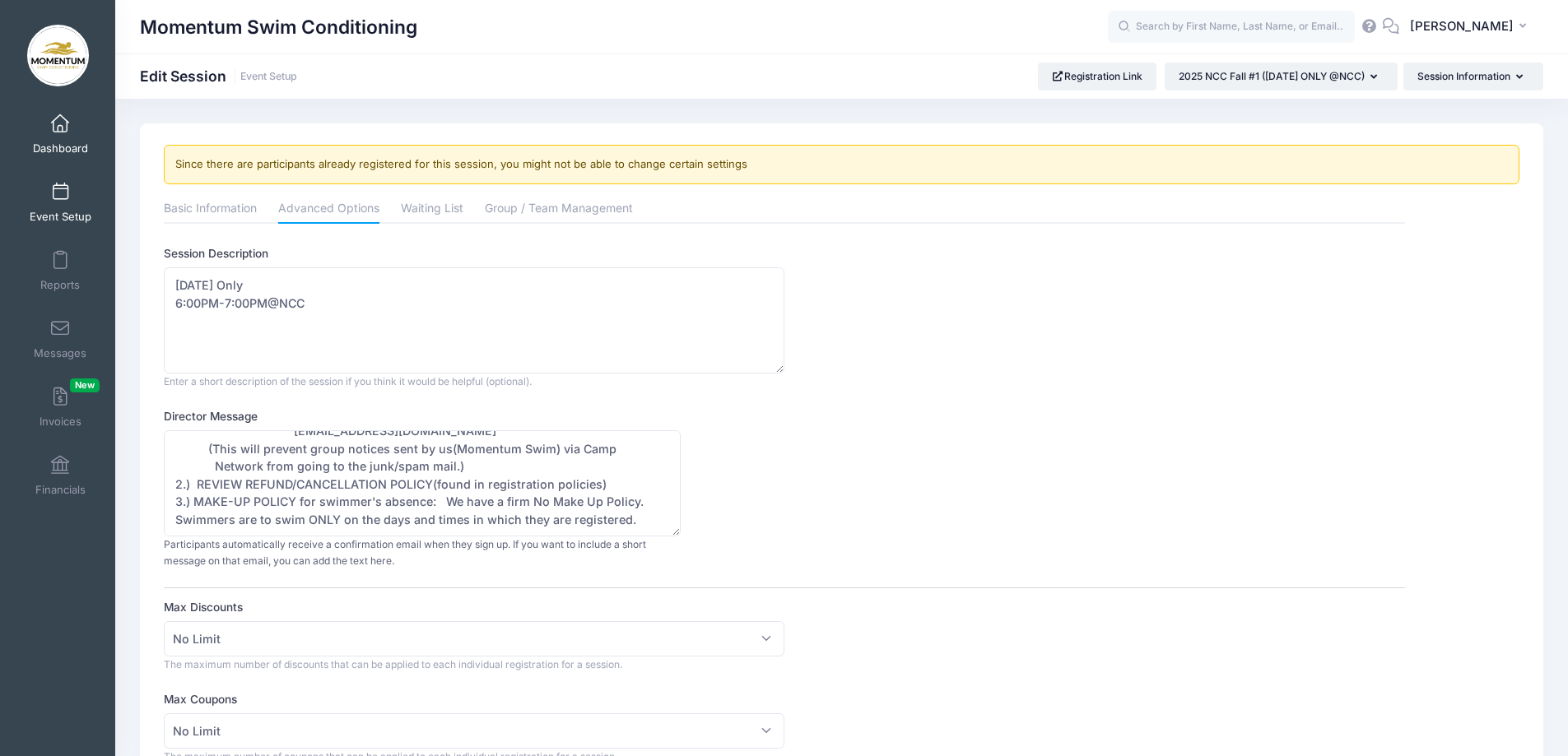
click at [63, 142] on span "Dashboard" at bounding box center [60, 148] width 55 height 14
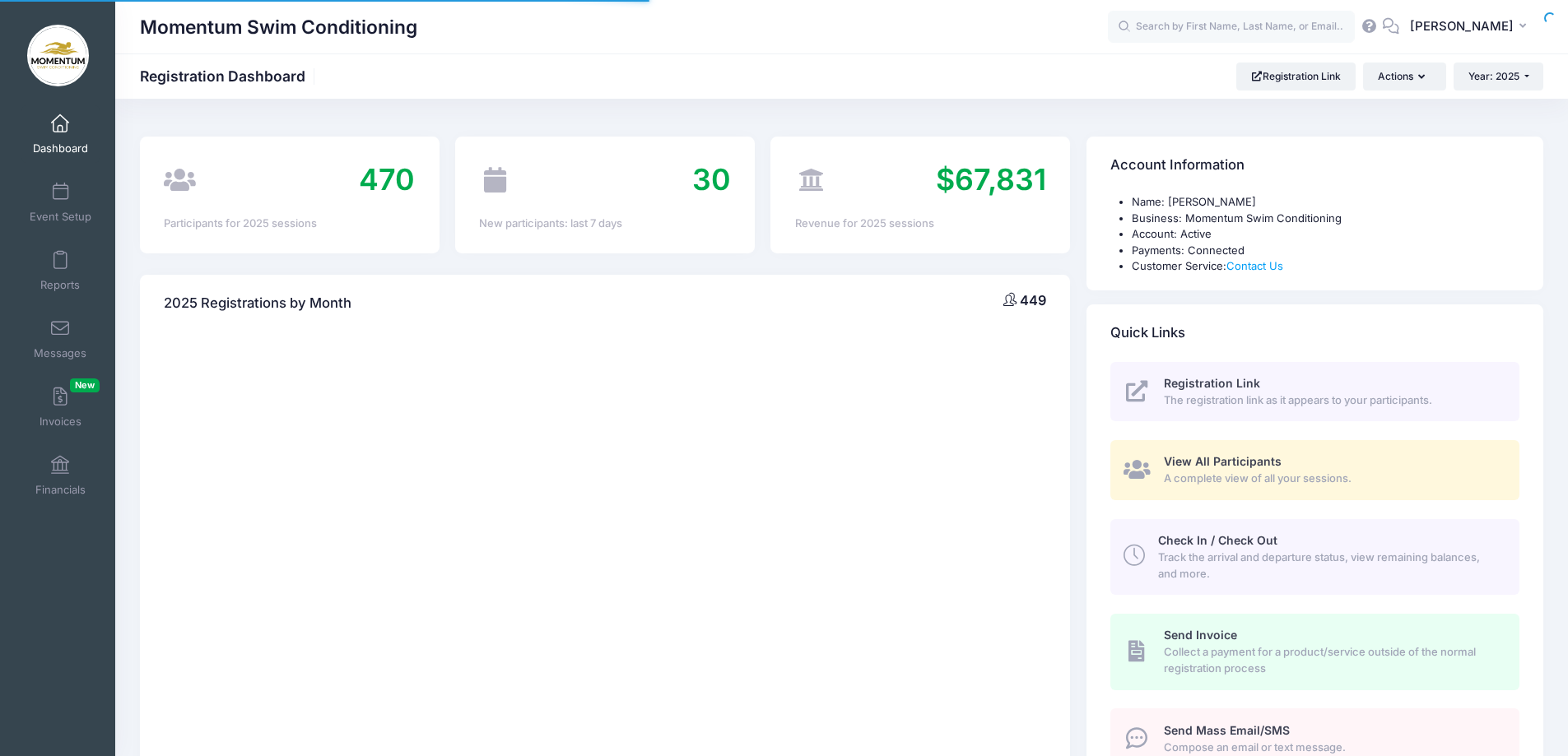
select select
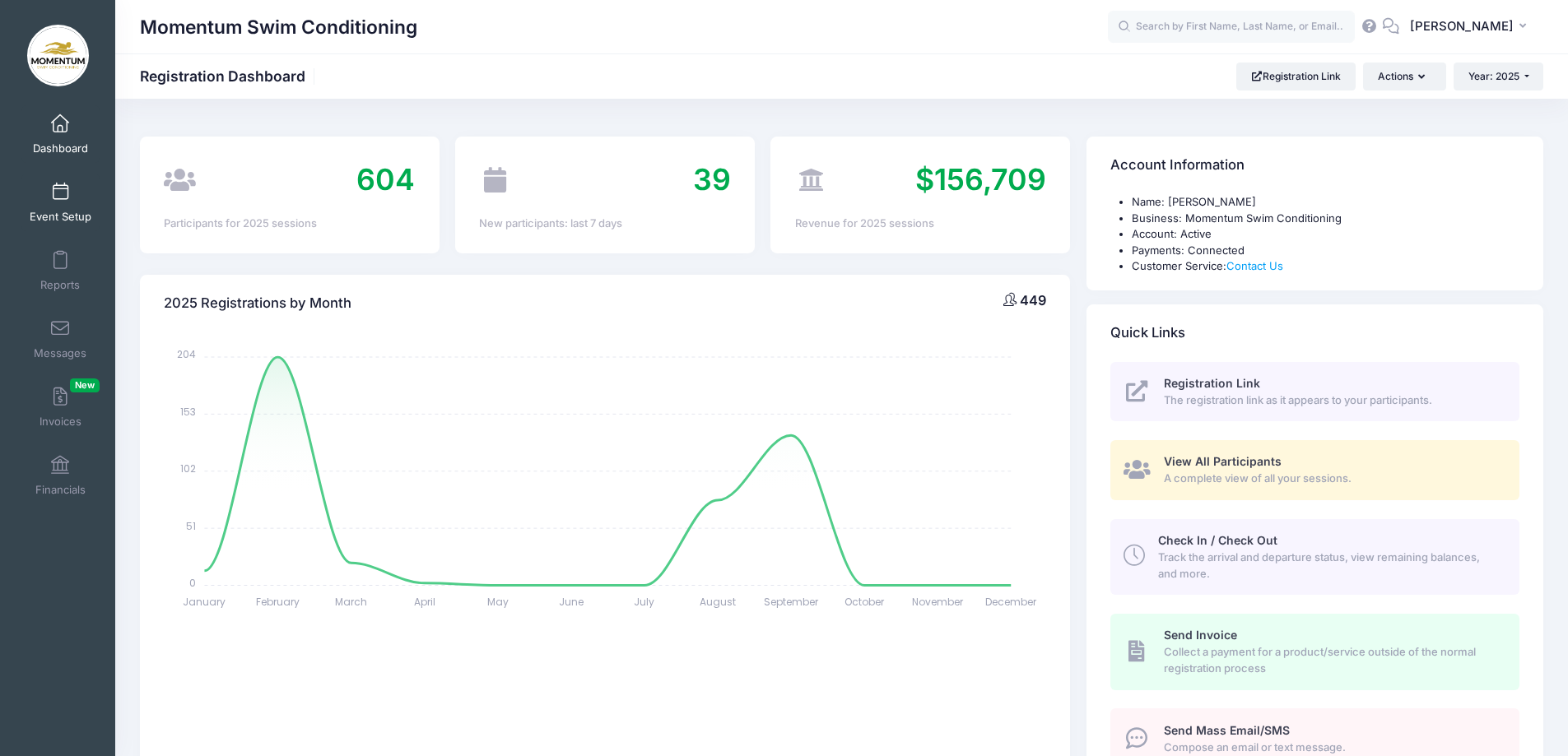
click at [63, 213] on span "Event Setup" at bounding box center [61, 216] width 62 height 14
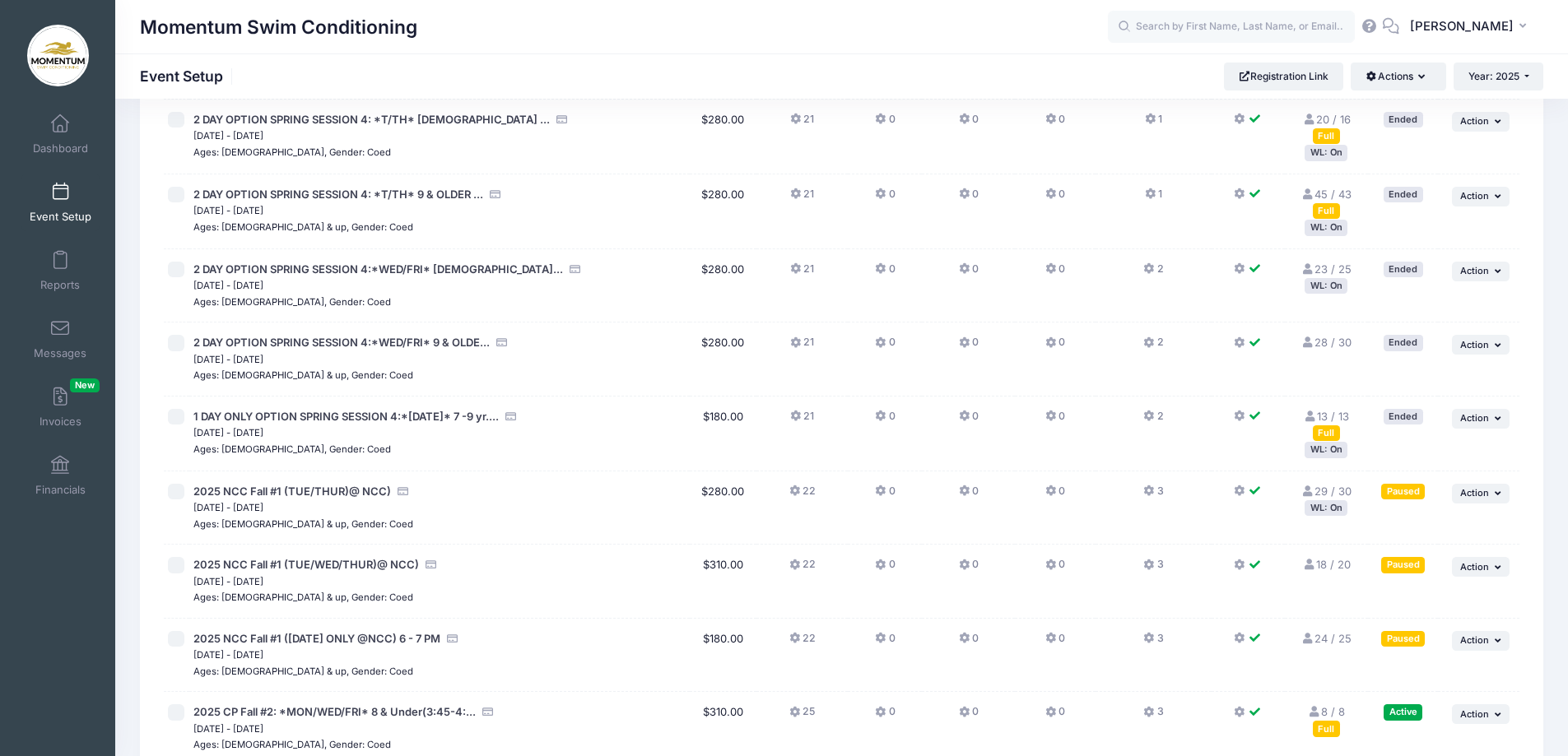
scroll to position [988, 0]
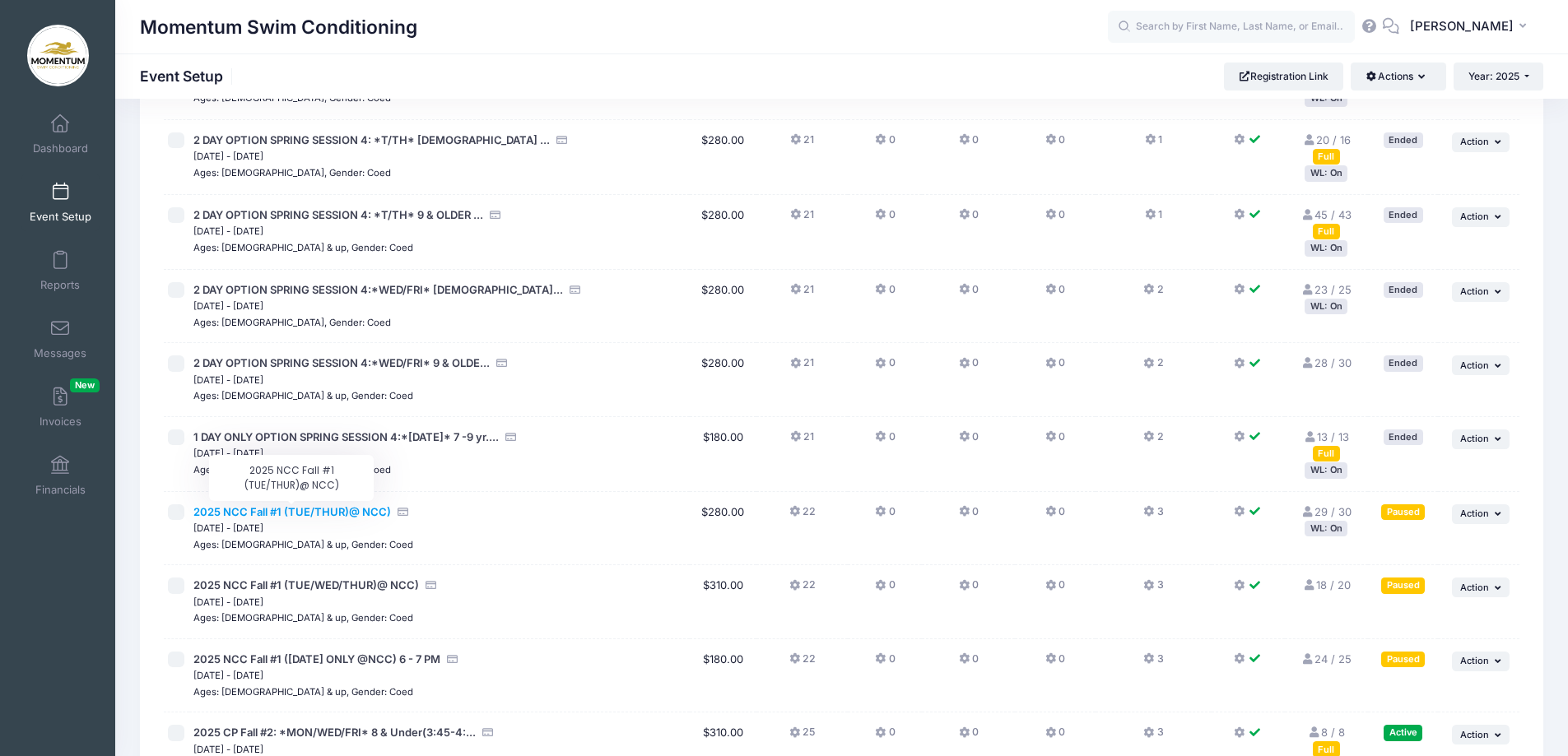
click at [348, 508] on span "2025 NCC Fall #1 (TUE/THUR)@ NCC)" at bounding box center [291, 512] width 197 height 13
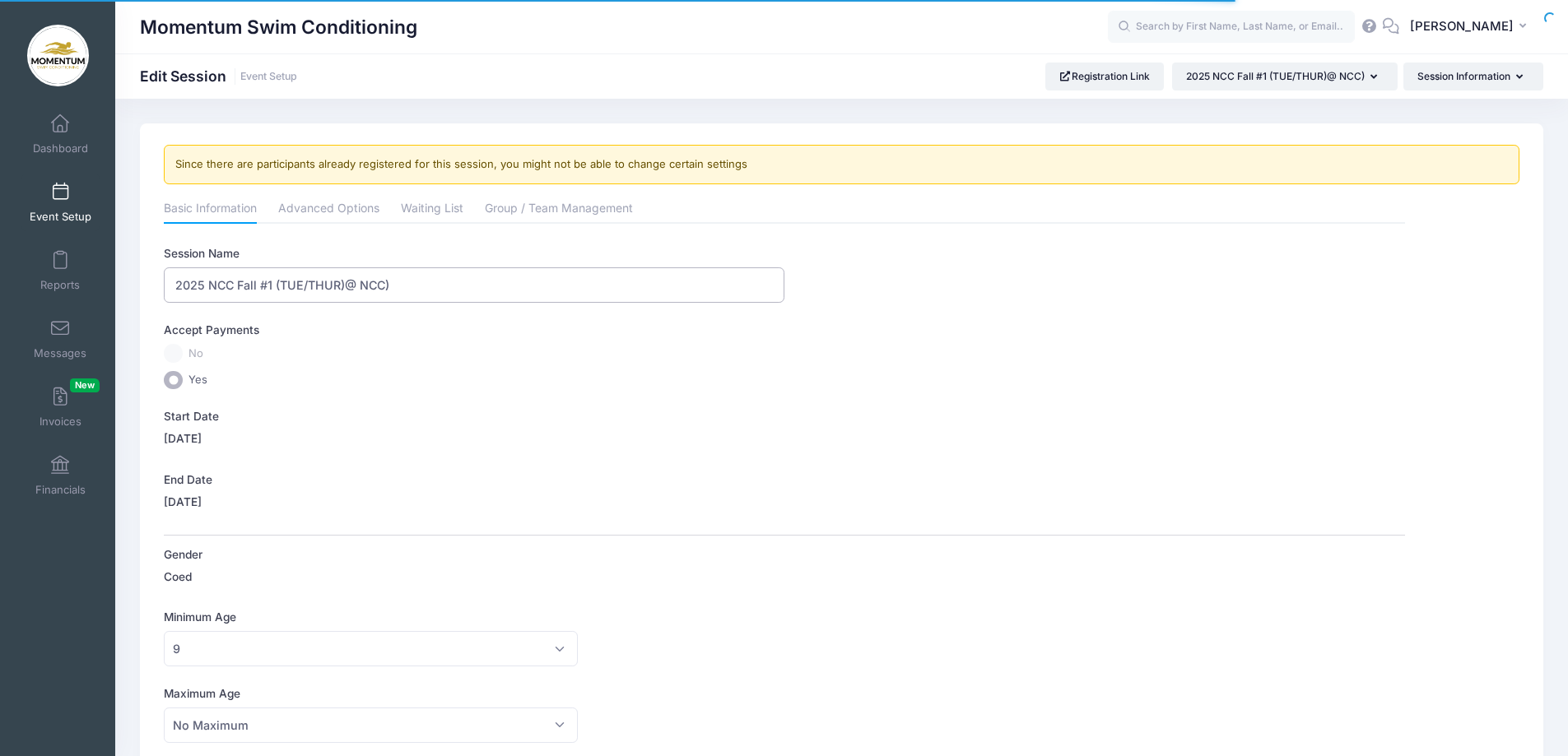
click at [478, 270] on input "2025 NCC Fall #1 (TUE/THUR)@ NCC)" at bounding box center [473, 285] width 620 height 36
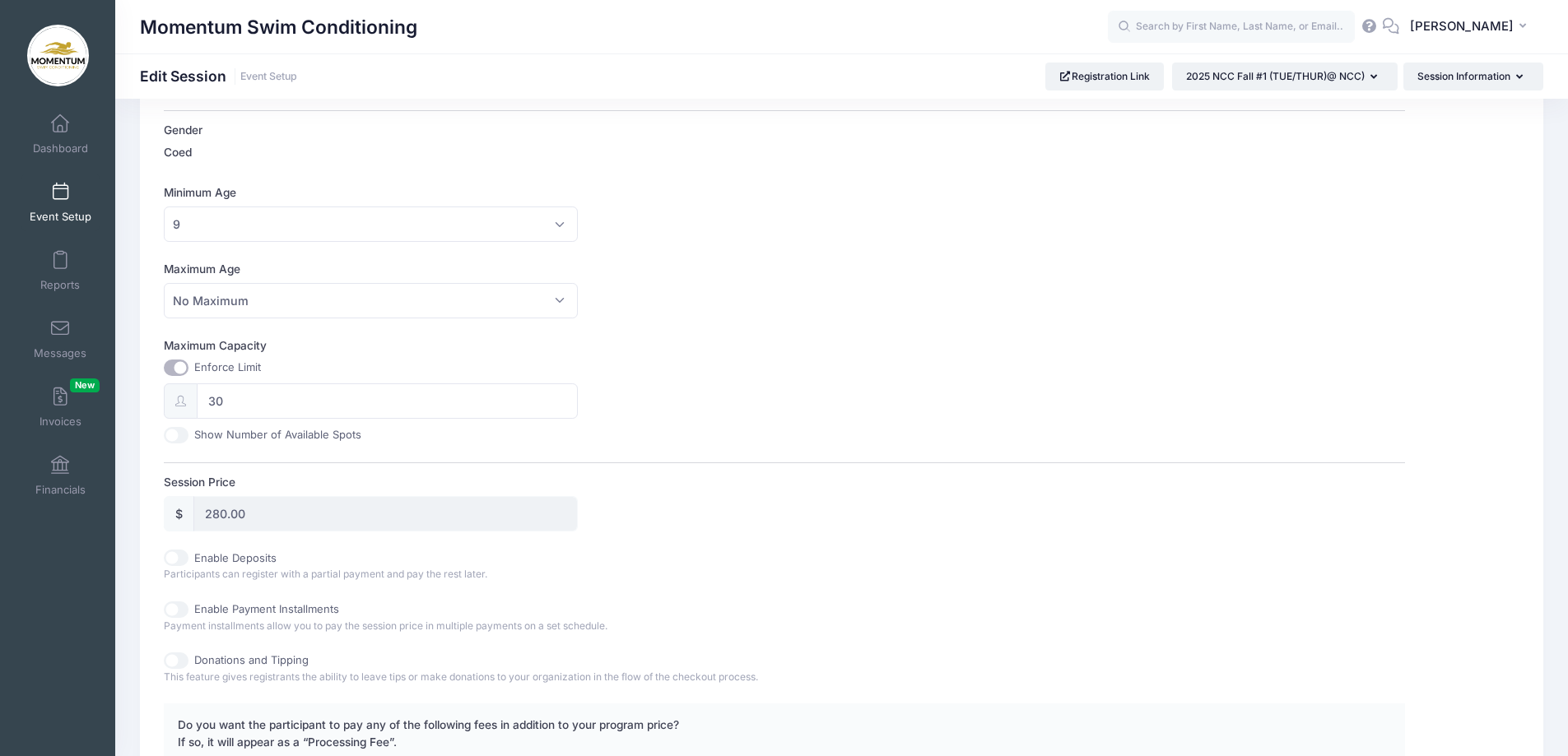
scroll to position [659, 0]
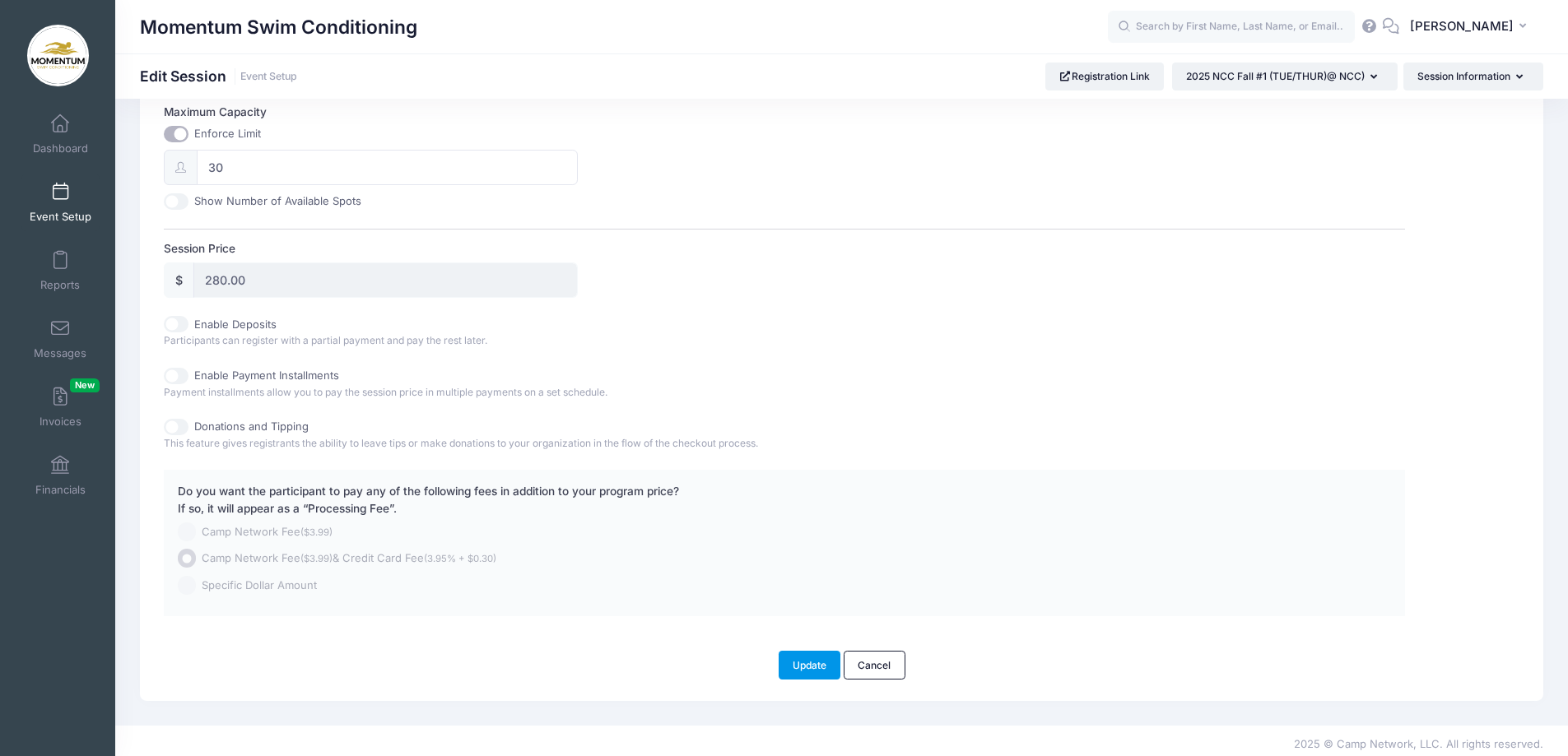
type input "2025 NCC Fall #1 (TUE/THUR)@ NCC) 5-6 PM"
click at [809, 665] on button "Update" at bounding box center [810, 665] width 63 height 28
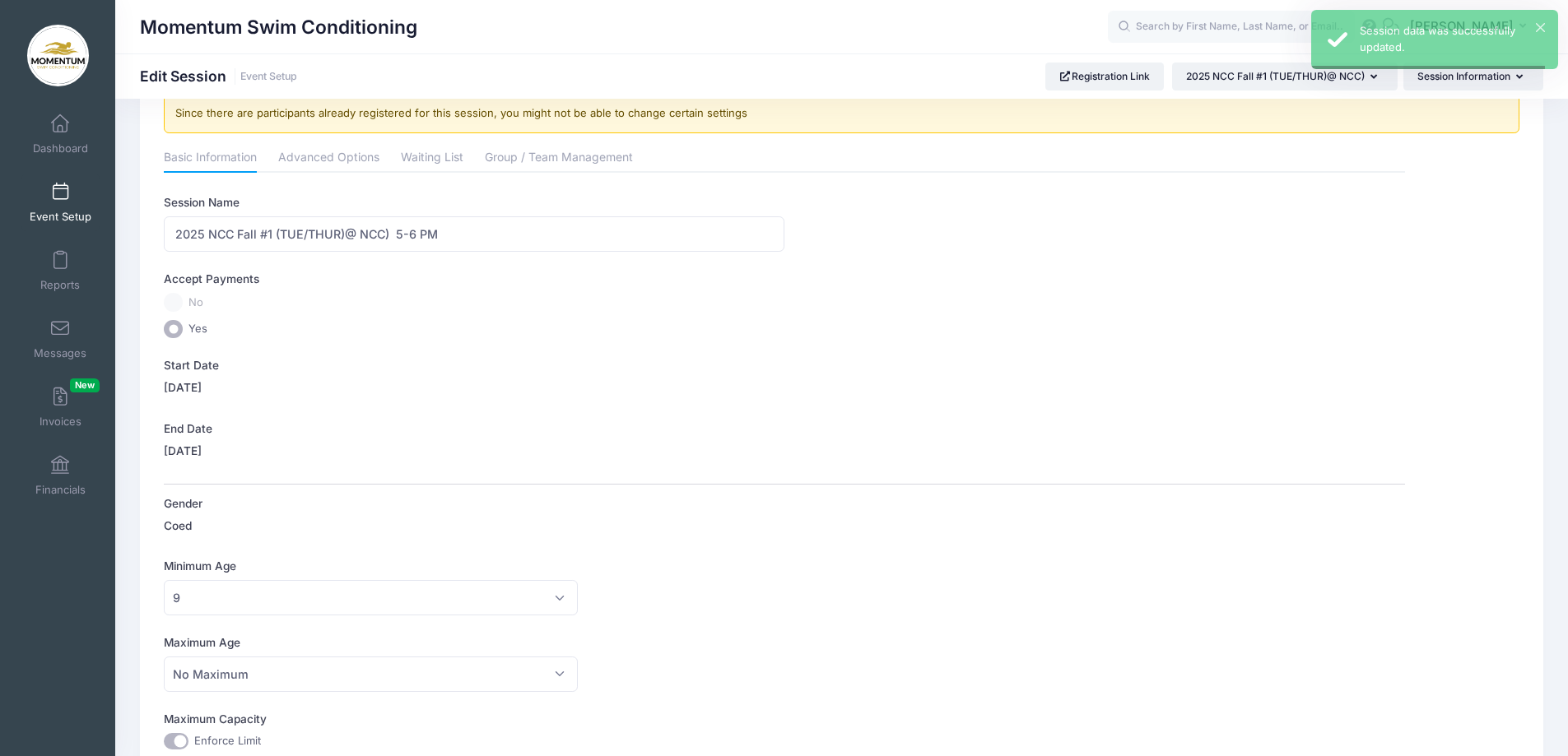
scroll to position [0, 0]
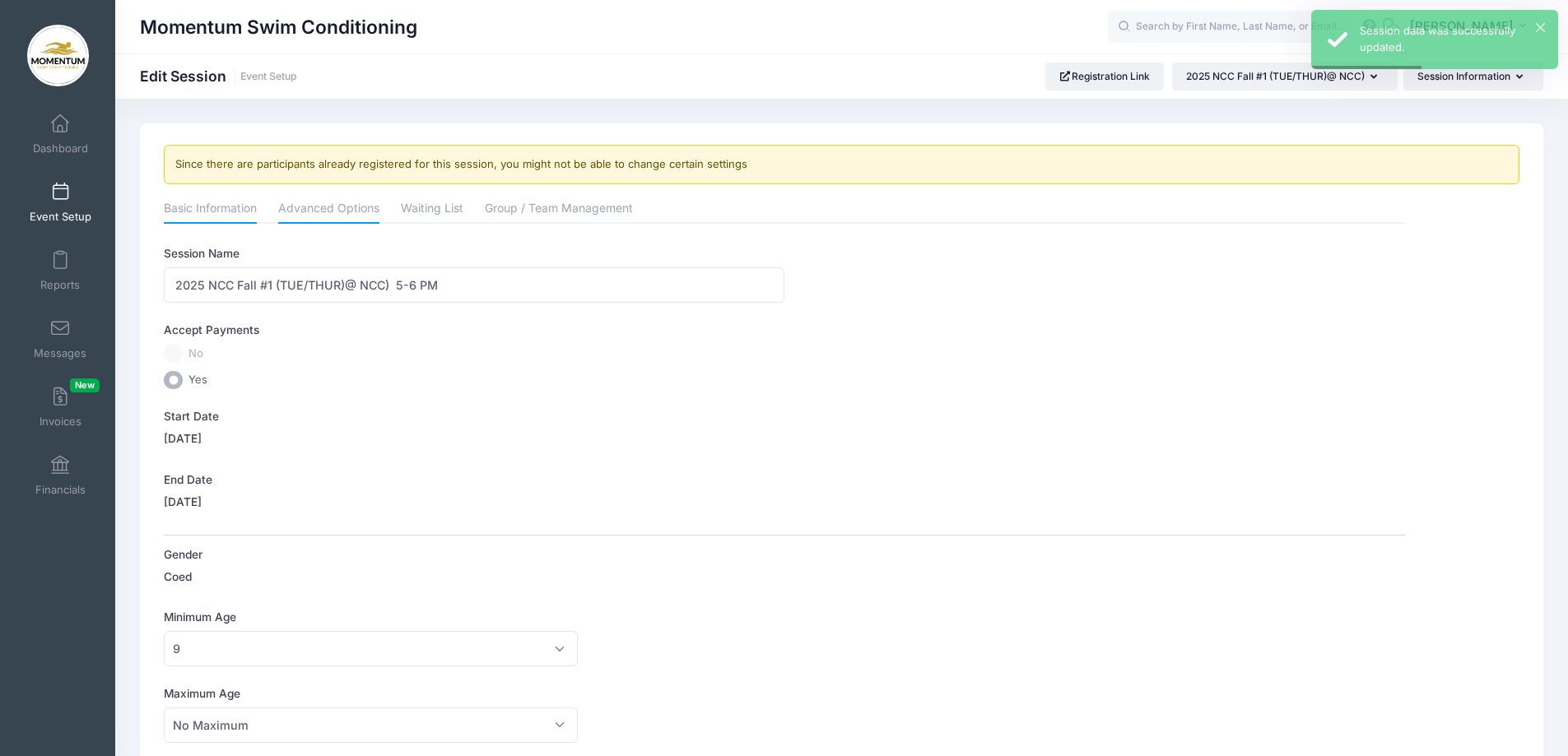
click at [322, 207] on link "Advanced Options" at bounding box center [328, 210] width 101 height 30
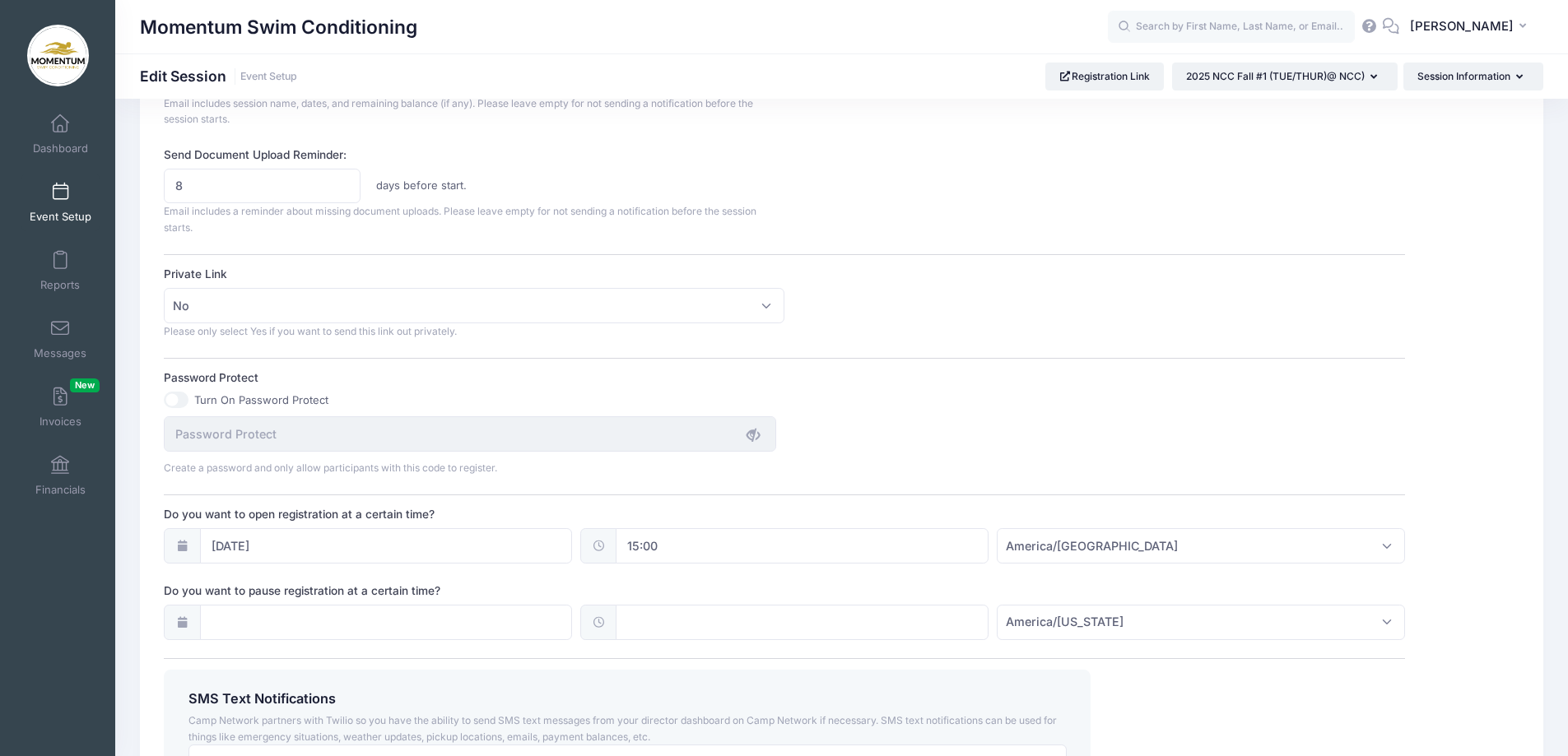
scroll to position [1064, 0]
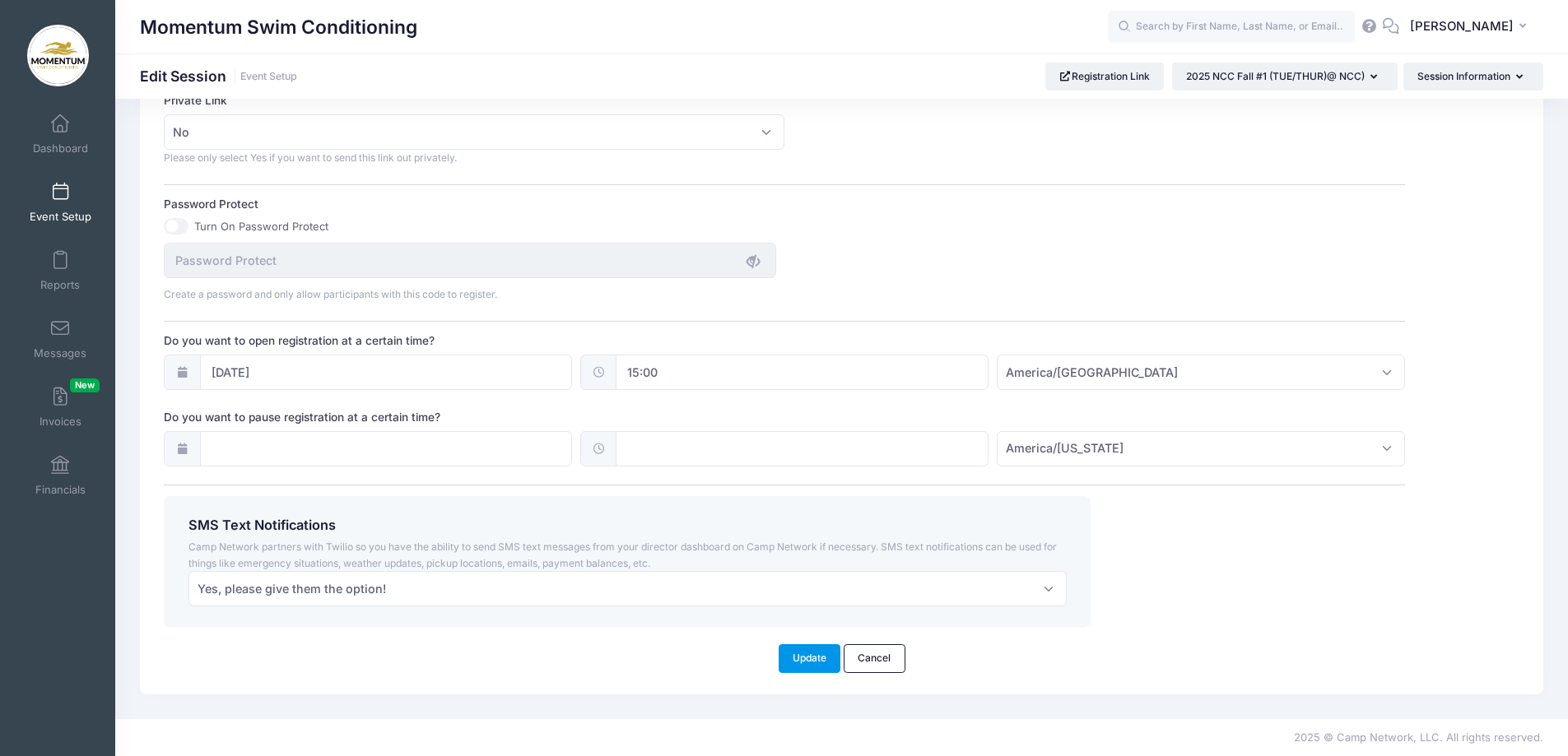
drag, startPoint x: 813, startPoint y: 661, endPoint x: 805, endPoint y: 660, distance: 8.1
click at [811, 661] on button "Update" at bounding box center [810, 658] width 63 height 28
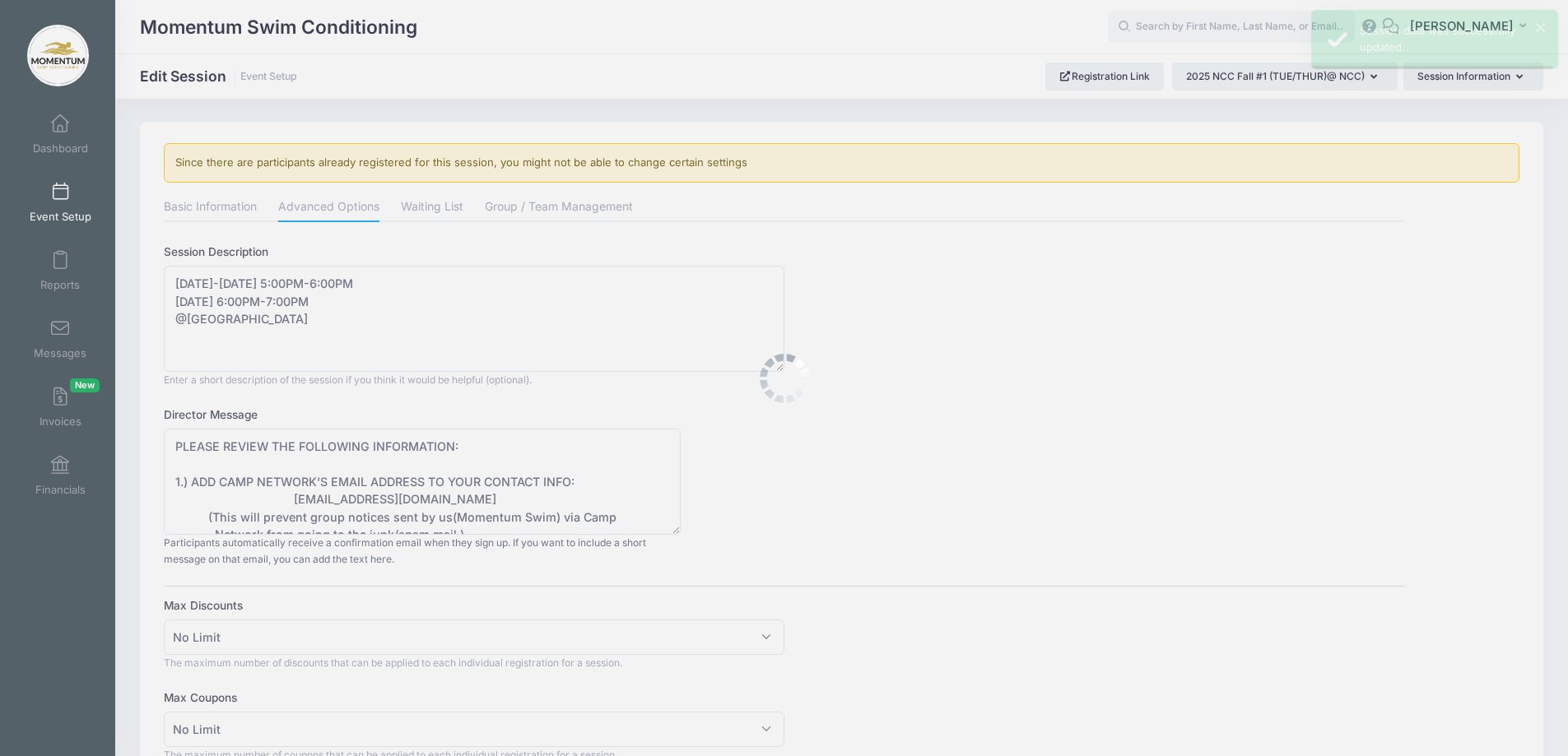
scroll to position [0, 0]
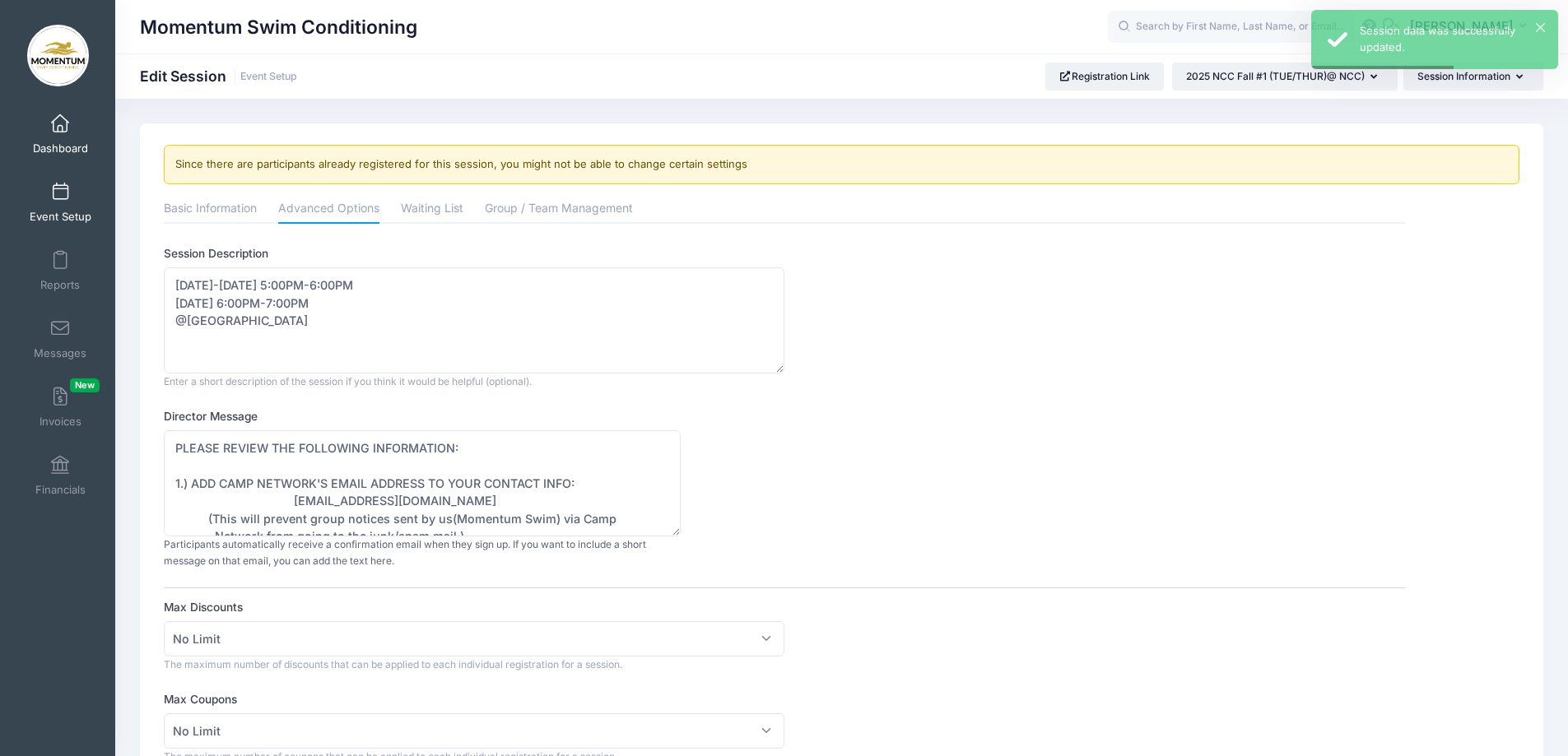
click at [69, 148] on span "Dashboard" at bounding box center [60, 148] width 55 height 14
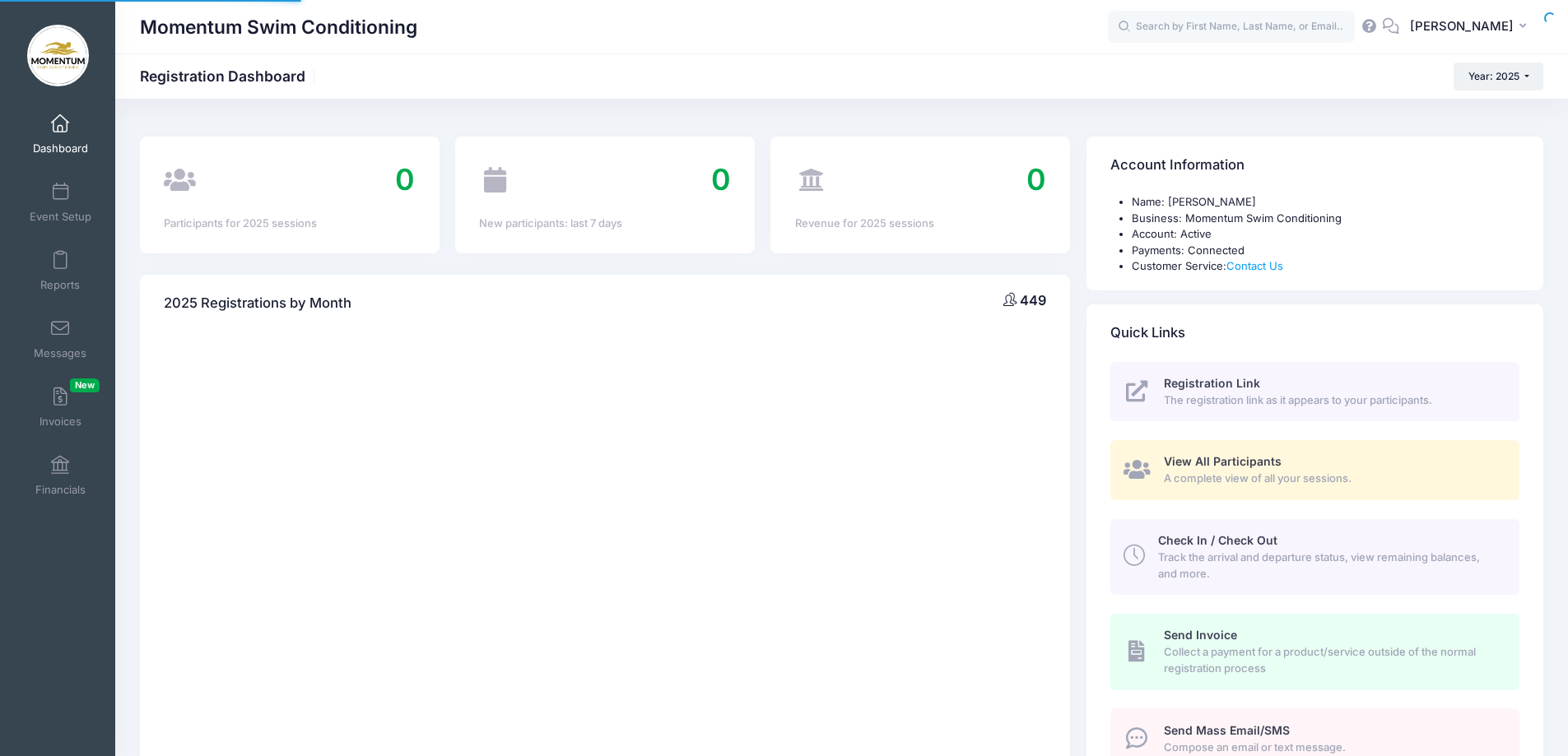
select select
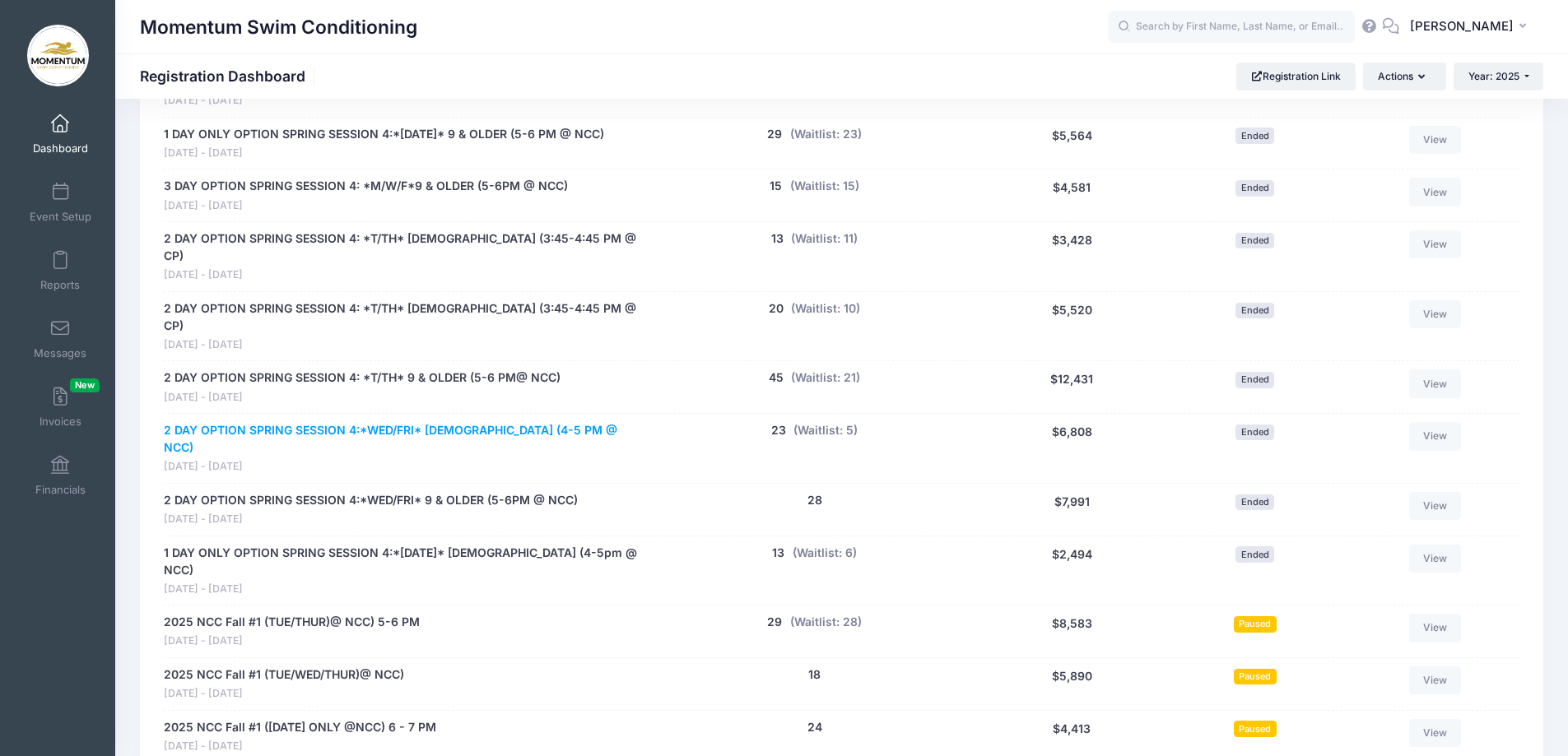
scroll to position [1317, 0]
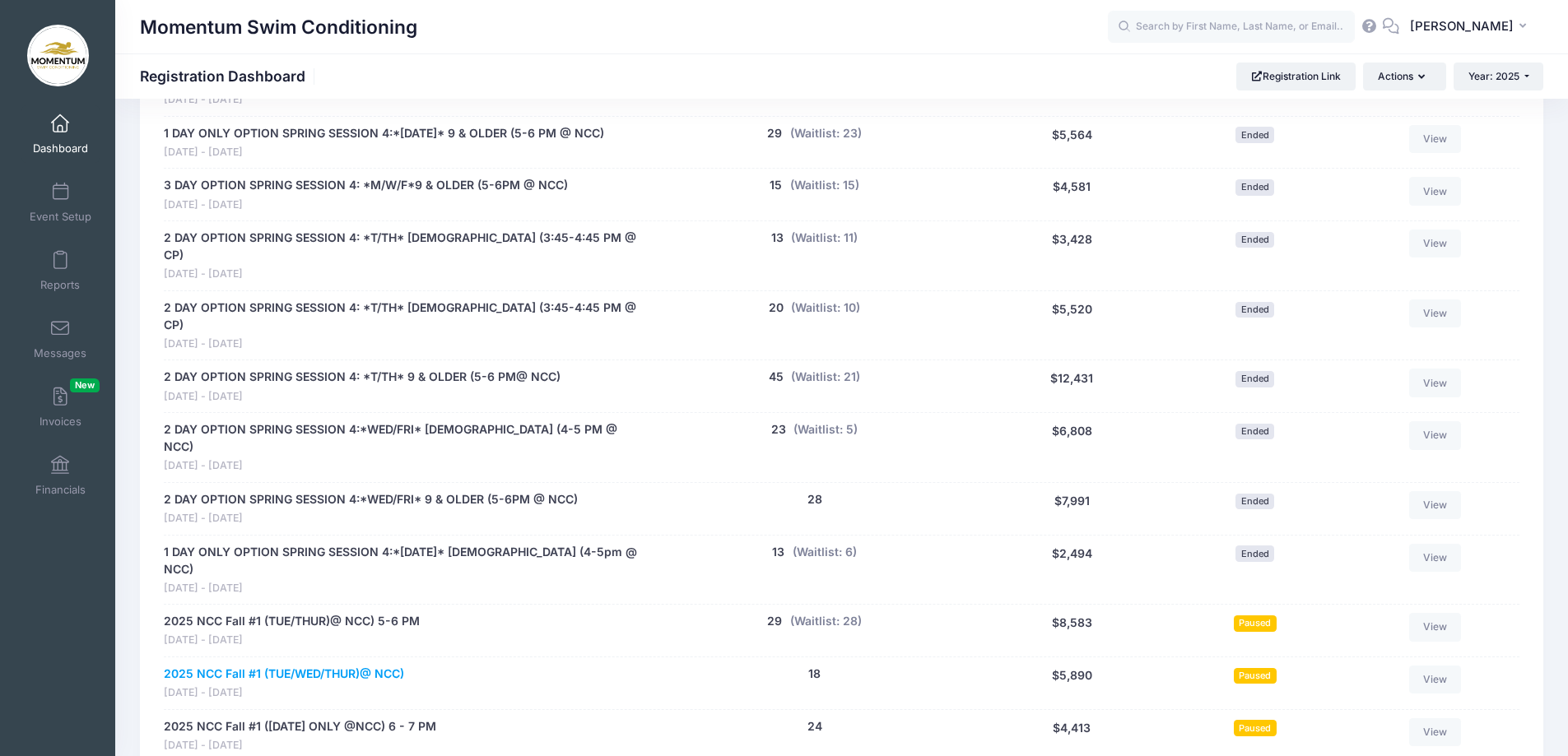
click at [332, 666] on link "2025 NCC Fall #1 (TUE/WED/THUR)@ NCC)" at bounding box center [284, 674] width 240 height 17
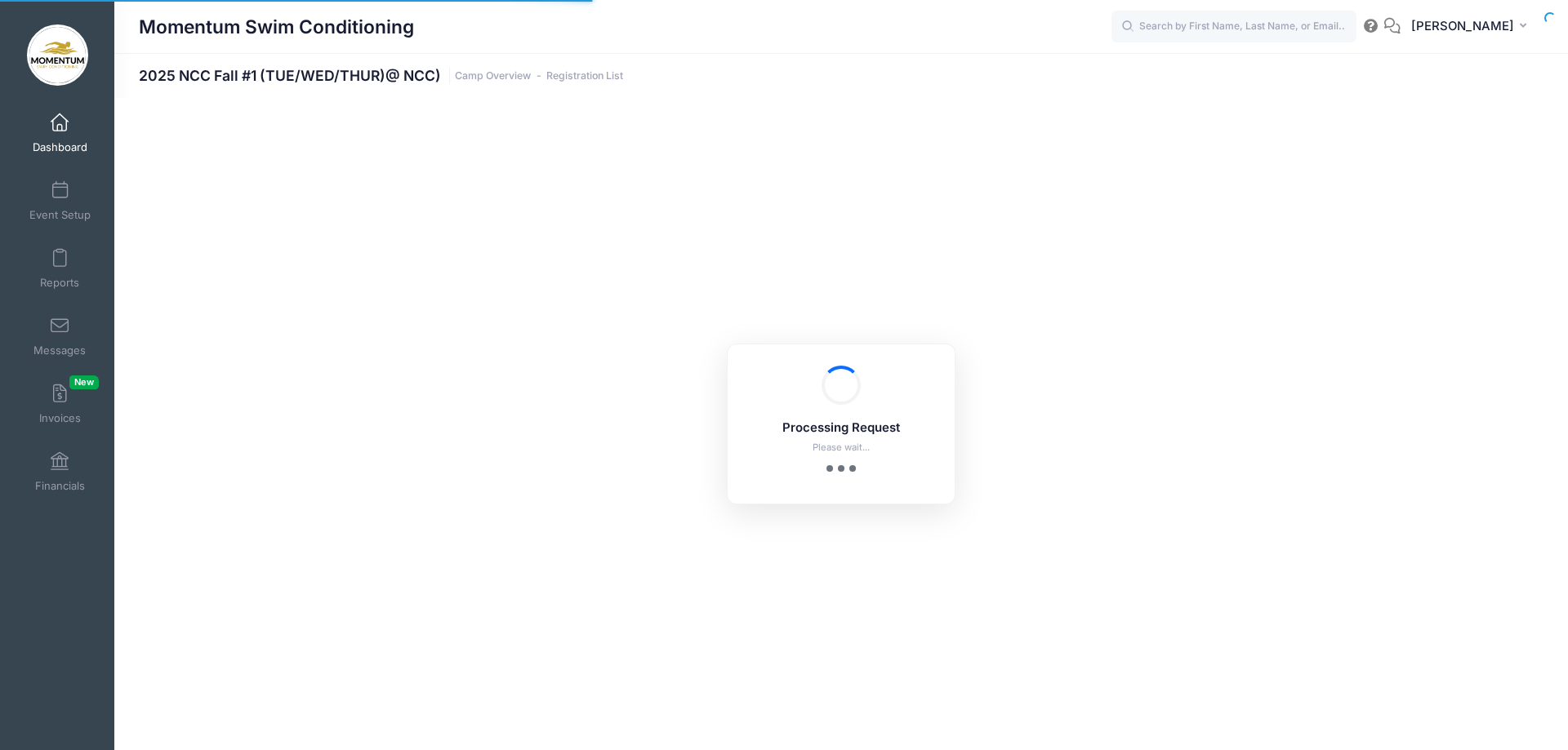
select select "10"
